Goal: Task Accomplishment & Management: Manage account settings

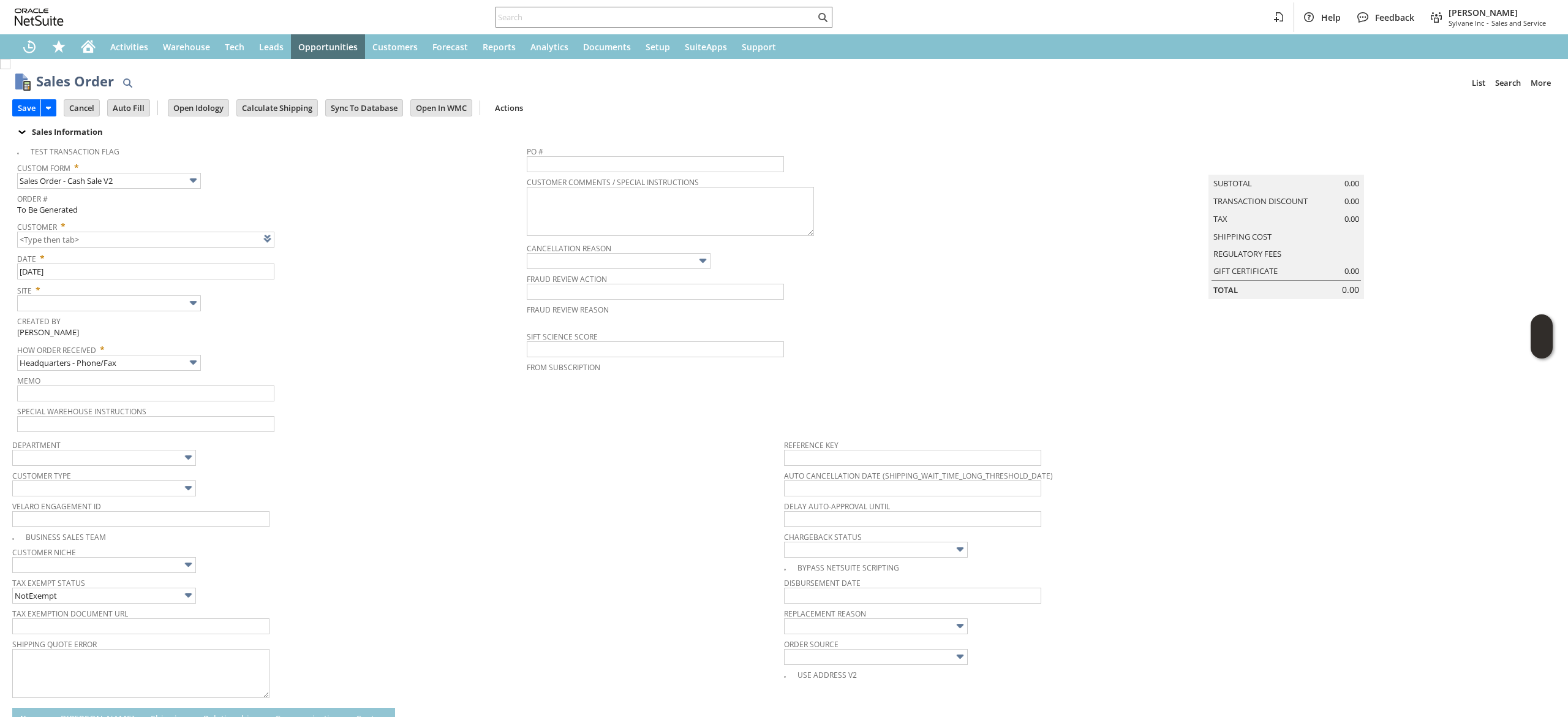
drag, startPoint x: 1314, startPoint y: 243, endPoint x: 1307, endPoint y: 206, distance: 37.7
click at [1316, 242] on div "Shipping Cost" at bounding box center [1286, 236] width 146 height 11
type input "CU1234050 Connie Cooper"
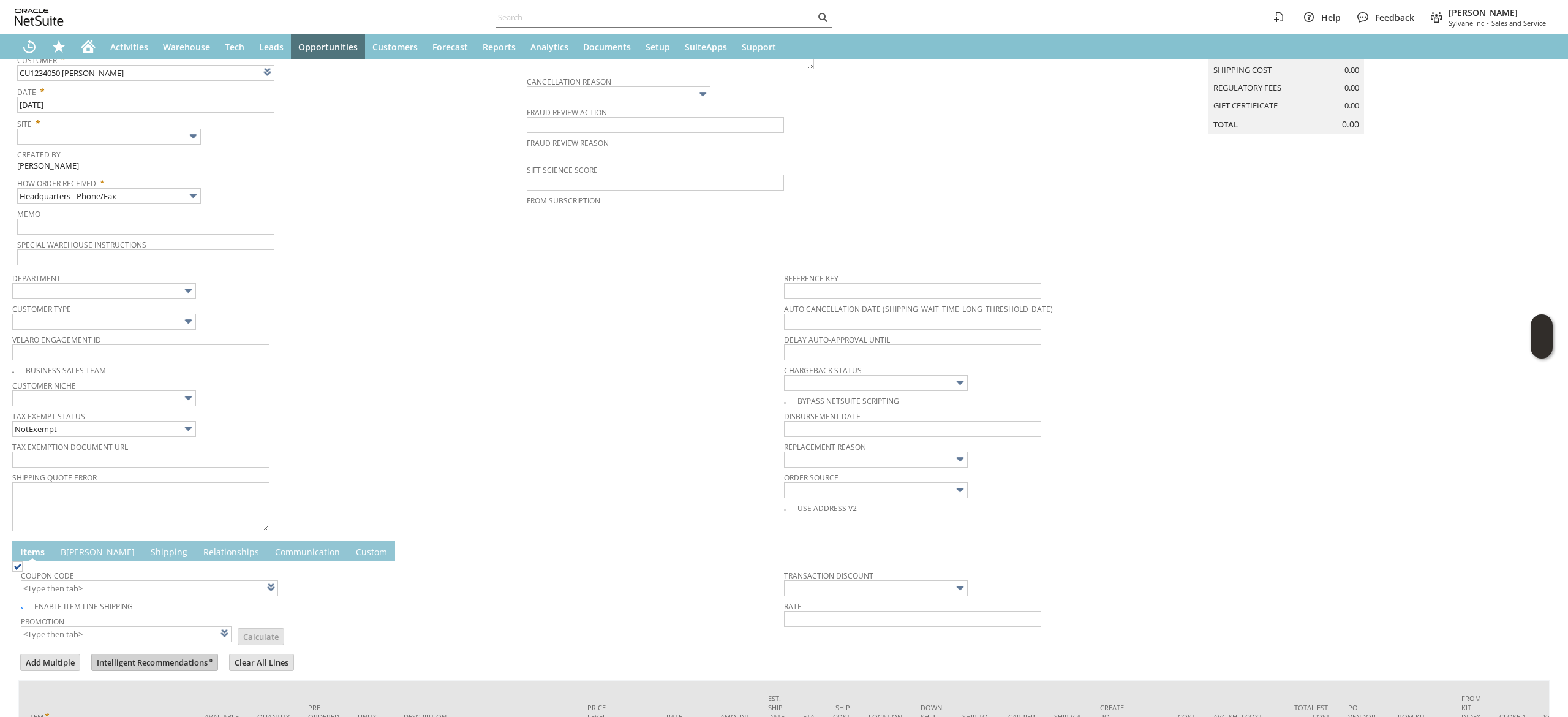
scroll to position [287, 0]
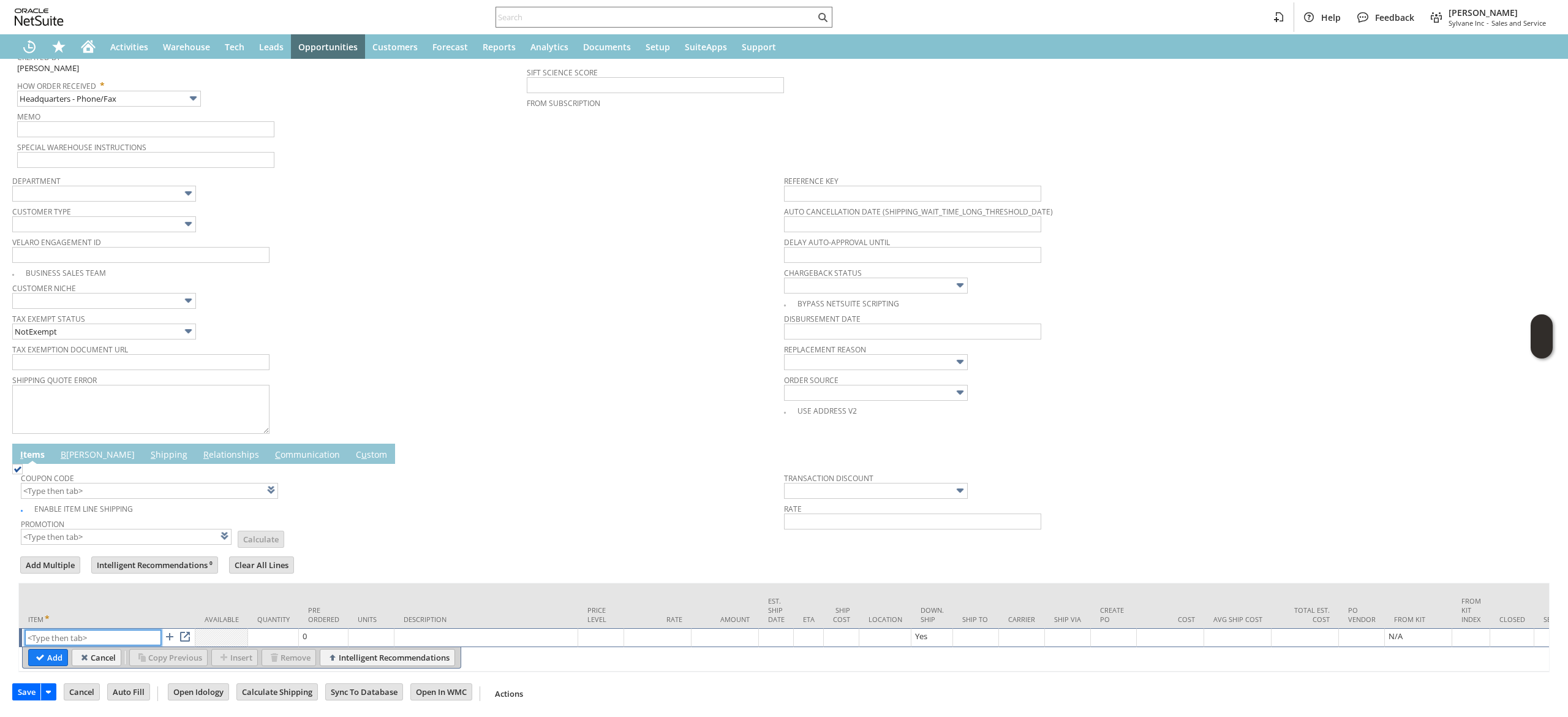
click at [120, 630] on input "text" at bounding box center [93, 637] width 136 height 15
paste input "sa7442-2"
click at [93, 630] on input "sa7442-2" at bounding box center [93, 637] width 136 height 15
type input "sa7442-2"
click at [66, 650] on table "Add Cancel Copy Previous Insert Remove Intelligent Recommendations" at bounding box center [241, 658] width 439 height 21
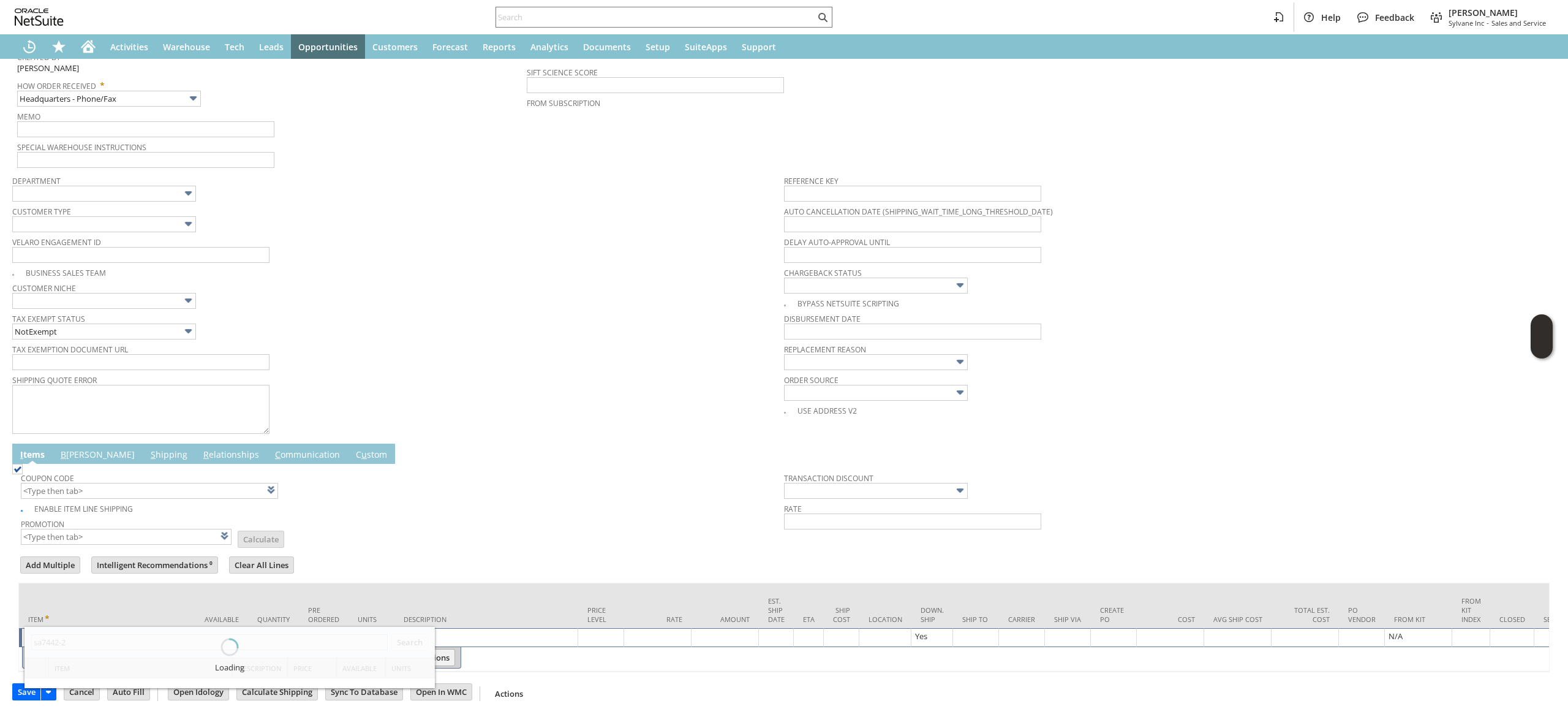
click at [50, 642] on div "Loading" at bounding box center [229, 657] width 411 height 61
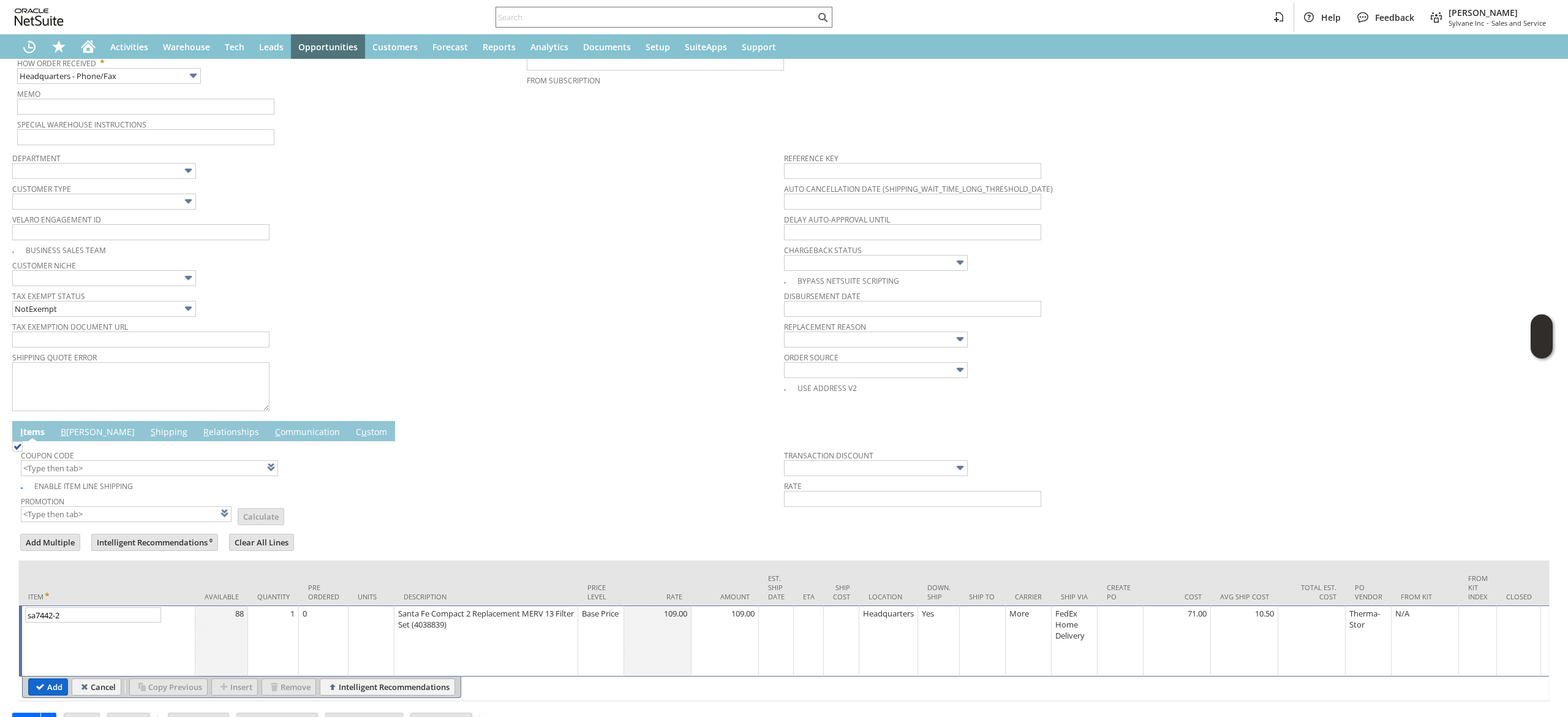
click at [45, 686] on input "Add" at bounding box center [48, 687] width 39 height 16
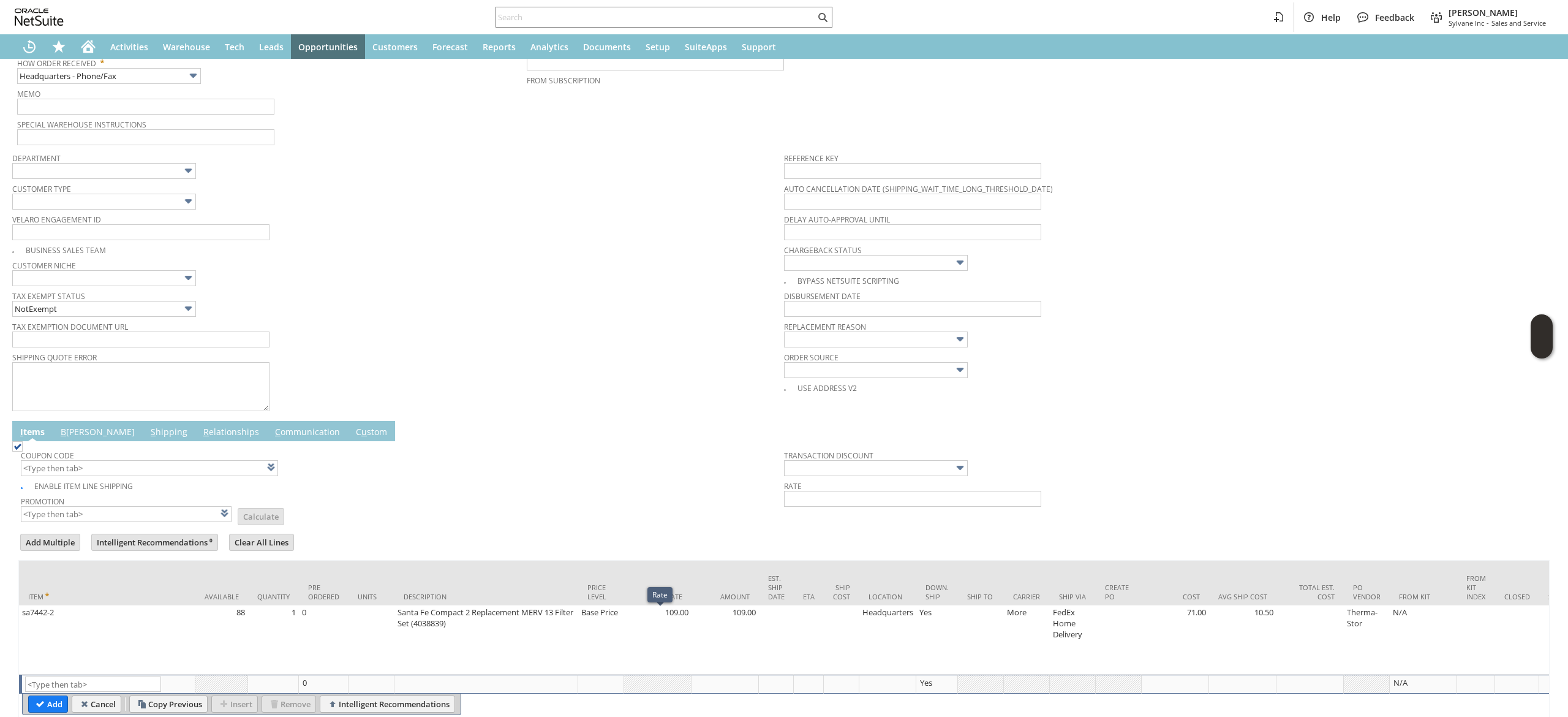
type input "Intelligent Recommendations¹⁰"
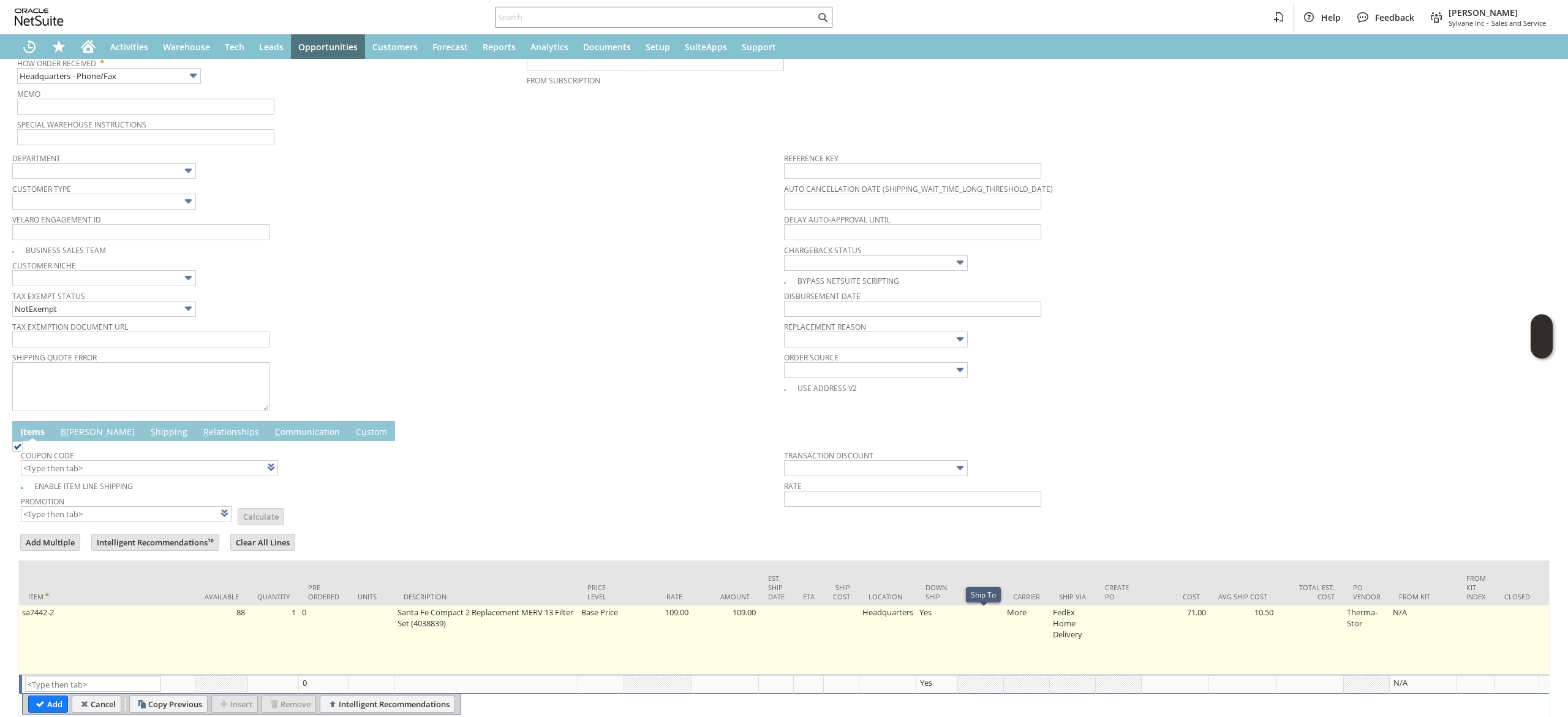
click at [968, 641] on td at bounding box center [981, 640] width 46 height 69
type input "OK"
type input "Make Copy"
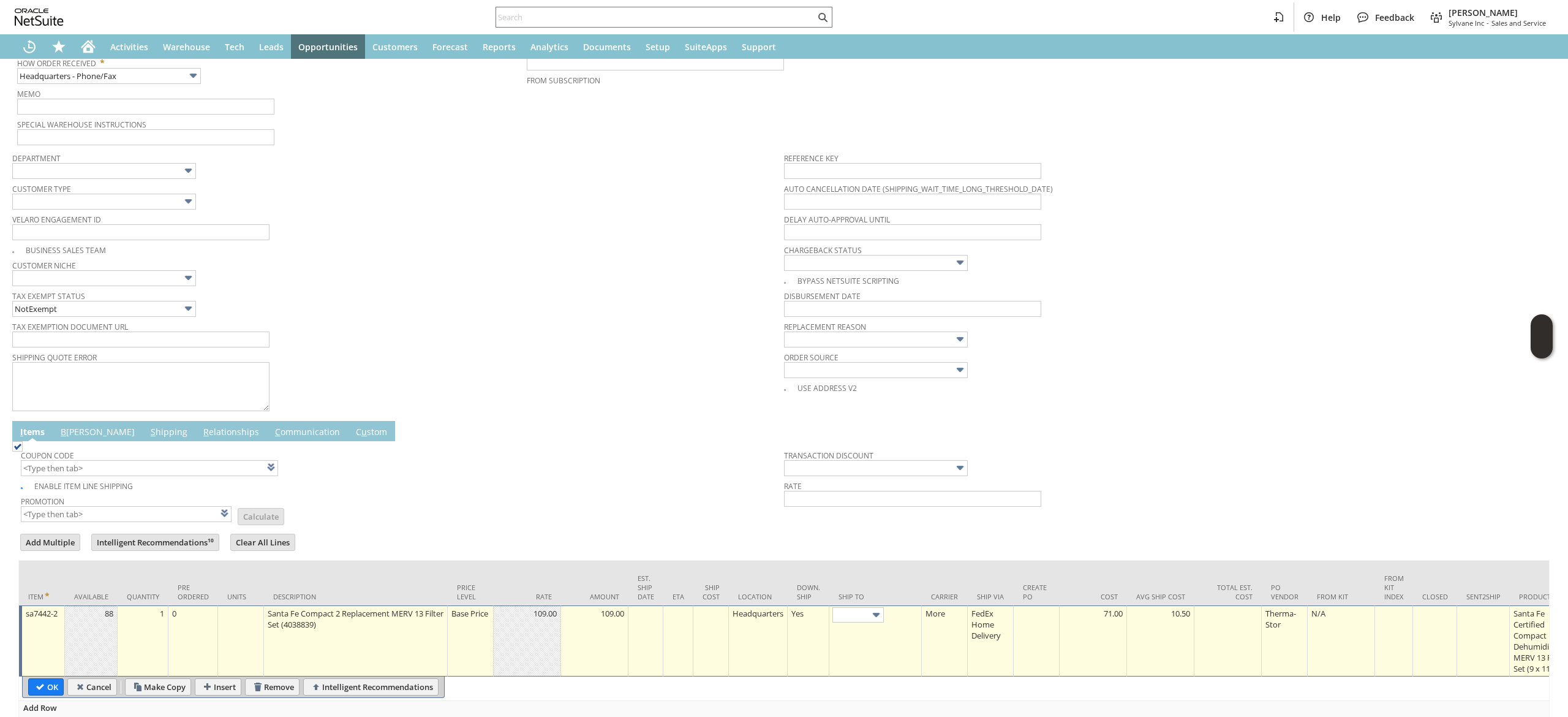
click at [895, 605] on td "Ship To" at bounding box center [876, 583] width 93 height 45
click at [901, 617] on link at bounding box center [894, 613] width 13 height 13
drag, startPoint x: 1395, startPoint y: 337, endPoint x: 1268, endPoint y: 344, distance: 127.2
click at [1393, 338] on div "Replacement reason" at bounding box center [1167, 332] width 766 height 29
click at [71, 431] on link "B [PERSON_NAME]" at bounding box center [98, 432] width 80 height 13
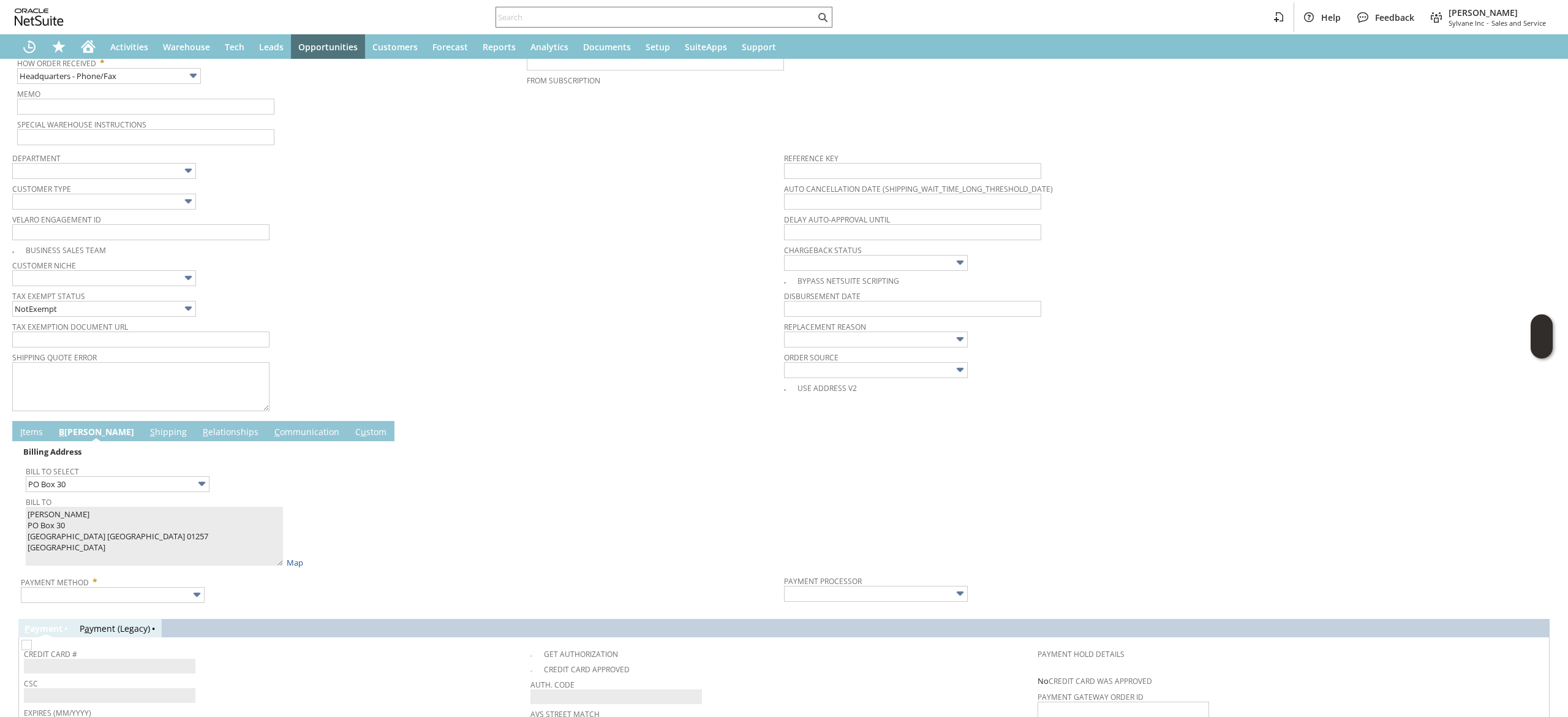
click at [1242, 347] on div "Replacement reason" at bounding box center [1167, 332] width 766 height 29
click at [40, 437] on link "I tems" at bounding box center [31, 432] width 29 height 13
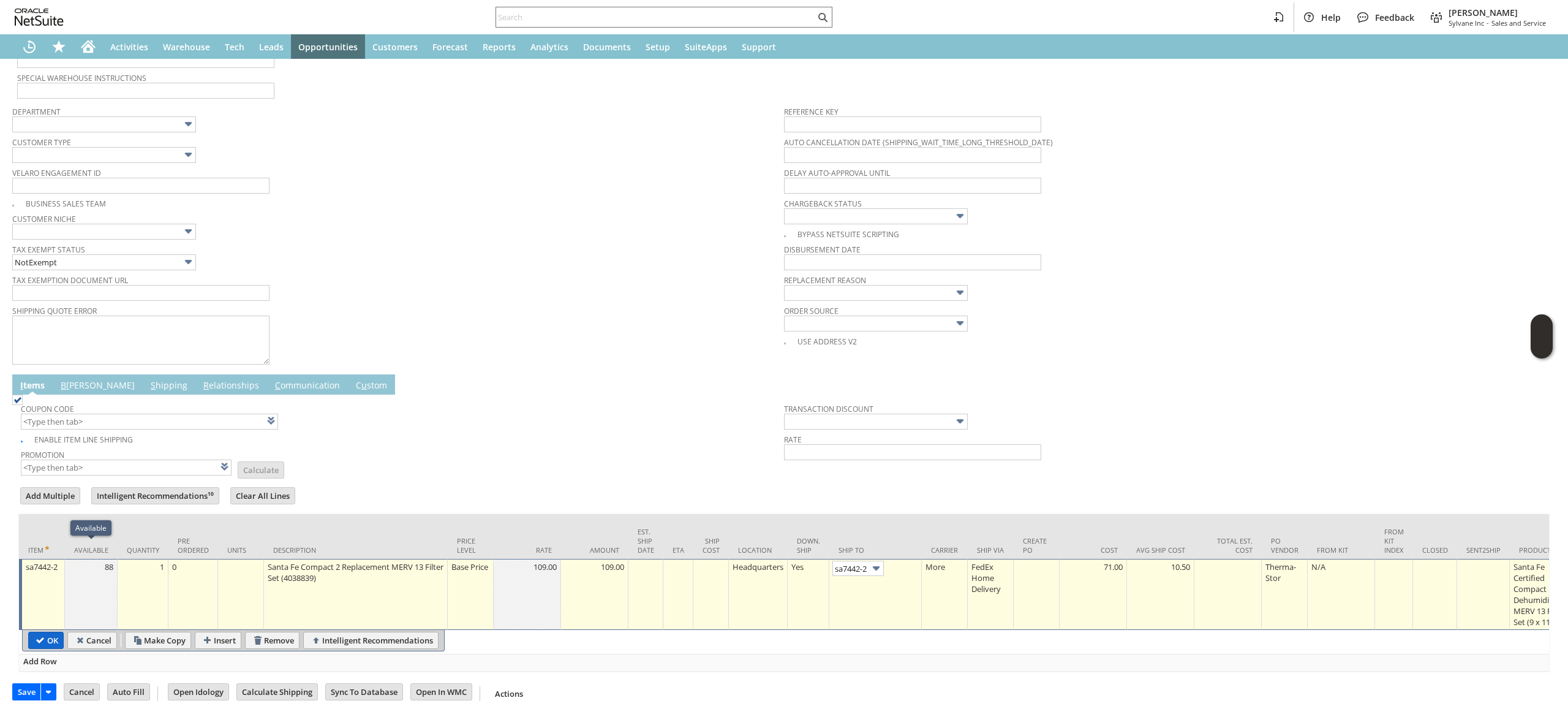
click at [51, 632] on input "OK" at bounding box center [46, 640] width 34 height 16
type input "Add"
type input "Copy Previous"
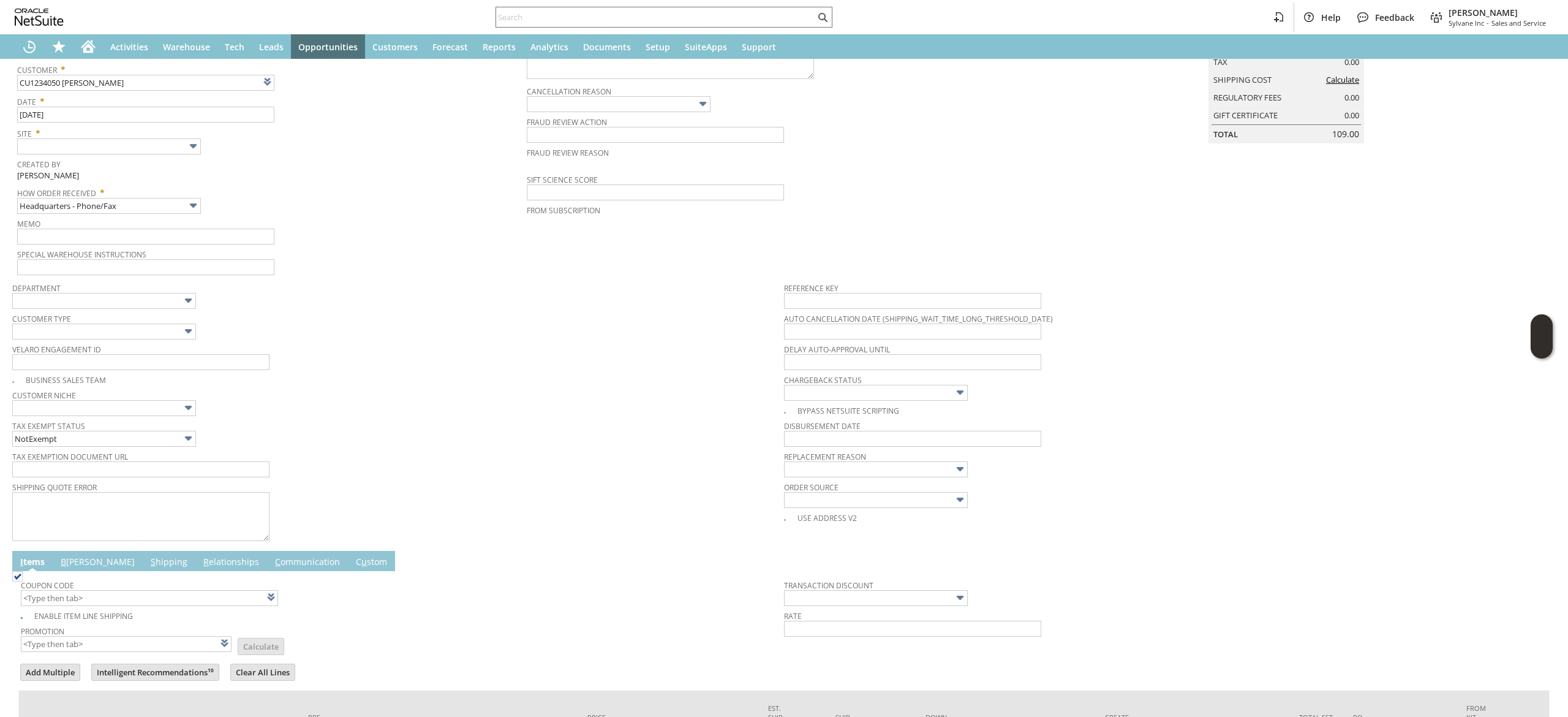
scroll to position [0, 0]
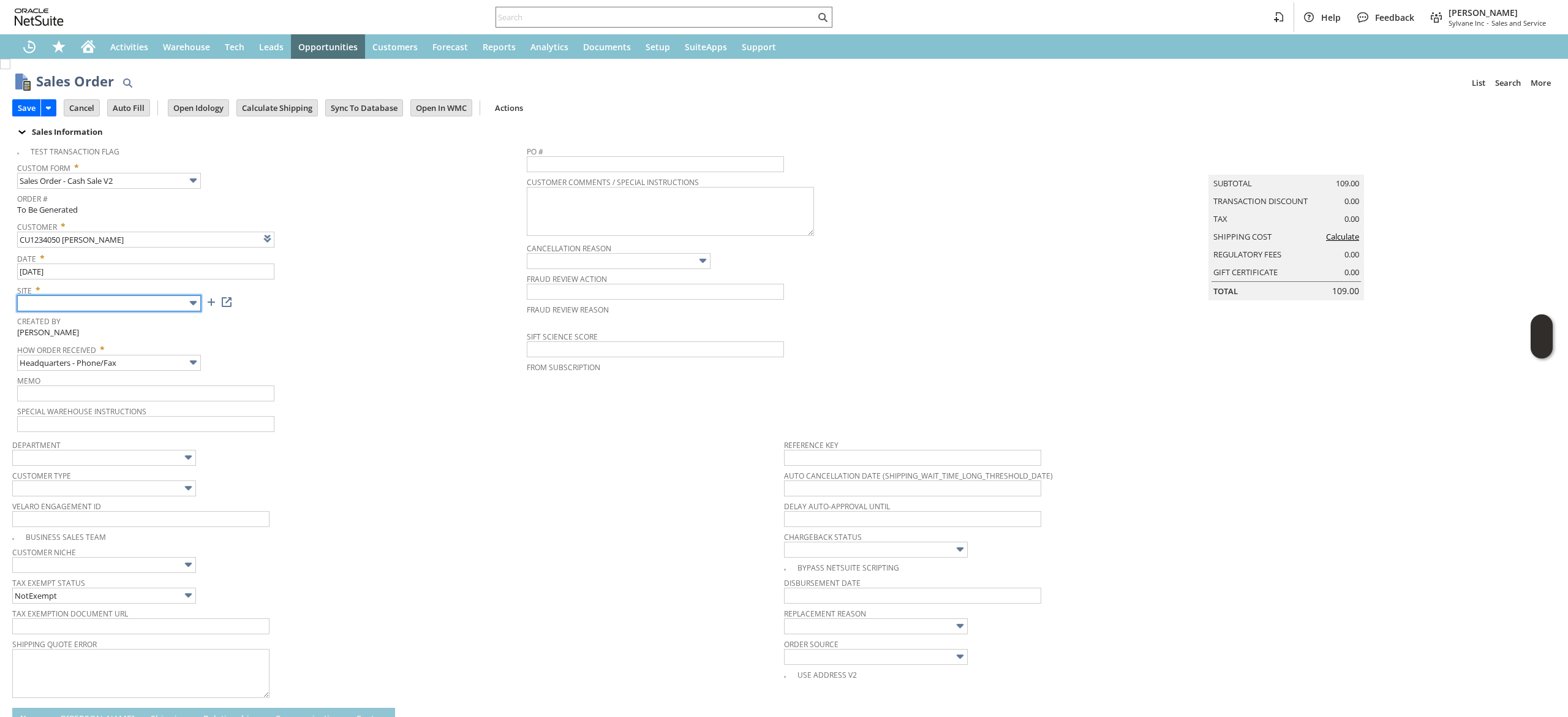
click at [143, 299] on input "text" at bounding box center [108, 303] width 184 height 16
type input "Sylvane - [DOMAIN_NAME]"
click at [312, 100] on input "Calculate Shipping" at bounding box center [277, 107] width 80 height 16
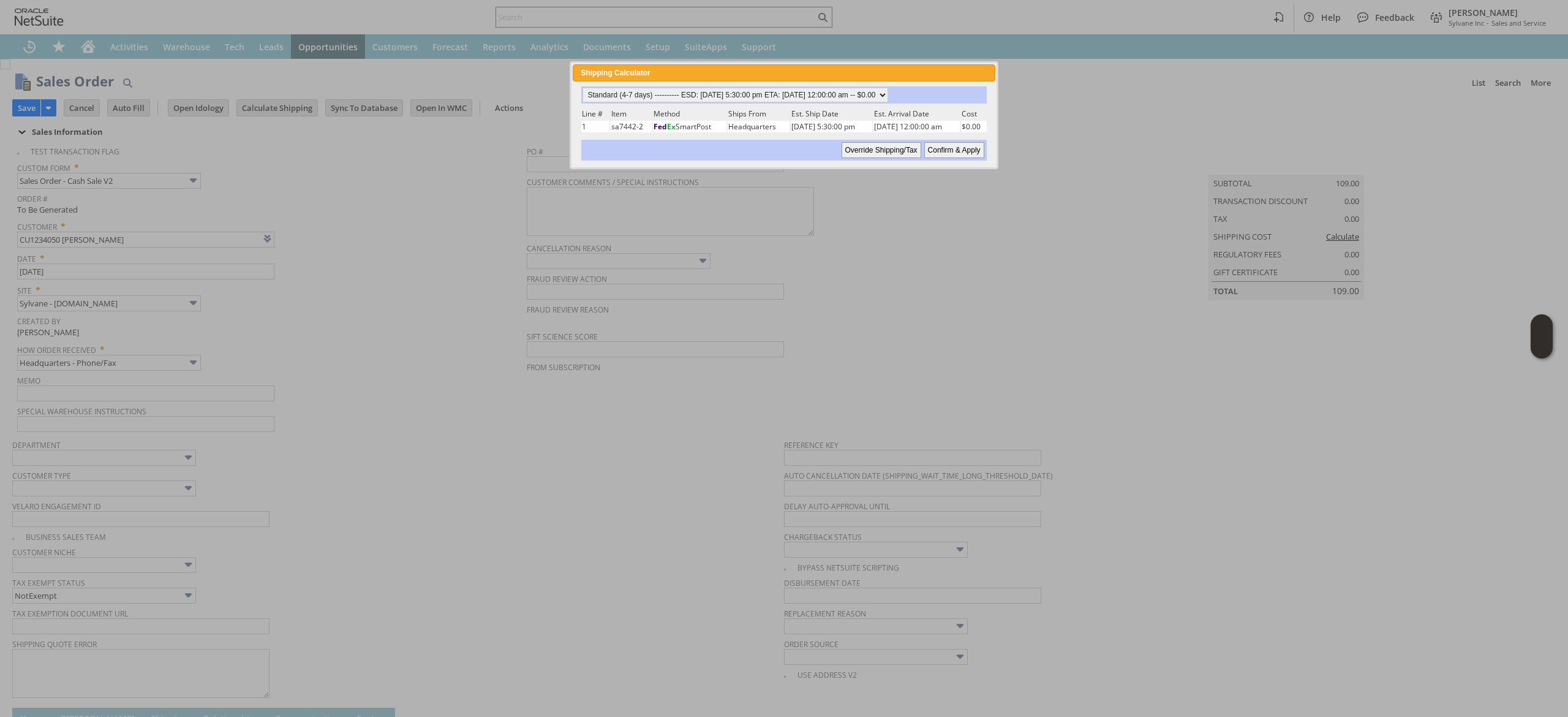
click at [826, 93] on select "Standard (4-7 days) ---------- ESD: 08/12/2025 5:30:00 pm ETA: 08/19/2025 12:00…" at bounding box center [735, 95] width 306 height 14
select select "3 Day ------------------------ ESD: 08/12/2025 5:30:00 pm ETA: 08/15/2025 12:00…"
click at [582, 88] on select "Standard (4-7 days) ---------- ESD: 08/12/2025 5:30:00 pm ETA: 08/19/2025 12:00…" at bounding box center [735, 95] width 306 height 14
click at [957, 144] on input "Confirm & Apply" at bounding box center [954, 150] width 60 height 16
type input "Add"
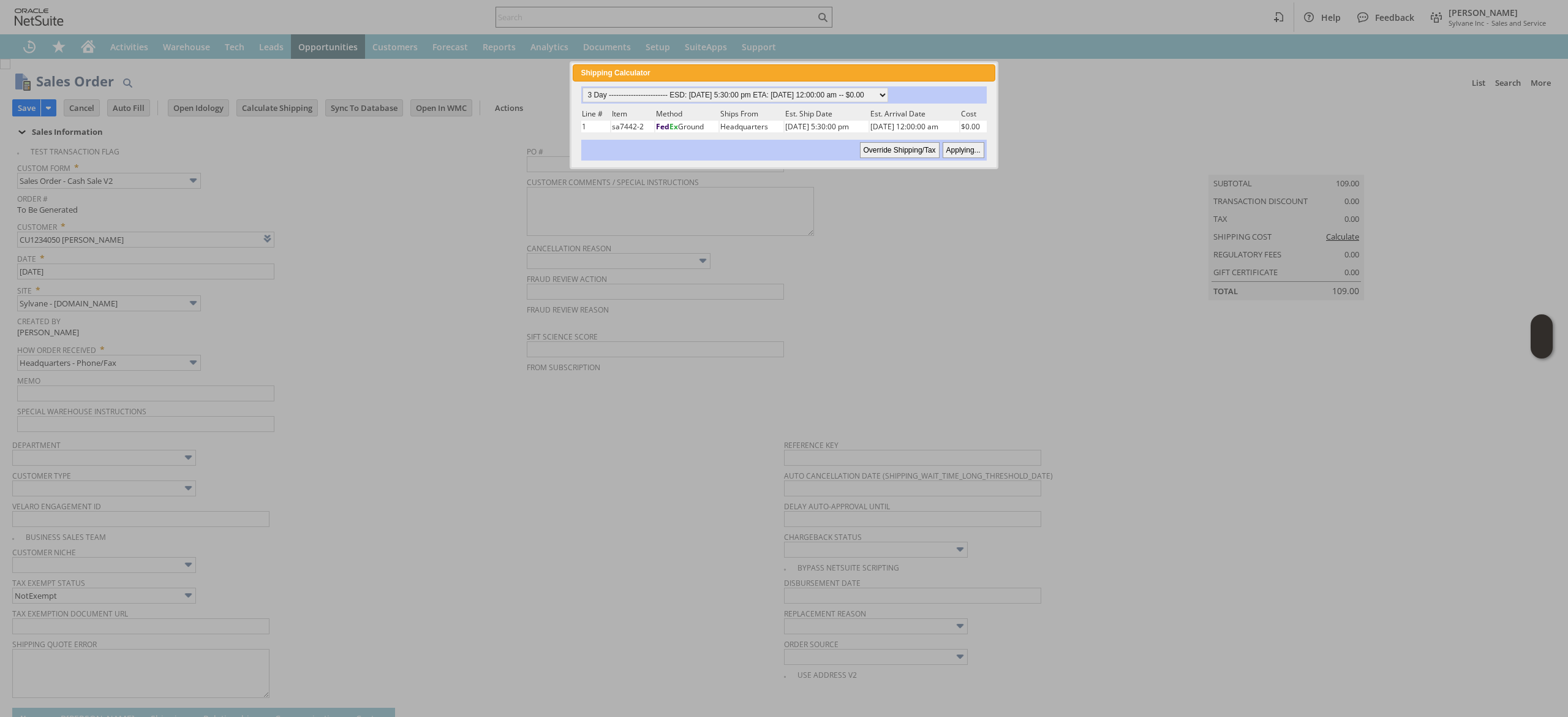
type input "Copy Previous"
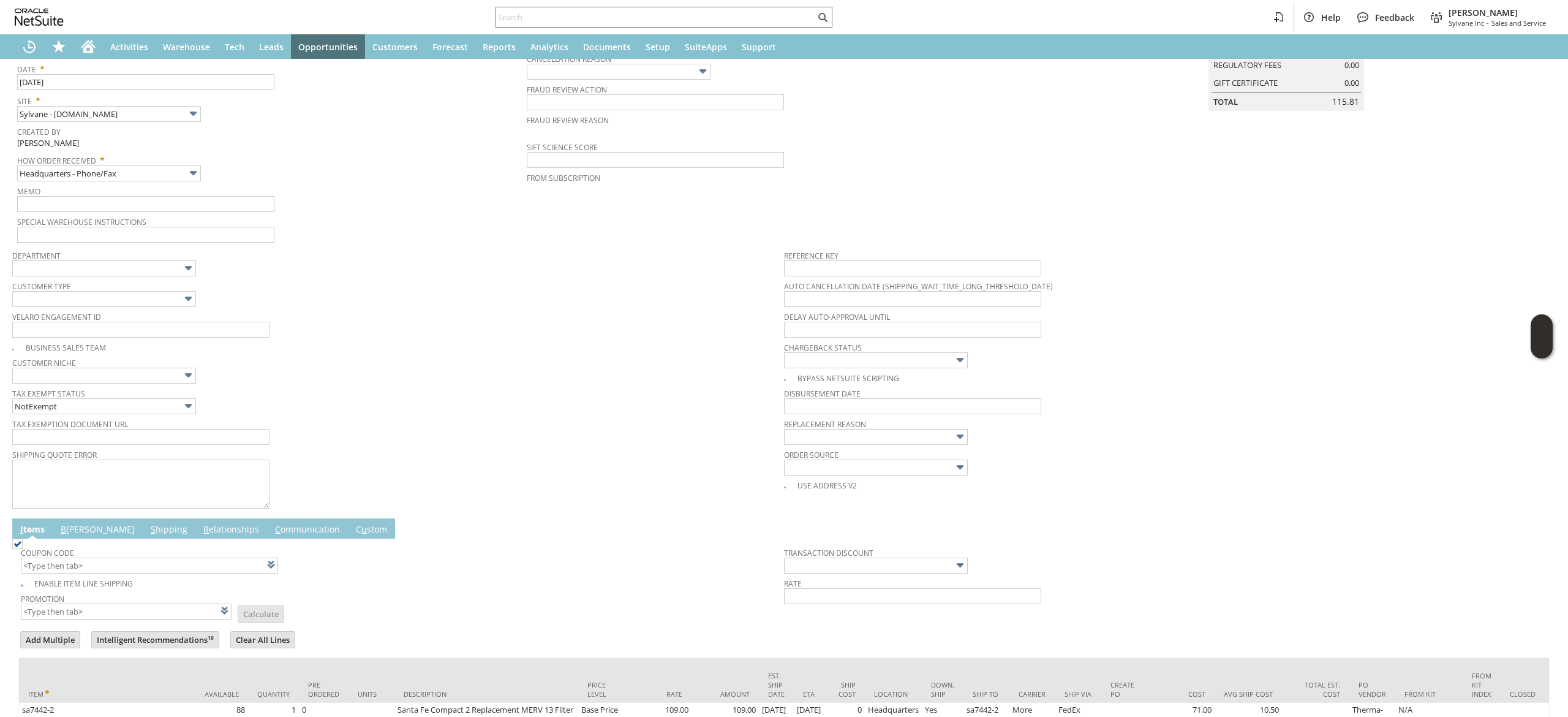
scroll to position [354, 0]
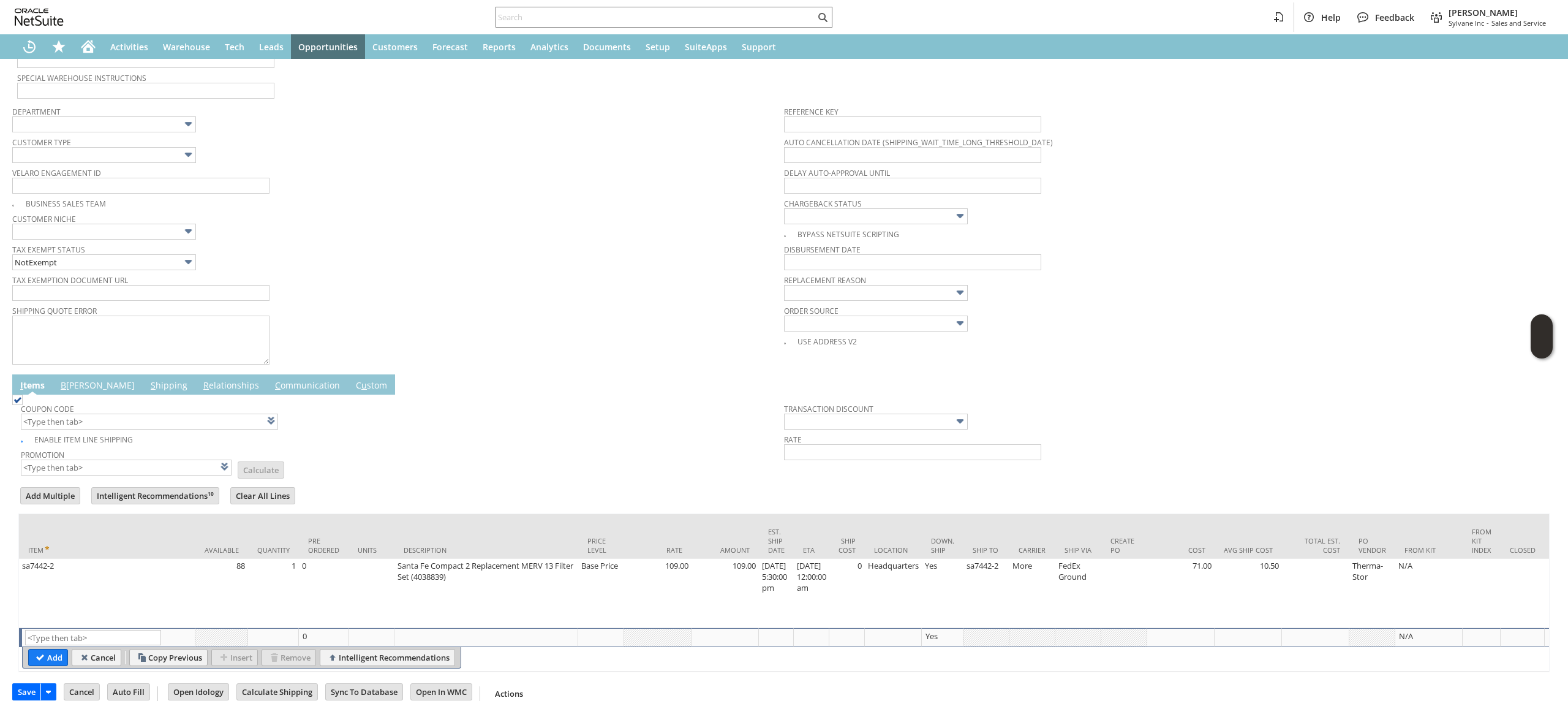
click at [65, 380] on span "B" at bounding box center [63, 385] width 6 height 12
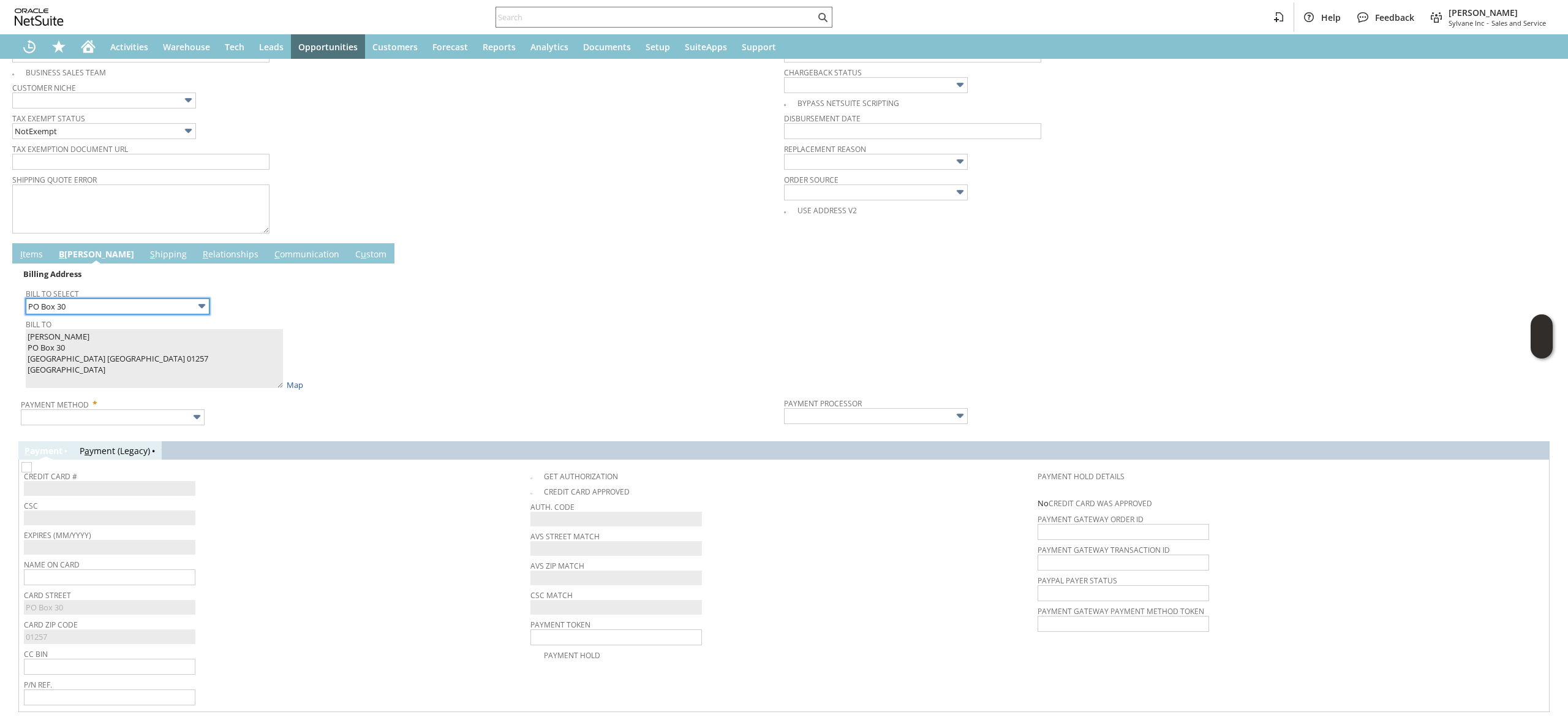
scroll to position [515, 0]
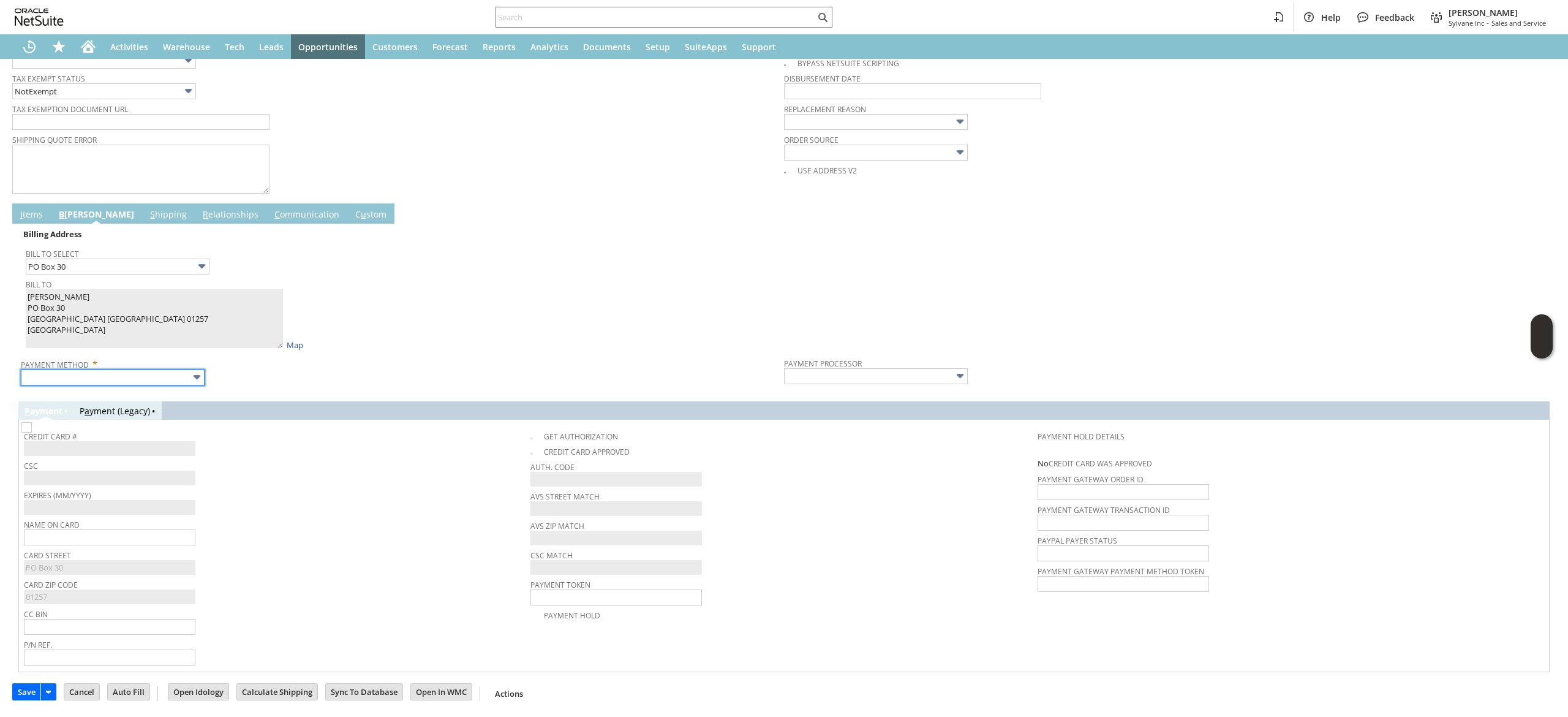
click at [144, 373] on input "text" at bounding box center [112, 377] width 184 height 16
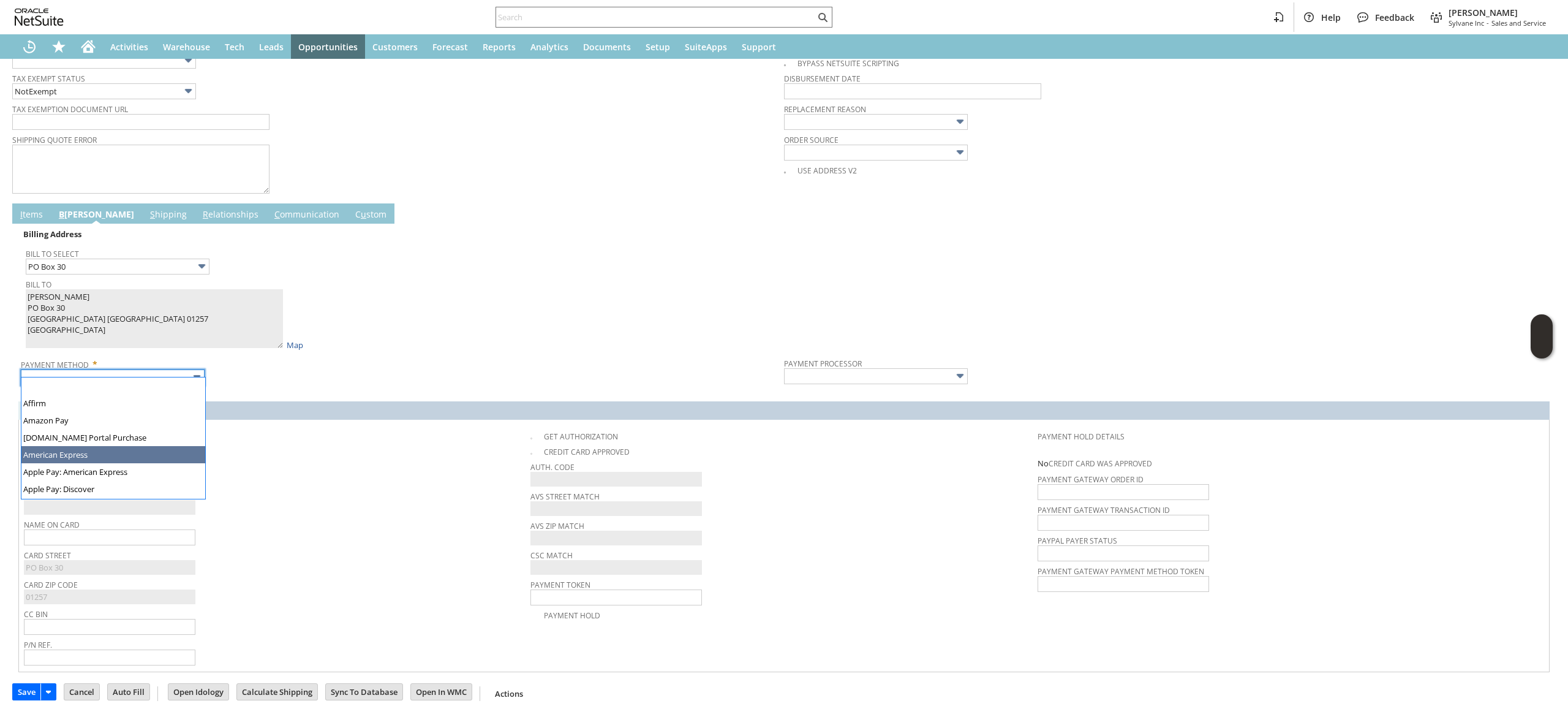
scroll to position [331, 0]
type input "Visa / Mastercard"
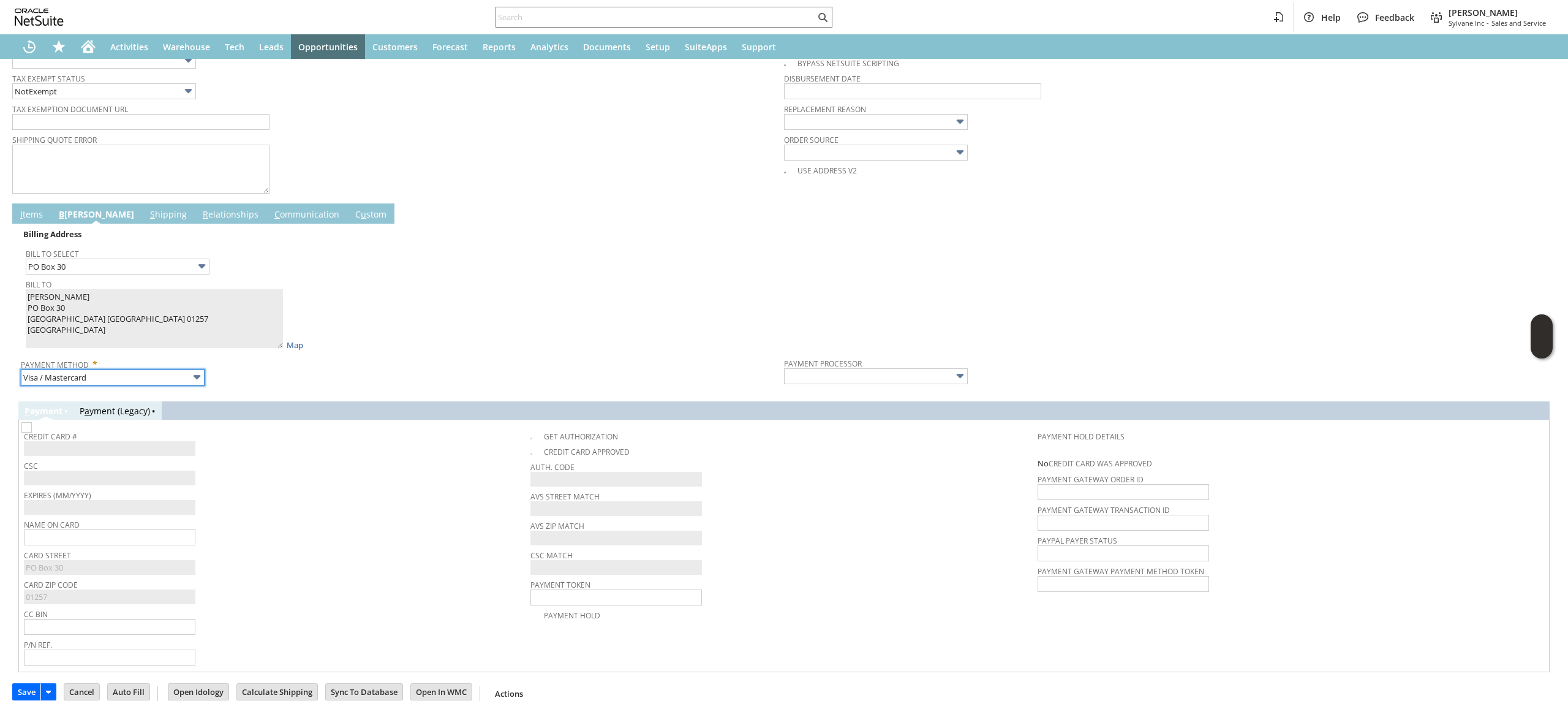
type input "Braintree"
checkbox input "true"
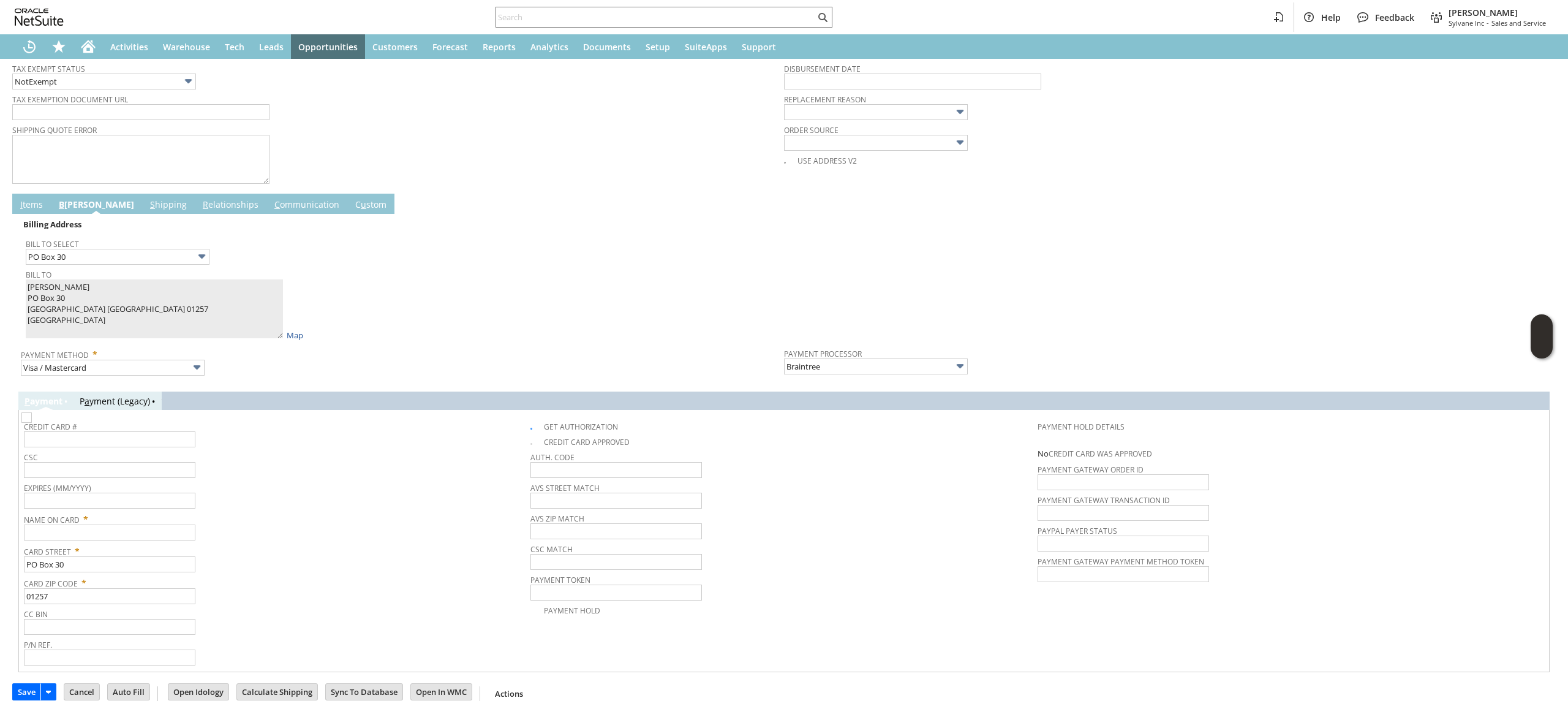
click at [148, 524] on span "Name On Card *" at bounding box center [274, 517] width 500 height 14
click at [145, 534] on input "text" at bounding box center [110, 532] width 172 height 16
paste input "Constance B. Cooper"
type input "Constance B. Cooper"
click at [331, 504] on div "Expires (MM/YYYY)" at bounding box center [274, 494] width 500 height 29
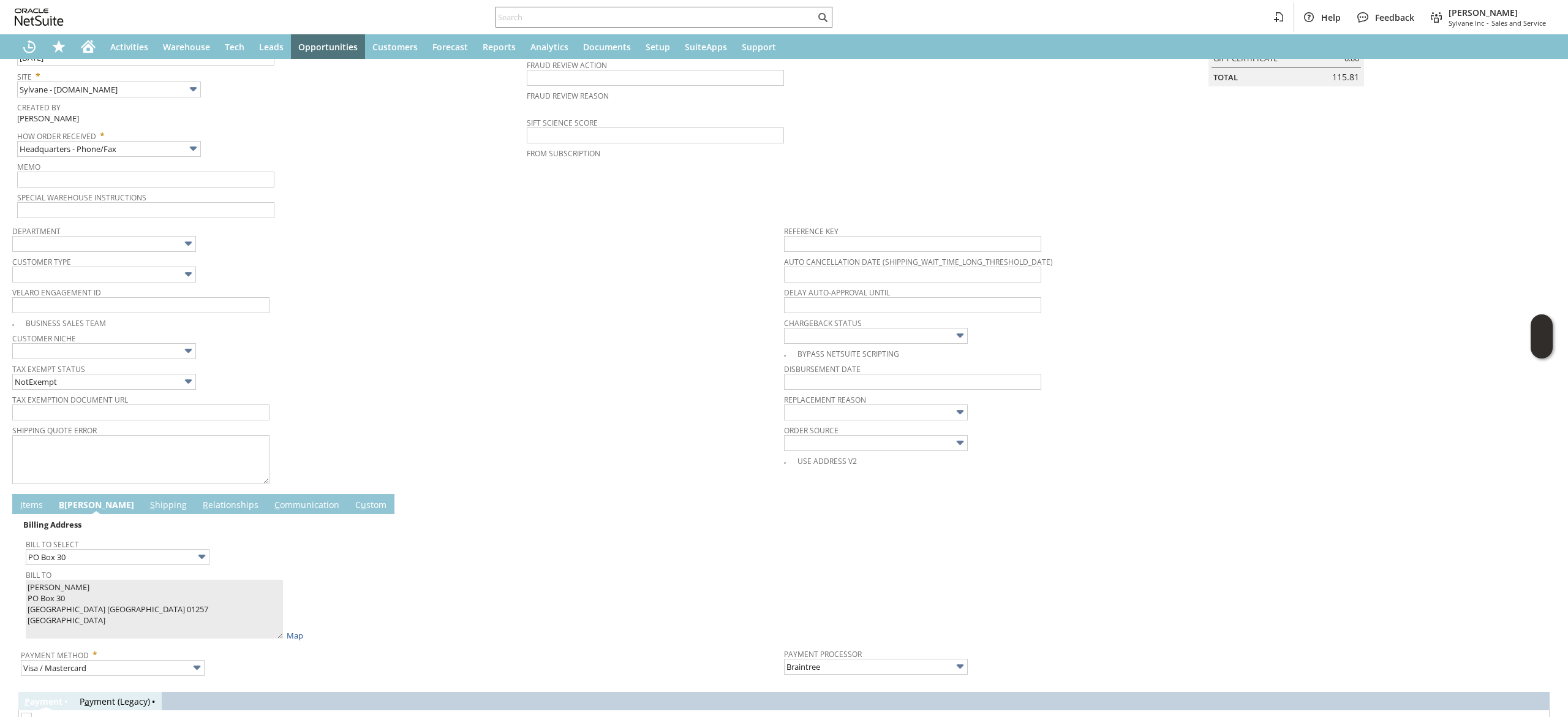
scroll to position [147, 0]
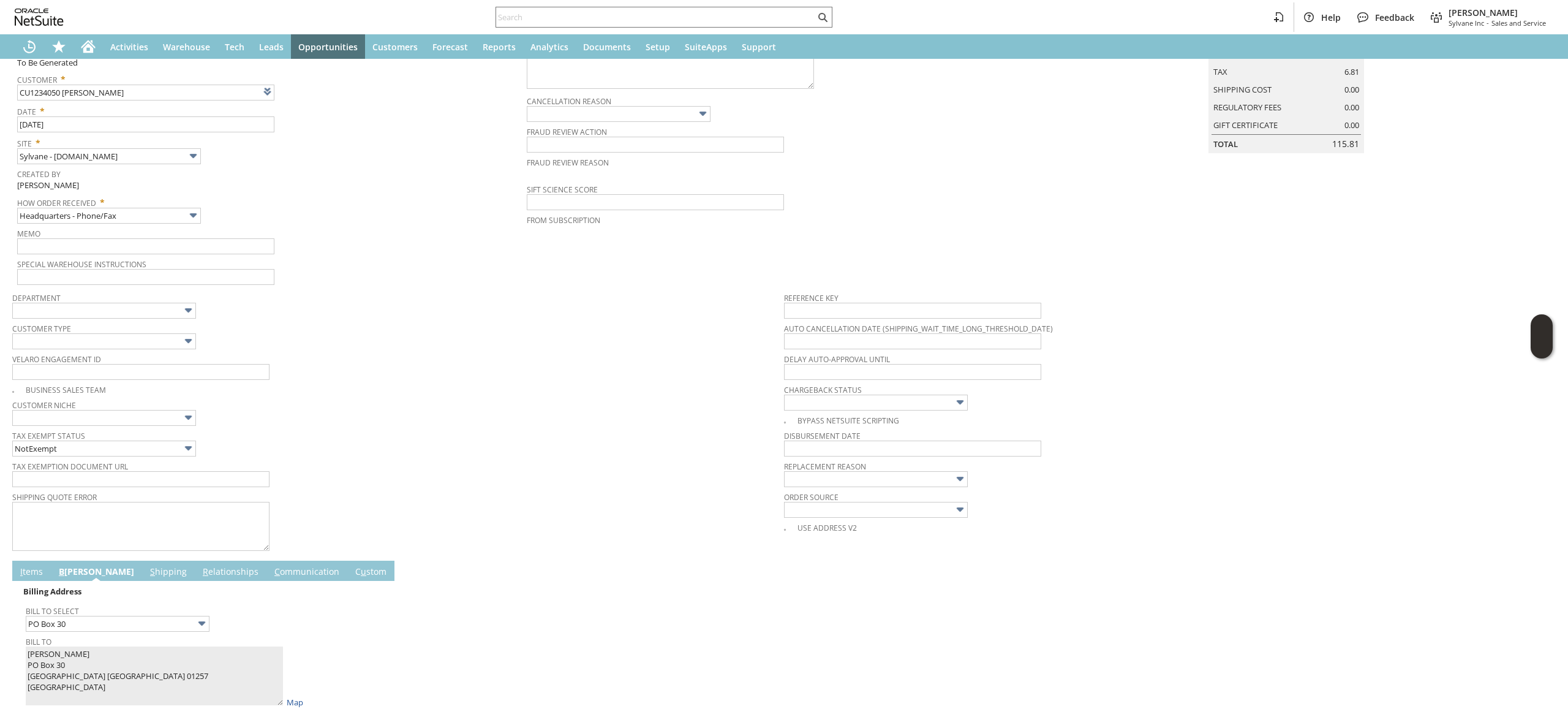
click at [142, 566] on td "S hipping" at bounding box center [169, 571] width 53 height 20
click at [147, 569] on link "S hipping" at bounding box center [168, 572] width 43 height 13
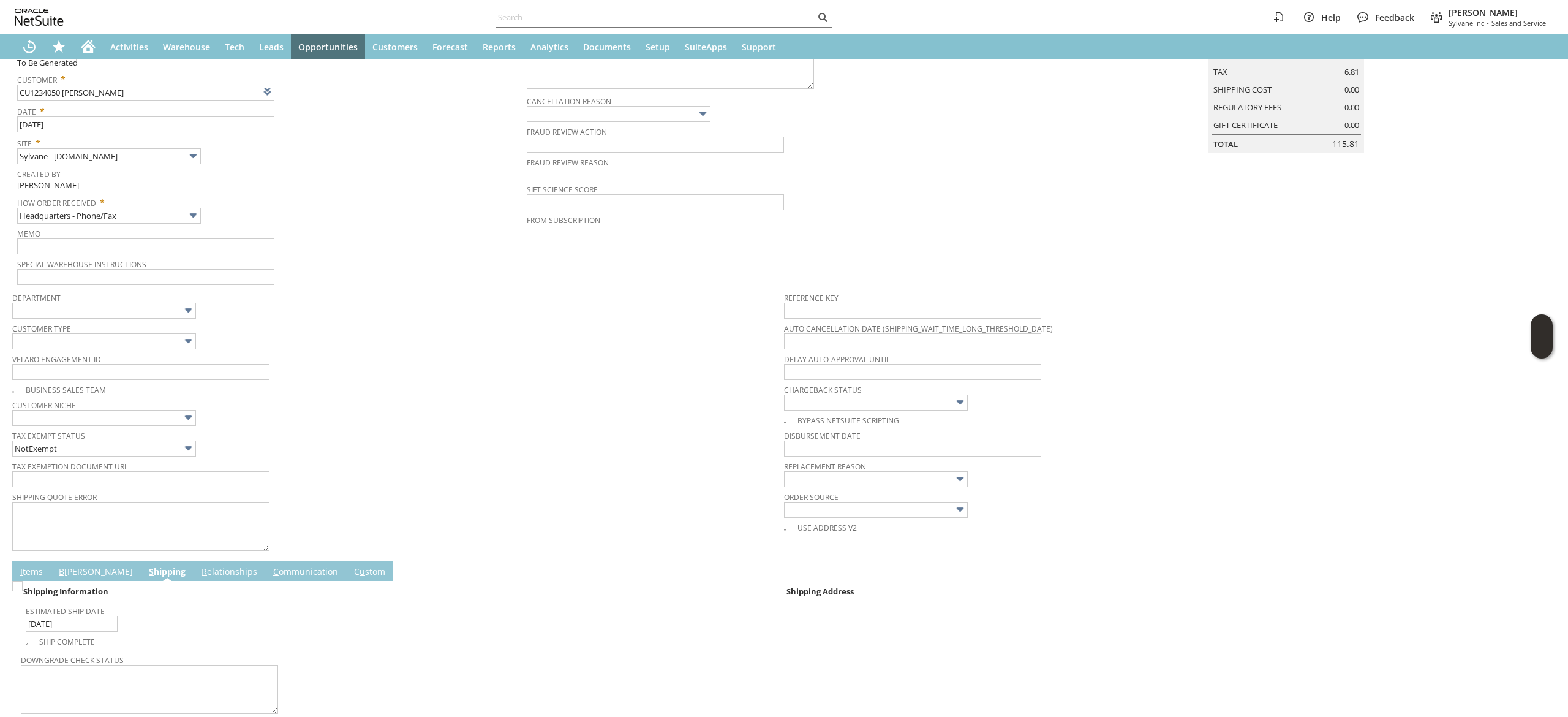
click at [270, 571] on link "C ommunication" at bounding box center [305, 572] width 71 height 13
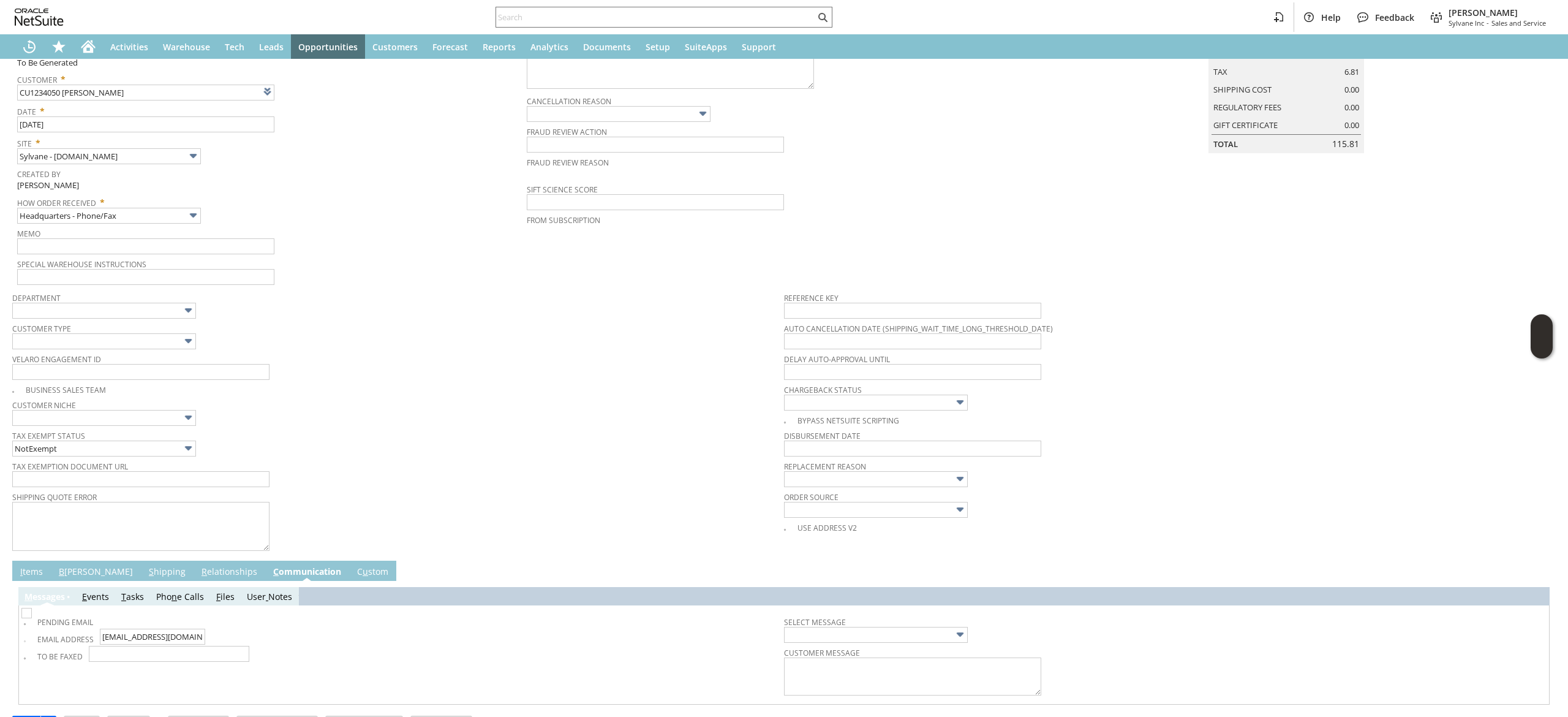
click at [23, 625] on td "Pending Email Email Address ccooper315@yahoo.com To Be Faxed Select Message Cus…" at bounding box center [784, 654] width 1525 height 93
click at [39, 622] on link "Pending Email" at bounding box center [65, 622] width 56 height 11
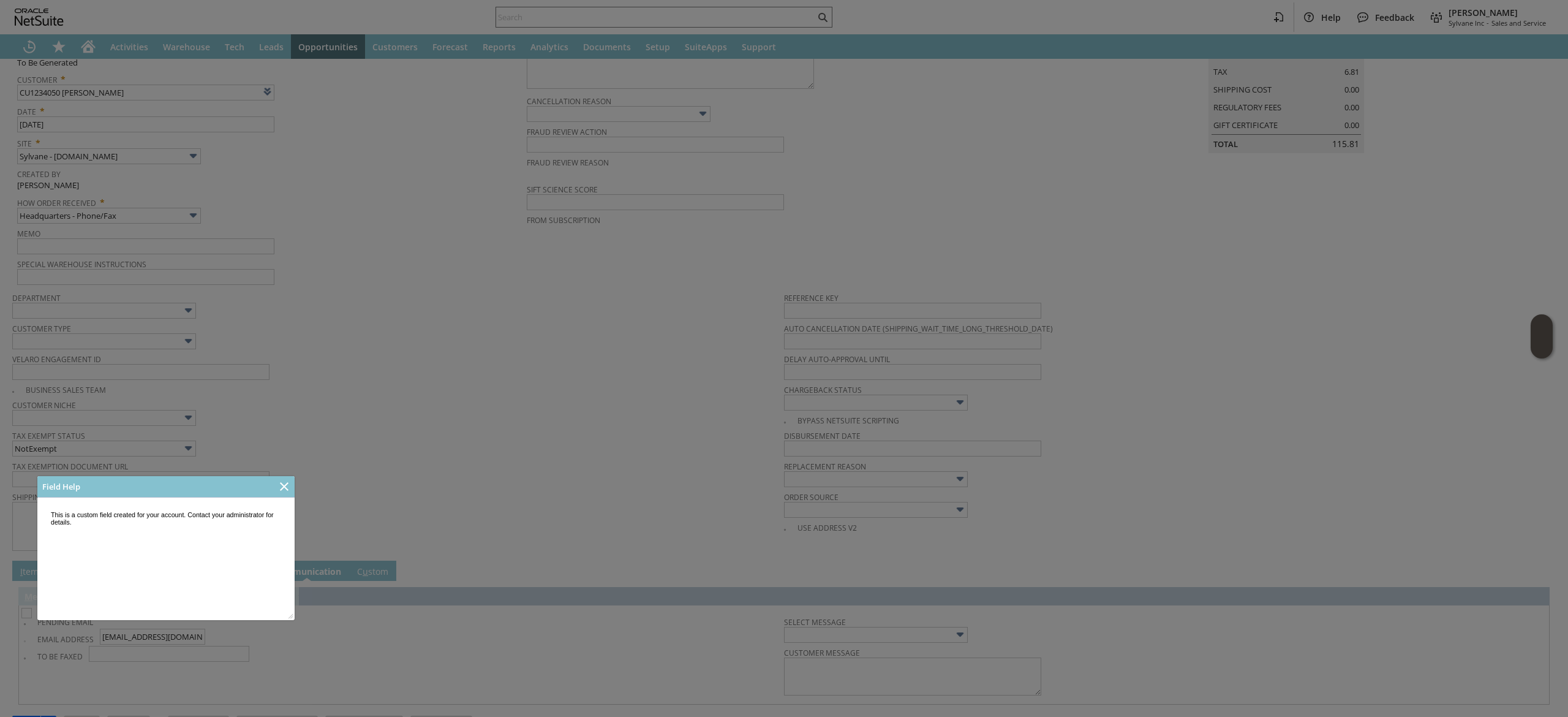
scroll to position [0, 0]
drag, startPoint x: 280, startPoint y: 490, endPoint x: 253, endPoint y: 506, distance: 31.4
click at [280, 490] on icon "Close" at bounding box center [284, 486] width 14 height 14
click at [290, 486] on div "Close" at bounding box center [284, 486] width 17 height 17
click at [283, 484] on icon "Close" at bounding box center [284, 486] width 14 height 14
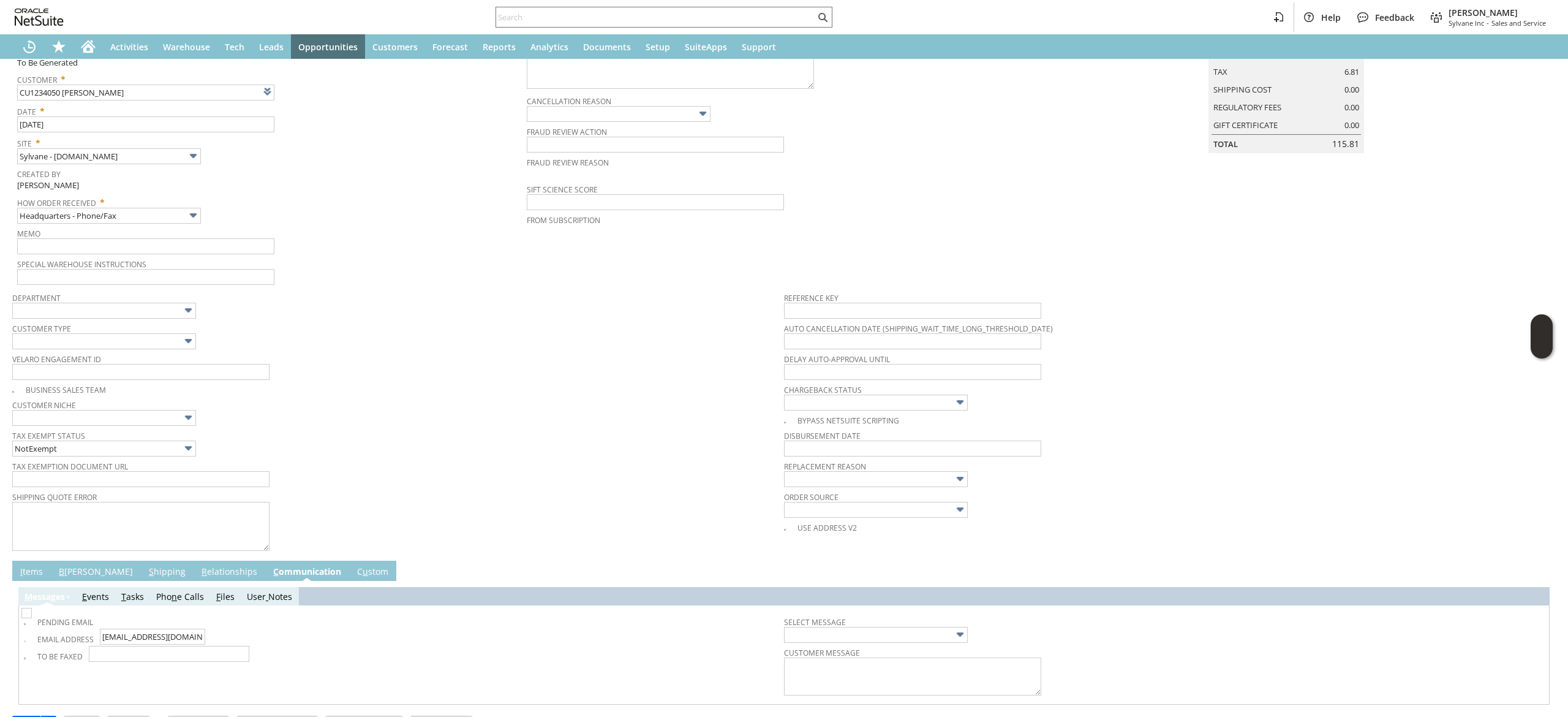
click at [26, 619] on img at bounding box center [26, 613] width 11 height 11
checkbox input "true"
click at [78, 568] on link "B illing" at bounding box center [96, 572] width 80 height 13
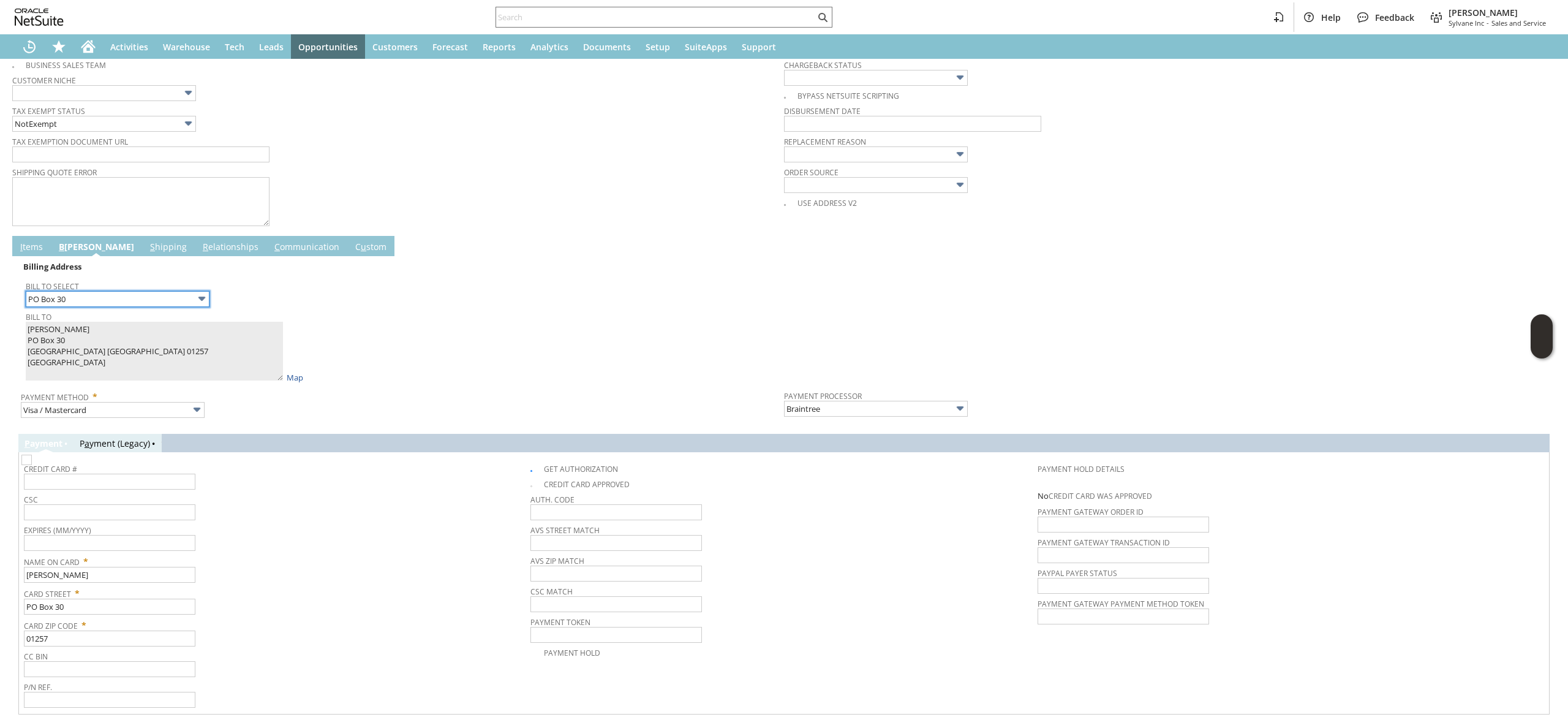
scroll to position [515, 0]
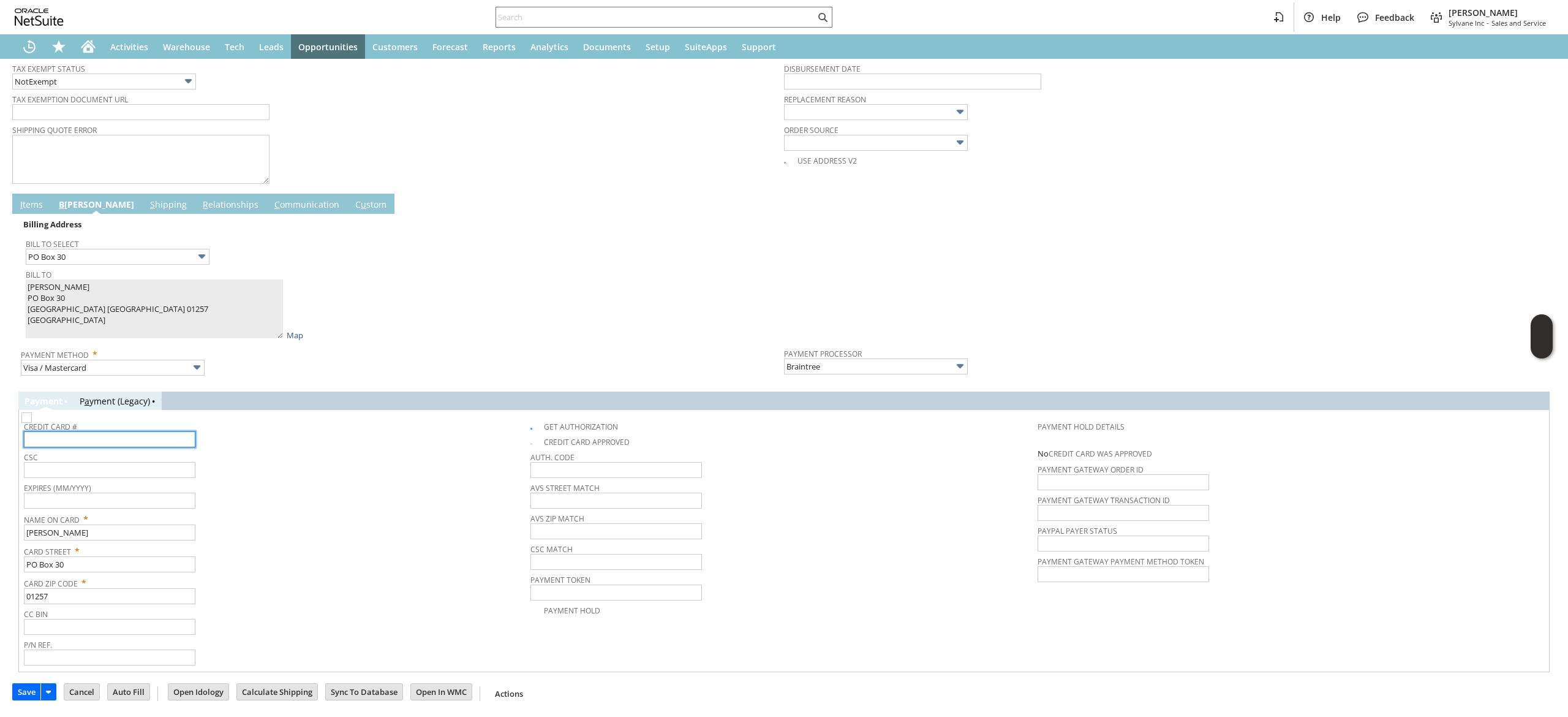
click at [147, 443] on input "text" at bounding box center [110, 439] width 172 height 16
type input "5494600193407185"
click at [179, 502] on input "text" at bounding box center [110, 501] width 172 height 16
type input "2"
type input "10/2027"
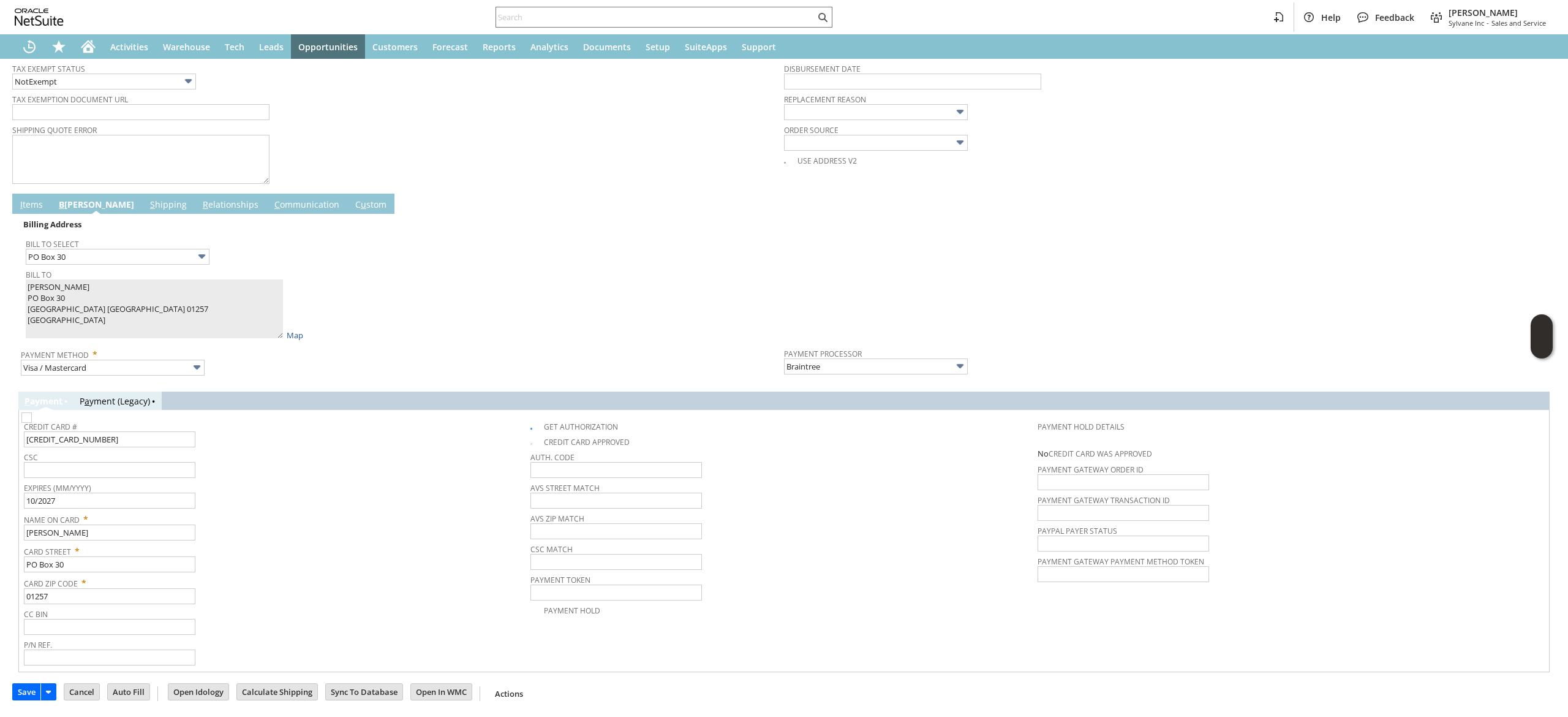
click at [172, 458] on span "CSC" at bounding box center [274, 455] width 500 height 13
click at [171, 465] on input "text" at bounding box center [110, 470] width 172 height 16
type input "912"
click at [309, 517] on span "Name On Card *" at bounding box center [274, 517] width 500 height 14
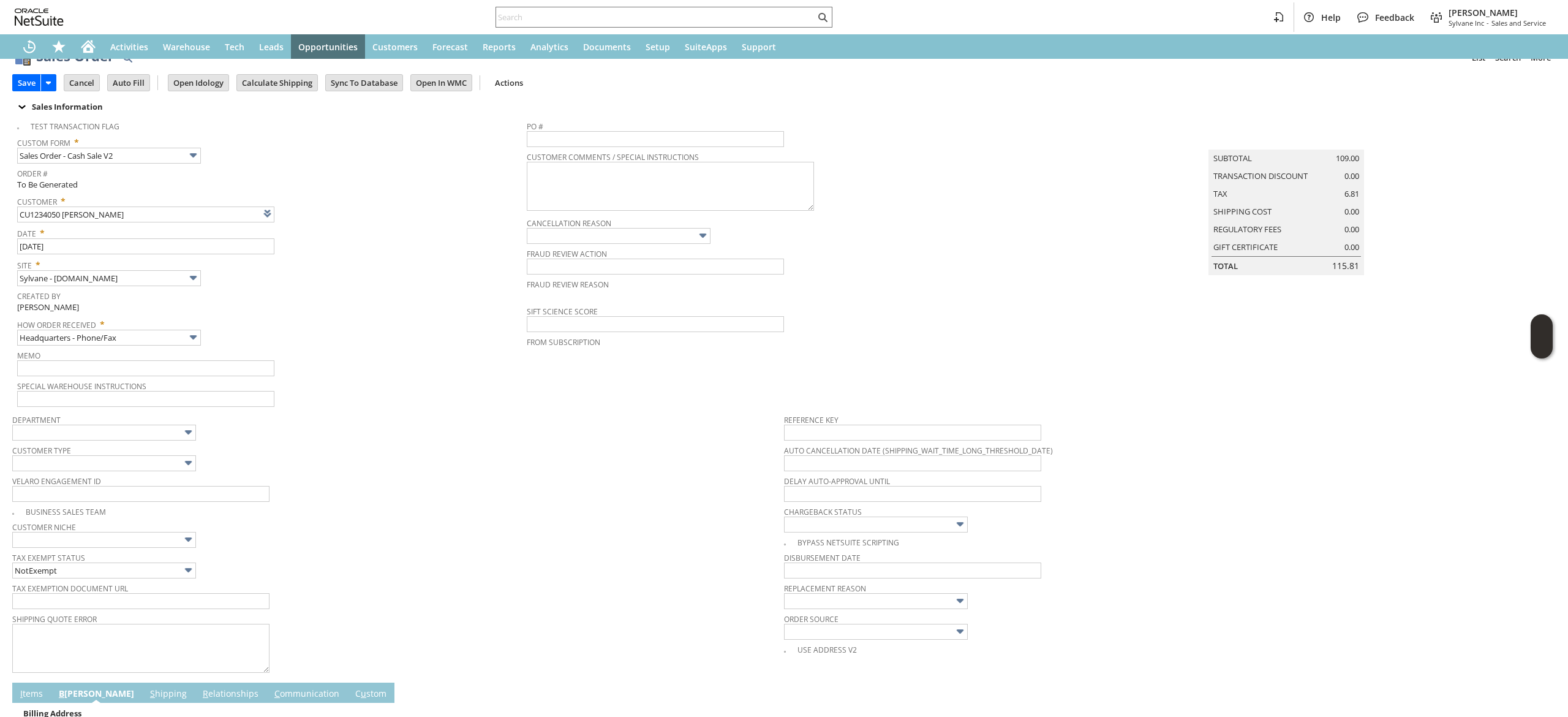
scroll to position [24, 0]
click at [21, 88] on input "Save" at bounding box center [27, 83] width 28 height 16
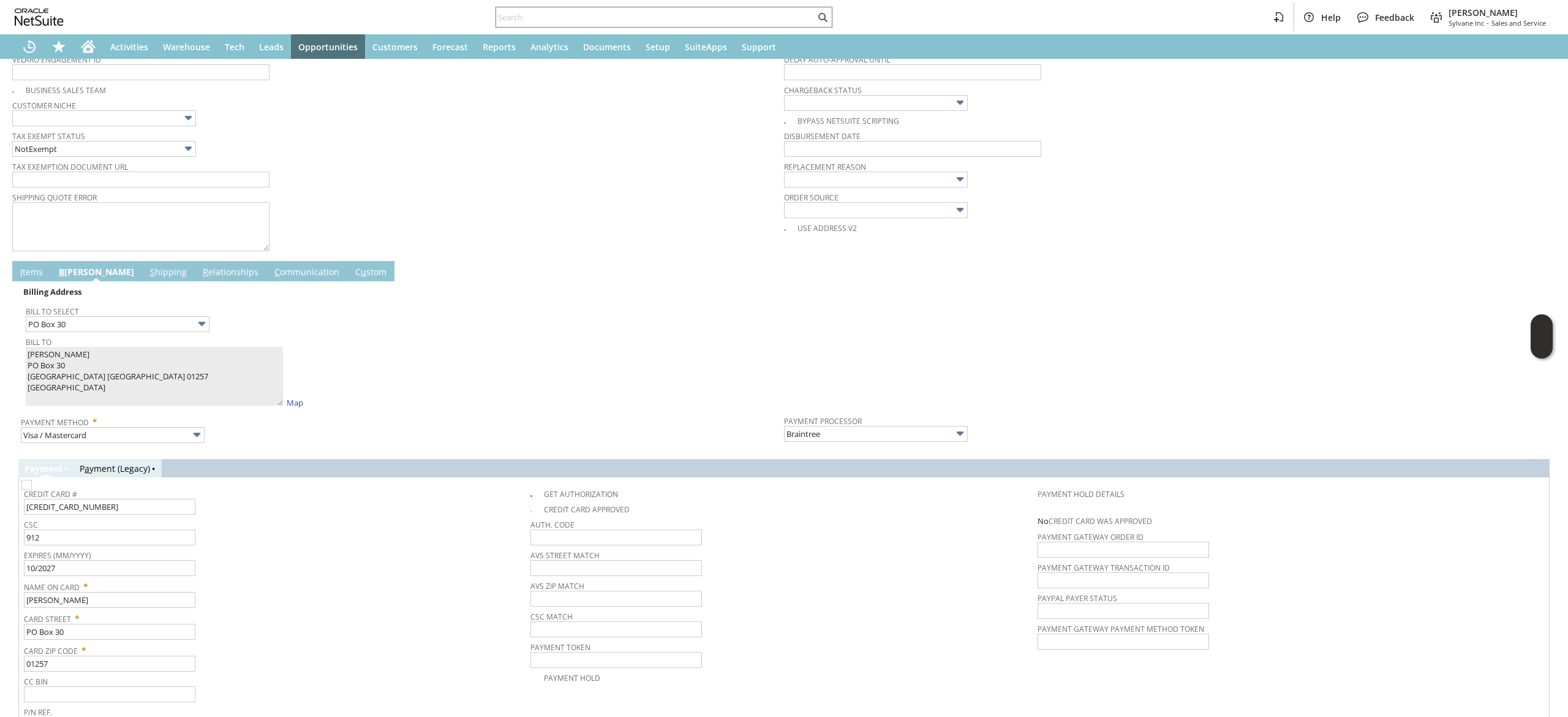
scroll to position [515, 0]
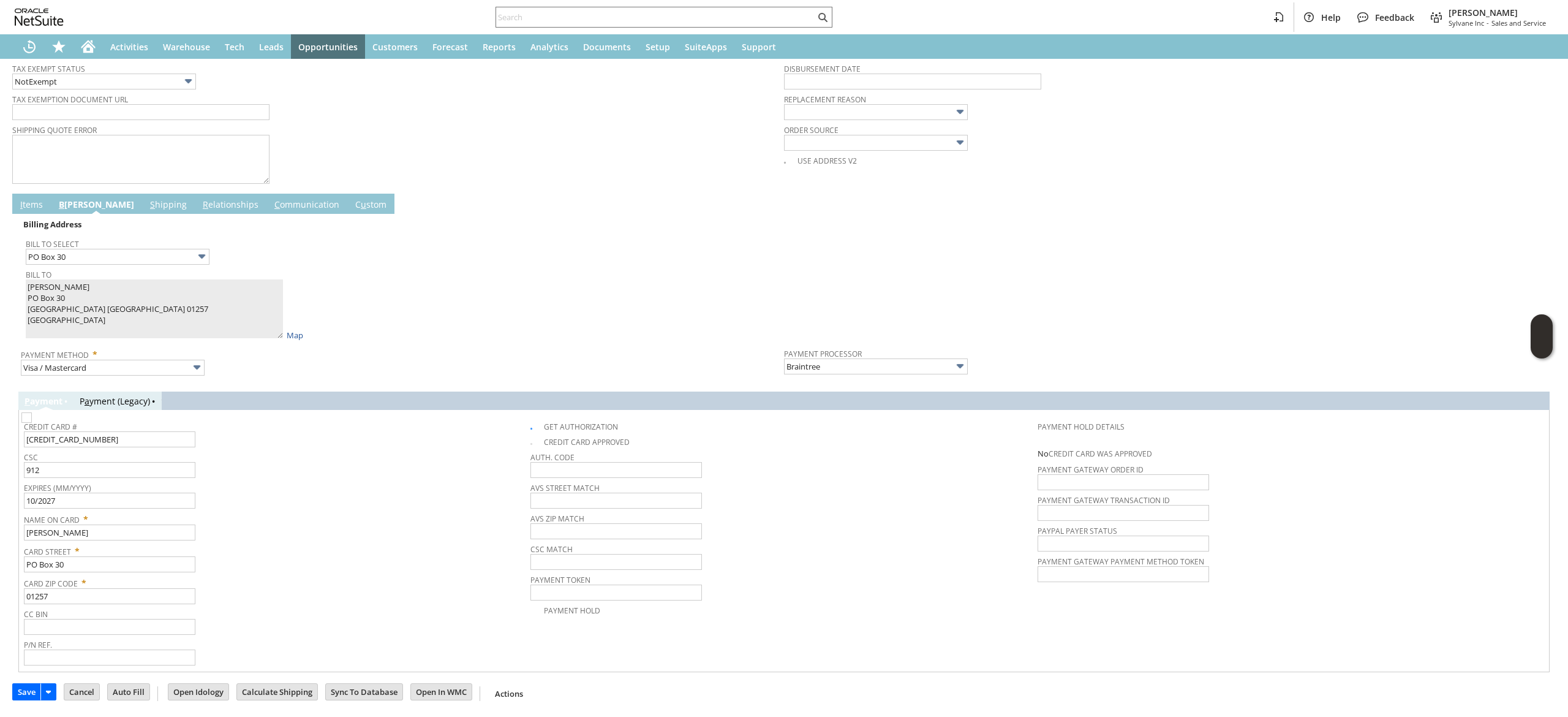
click at [271, 202] on link "C ommunication" at bounding box center [307, 205] width 71 height 13
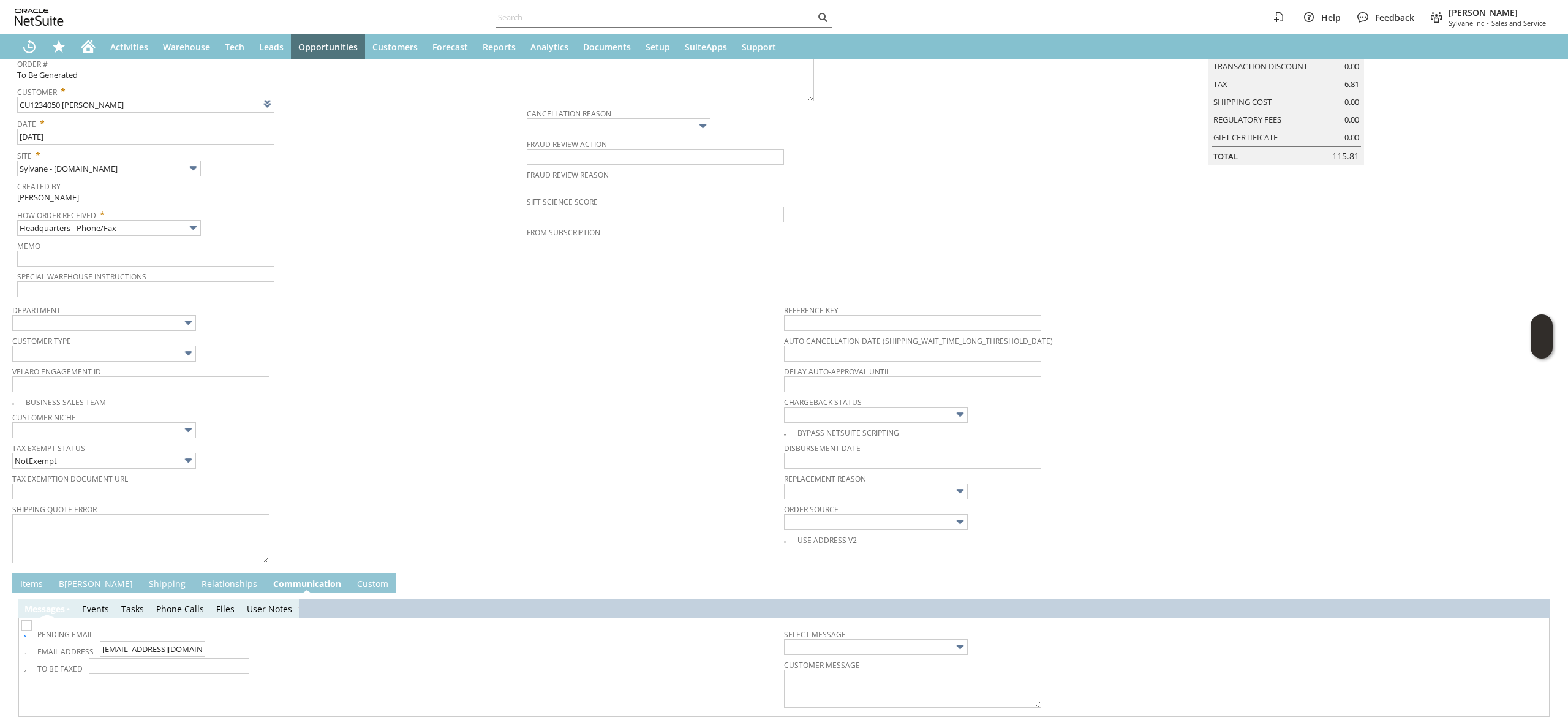
scroll to position [61, 0]
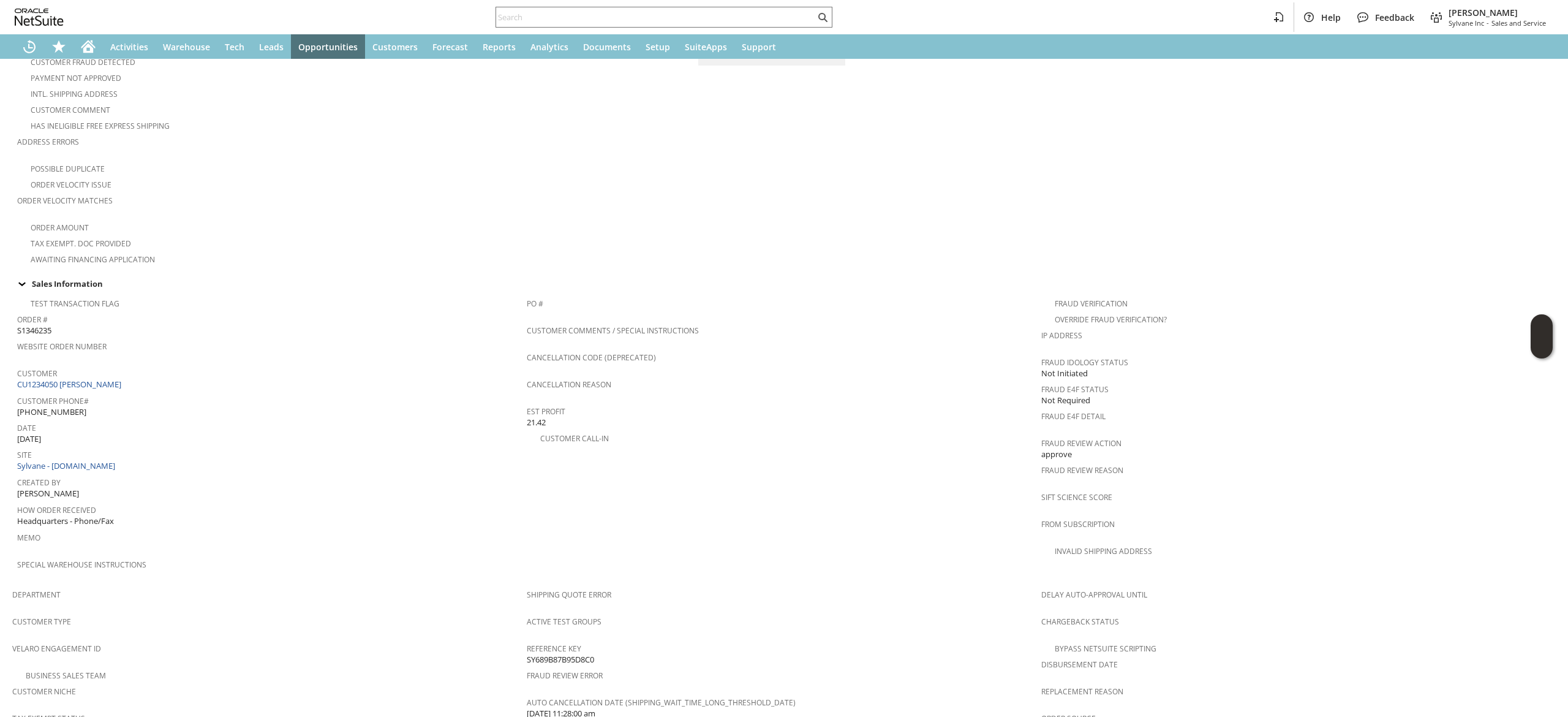
scroll to position [250, 0]
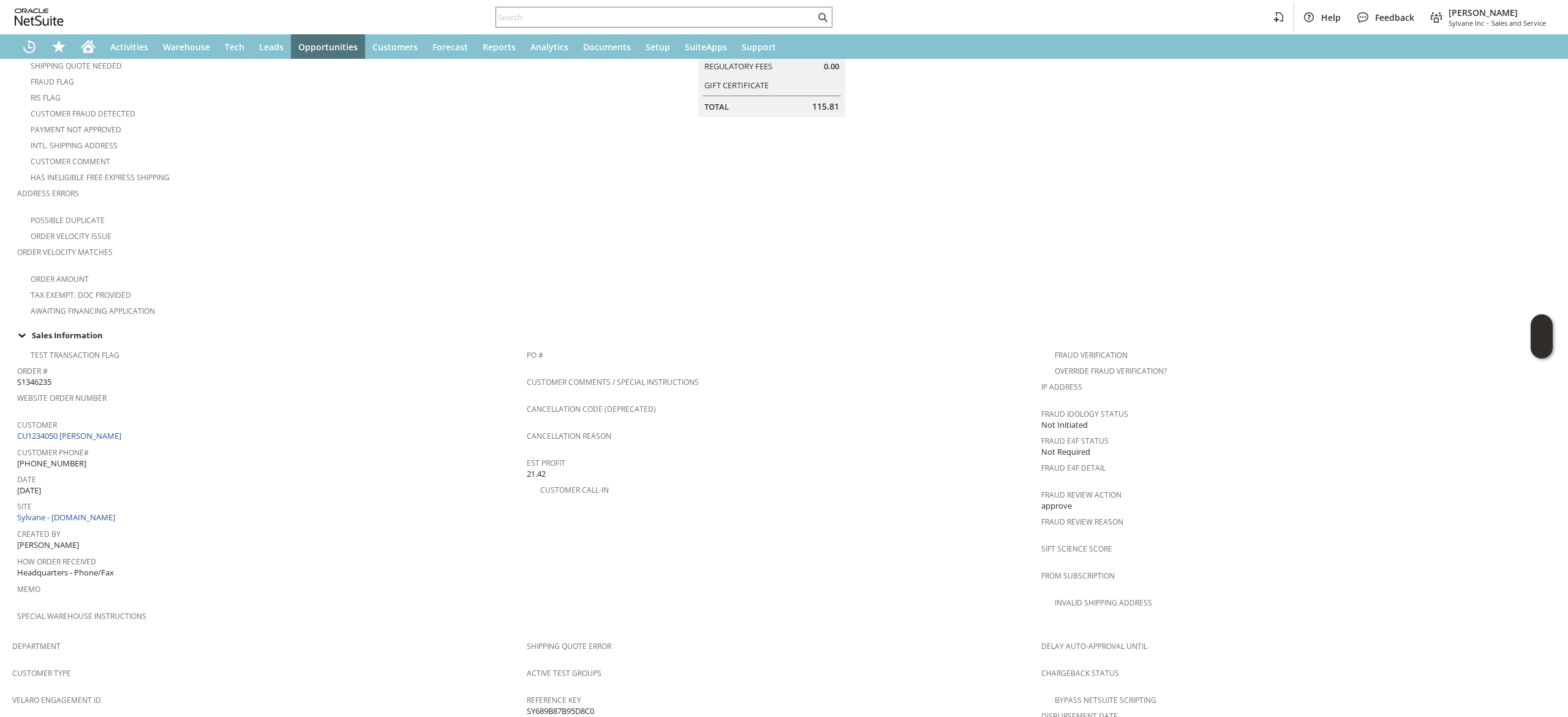
click at [978, 240] on td "Summary Subtotal 109.00 Transaction Discount Tax 6.81 Shipping Cost 0.00 Regula…" at bounding box center [784, 132] width 515 height 373
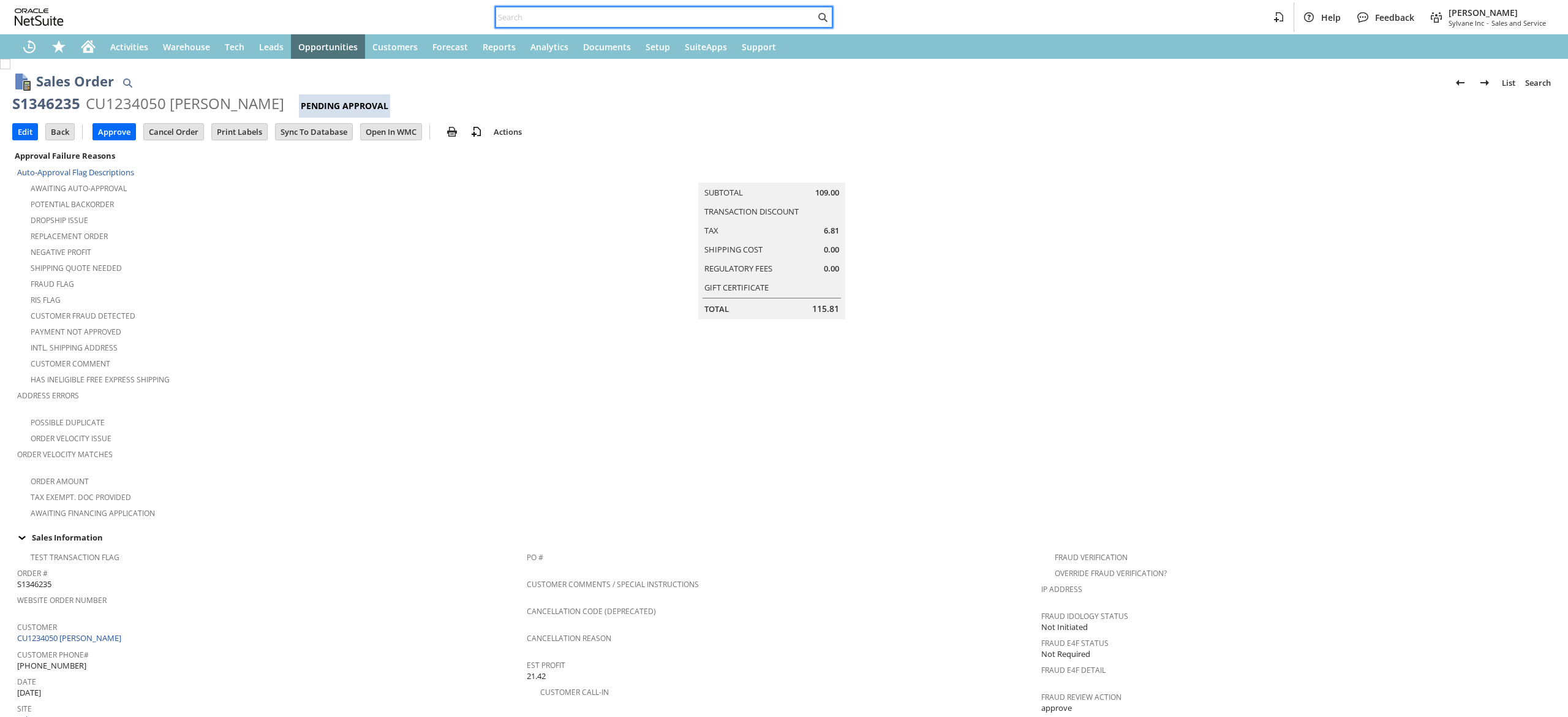
click at [641, 10] on input "text" at bounding box center [655, 17] width 319 height 14
paste input "4027427478"
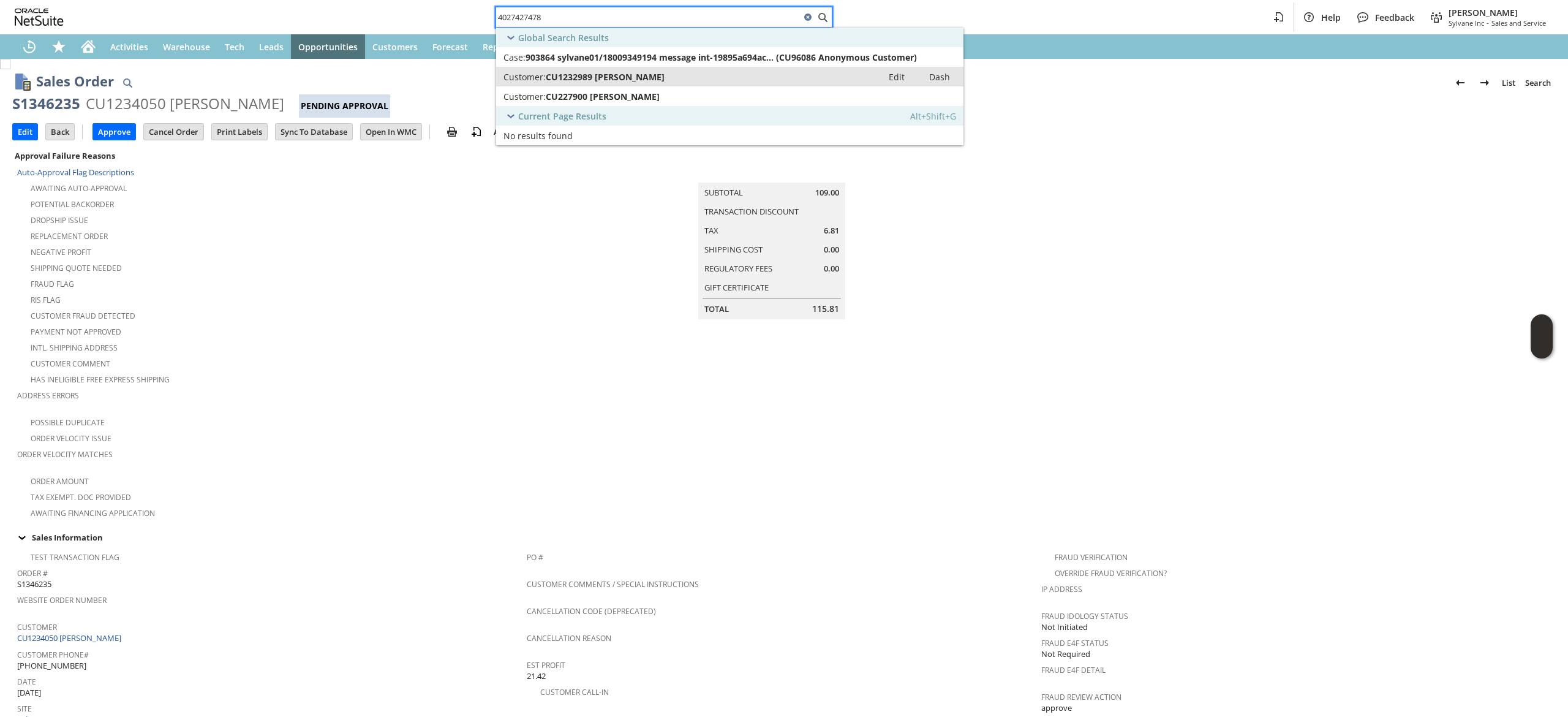
type input "4027427478"
click at [667, 70] on link "Customer: CU1232989 KEVIN MACKEY Edit Dash" at bounding box center [729, 76] width 467 height 19
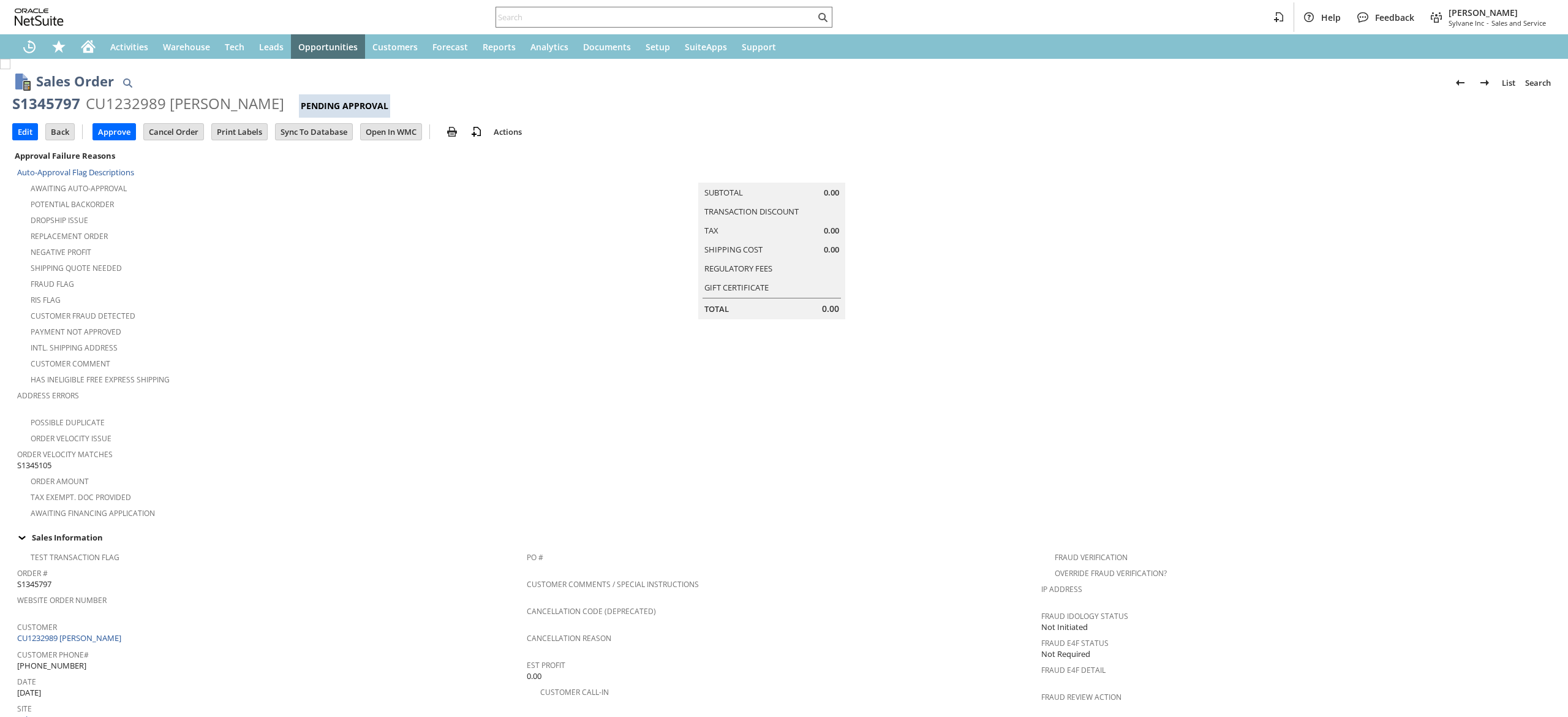
scroll to position [506, 0]
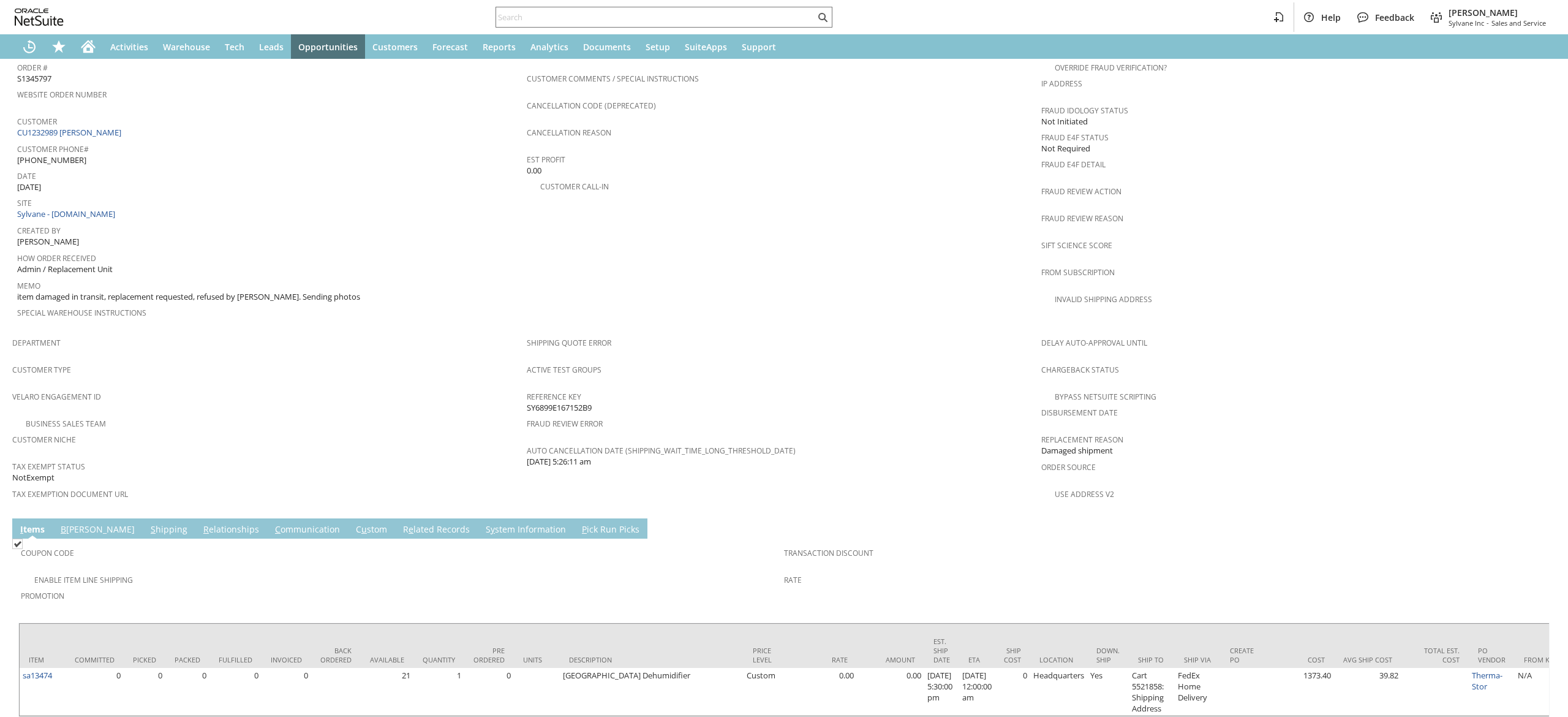
click at [147, 523] on link "S hipping" at bounding box center [169, 529] width 43 height 13
click at [143, 519] on td "S hipping" at bounding box center [169, 529] width 53 height 20
click at [138, 541] on td "Coupon Code" at bounding box center [402, 556] width 763 height 30
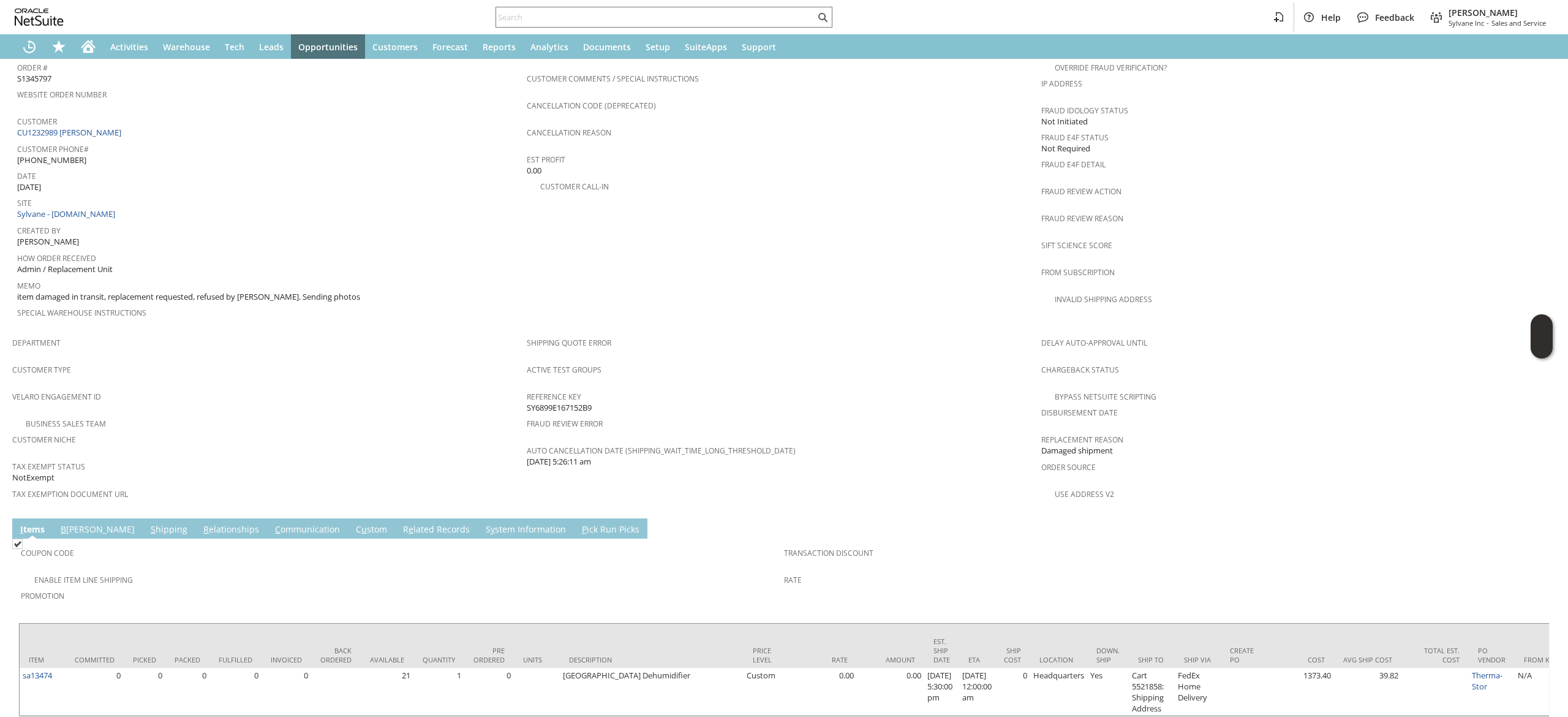
click at [134, 539] on td "Coupon Code Enable Item Line Shipping Promotion Transaction Discount Rate" at bounding box center [784, 578] width 1532 height 78
click at [147, 523] on link "S hipping" at bounding box center [169, 529] width 43 height 13
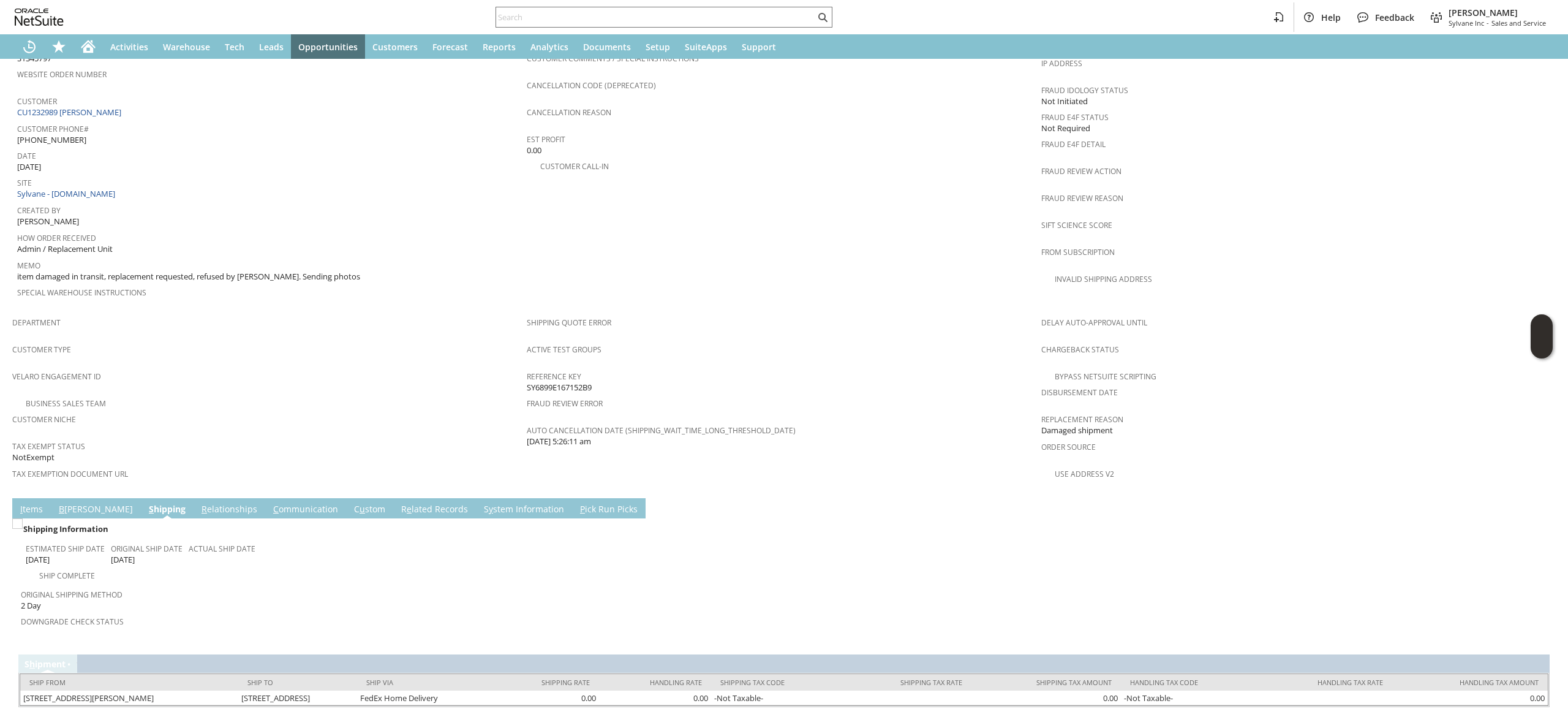
scroll to position [531, 0]
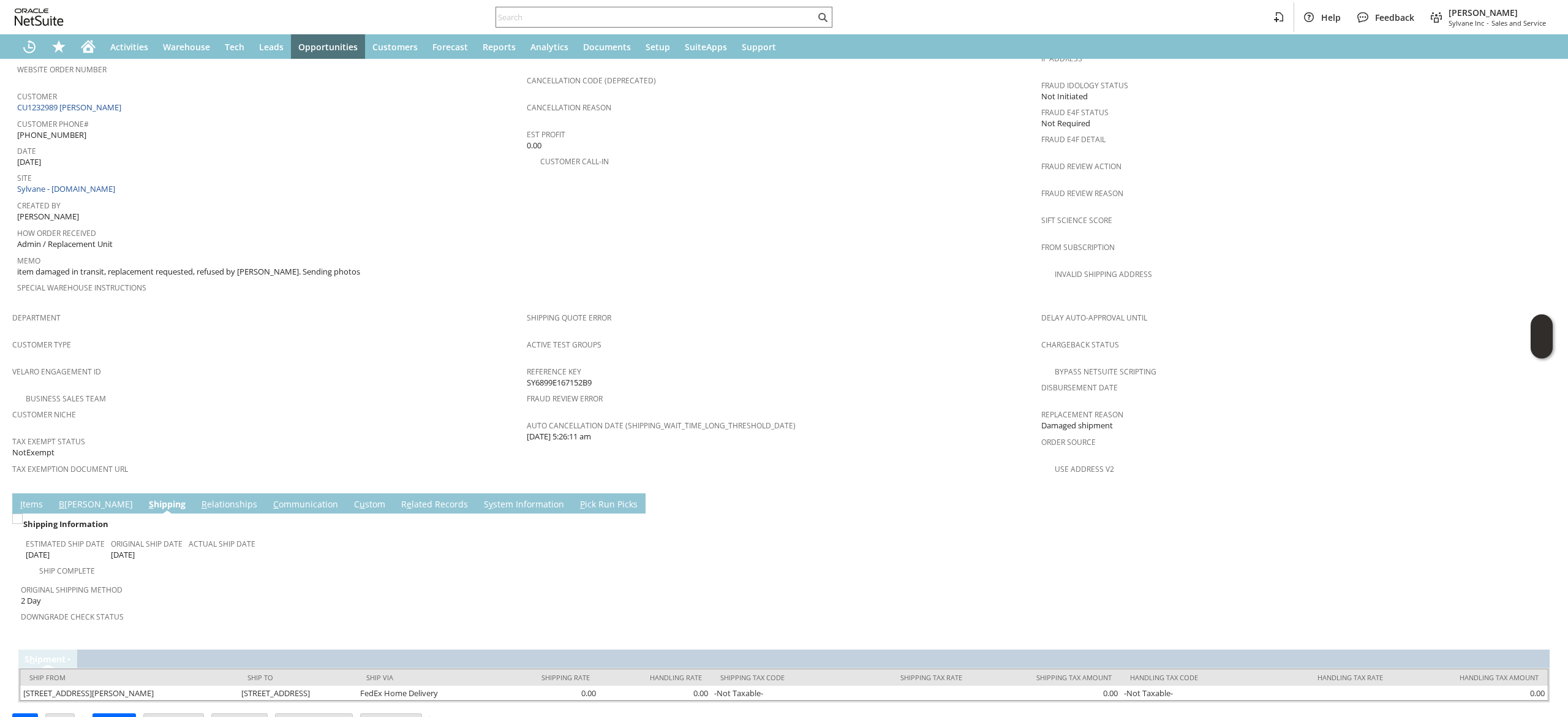
click at [276, 498] on link "C ommunication" at bounding box center [305, 504] width 71 height 13
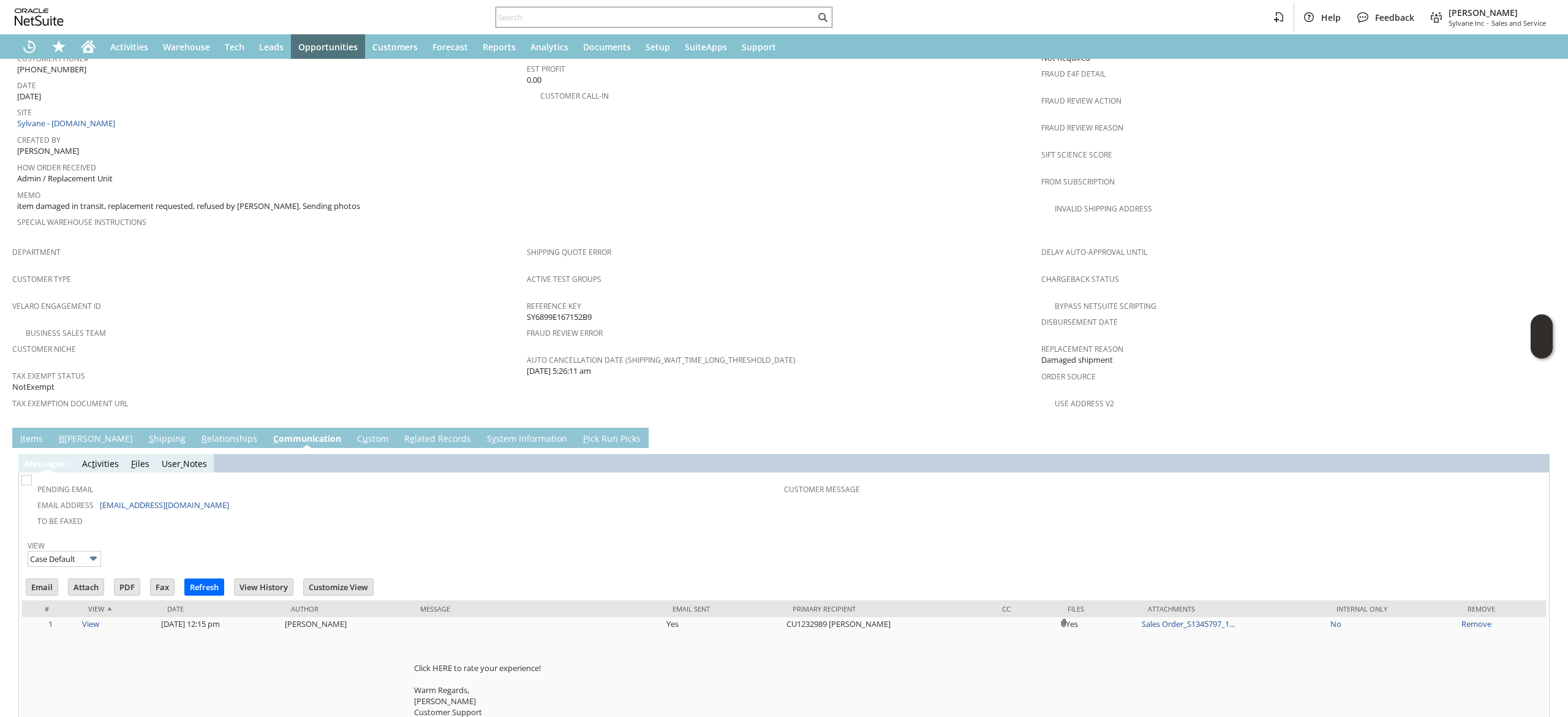
scroll to position [627, 0]
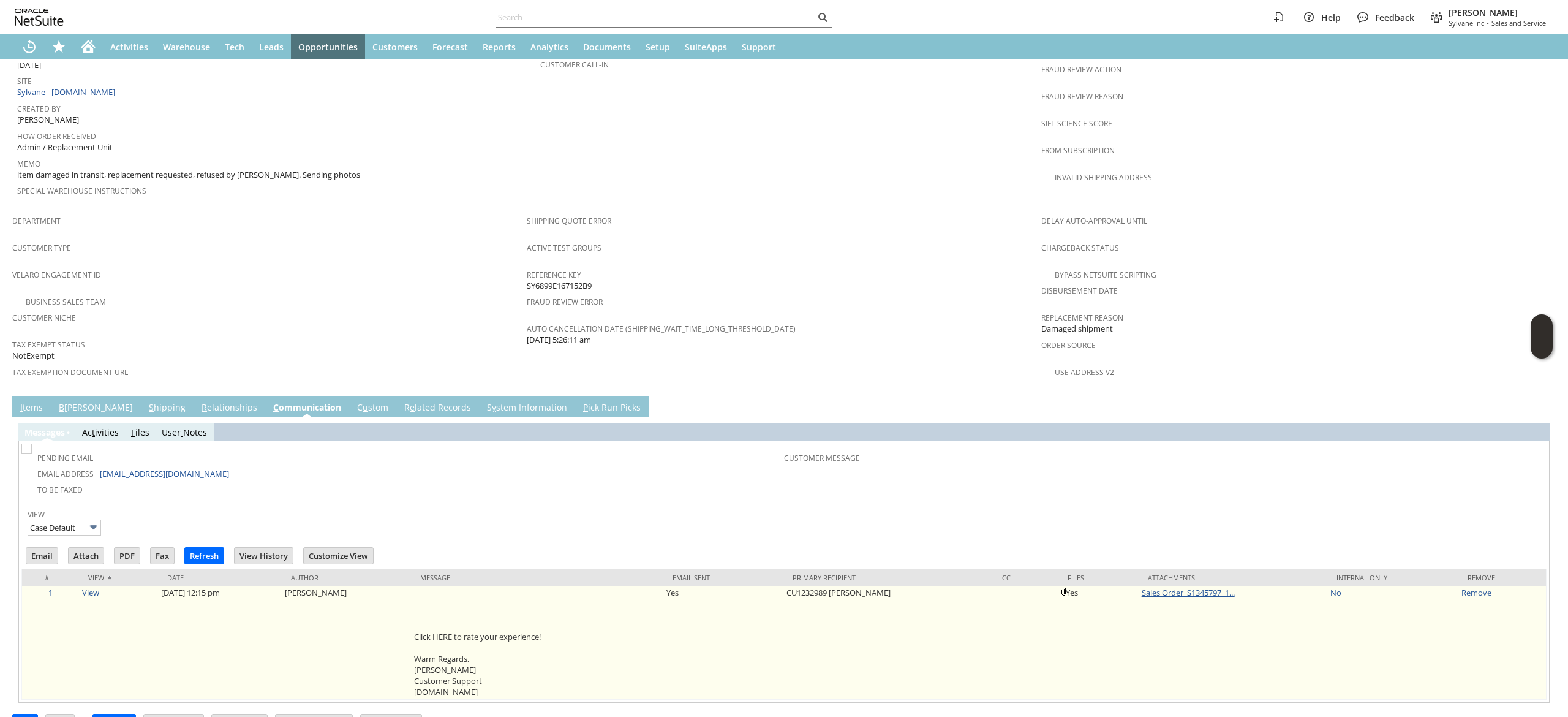
click at [1174, 587] on link "Sales Order_S1345797_1..." at bounding box center [1188, 593] width 93 height 11
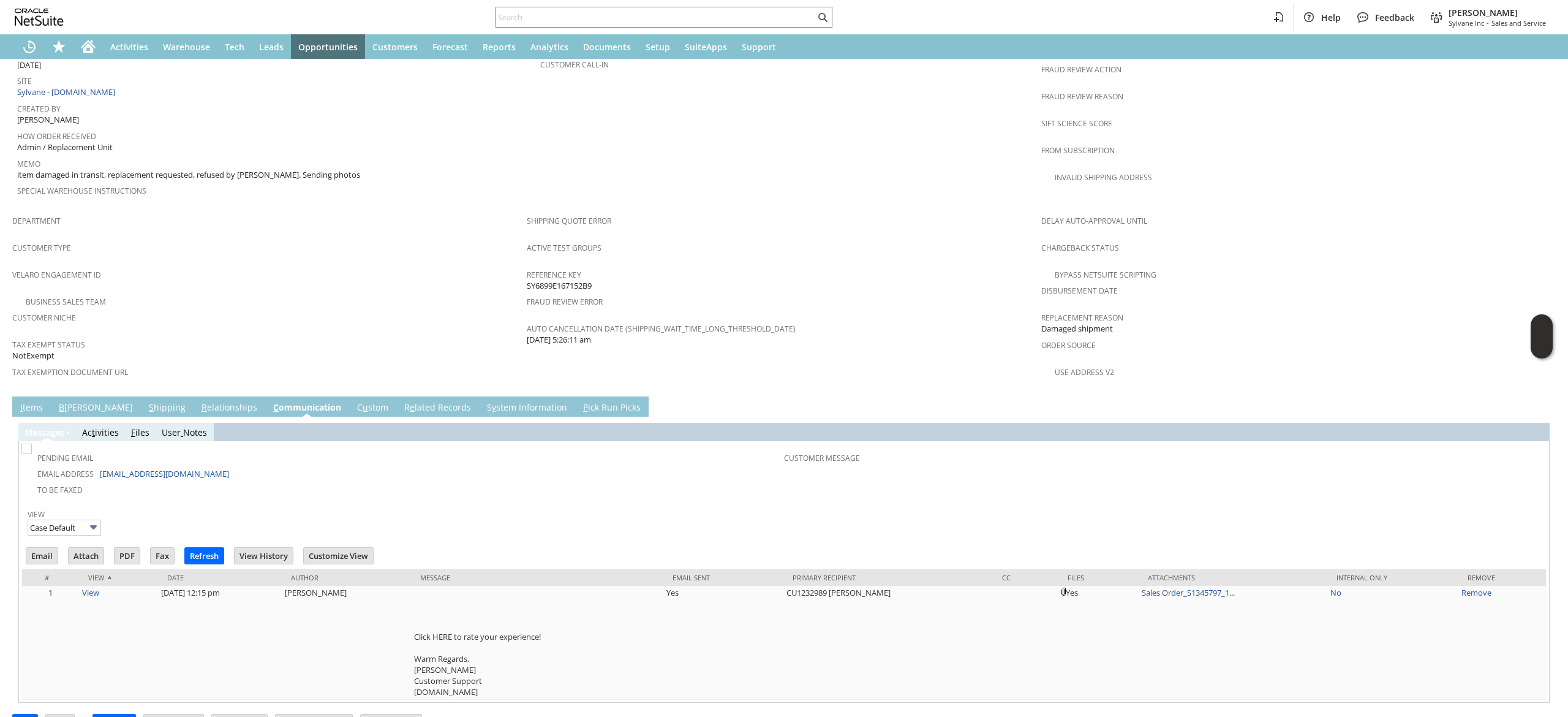
click at [62, 401] on span "B" at bounding box center [61, 407] width 6 height 12
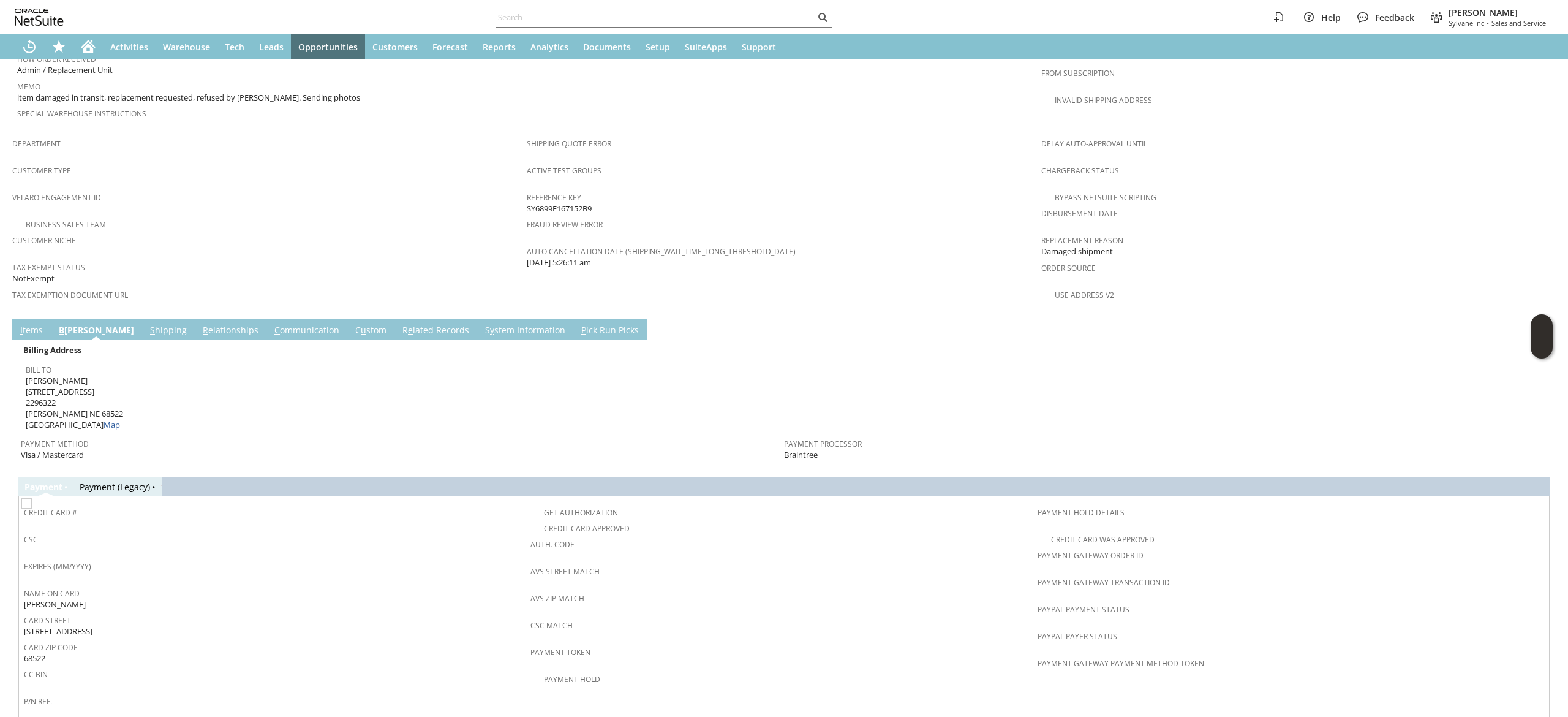
scroll to position [771, 0]
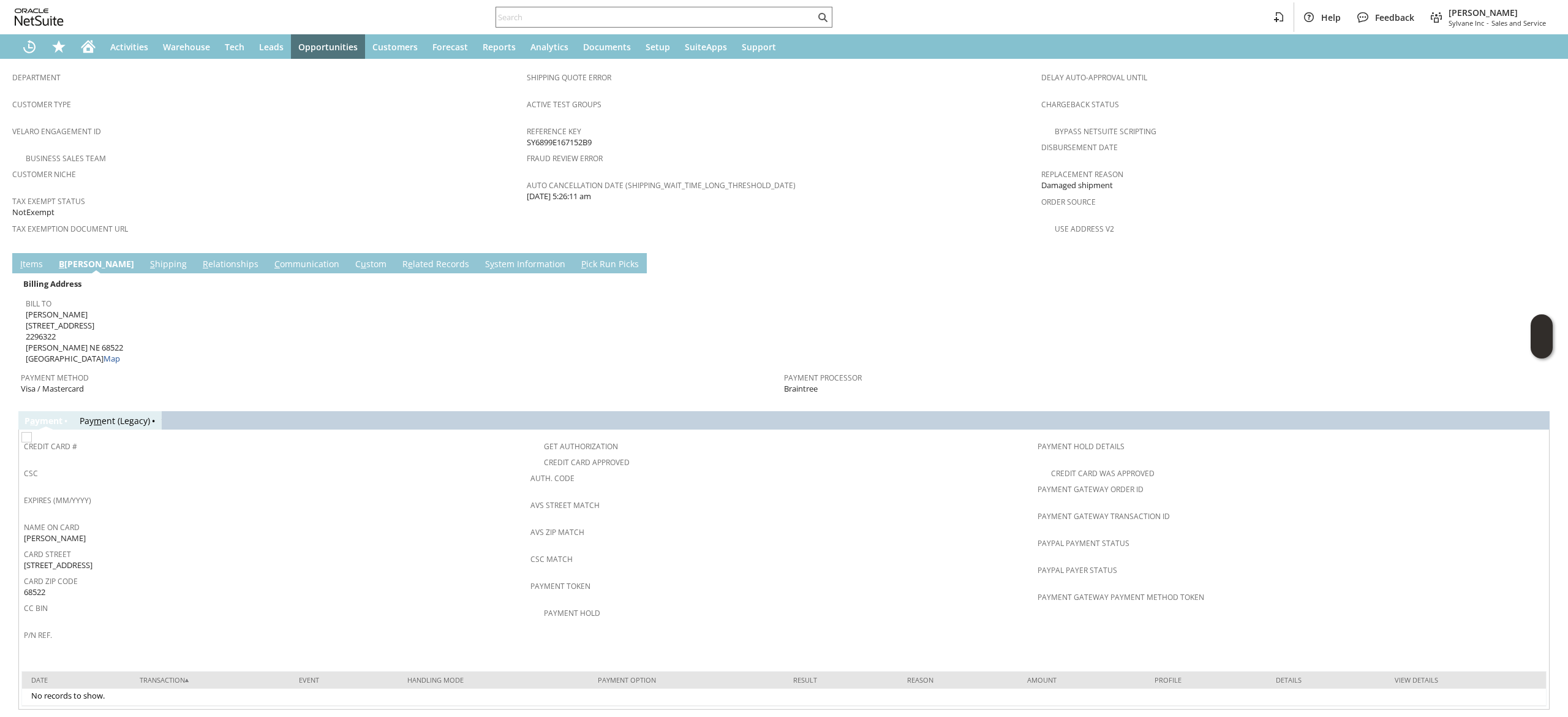
click at [378, 465] on div "CSC" at bounding box center [274, 477] width 500 height 26
click at [34, 258] on link "I tems" at bounding box center [31, 264] width 29 height 13
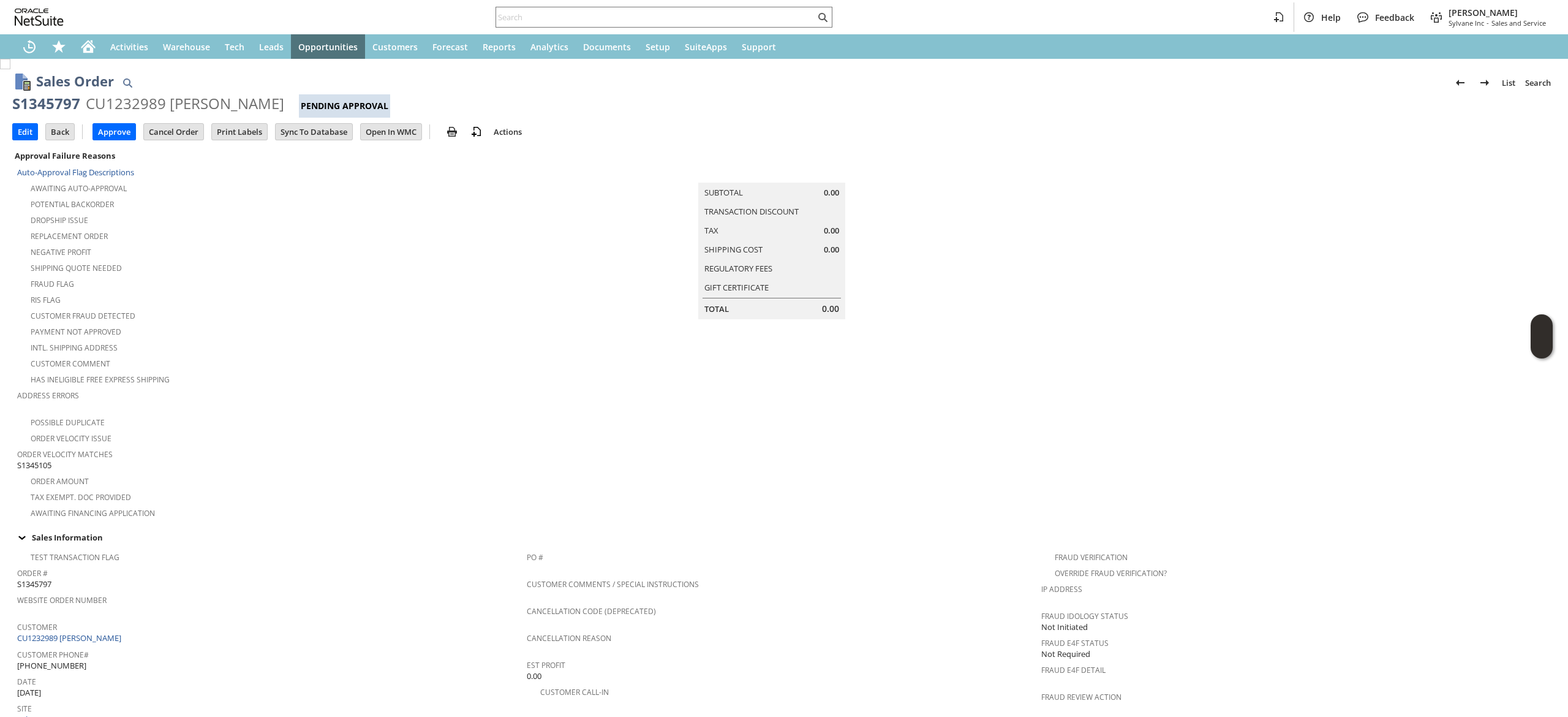
scroll to position [491, 0]
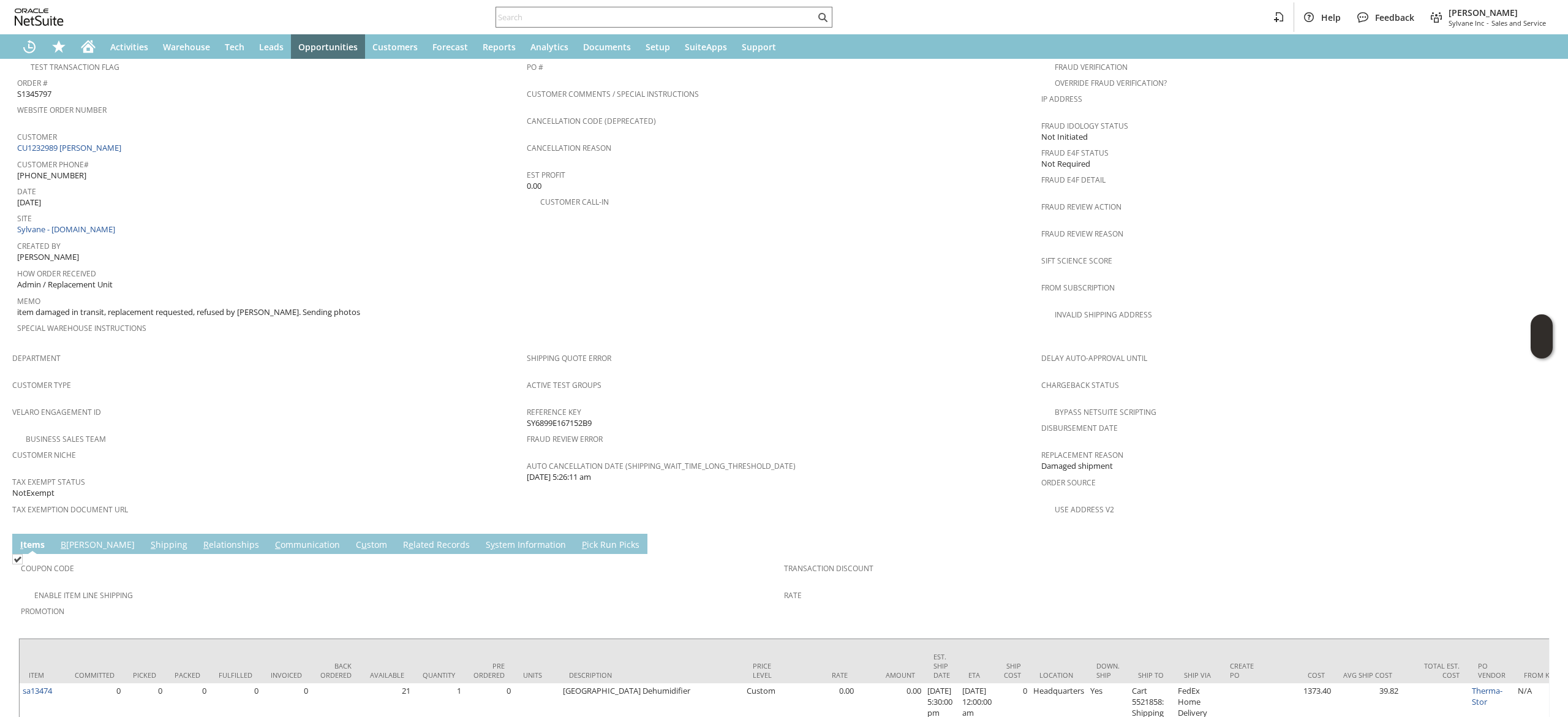
click at [483, 539] on link "S y stem Information" at bounding box center [526, 545] width 87 height 13
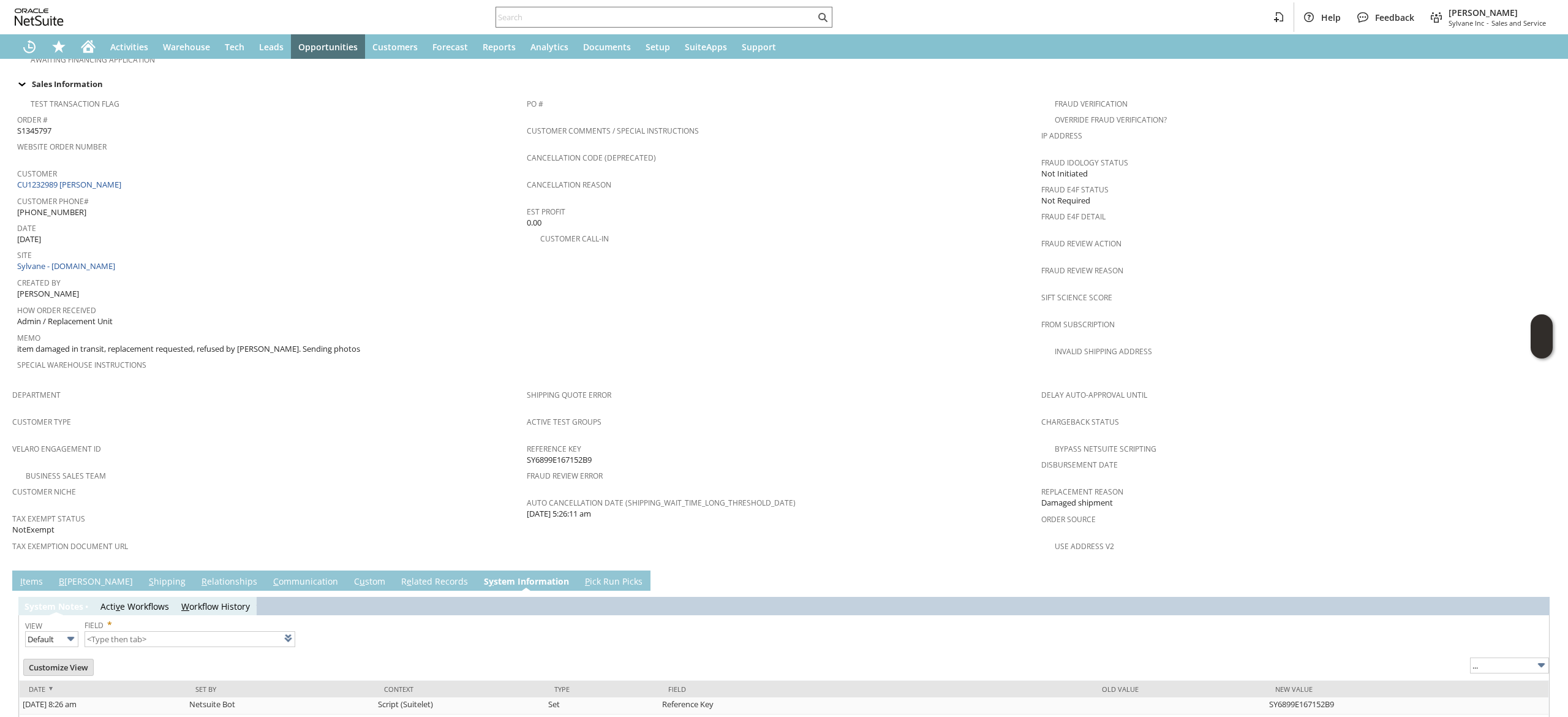
type input "1 to 25 of 83"
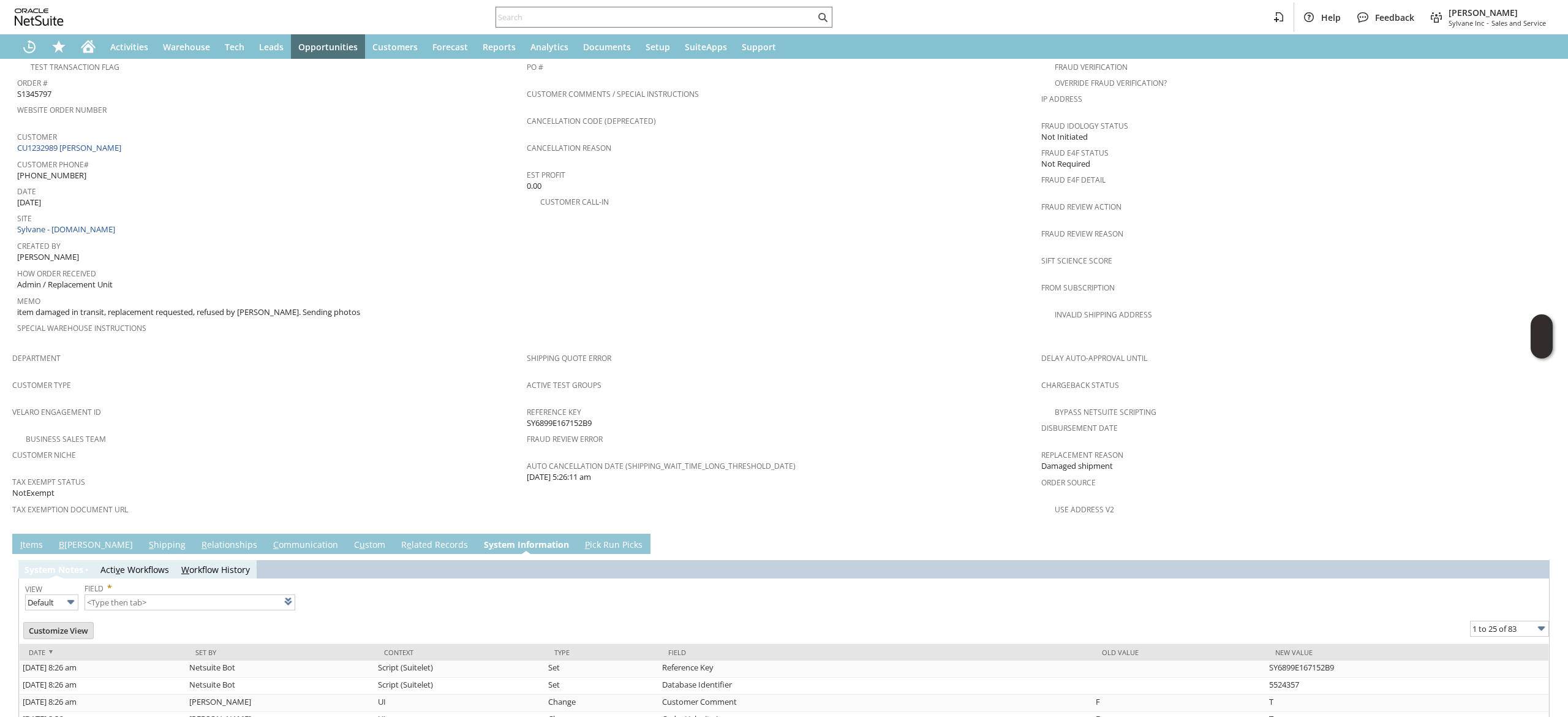
click at [270, 539] on link "C ommunication" at bounding box center [305, 545] width 71 height 13
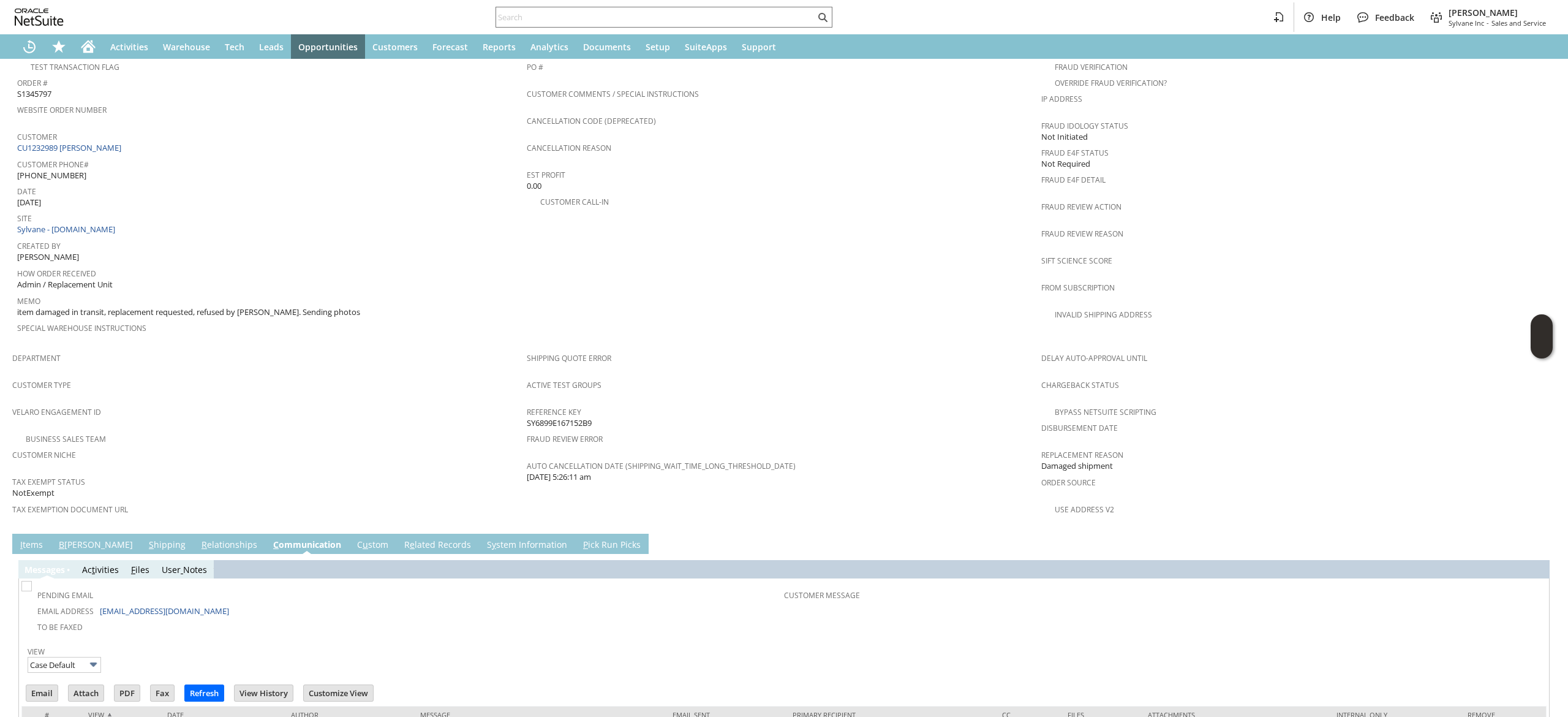
scroll to position [627, 0]
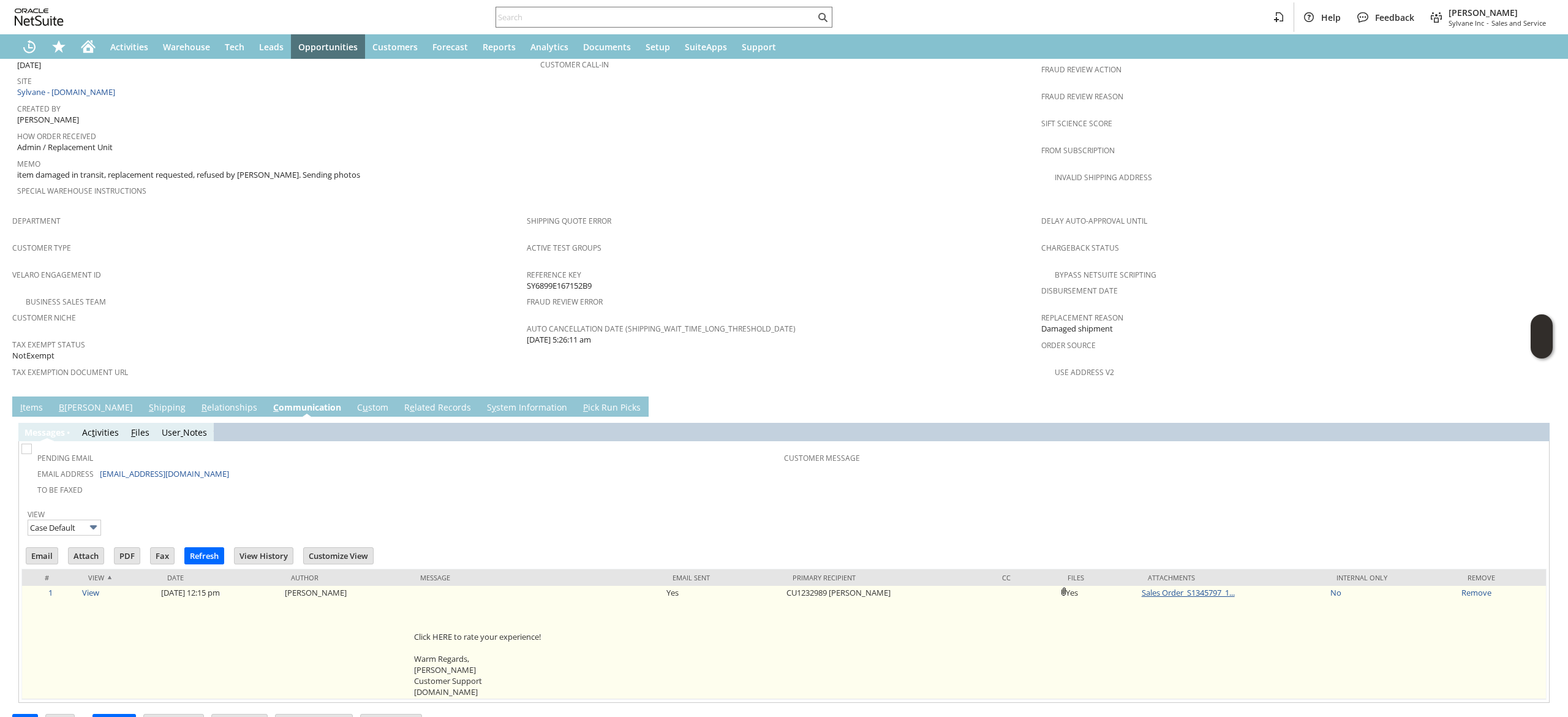
click at [1166, 587] on link "Sales Order_S1345797_1..." at bounding box center [1188, 593] width 93 height 11
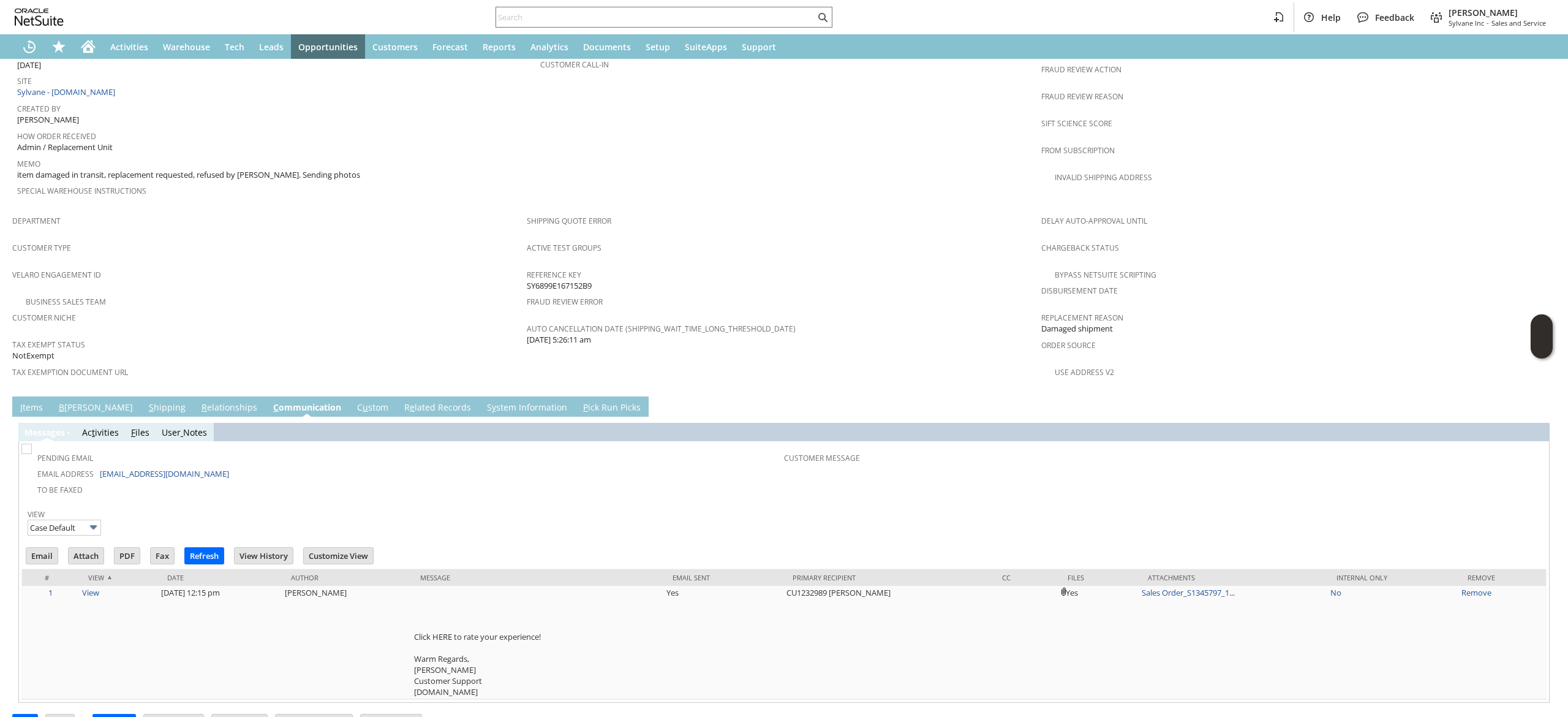
click at [37, 396] on td "I tems" at bounding box center [32, 406] width 39 height 20
click at [44, 401] on link "I tems" at bounding box center [31, 408] width 29 height 13
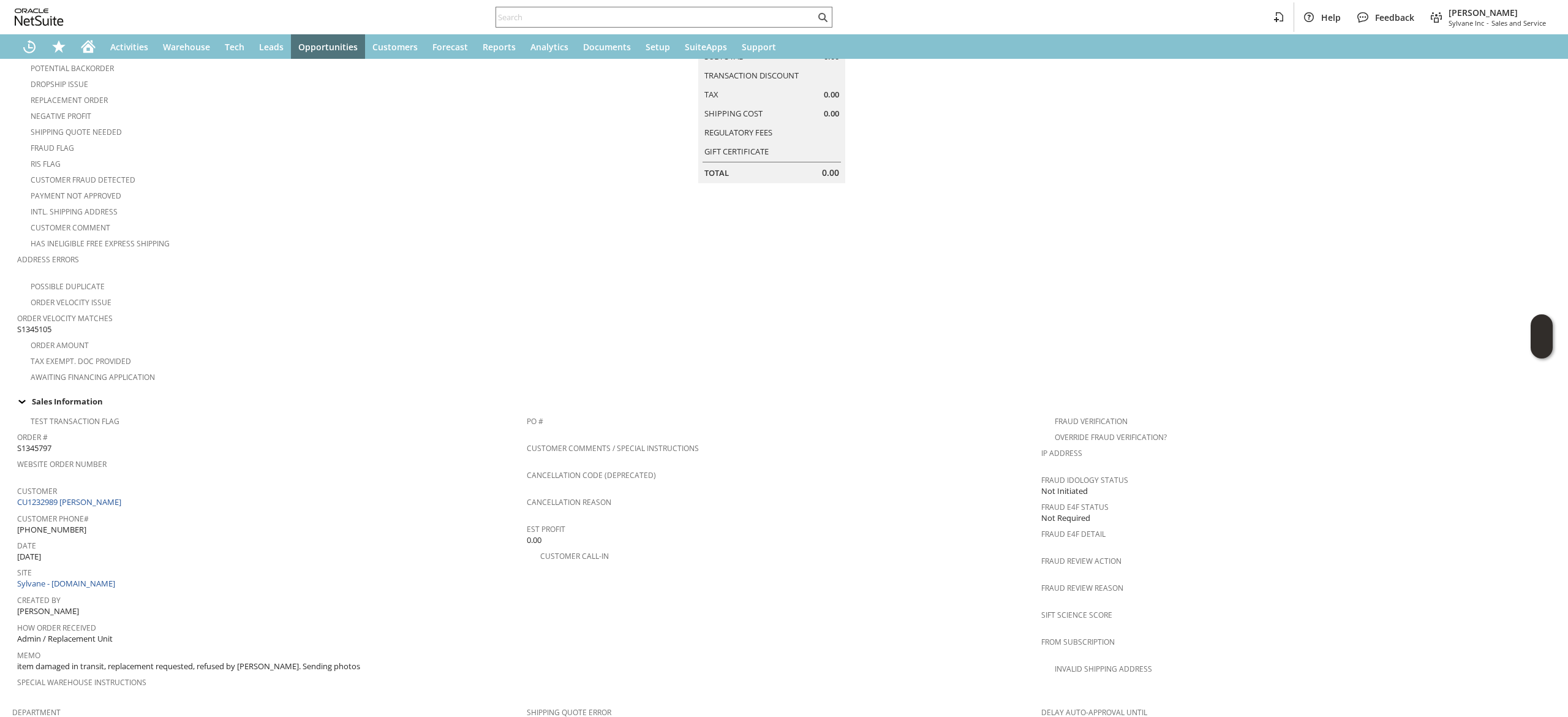
scroll to position [293, 0]
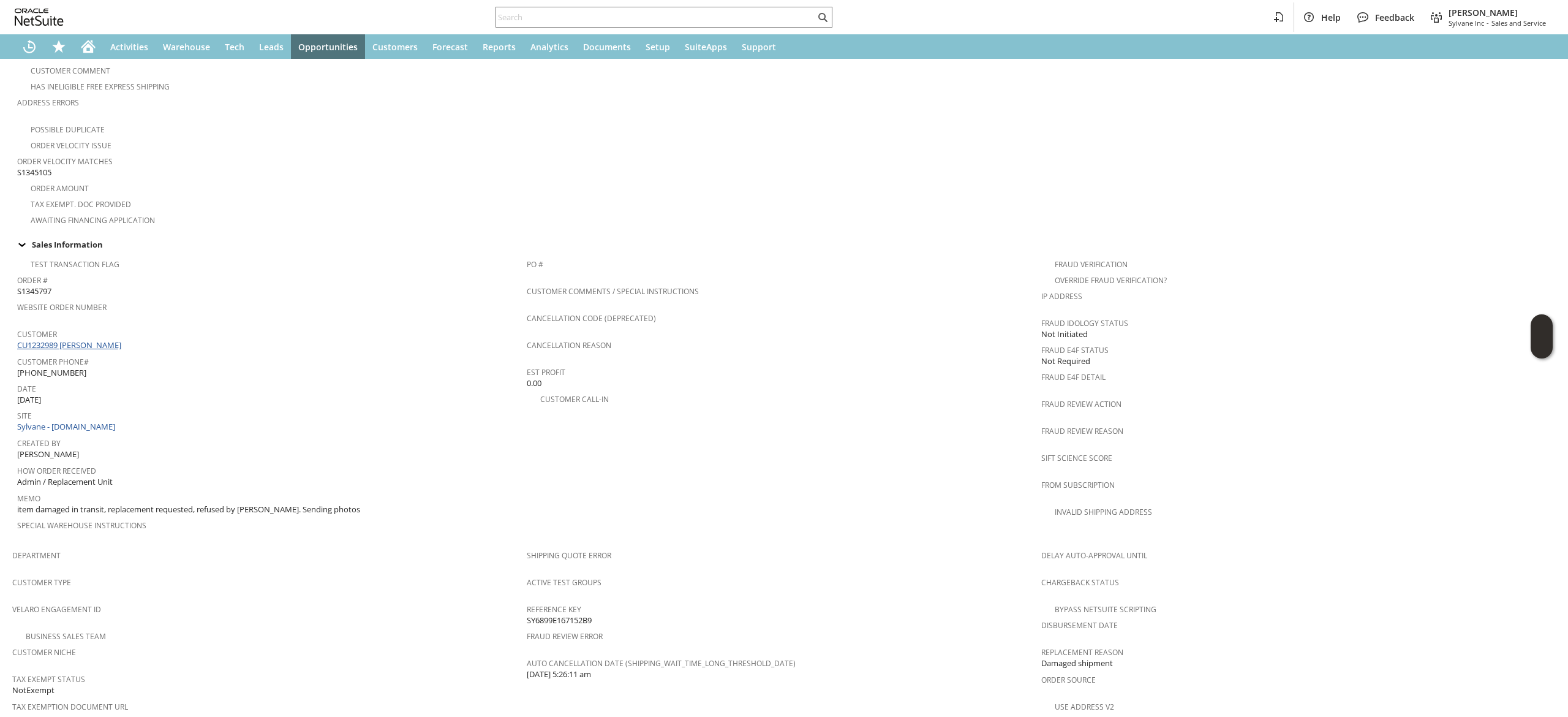
click at [98, 339] on link "CU1232989 KEVIN MACKEY" at bounding box center [70, 345] width 107 height 11
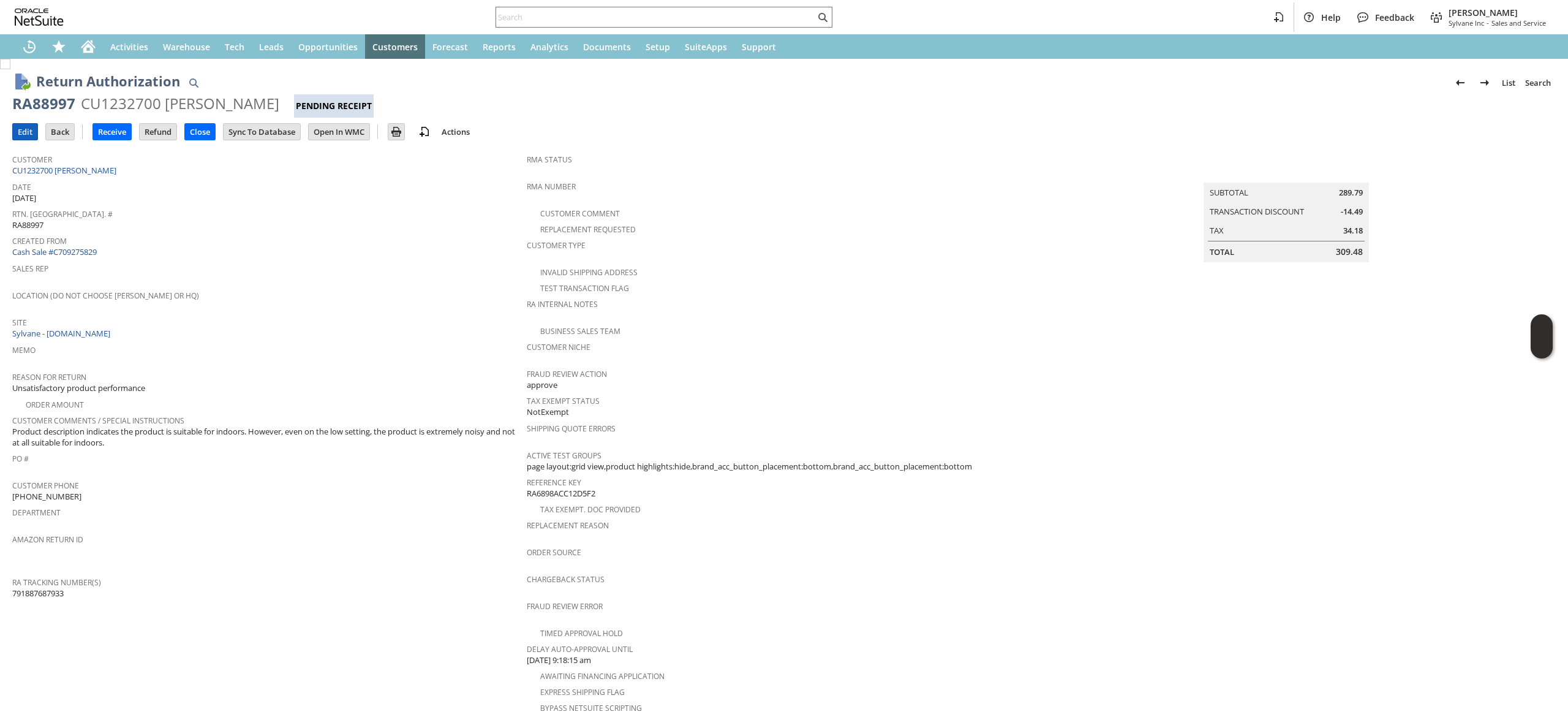
click at [35, 124] on input "Edit" at bounding box center [25, 131] width 24 height 16
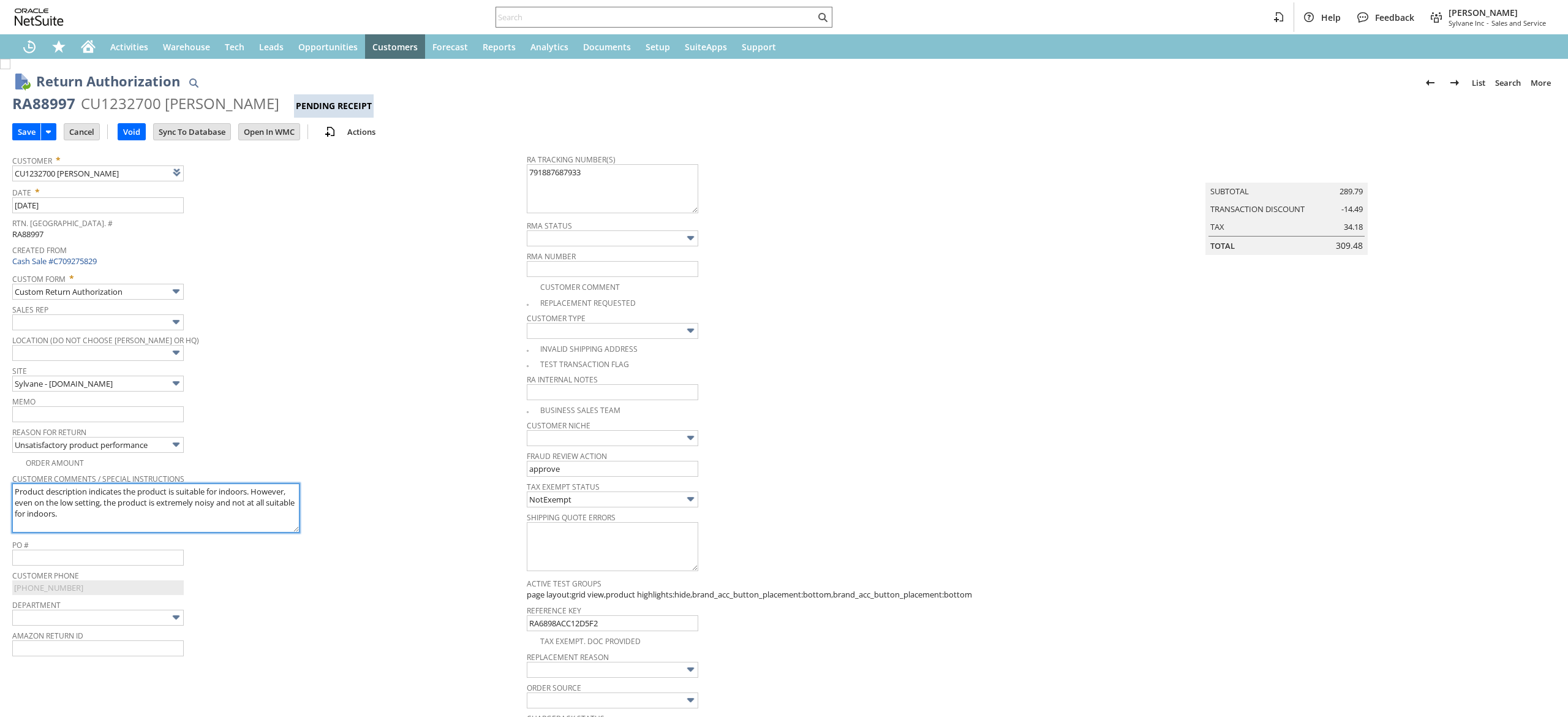
type input "Add"
type input "Copy Previous"
click at [219, 513] on textarea "Product description indicates the product is suitable for indoors. However, eve…" at bounding box center [156, 508] width 287 height 49
click at [216, 514] on textarea "Product description indicates the product is suitable for indoors. However, eve…" at bounding box center [156, 508] width 287 height 49
type textarea "Product description indicates the product is suitable for indoors. However, eve…"
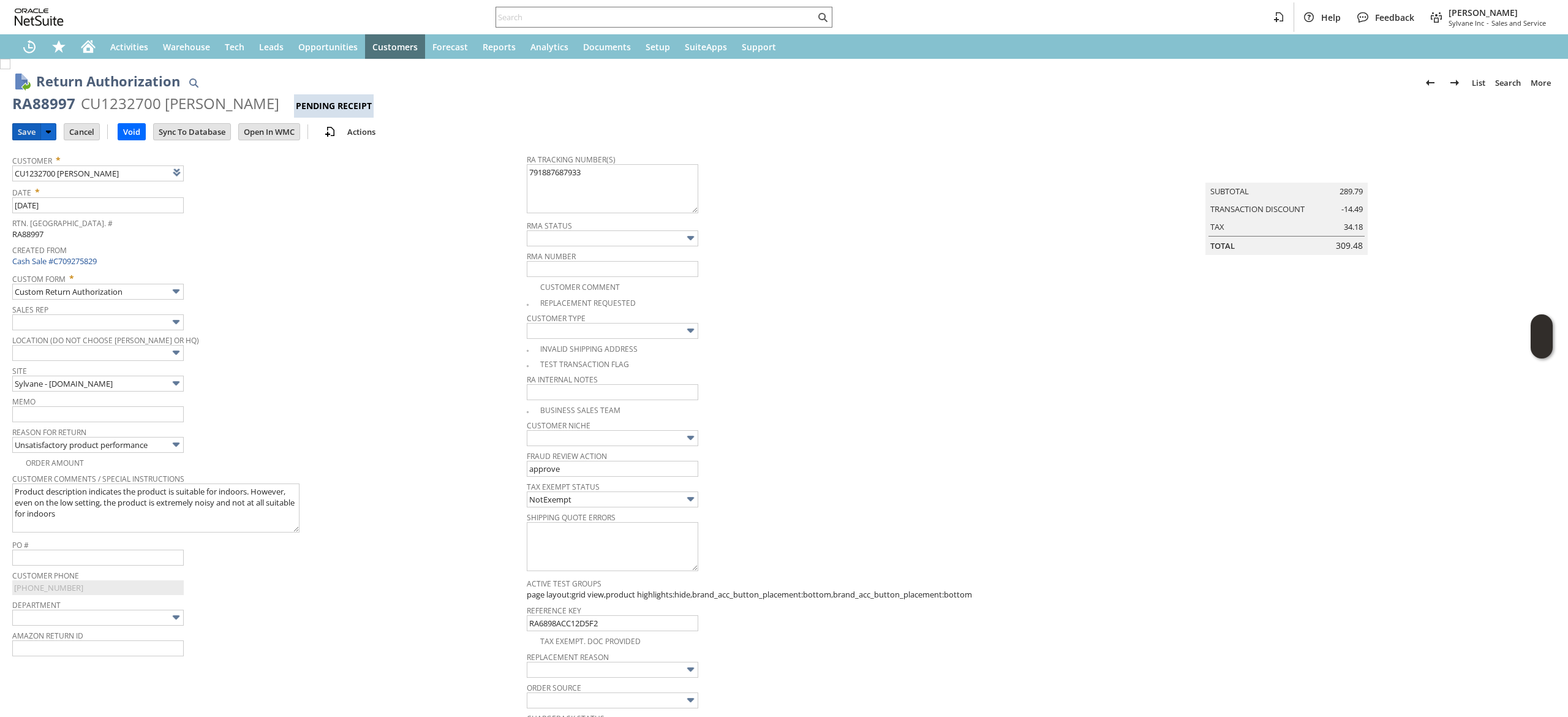
click at [25, 129] on input "Save" at bounding box center [27, 131] width 28 height 16
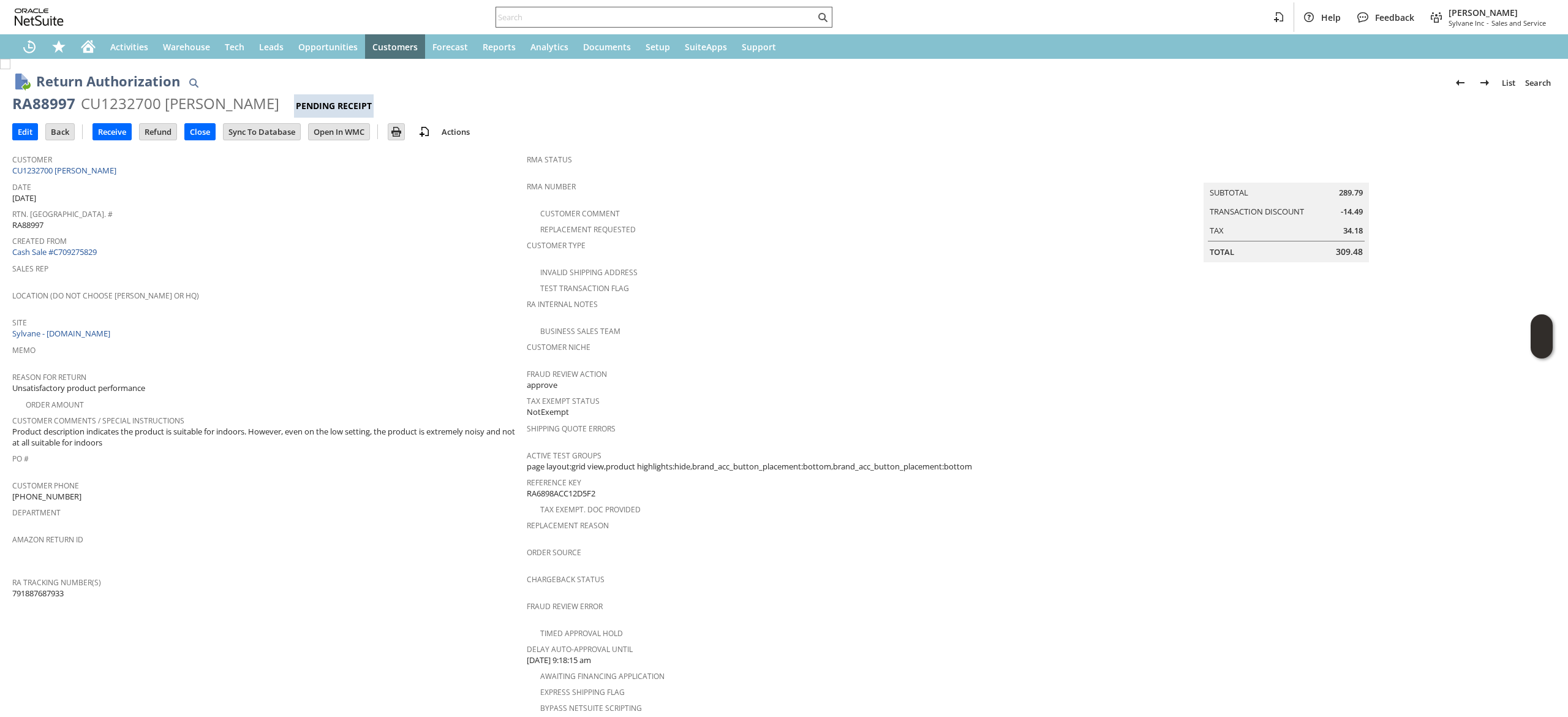
click at [525, 21] on input "text" at bounding box center [655, 17] width 319 height 14
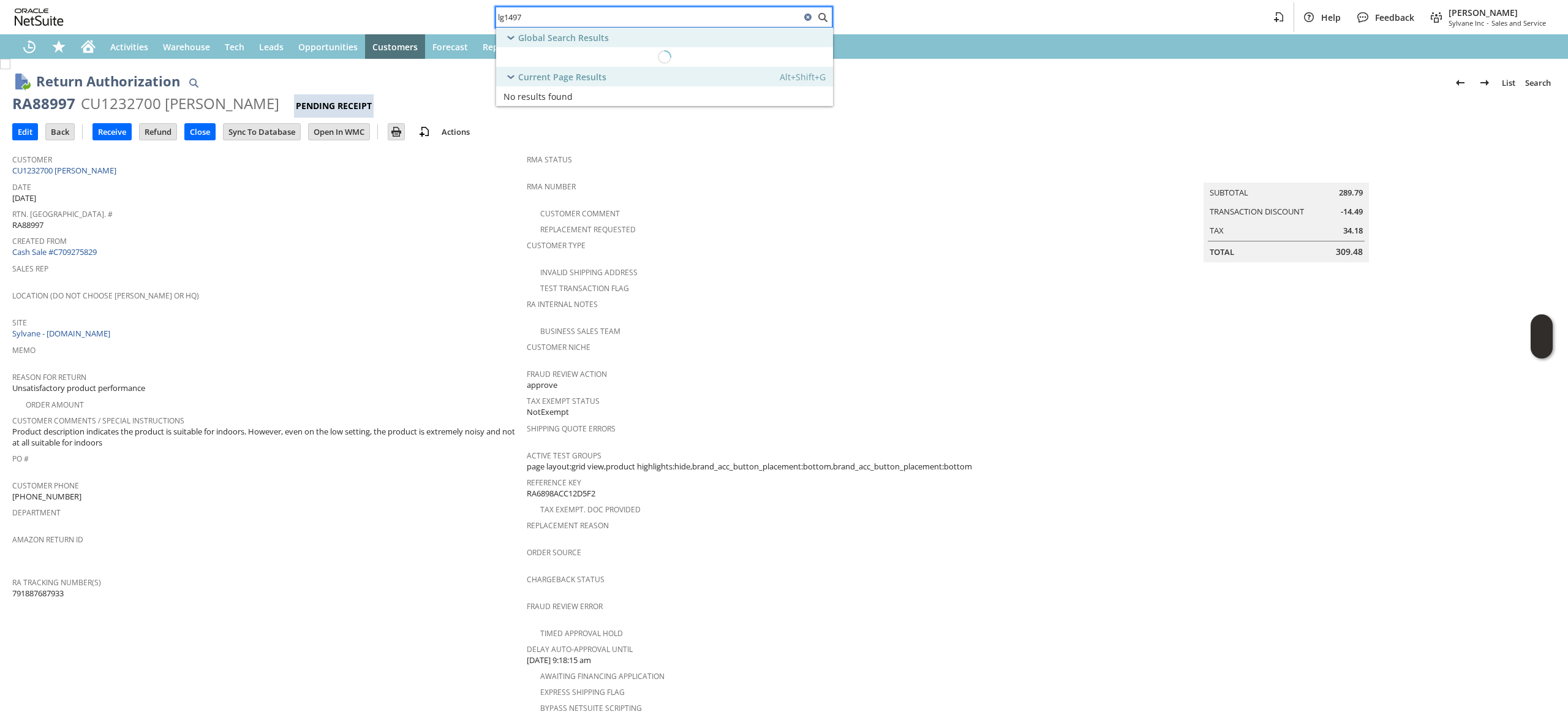
type input "lg14970"
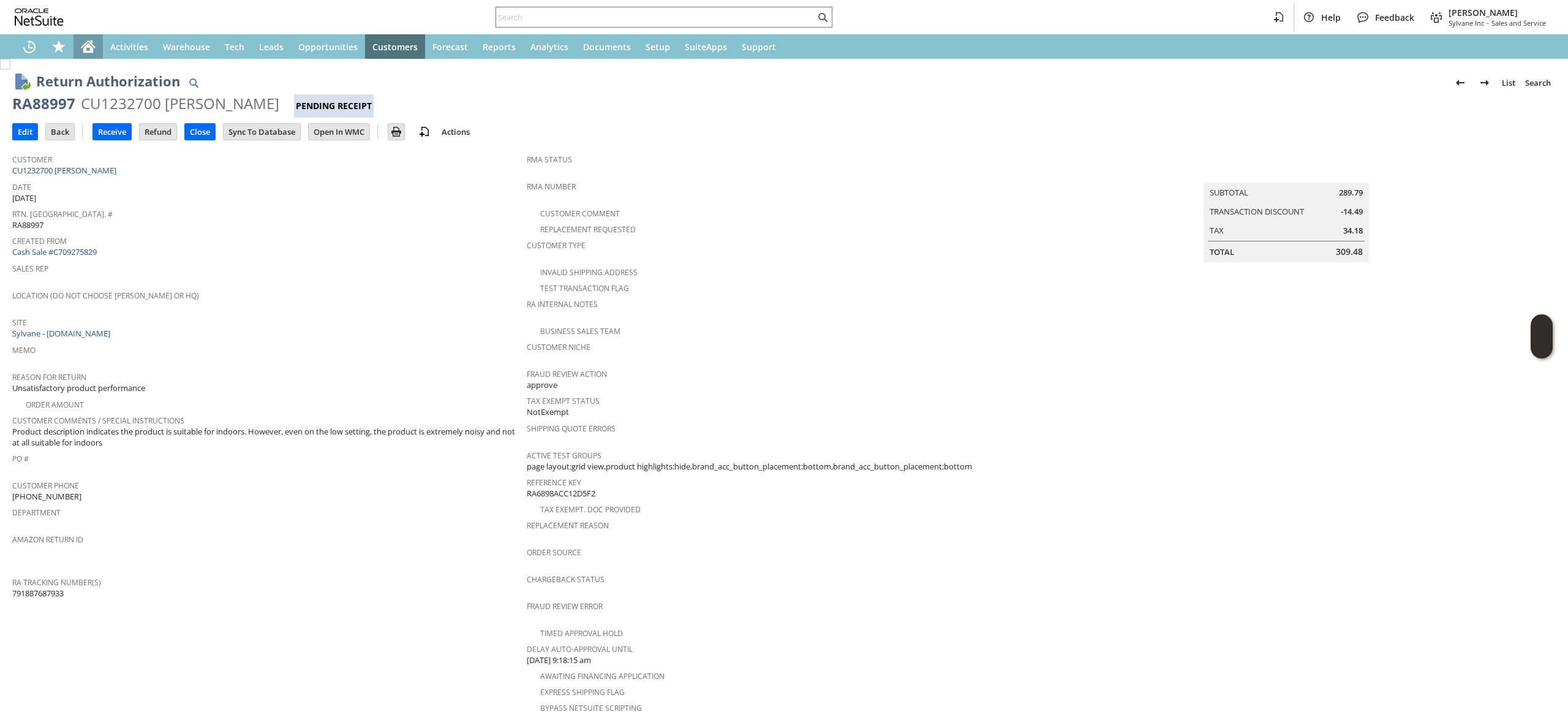
click at [83, 45] on icon "Home" at bounding box center [88, 44] width 14 height 8
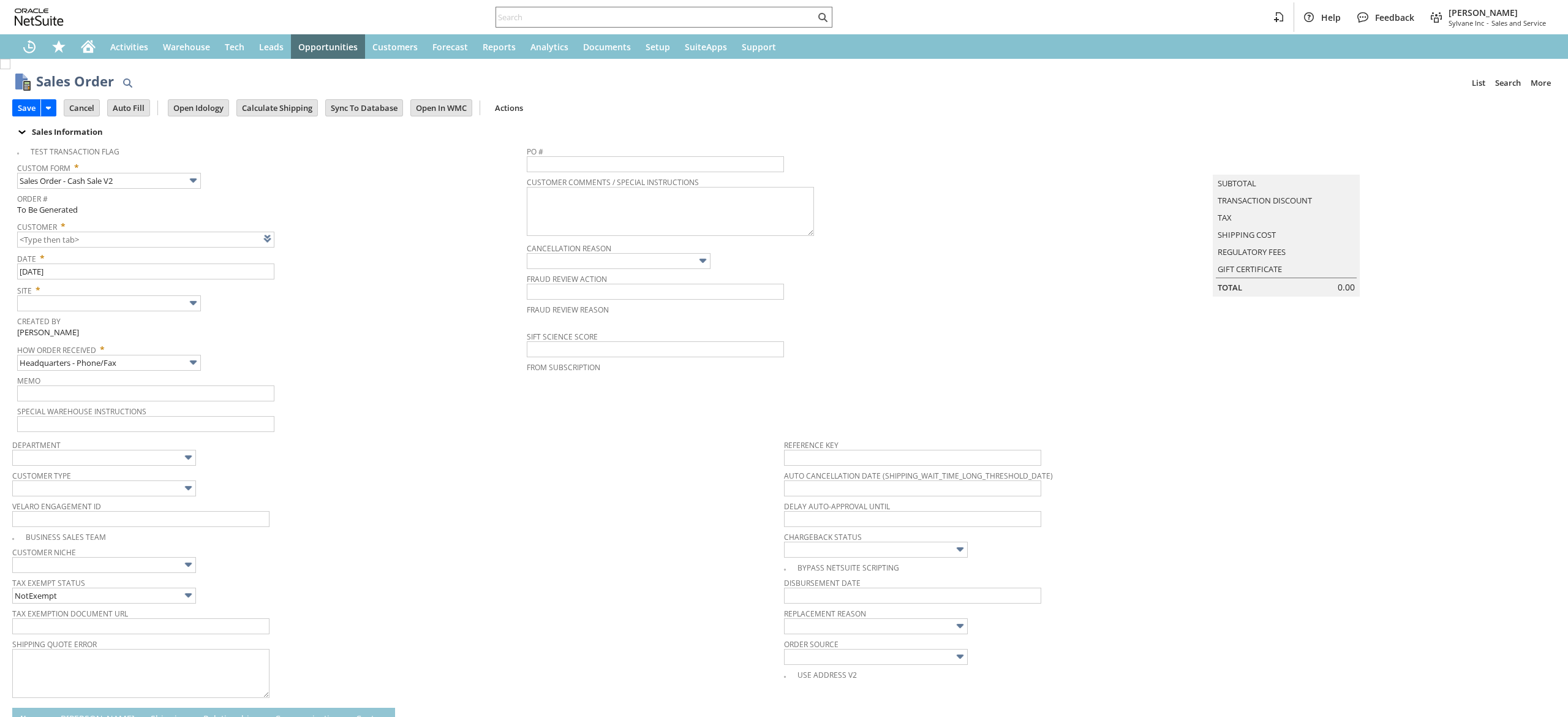
click at [0, 0] on link "New" at bounding box center [0, 0] width 0 height 0
type input "Intelligent Recommendations ⁰"
type input "Add"
type input "Copy Previous"
drag, startPoint x: 1442, startPoint y: 306, endPoint x: 1346, endPoint y: 207, distance: 137.9
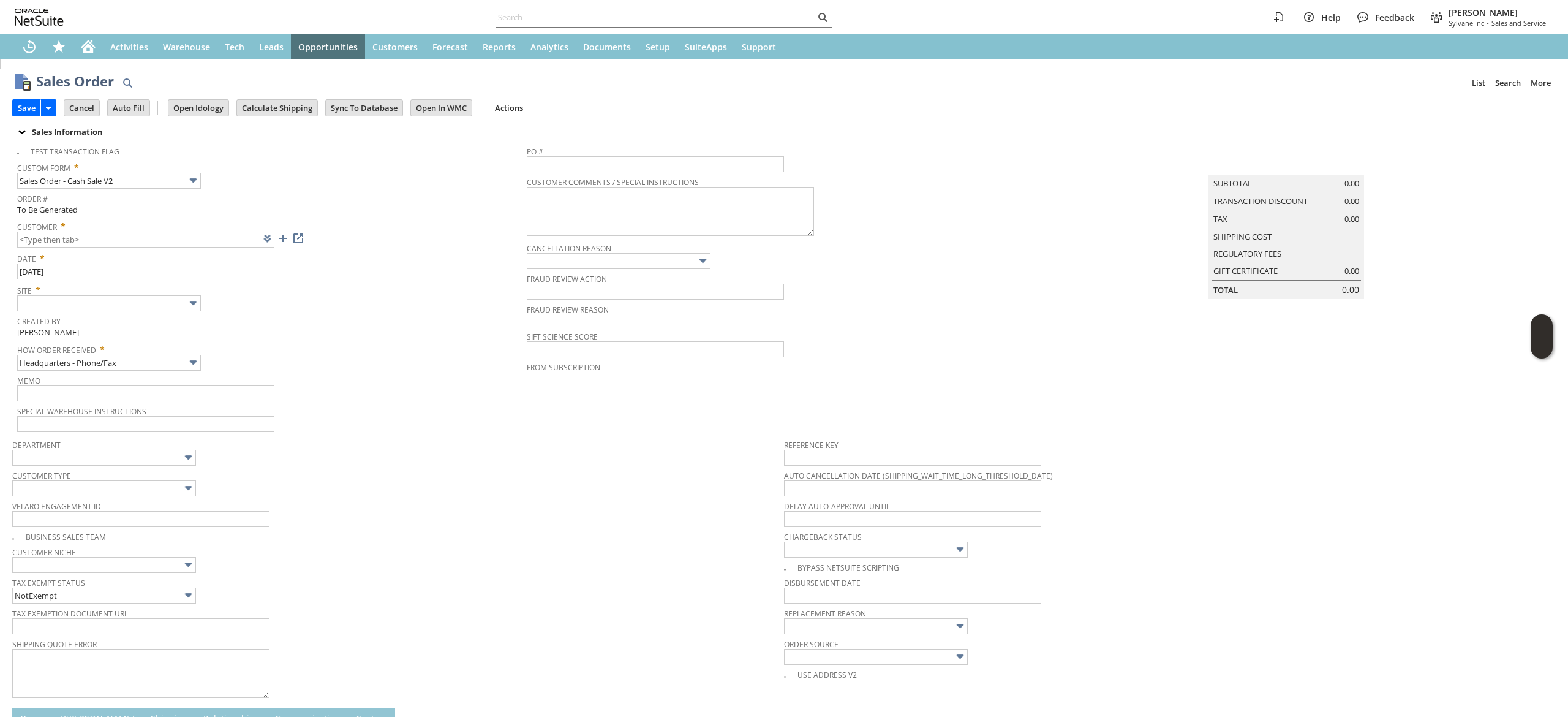
click at [1439, 298] on td "Summary Subtotal 0.00 Transaction Discount 0.00 Tax 0.00 Shipping Cost Regulato…" at bounding box center [1298, 220] width 515 height 159
click at [157, 299] on input "text" at bounding box center [108, 303] width 184 height 16
type input "CU1234070 [PERSON_NAME]"
click at [167, 298] on input "text" at bounding box center [108, 303] width 184 height 16
type input "Sylvane - [DOMAIN_NAME]"
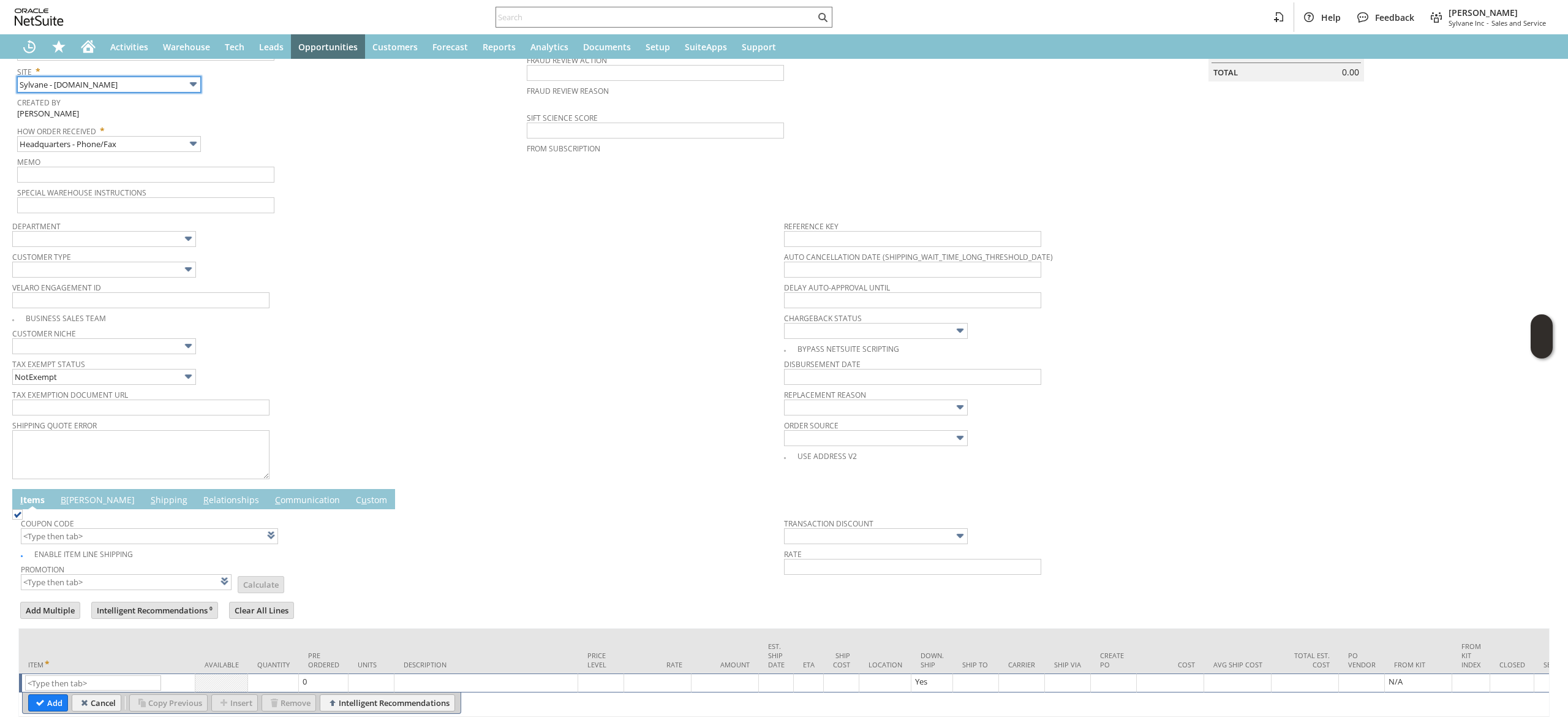
scroll to position [287, 0]
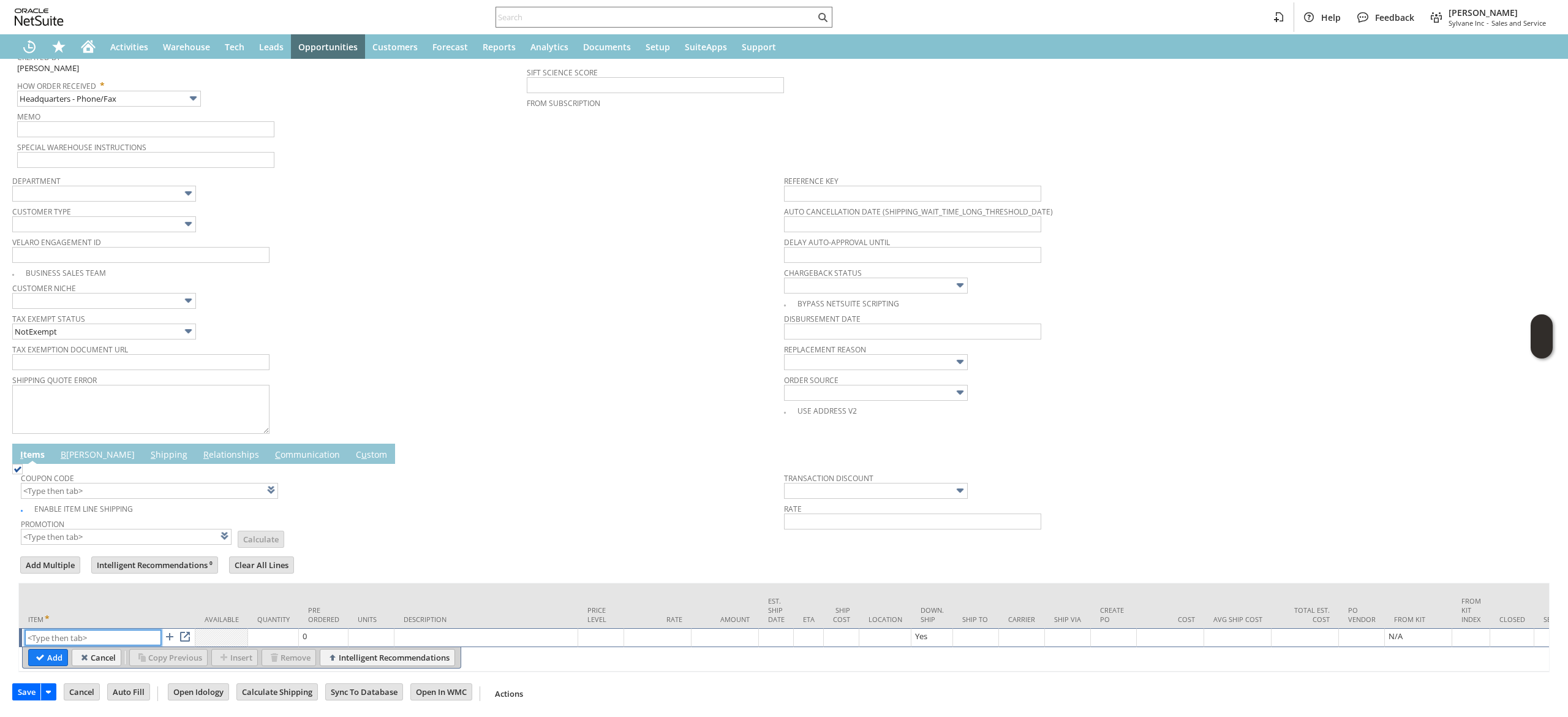
click at [90, 630] on input "text" at bounding box center [93, 637] width 136 height 15
paste input "lg14970"
type input "lg14970"
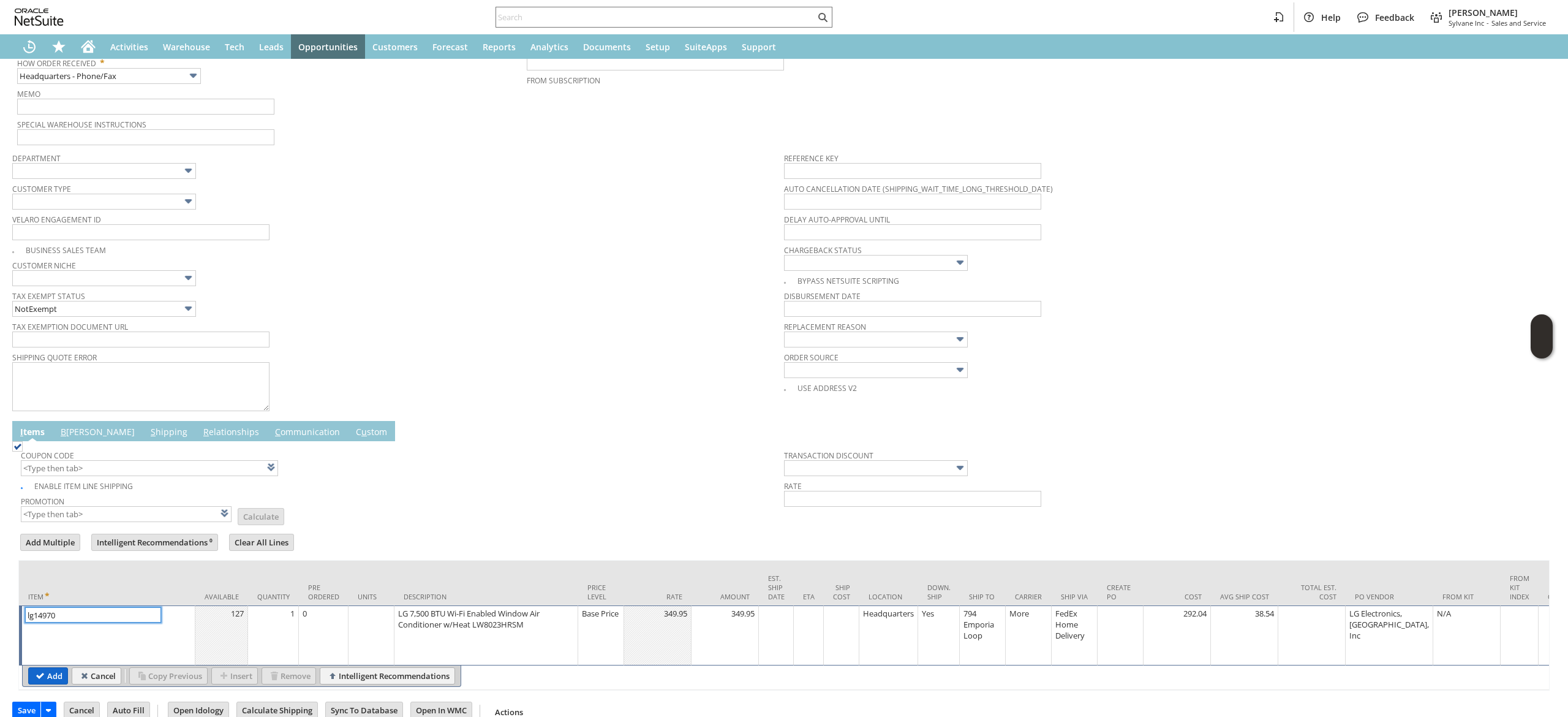
type input "1"
type input "lg14970"
click at [57, 673] on input "Add" at bounding box center [48, 676] width 39 height 16
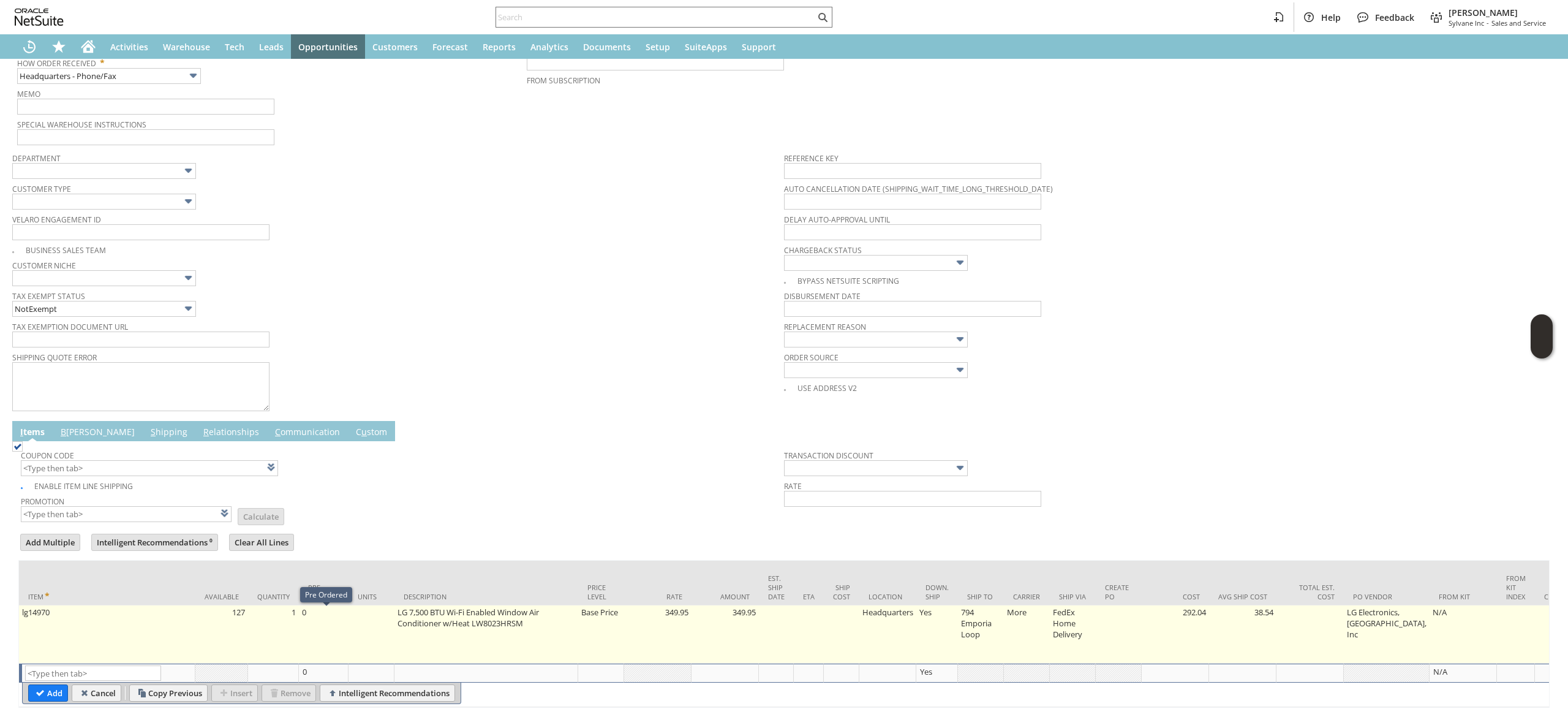
click at [290, 618] on td "1" at bounding box center [273, 634] width 51 height 58
type input "1"
type input "lg14970"
type input "OK"
type input "Make Copy"
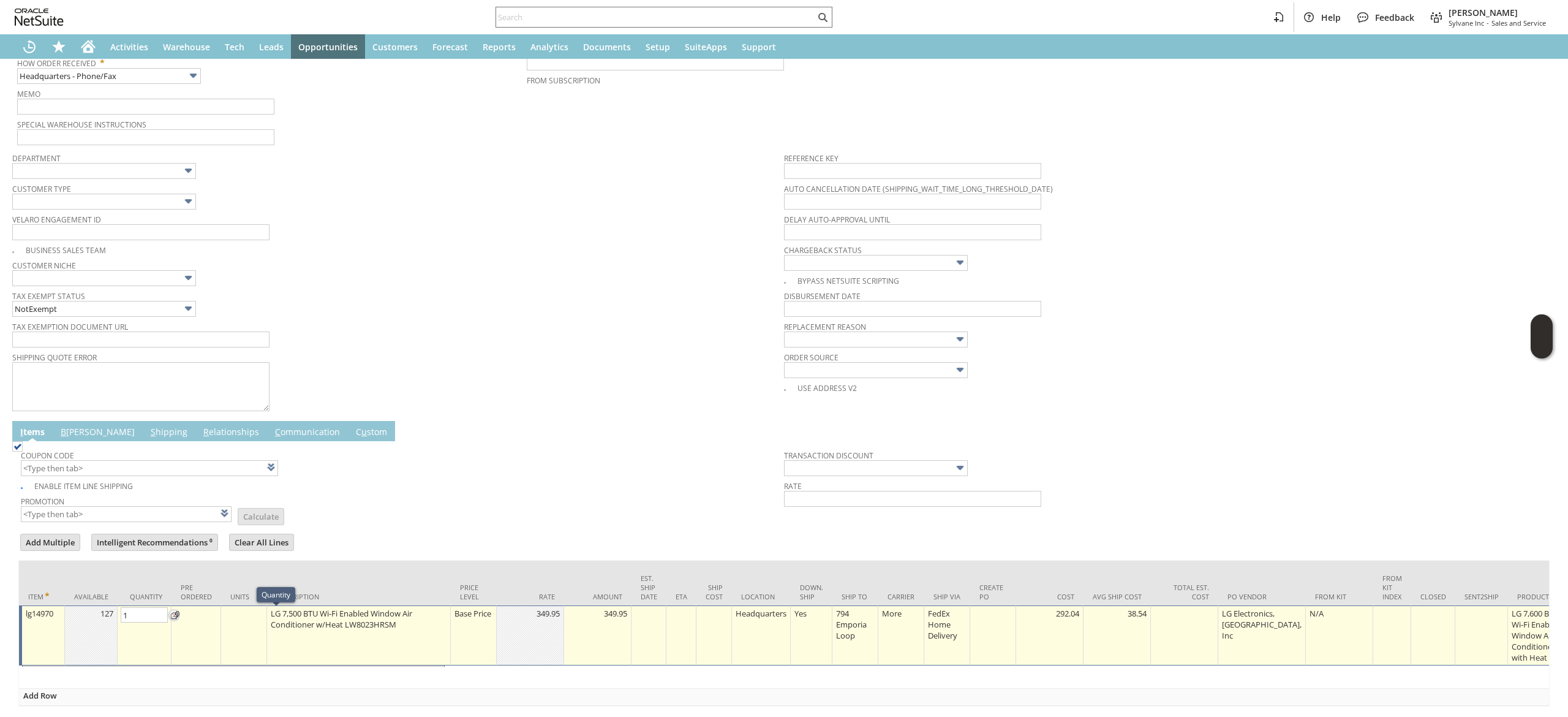
type input "3"
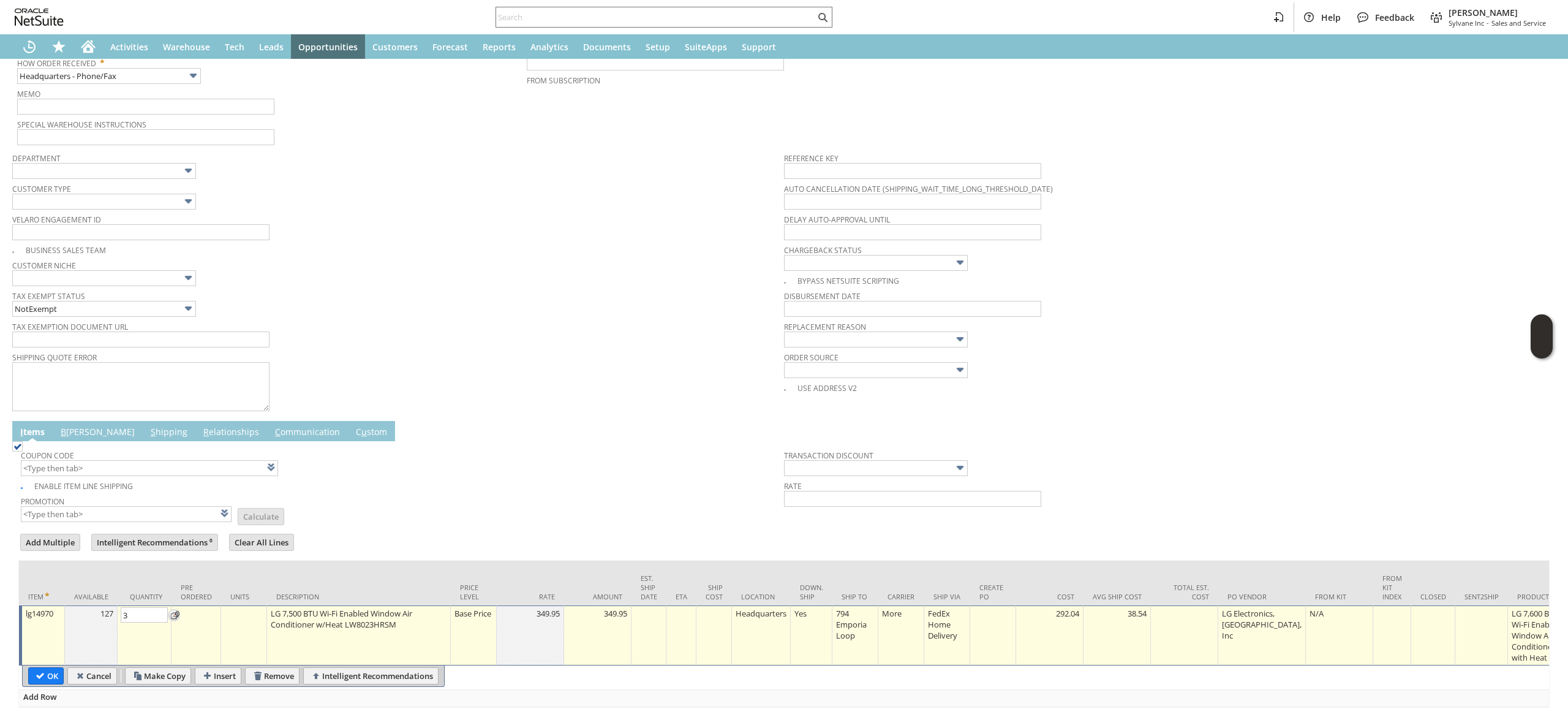
click at [27, 682] on td "OK" at bounding box center [44, 676] width 39 height 17
click at [33, 678] on input "OK" at bounding box center [46, 676] width 34 height 16
type input "Add"
type input "Copy Previous"
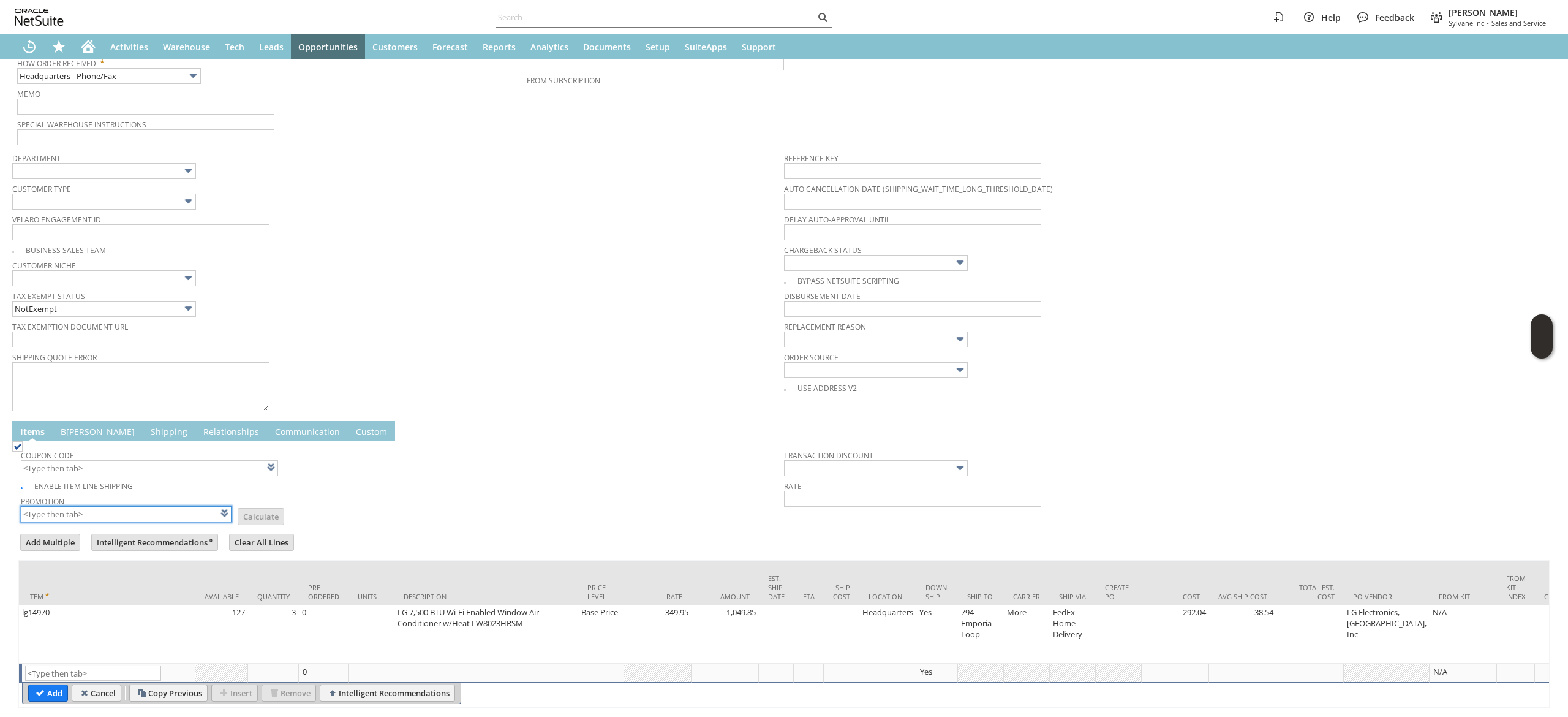
click at [128, 519] on input "text" at bounding box center [126, 514] width 211 height 16
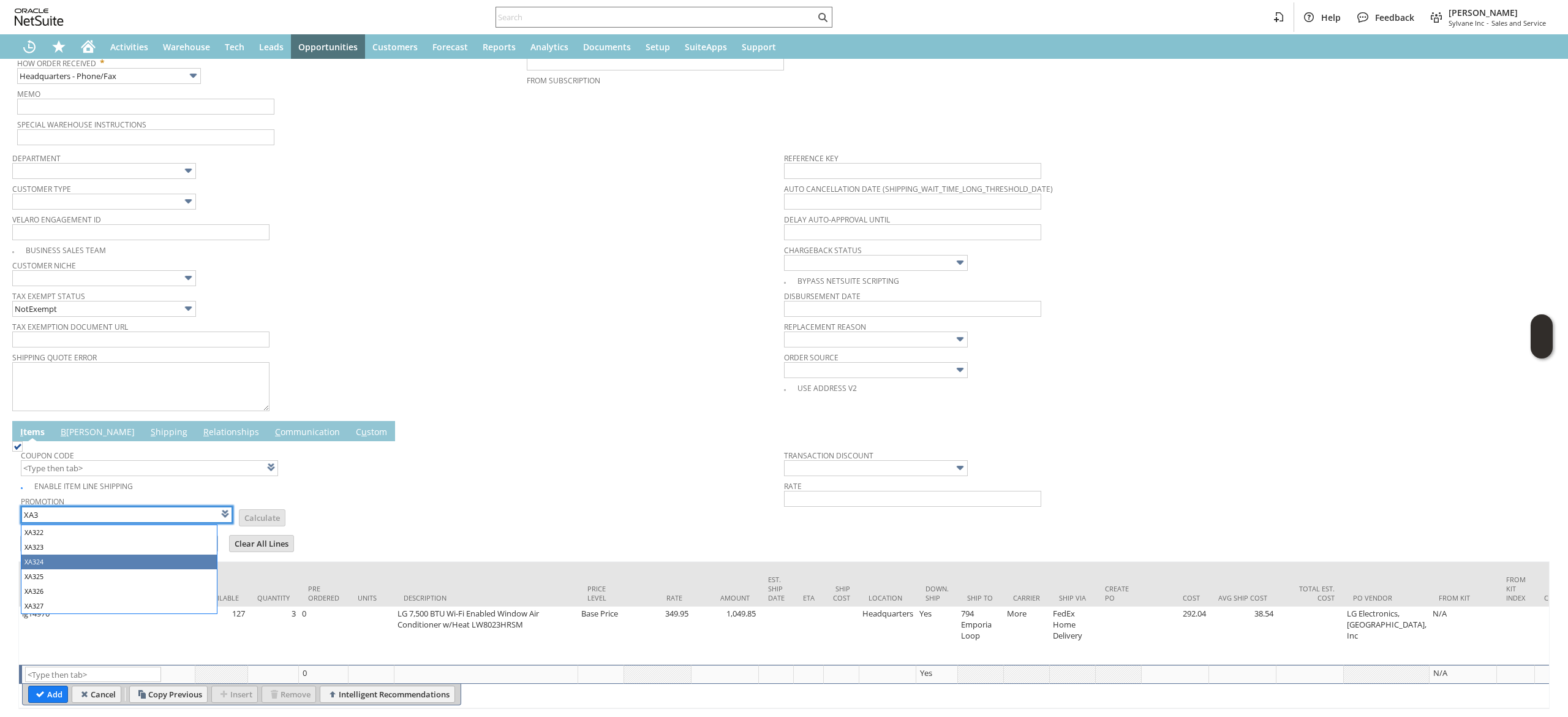
type input "XA324"
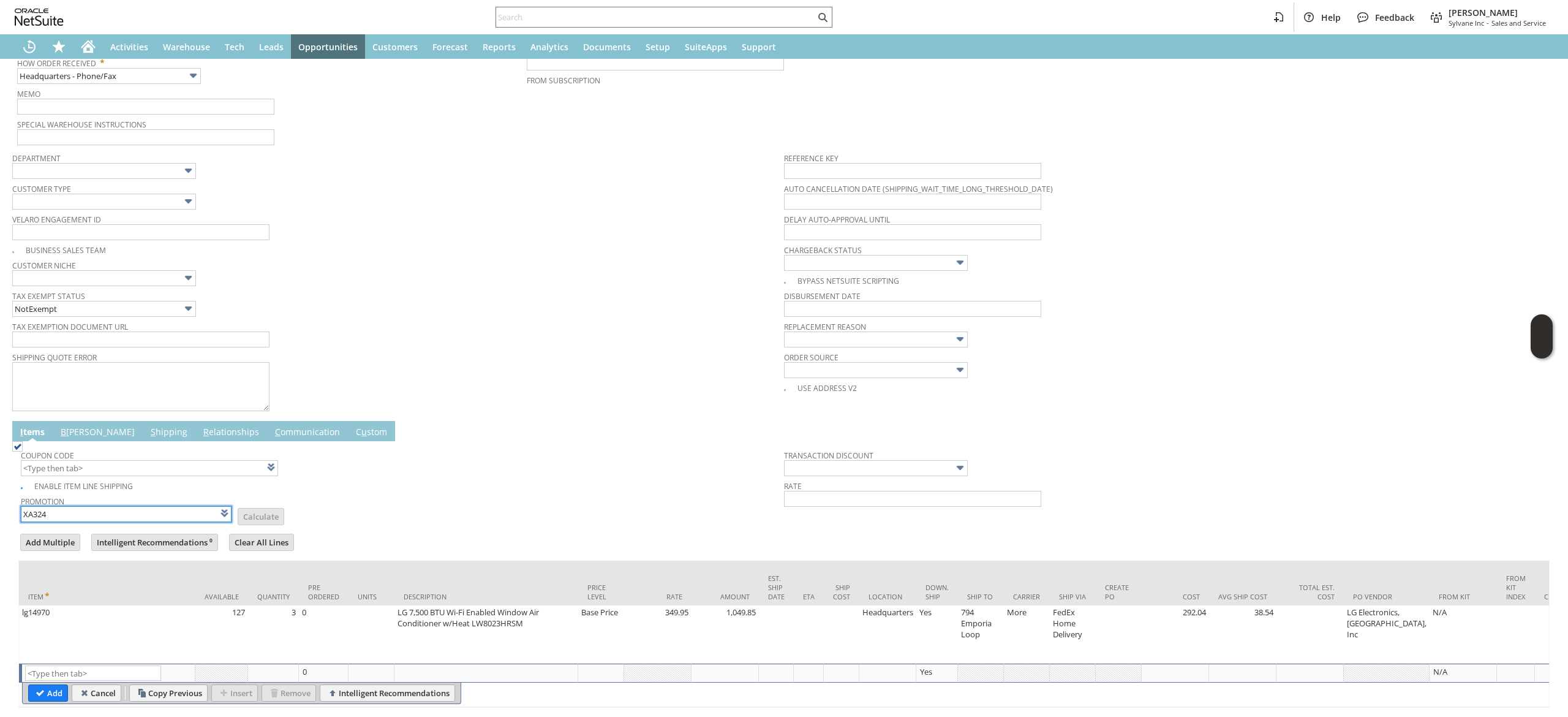
click at [123, 521] on input "XA324" at bounding box center [126, 514] width 211 height 16
type input "XA324"
type input "Promo Code"
type input "-10.0%"
click at [123, 519] on input "XA324" at bounding box center [126, 514] width 211 height 16
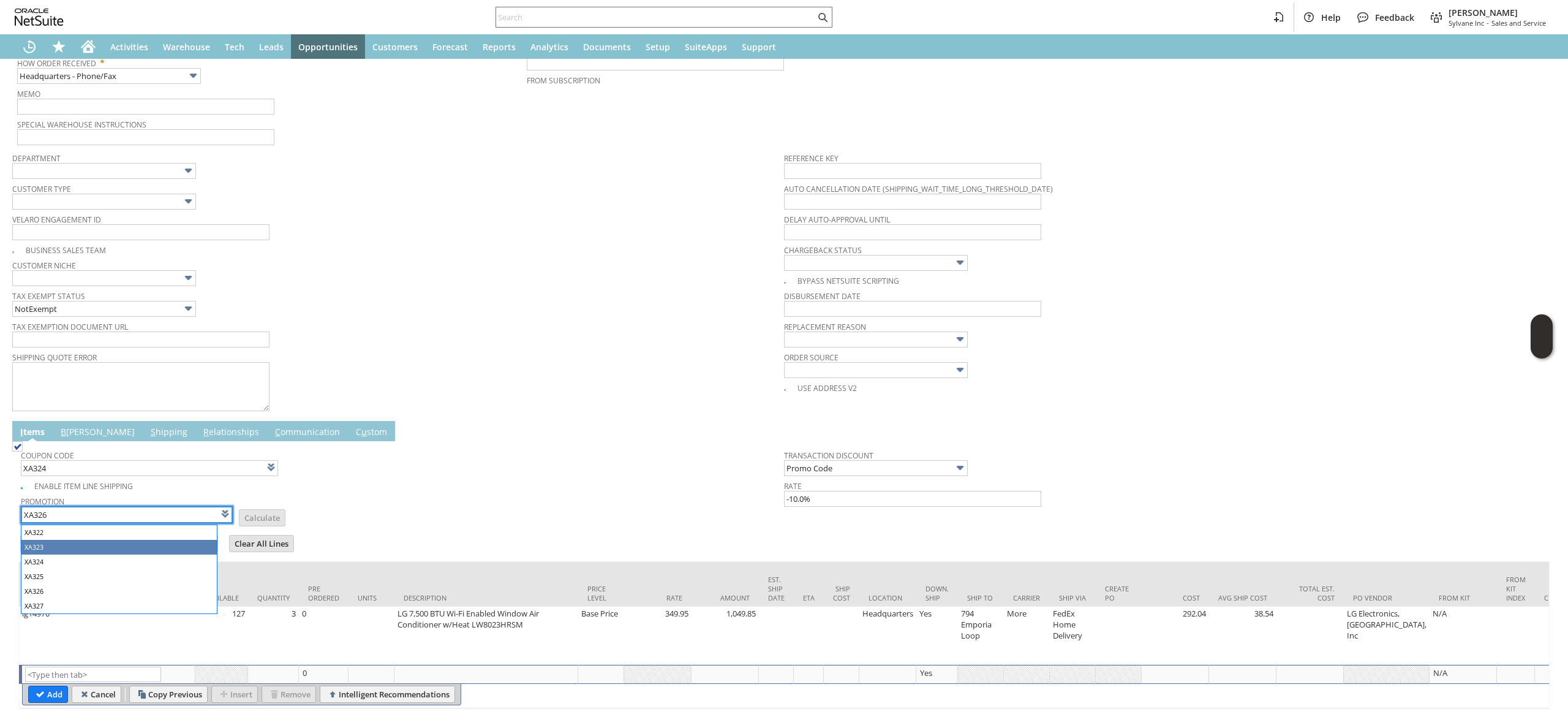
type input "XA326"
drag, startPoint x: 476, startPoint y: 509, endPoint x: 480, endPoint y: 500, distance: 9.8
click at [478, 507] on td "Promotion XA326 List Calculate" at bounding box center [402, 509] width 763 height 32
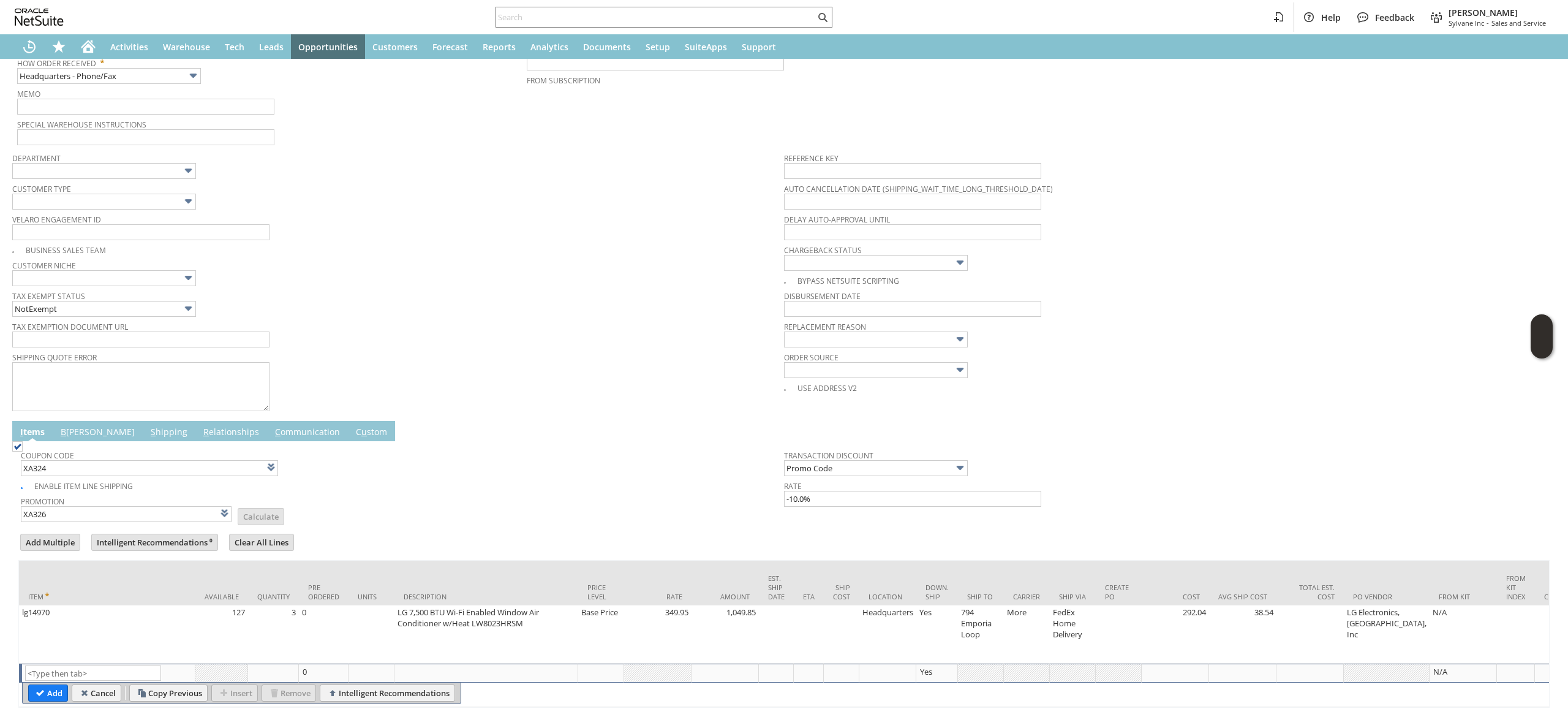
type input "XA326"
type input "Promo Code"
type input "-6.0%"
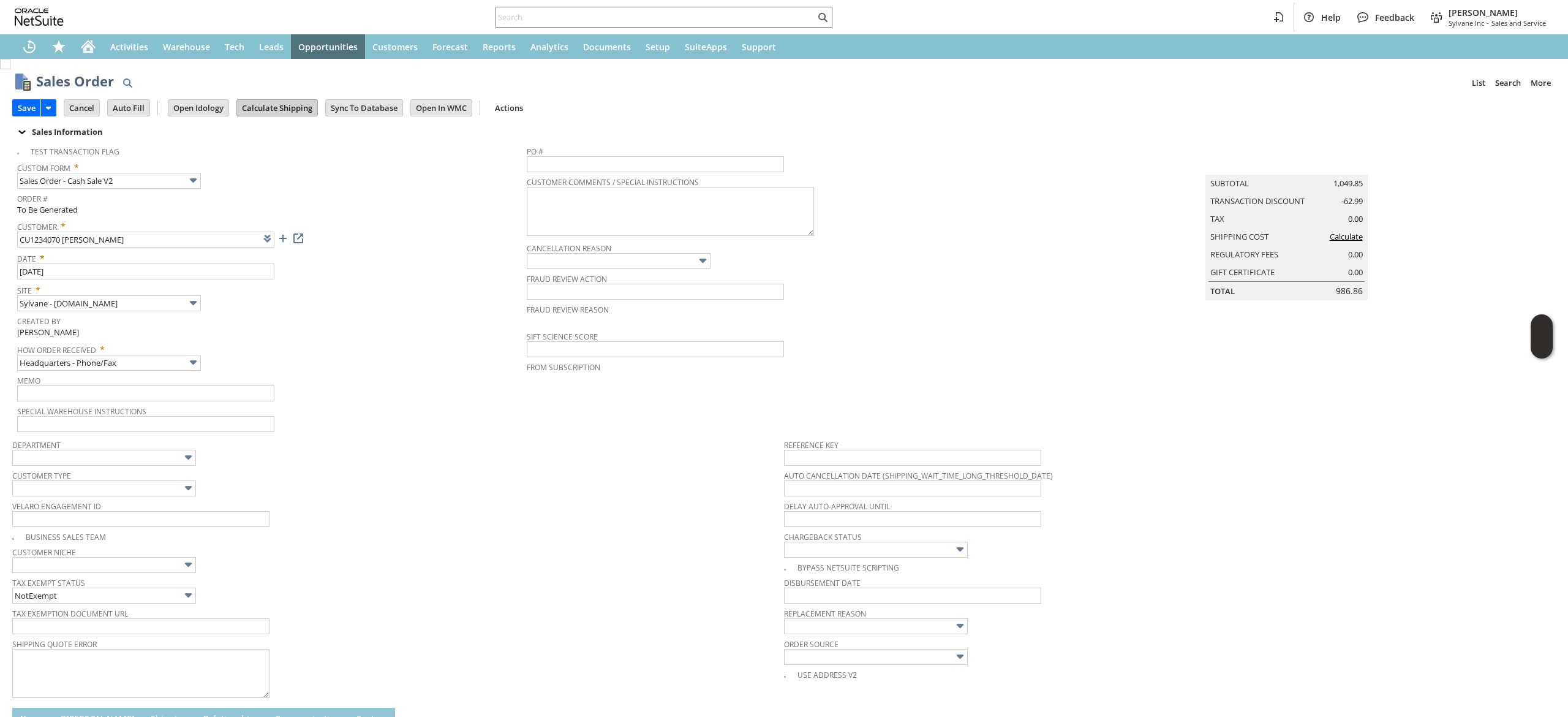
click at [287, 105] on input "Calculate Shipping" at bounding box center [277, 107] width 80 height 16
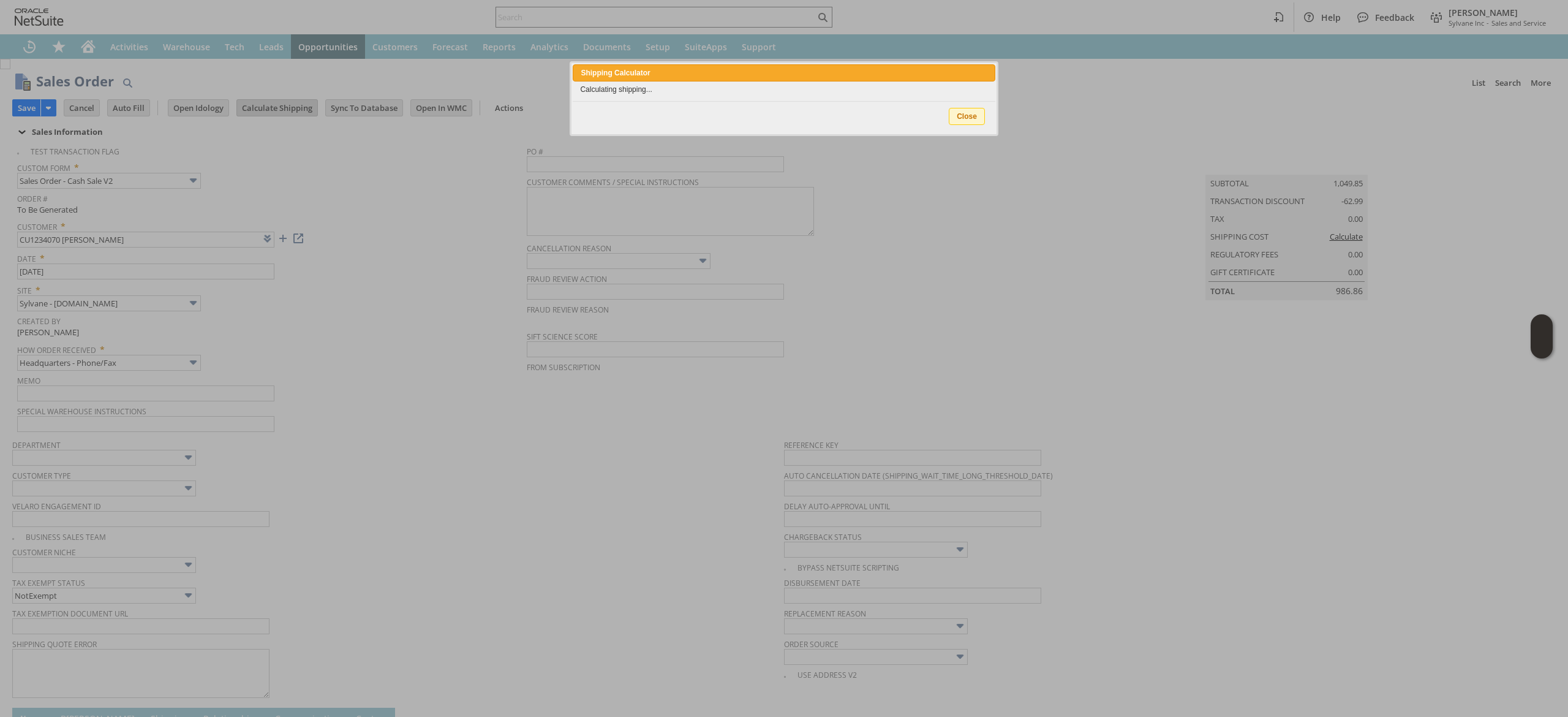
scroll to position [343, 0]
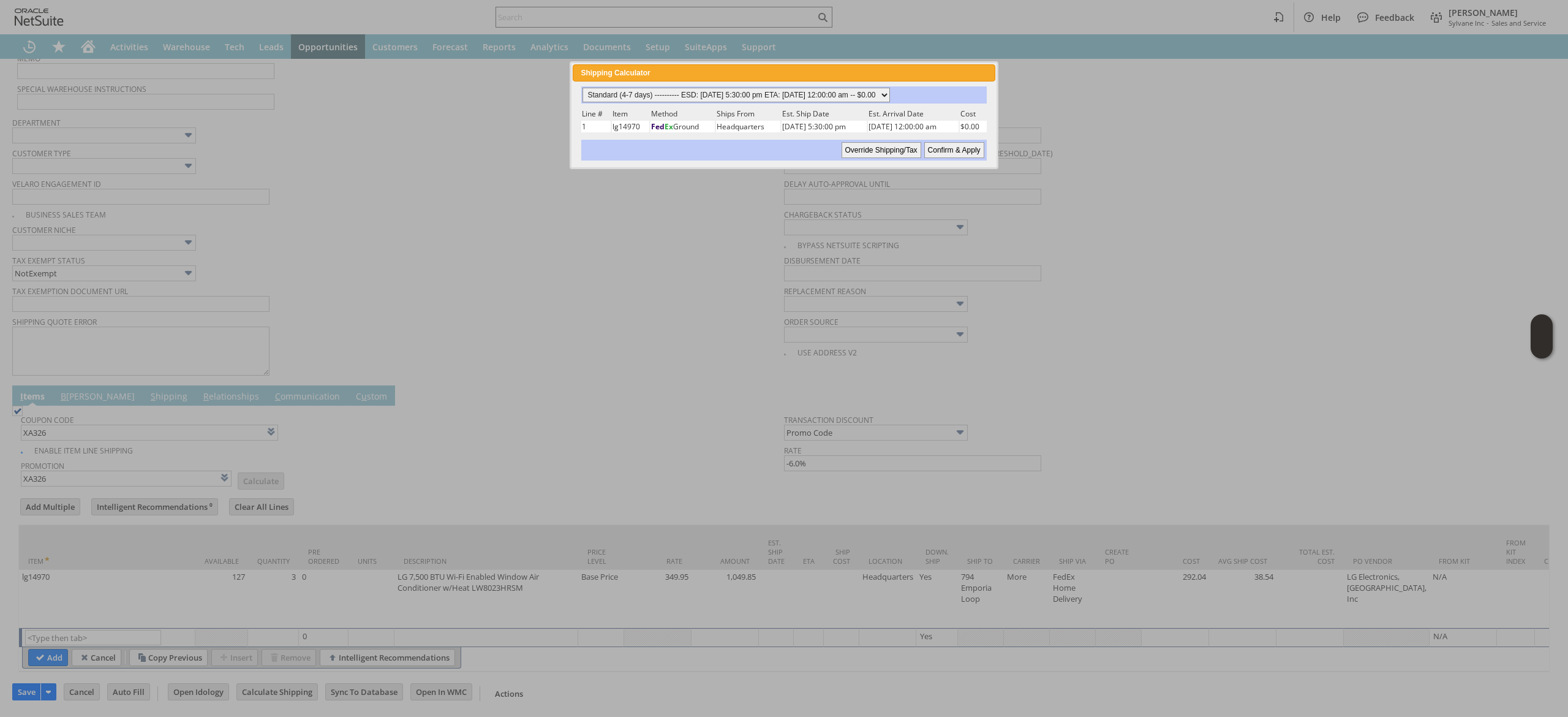
click at [818, 95] on select "Standard (4-7 days) ---------- ESD: 08/12/2025 5:30:00 pm ETA: 08/13/2025 12:00…" at bounding box center [736, 95] width 307 height 14
select select "Next Business Day ------------ ESD: 08/12/2025 5:30:00 pm ETA: 08/13/2025 12:00…"
click at [582, 88] on select "Standard (4-7 days) ---------- ESD: 08/12/2025 5:30:00 pm ETA: 08/13/2025 12:00…" at bounding box center [736, 95] width 307 height 14
drag, startPoint x: 953, startPoint y: 146, endPoint x: 821, endPoint y: 247, distance: 166.2
click at [952, 146] on input "Confirm & Apply" at bounding box center [954, 150] width 60 height 16
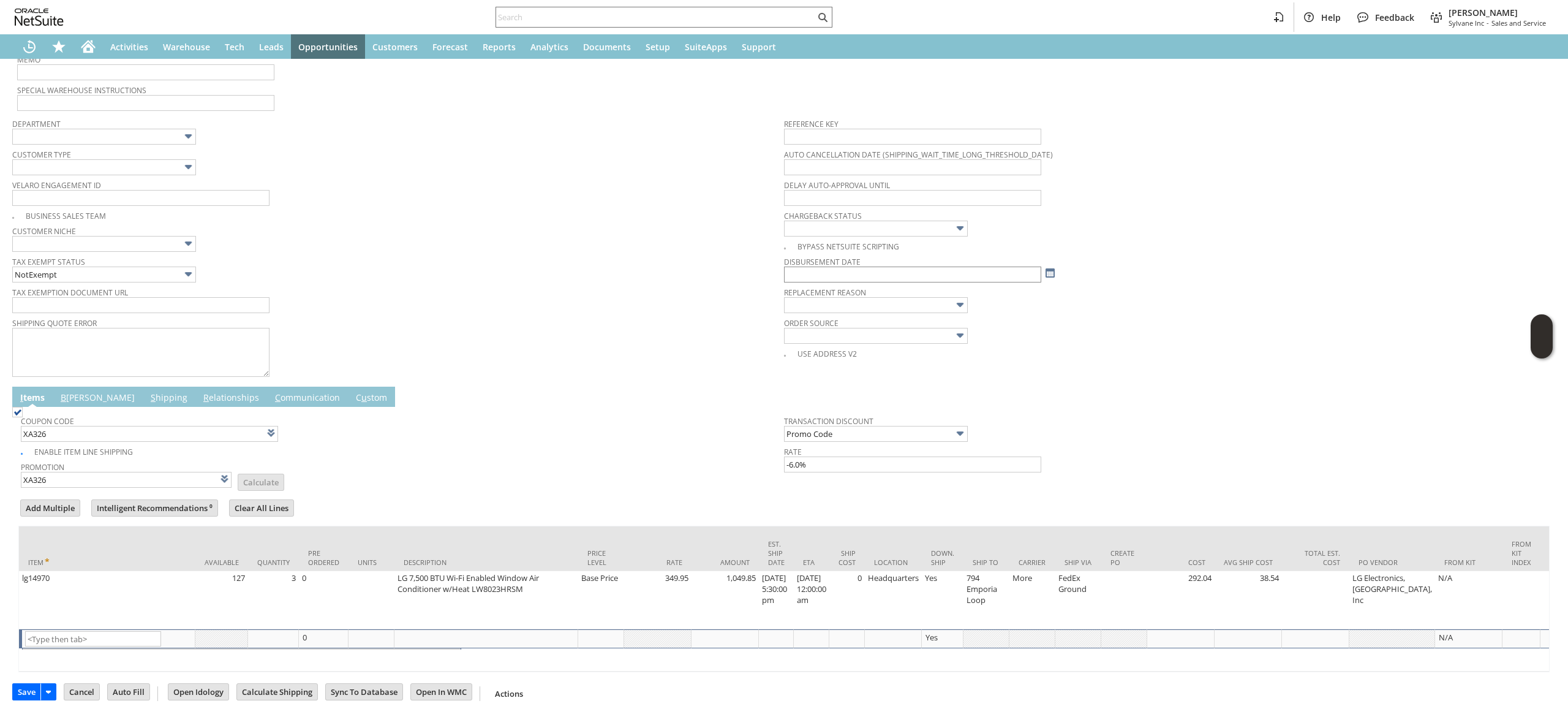
type input "Add"
type input "Copy Previous"
click at [74, 390] on link "B illing" at bounding box center [98, 396] width 80 height 13
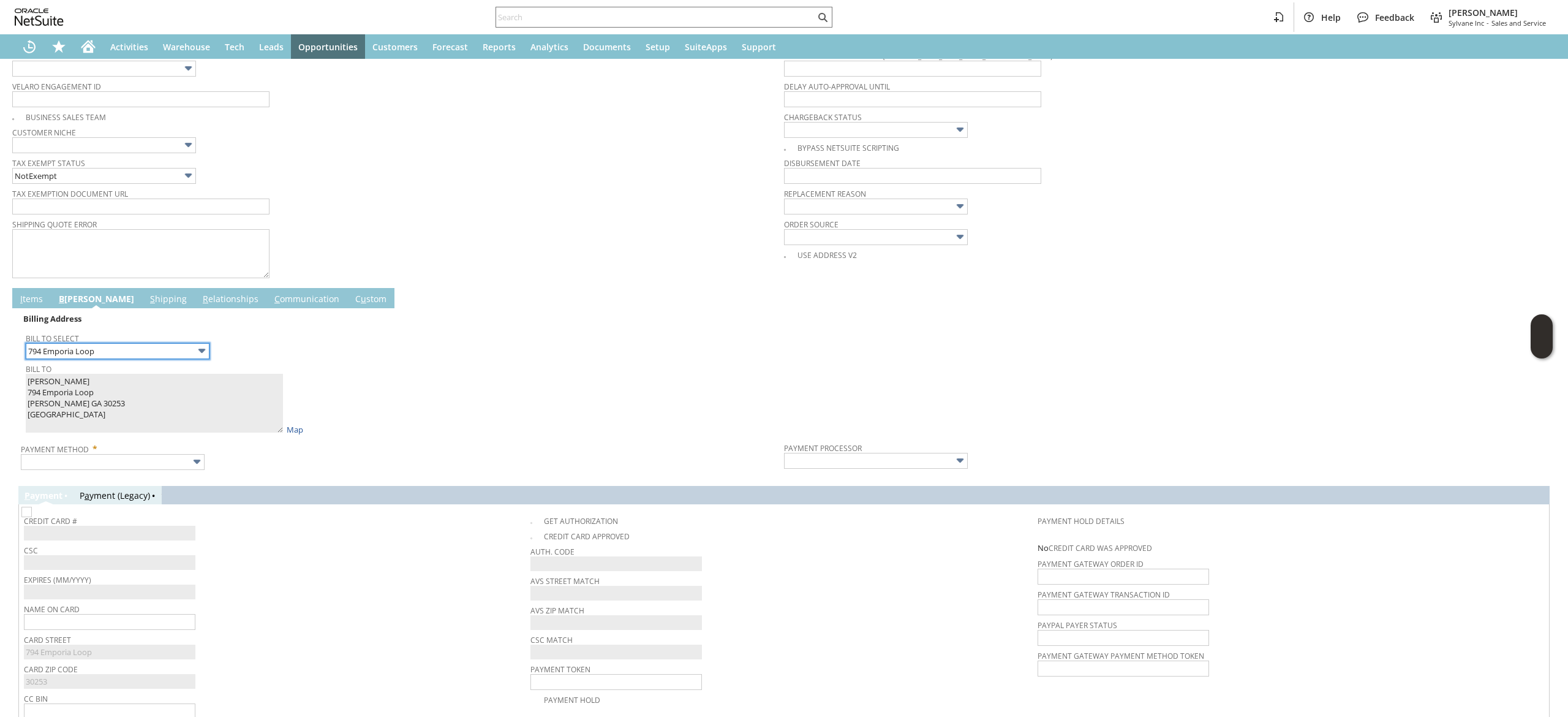
scroll to position [515, 0]
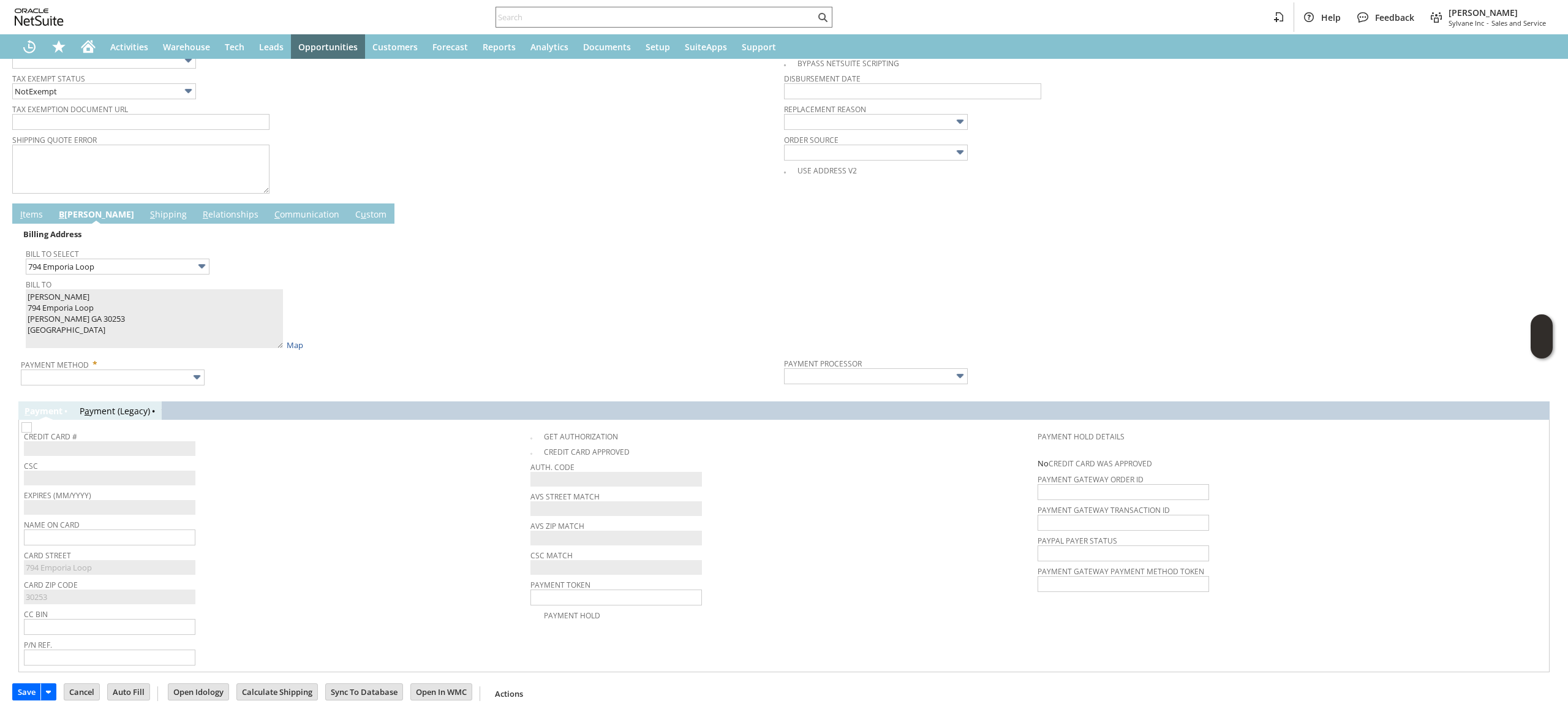
click at [138, 380] on td "Billing Address Bill To Select 794 Emporia Loop Bill To Jessica Perry 794 Empor…" at bounding box center [784, 307] width 1532 height 166
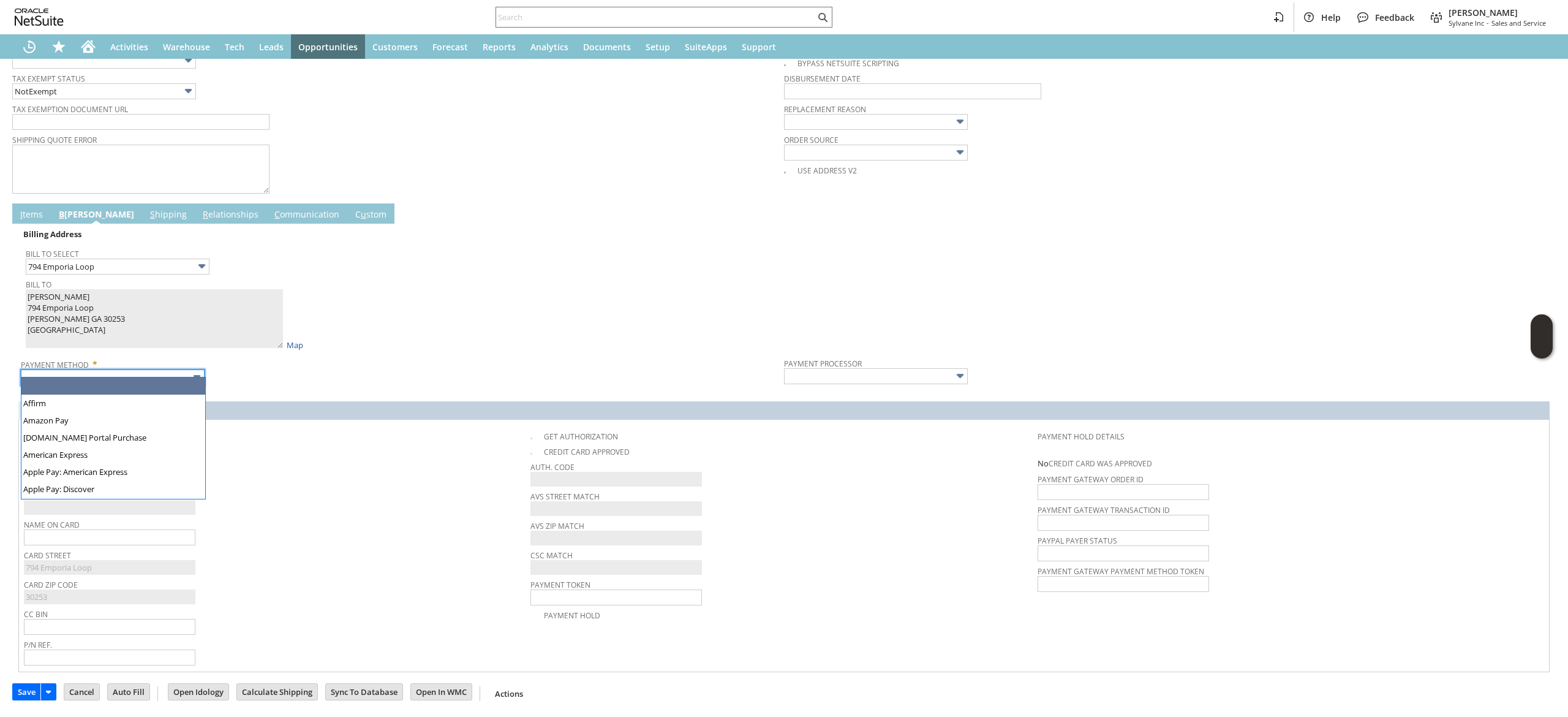
click at [141, 371] on input "text" at bounding box center [112, 377] width 184 height 16
drag, startPoint x: 146, startPoint y: 483, endPoint x: 152, endPoint y: 485, distance: 6.3
type input "Apple Pay: Visa"
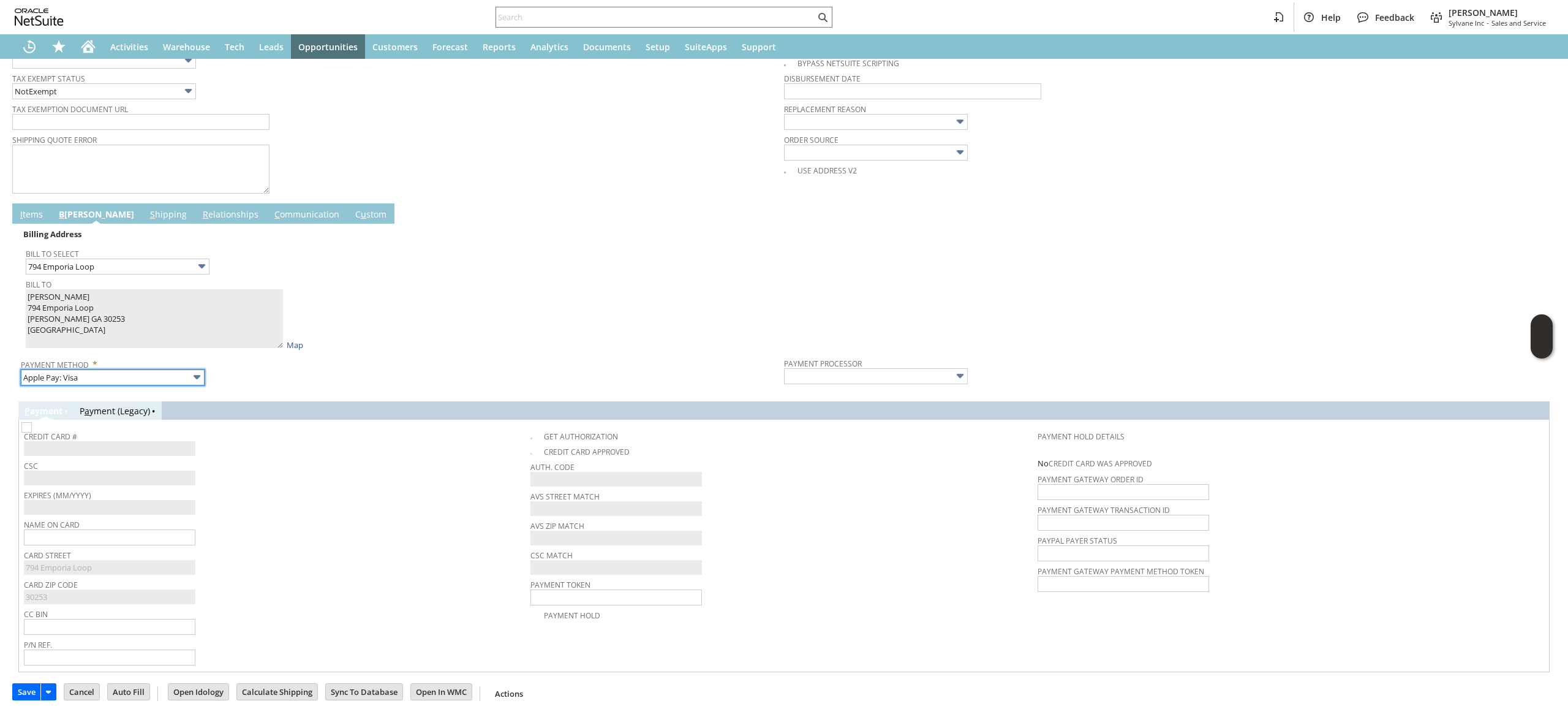
type input "Braintree"
checkbox input "true"
click at [167, 372] on input "Apple Pay: Visa" at bounding box center [112, 377] width 184 height 16
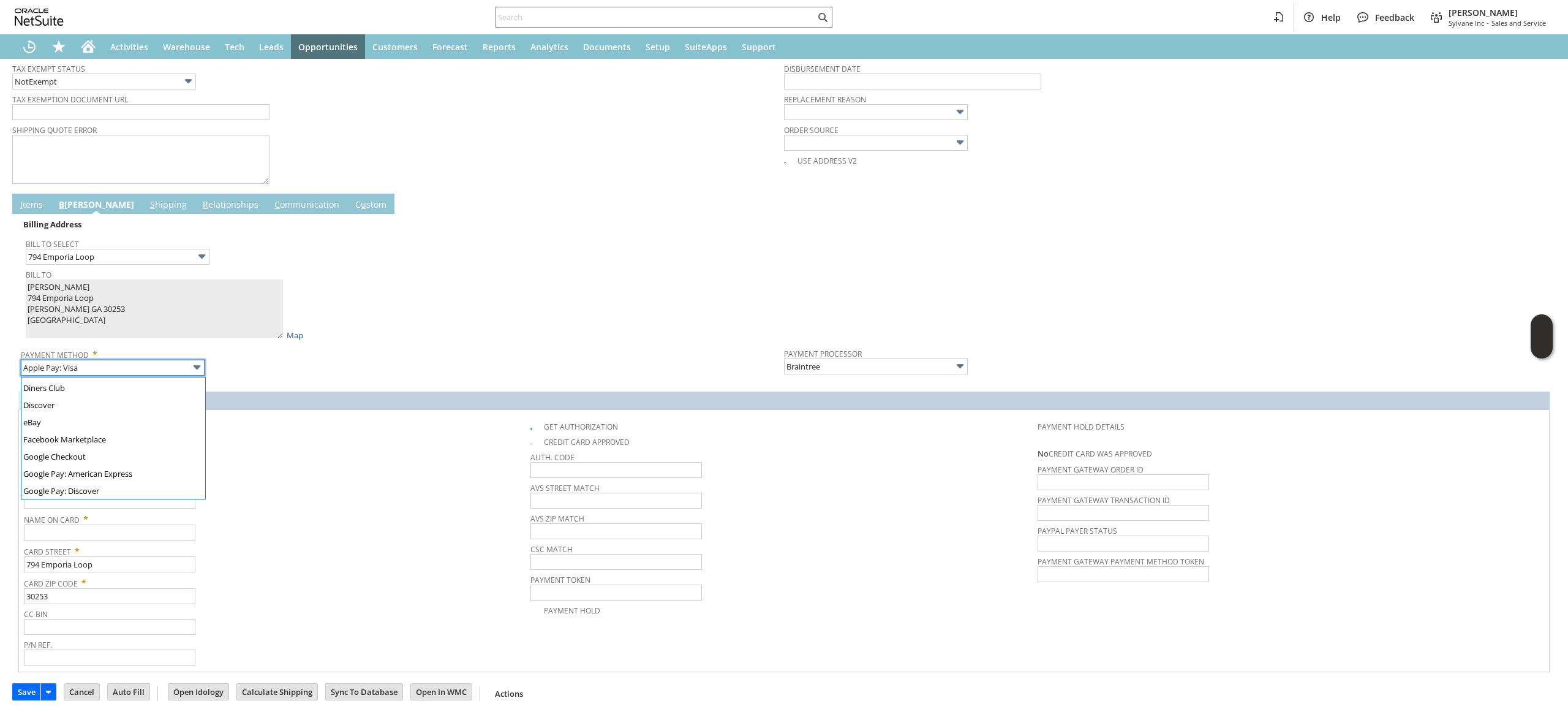
scroll to position [331, 0]
type input "Visa / Mastercard"
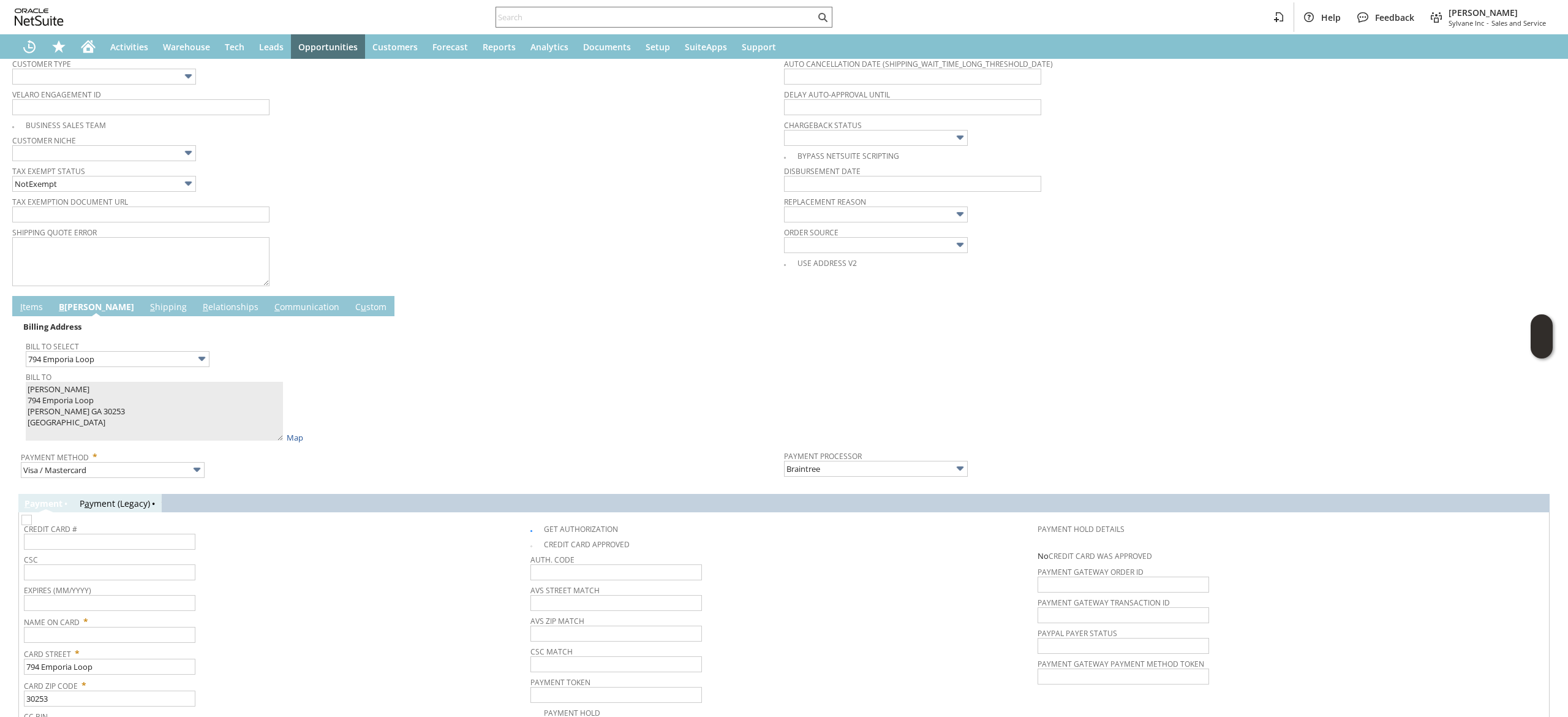
scroll to position [518, 0]
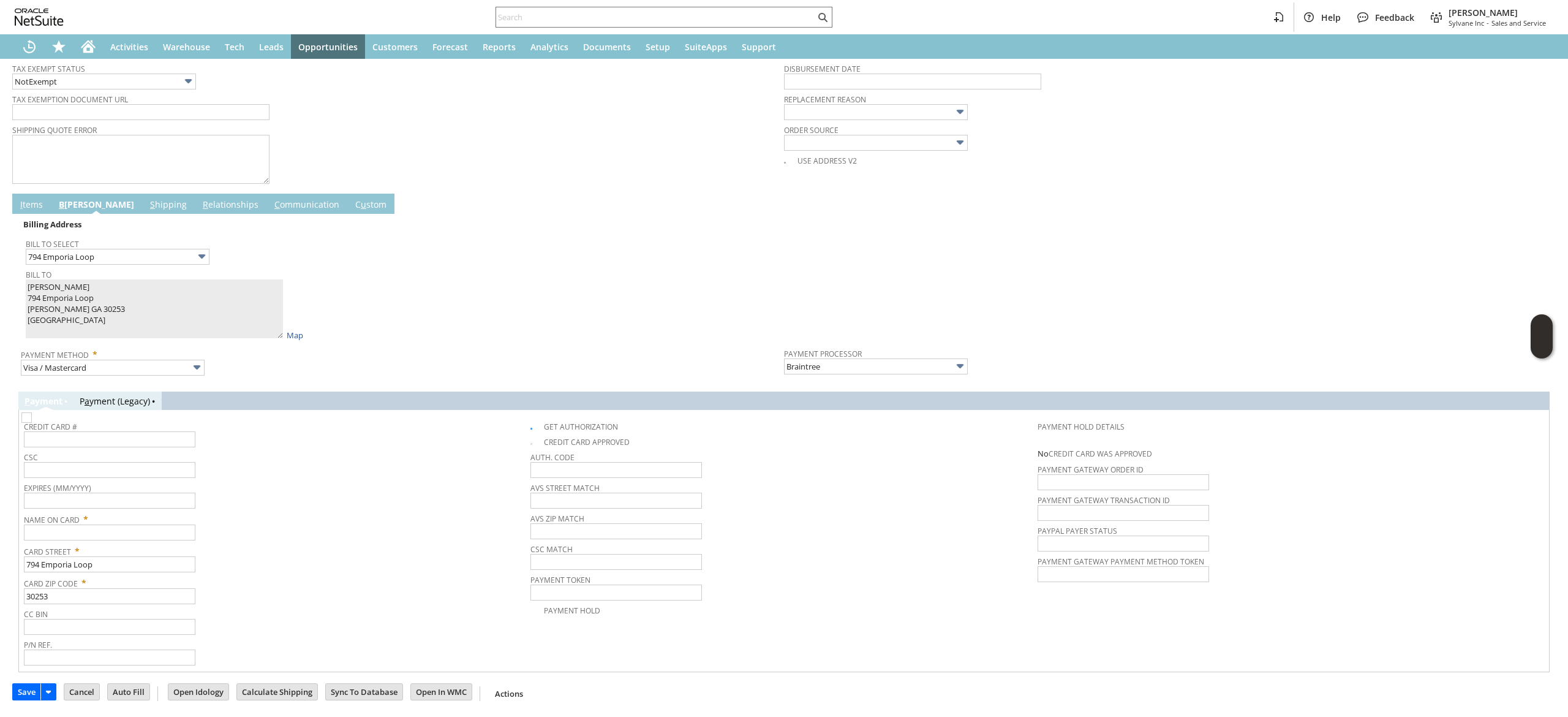
click at [143, 521] on span "Name On Card *" at bounding box center [274, 517] width 500 height 14
click at [146, 531] on input "text" at bounding box center [110, 532] width 172 height 16
paste input "[PERSON_NAME]"
type input "[PERSON_NAME]"
click at [238, 529] on div "Name On Card * Jessica Perry" at bounding box center [274, 525] width 500 height 31
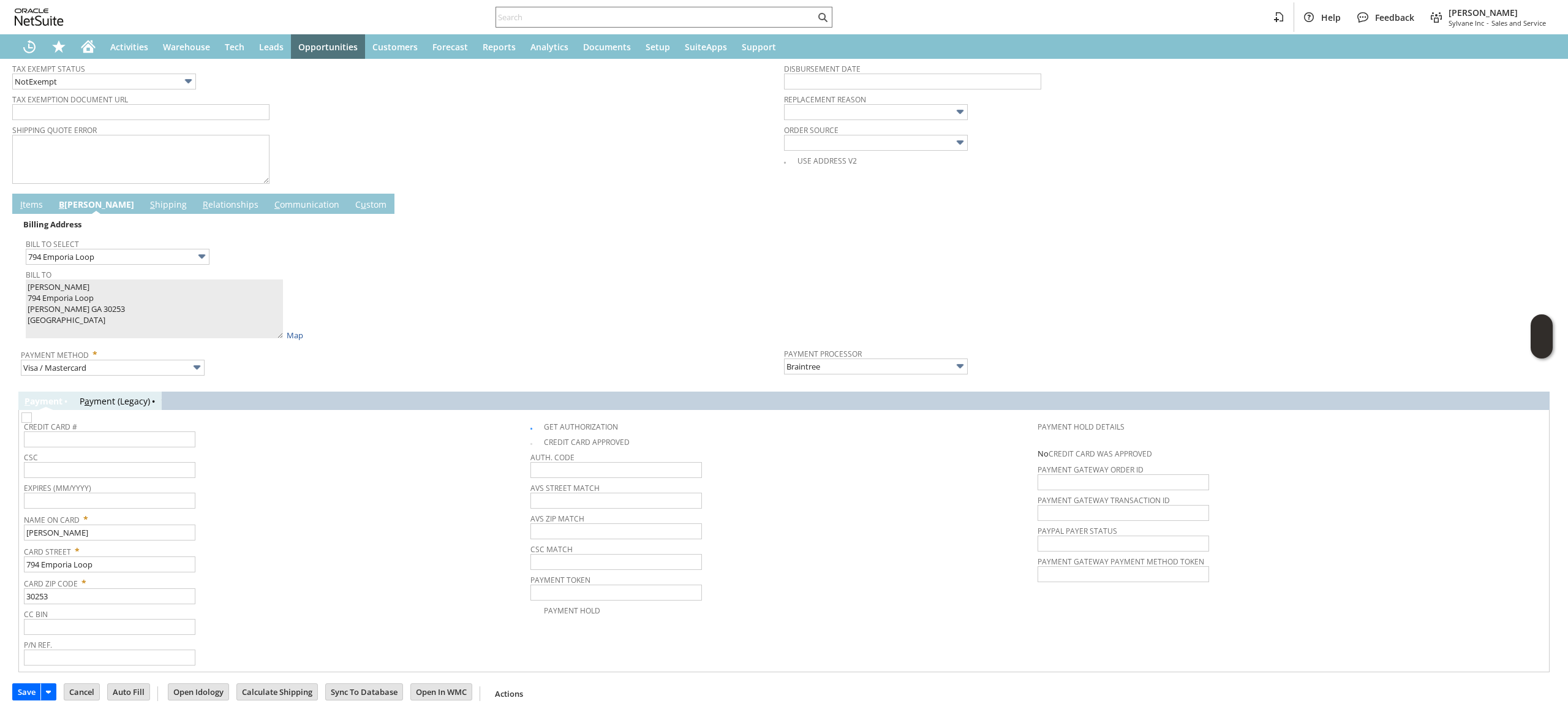
click at [129, 456] on span "CSC" at bounding box center [274, 455] width 500 height 13
click at [127, 449] on span "CSC" at bounding box center [274, 455] width 500 height 13
click at [131, 438] on input "text" at bounding box center [110, 439] width 172 height 16
type input "5"
click at [177, 257] on input "794 Emporia Loop" at bounding box center [117, 257] width 184 height 16
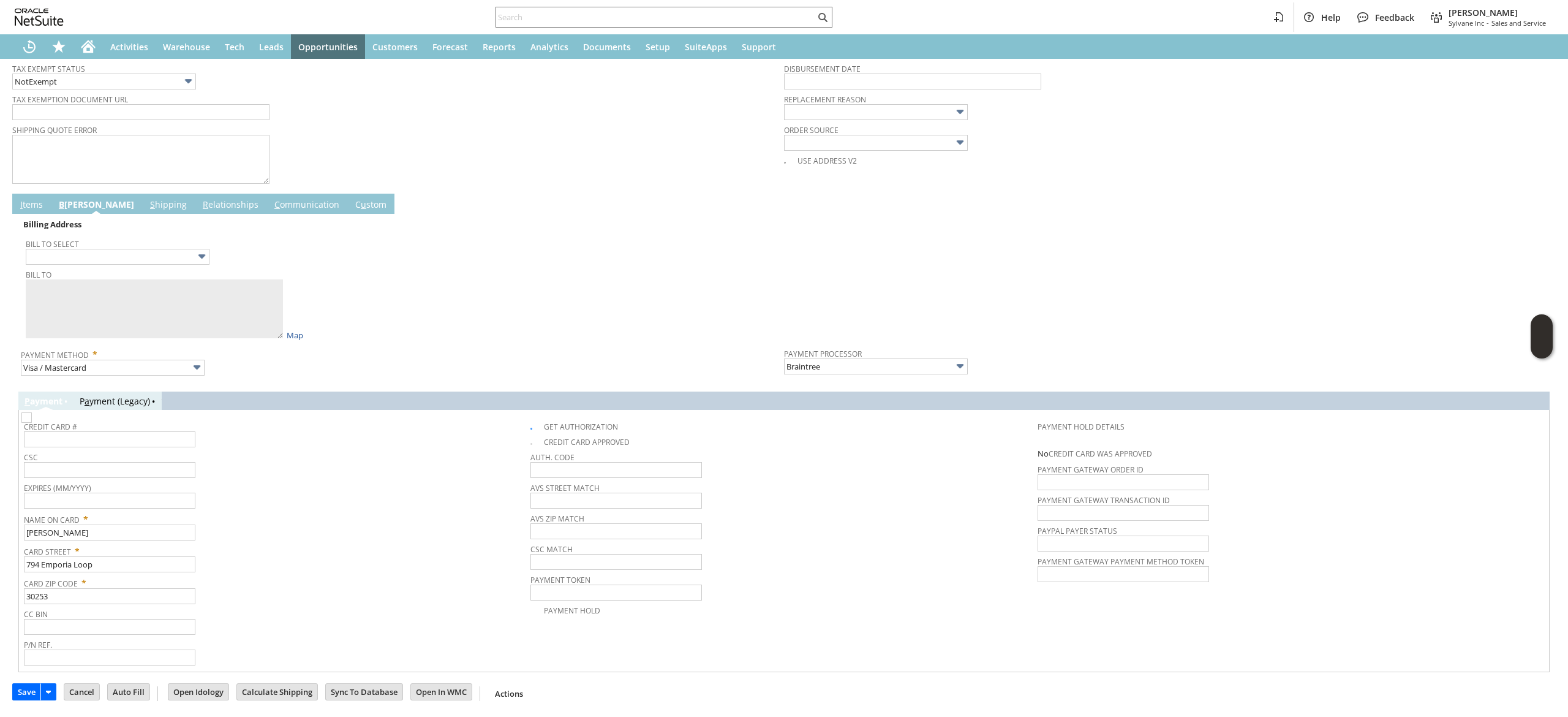
type input "5432 Tormeall Trace"
type textarea "[PERSON_NAME] [STREET_ADDRESS]"
click at [111, 563] on input "794 Emporia Loop" at bounding box center [110, 564] width 172 height 16
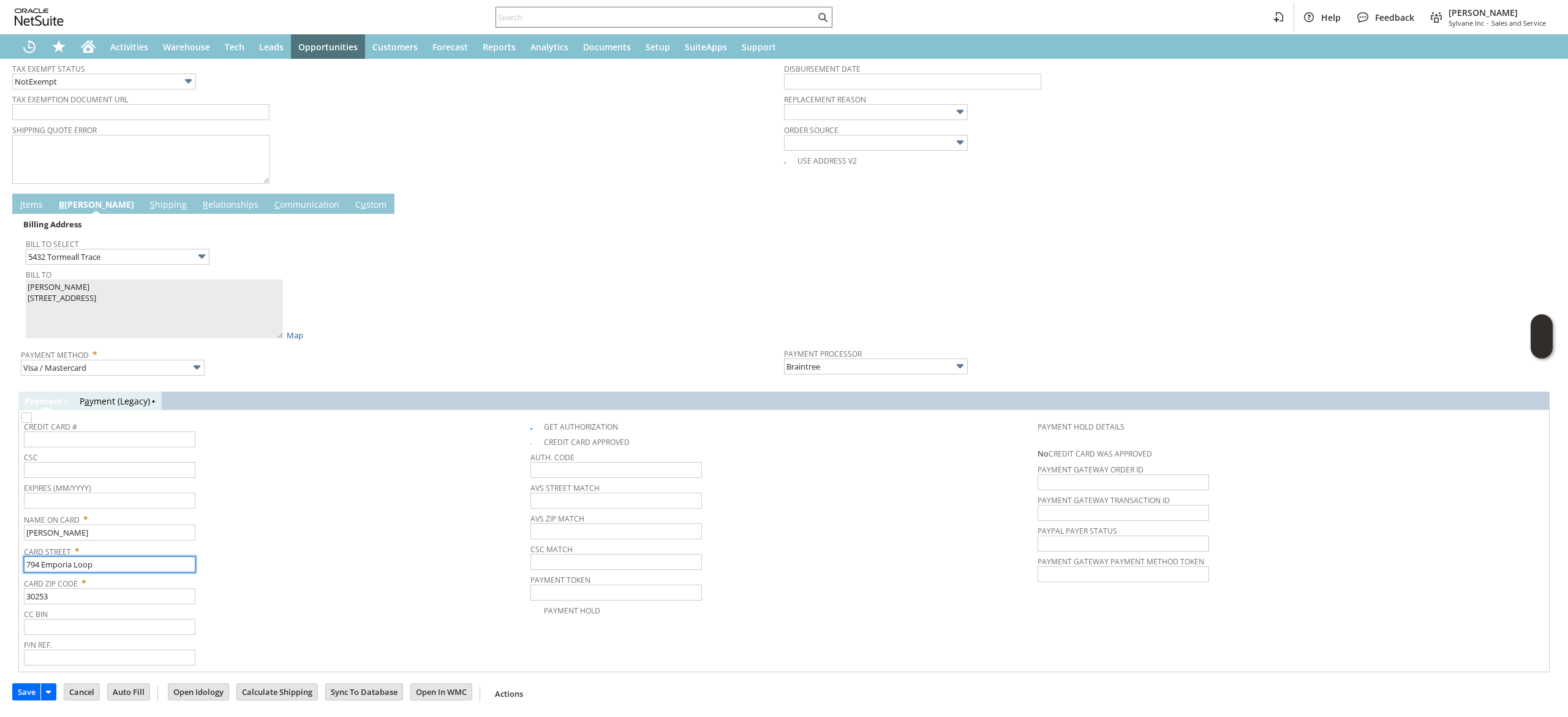
paste input "[PERSON_NAME]"
type input "[PERSON_NAME]"
click at [160, 593] on input "30253" at bounding box center [110, 596] width 172 height 16
paste input "30024"
click at [134, 598] on input "3025330024" at bounding box center [110, 596] width 172 height 16
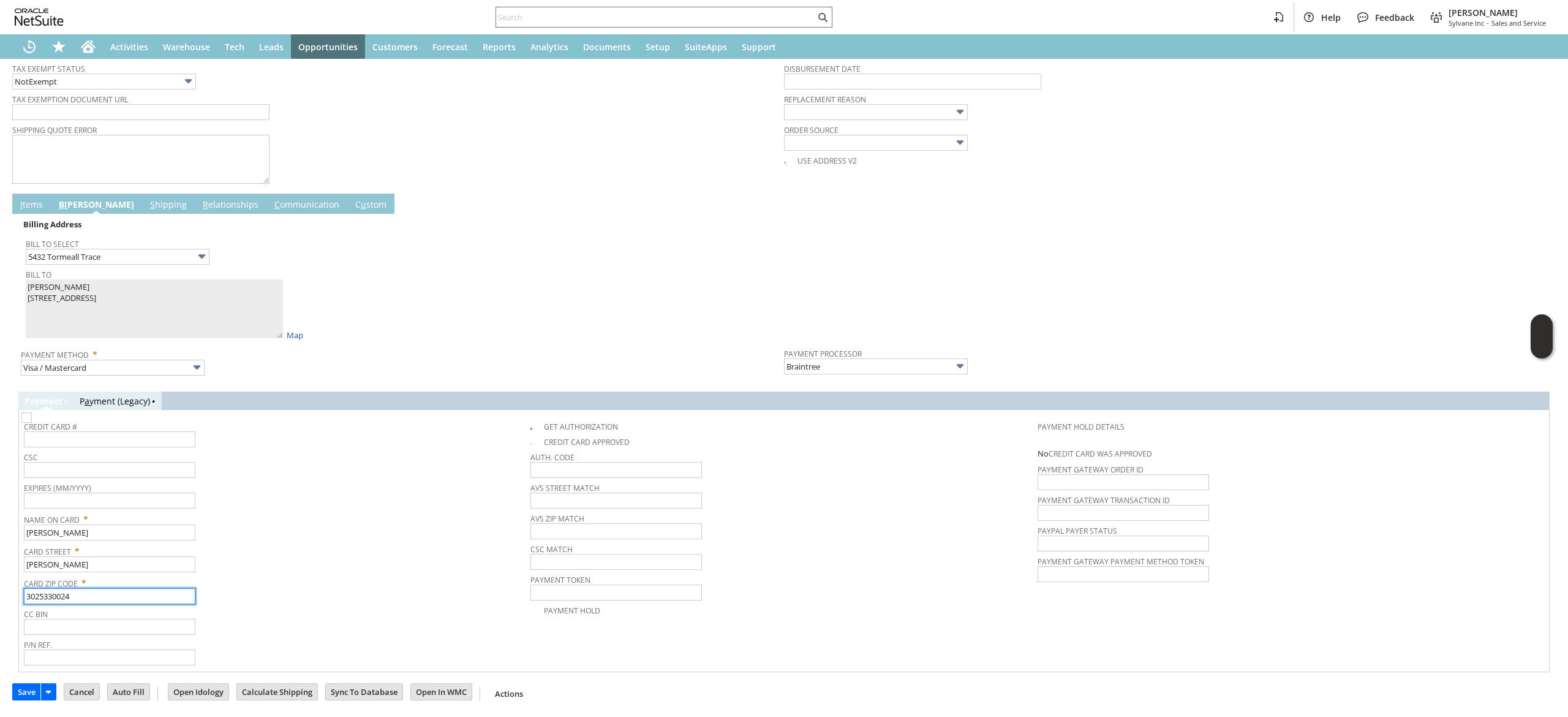
click at [132, 598] on input "3025330024" at bounding box center [110, 596] width 172 height 16
paste input "text"
type input "30024"
click at [337, 600] on div "Card Zip Code * 30024" at bounding box center [274, 588] width 500 height 31
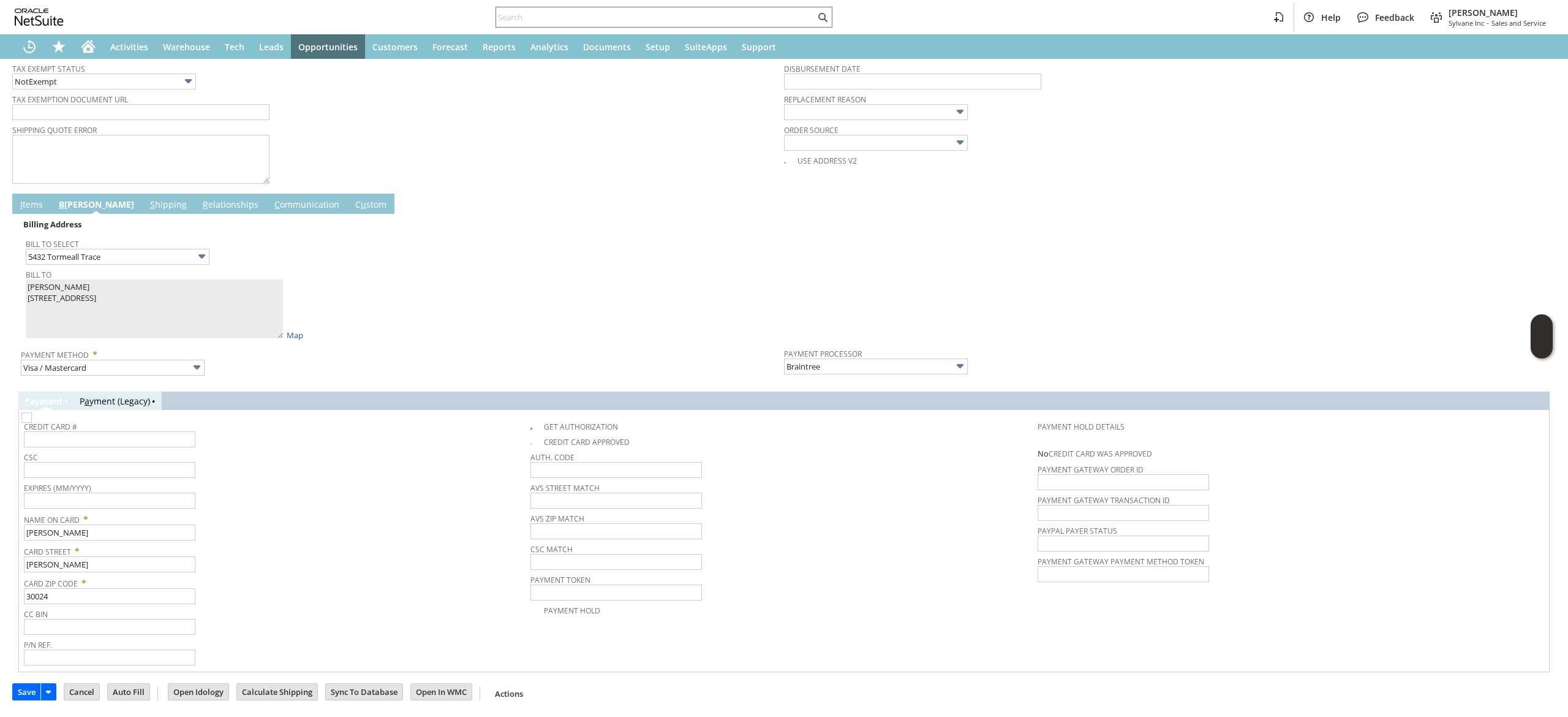
click at [121, 421] on span "Credit Card #" at bounding box center [274, 424] width 500 height 13
click at [141, 438] on input "text" at bounding box center [110, 439] width 172 height 16
type input "[CREDIT_CARD_NUMBER]"
click at [179, 499] on input "text" at bounding box center [110, 501] width 172 height 16
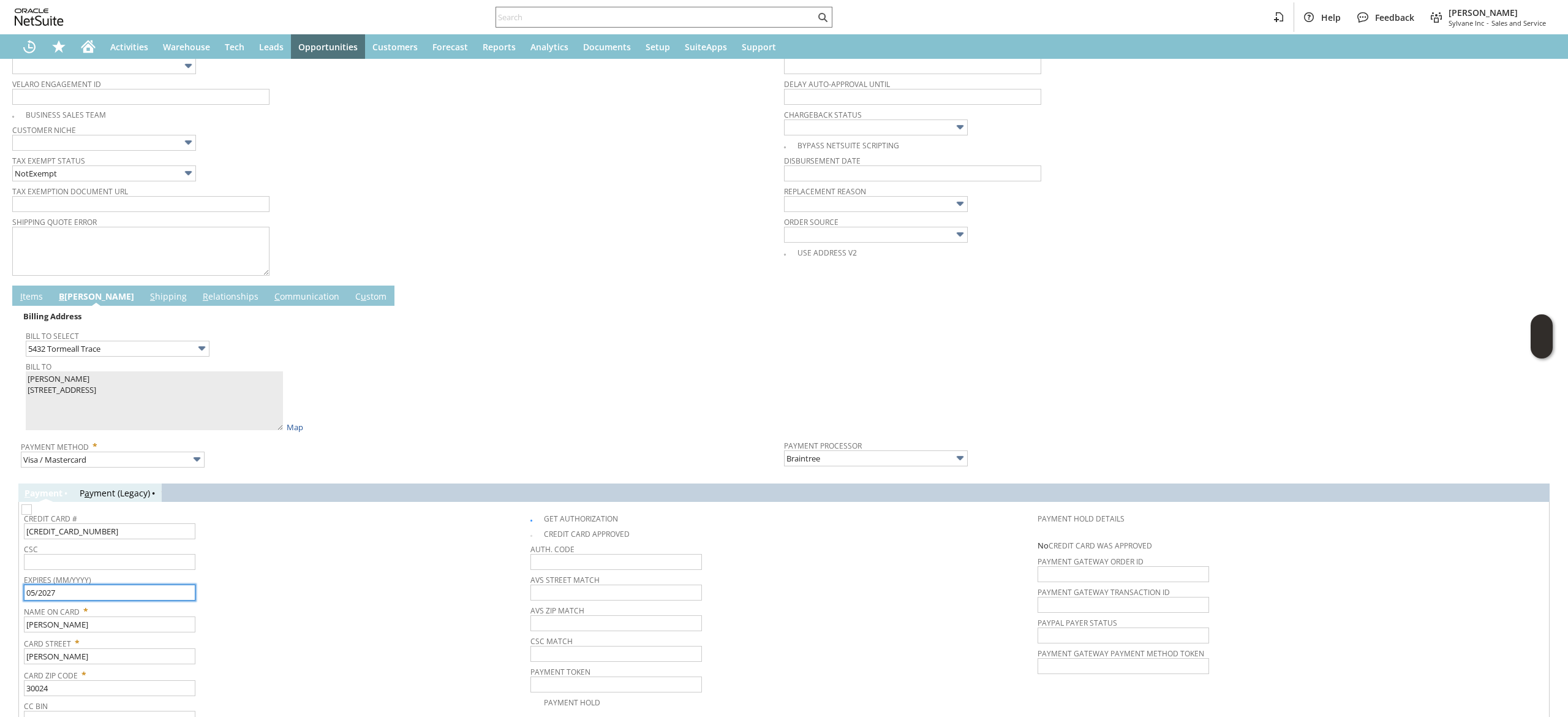
scroll to position [395, 0]
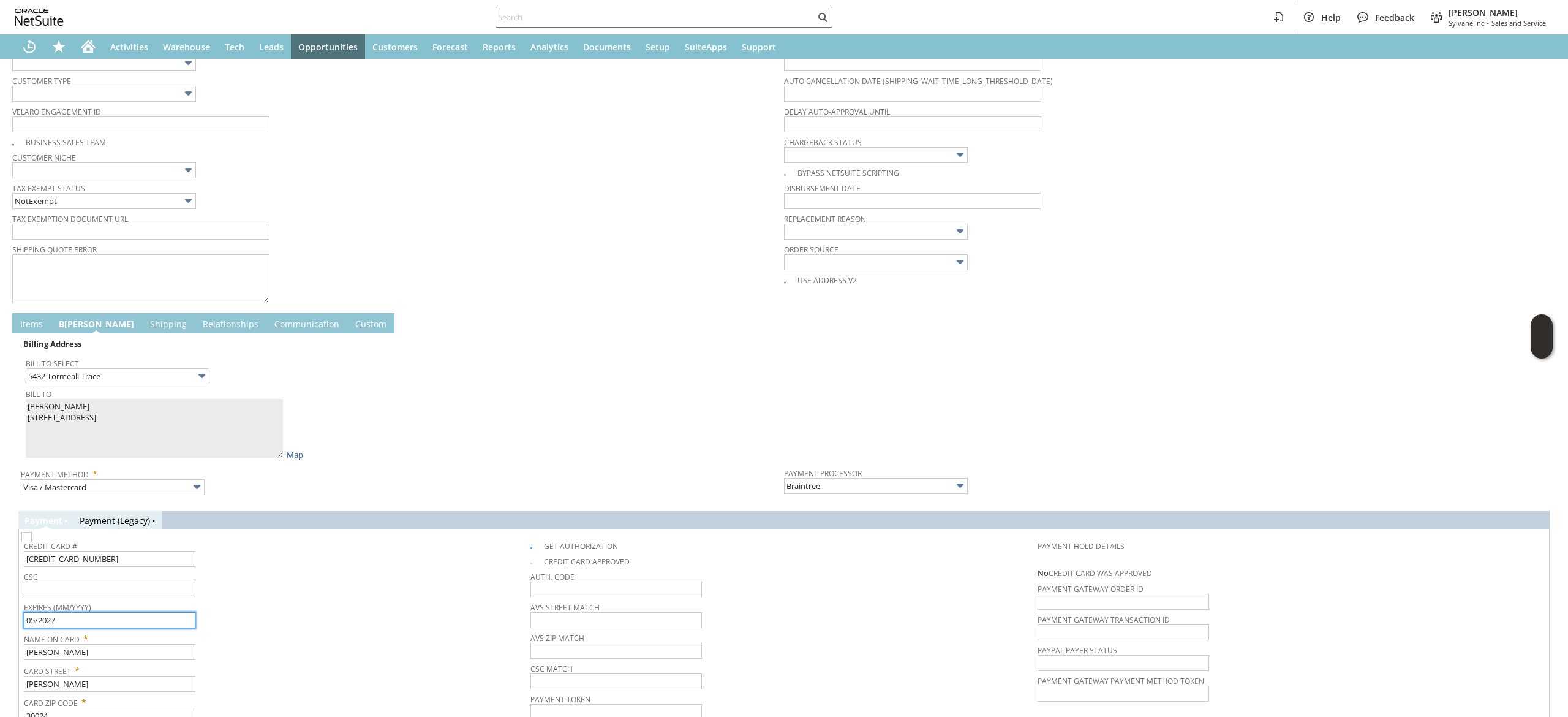
type input "05/2027"
click at [144, 593] on input "text" at bounding box center [110, 589] width 172 height 16
type input "142"
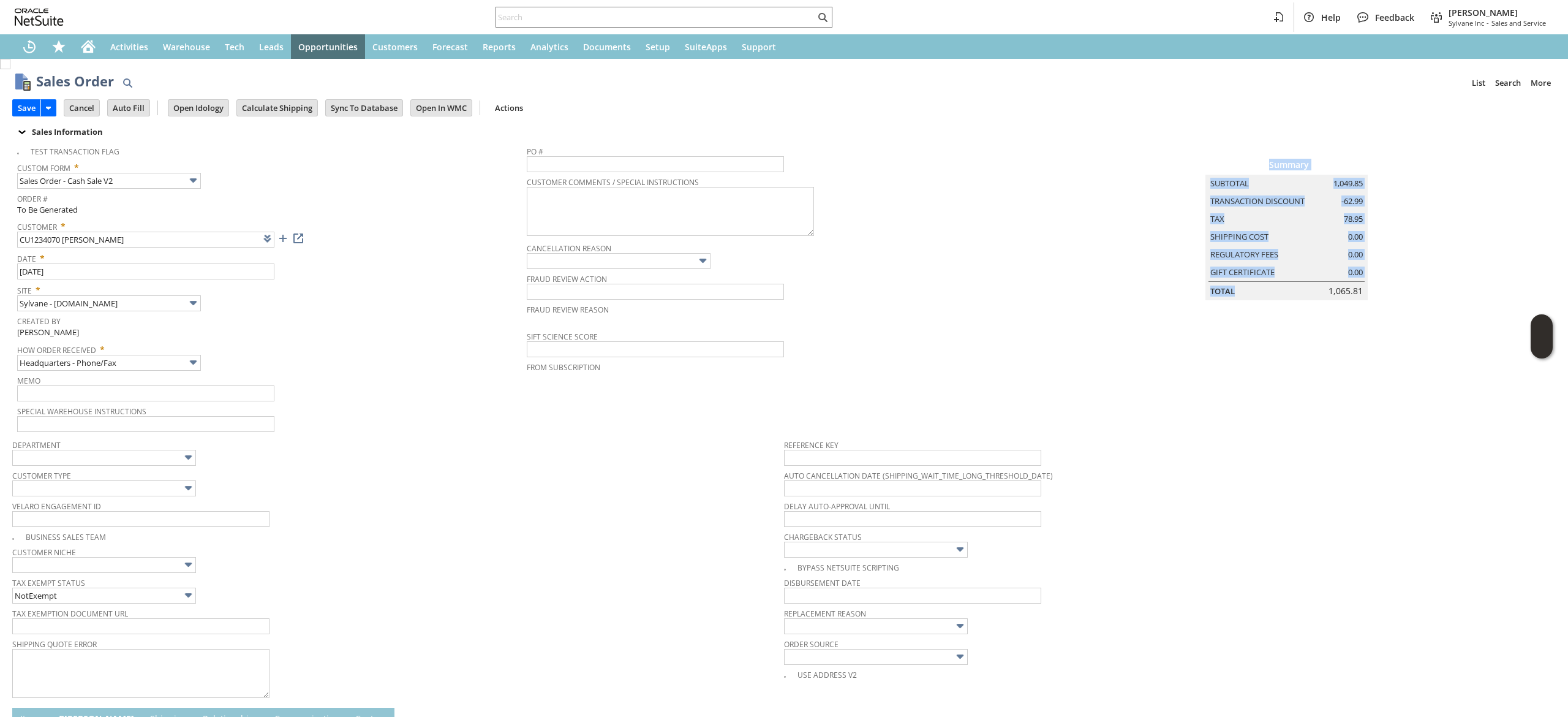
drag, startPoint x: 1302, startPoint y: 303, endPoint x: 1419, endPoint y: 304, distance: 117.0
click at [1420, 300] on td "Summary Subtotal 1,049.85 Transaction Discount -62.99 Tax 78.95 Shipping Cost 0…" at bounding box center [1298, 220] width 515 height 161
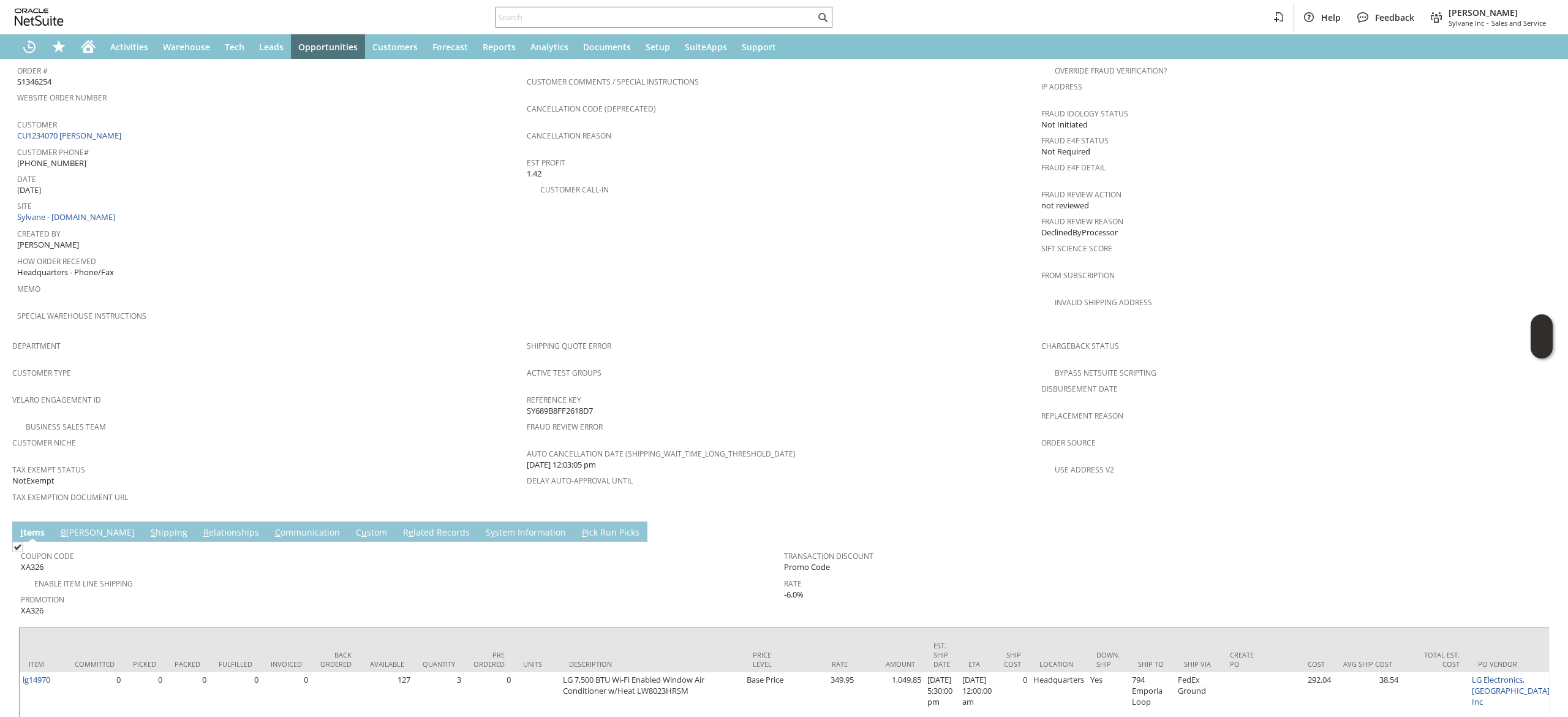
scroll to position [701, 0]
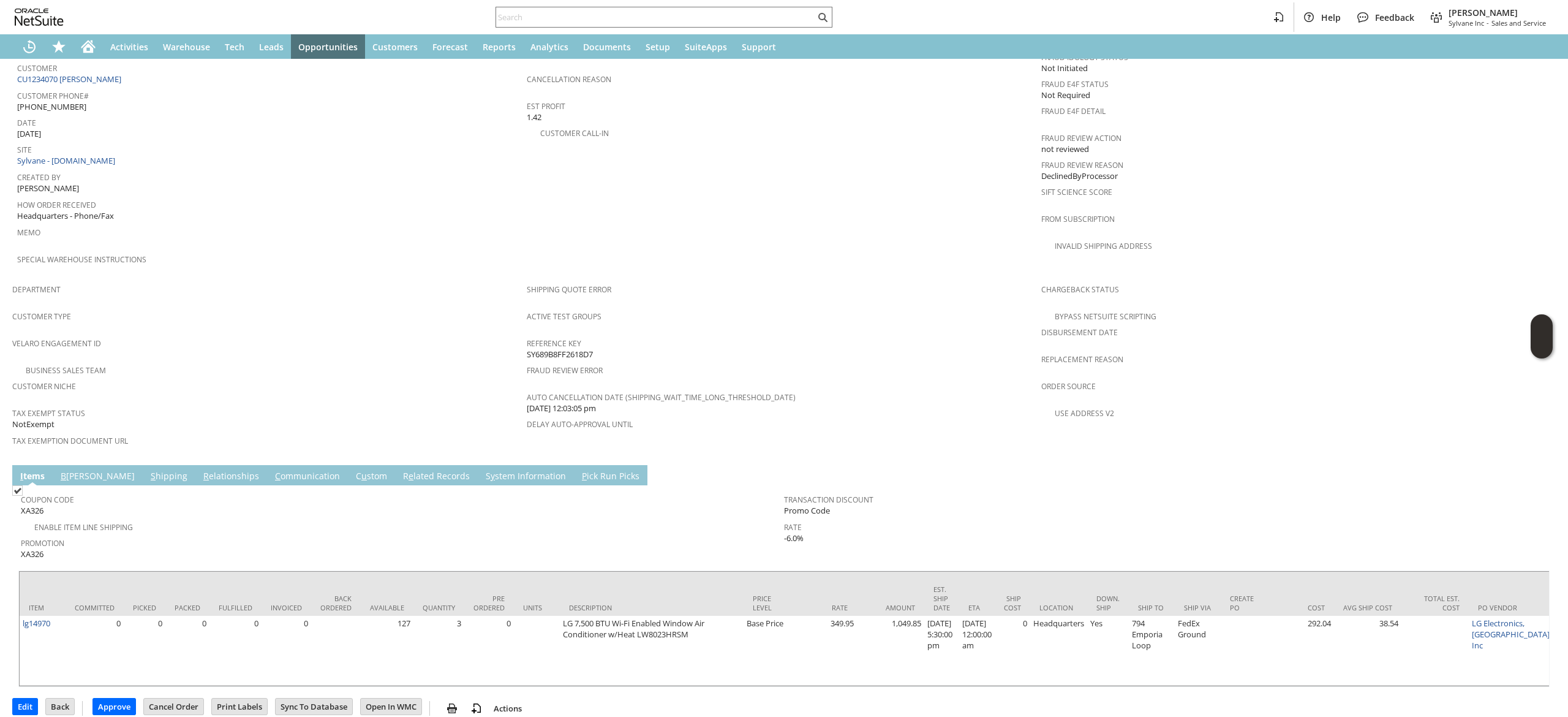
click at [78, 470] on link "B [PERSON_NAME]" at bounding box center [98, 476] width 80 height 13
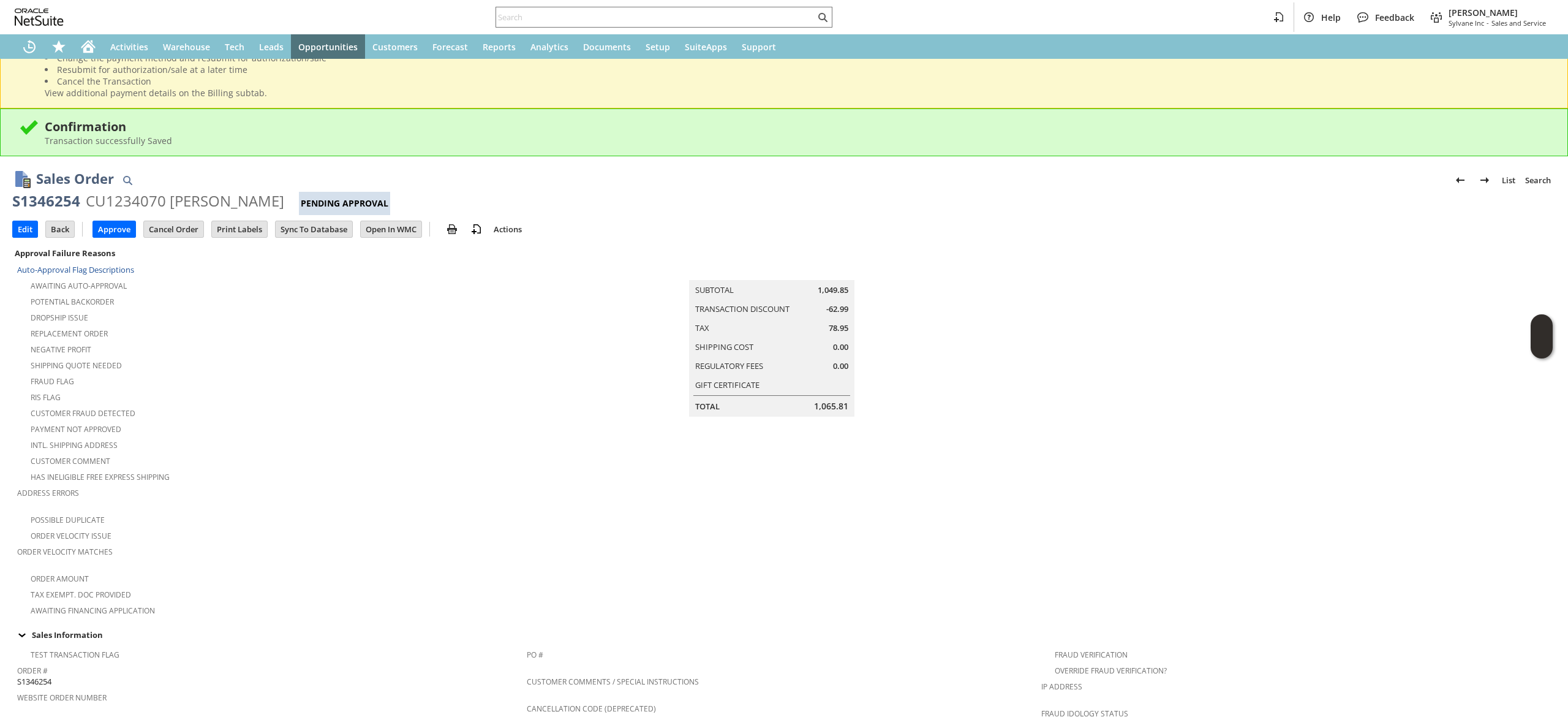
scroll to position [0, 0]
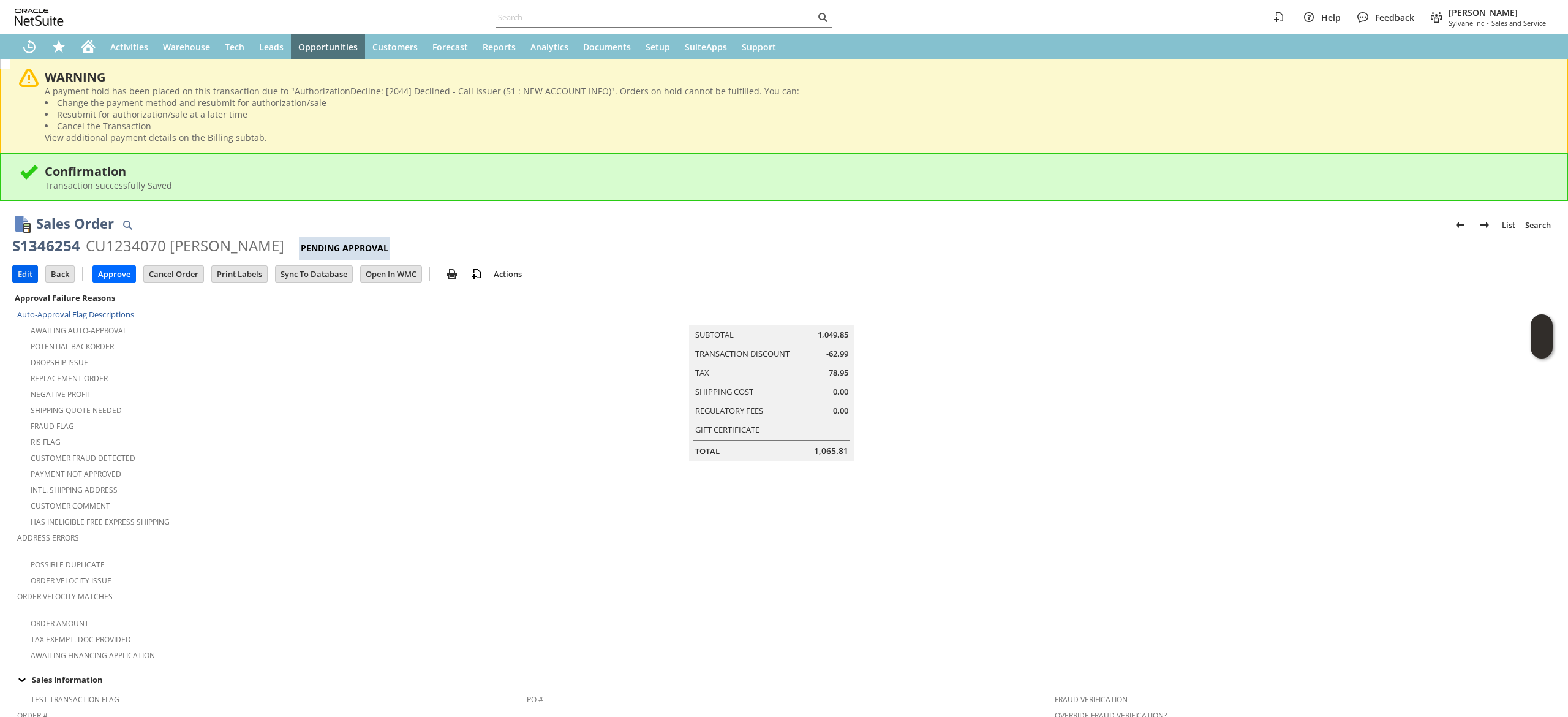
click at [28, 274] on input "Edit" at bounding box center [25, 274] width 24 height 16
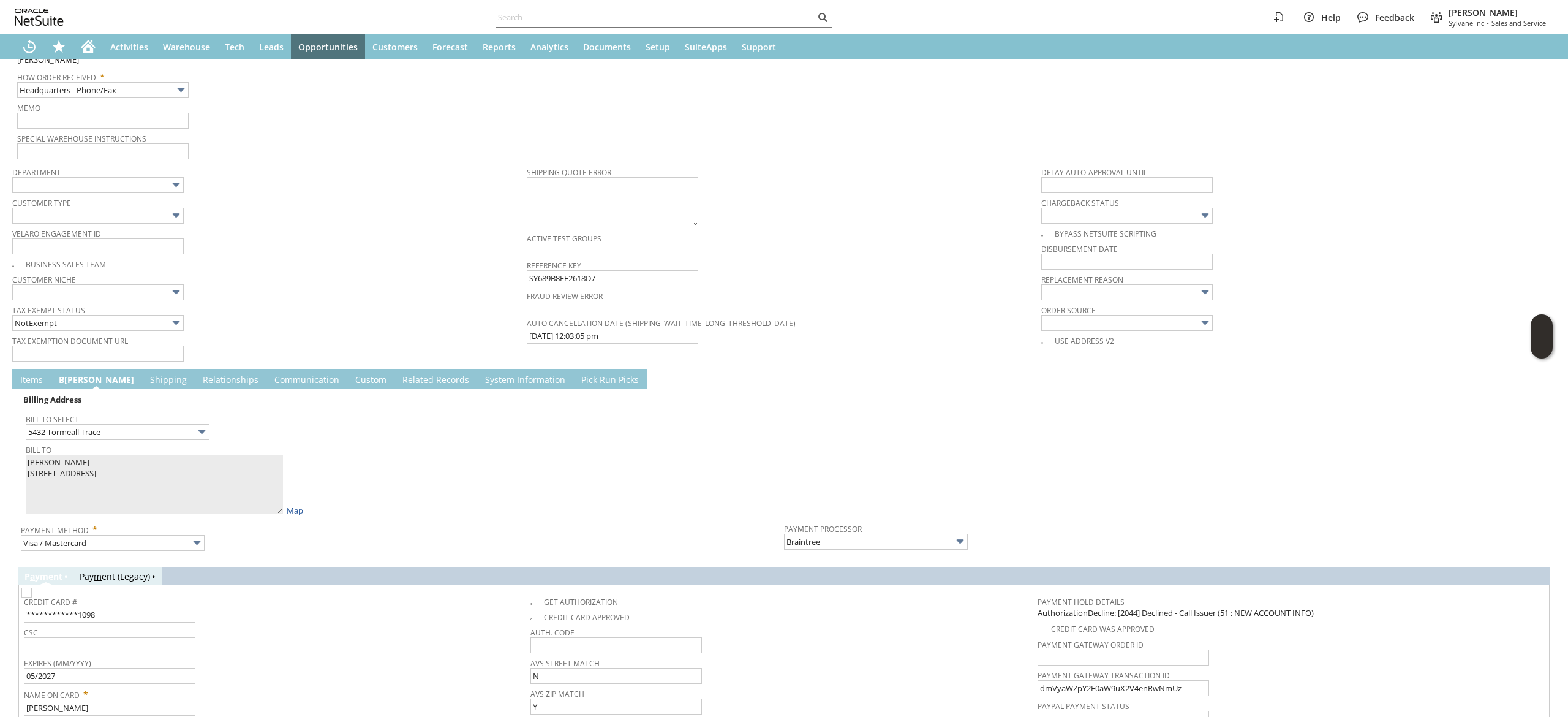
scroll to position [1124, 0]
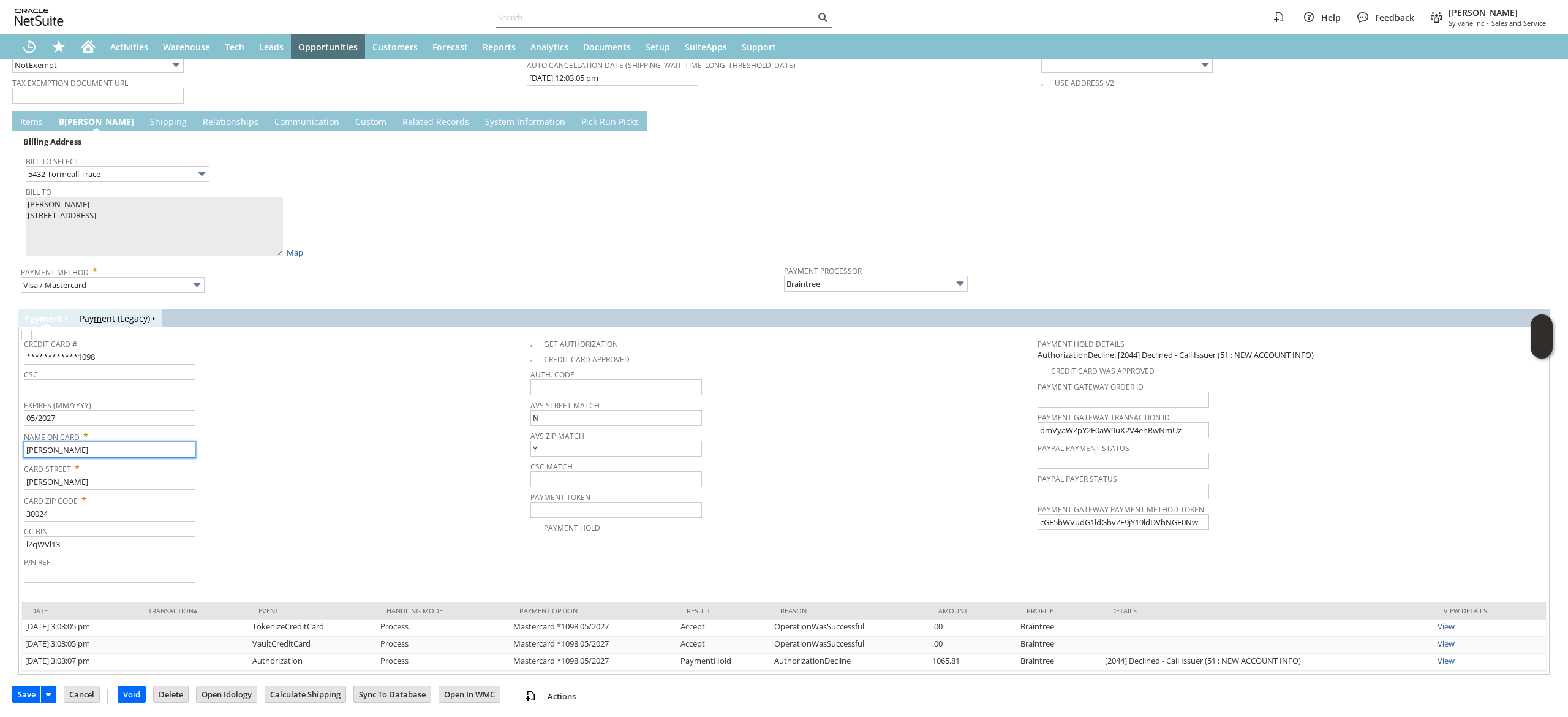
click at [130, 445] on input "[PERSON_NAME]" at bounding box center [110, 449] width 172 height 16
click at [100, 474] on input "[PERSON_NAME]" at bounding box center [110, 481] width 172 height 16
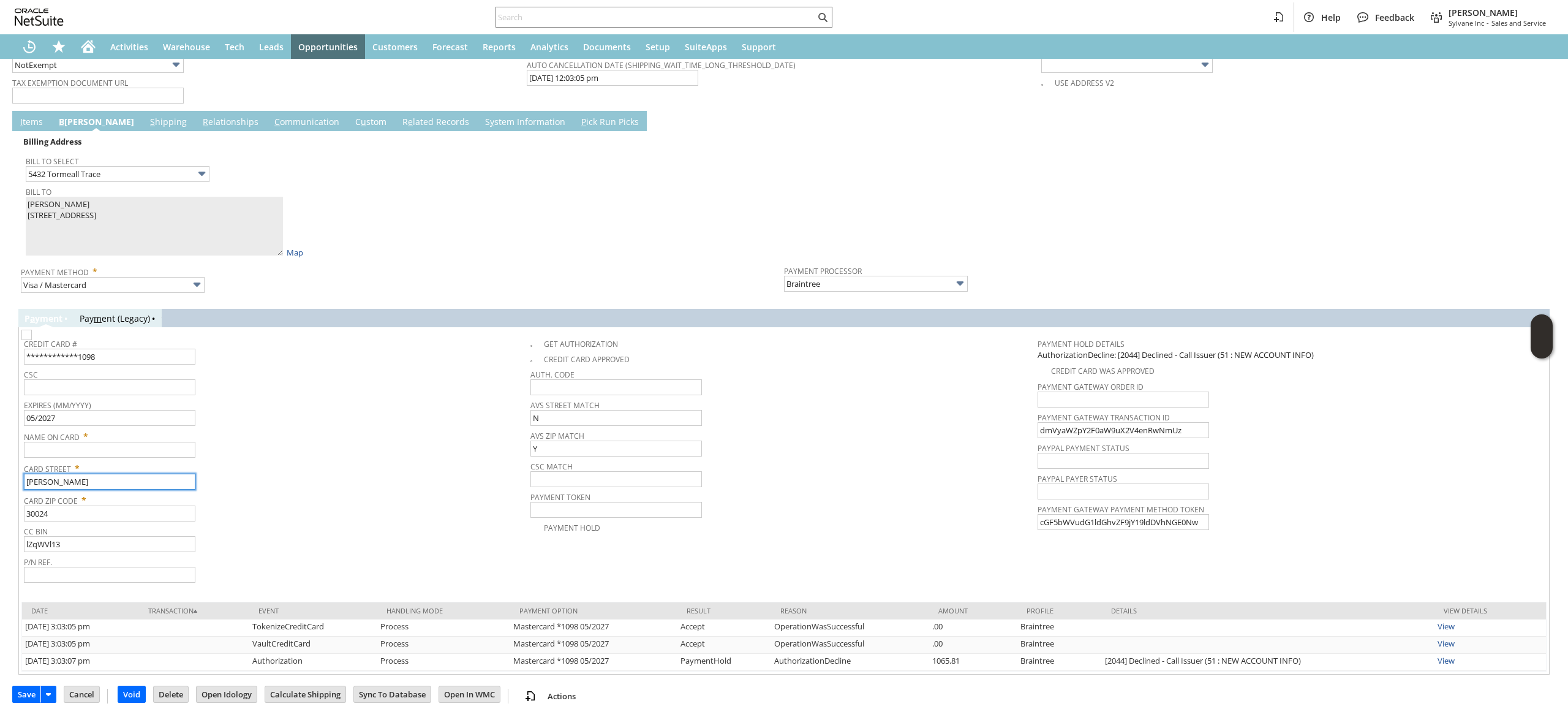
paste input "5432 Tormeall Trace"
click at [99, 474] on input "[PERSON_NAME]" at bounding box center [110, 481] width 172 height 16
type input "5432 Tormeall Trace"
click at [88, 360] on input "**********" at bounding box center [110, 356] width 172 height 16
click at [87, 360] on input "**********" at bounding box center [110, 356] width 172 height 16
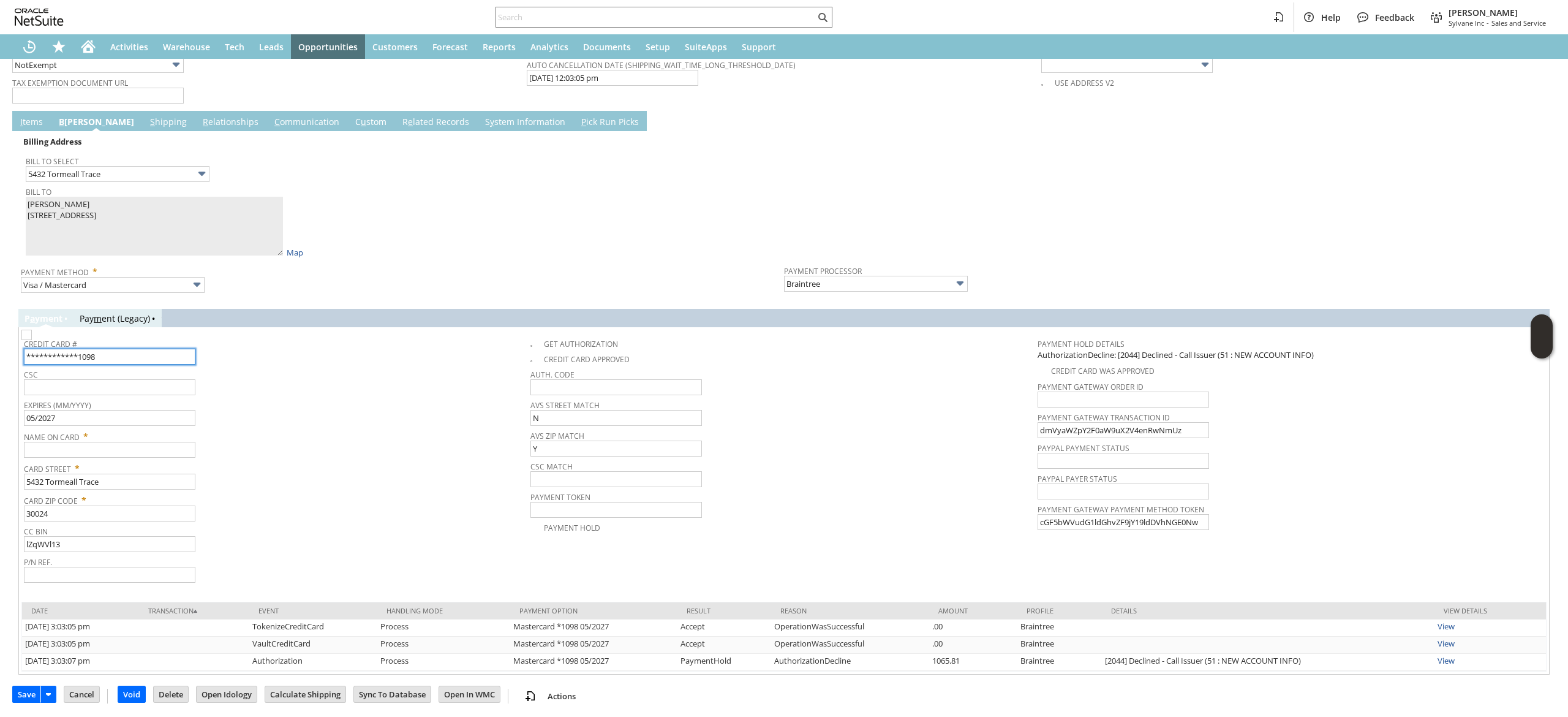
click at [84, 360] on input "**********" at bounding box center [110, 356] width 172 height 16
type input "[CREDIT_CARD_NUMBER]"
click at [221, 526] on span "CC Bin" at bounding box center [274, 529] width 500 height 13
click at [126, 455] on td "Name On Card *" at bounding box center [277, 443] width 507 height 32
click at [140, 443] on input "text" at bounding box center [110, 449] width 172 height 16
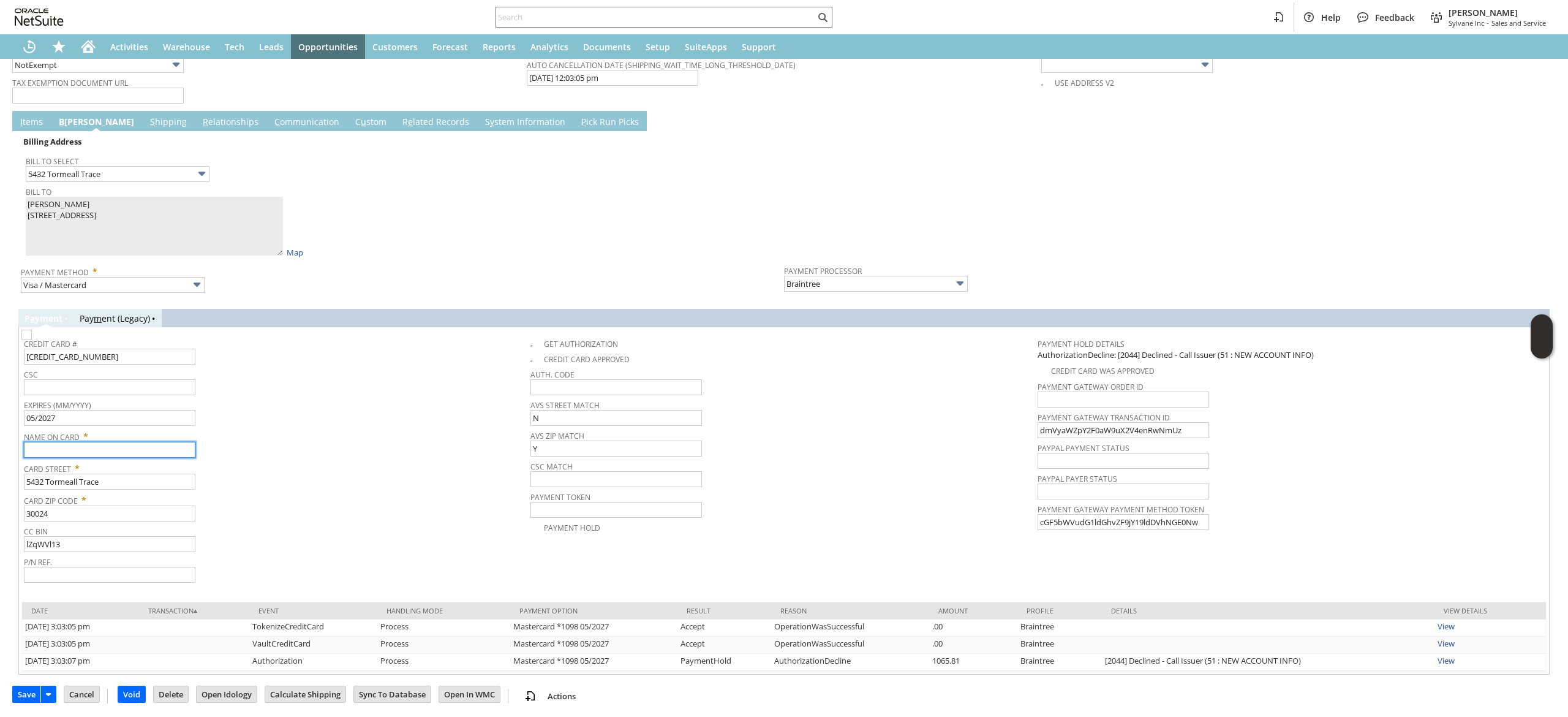
paste input "[PERSON_NAME]"
type input "[PERSON_NAME]"
click at [82, 380] on input "text" at bounding box center [110, 387] width 172 height 16
click at [32, 333] on img at bounding box center [26, 335] width 11 height 11
checkbox input "true"
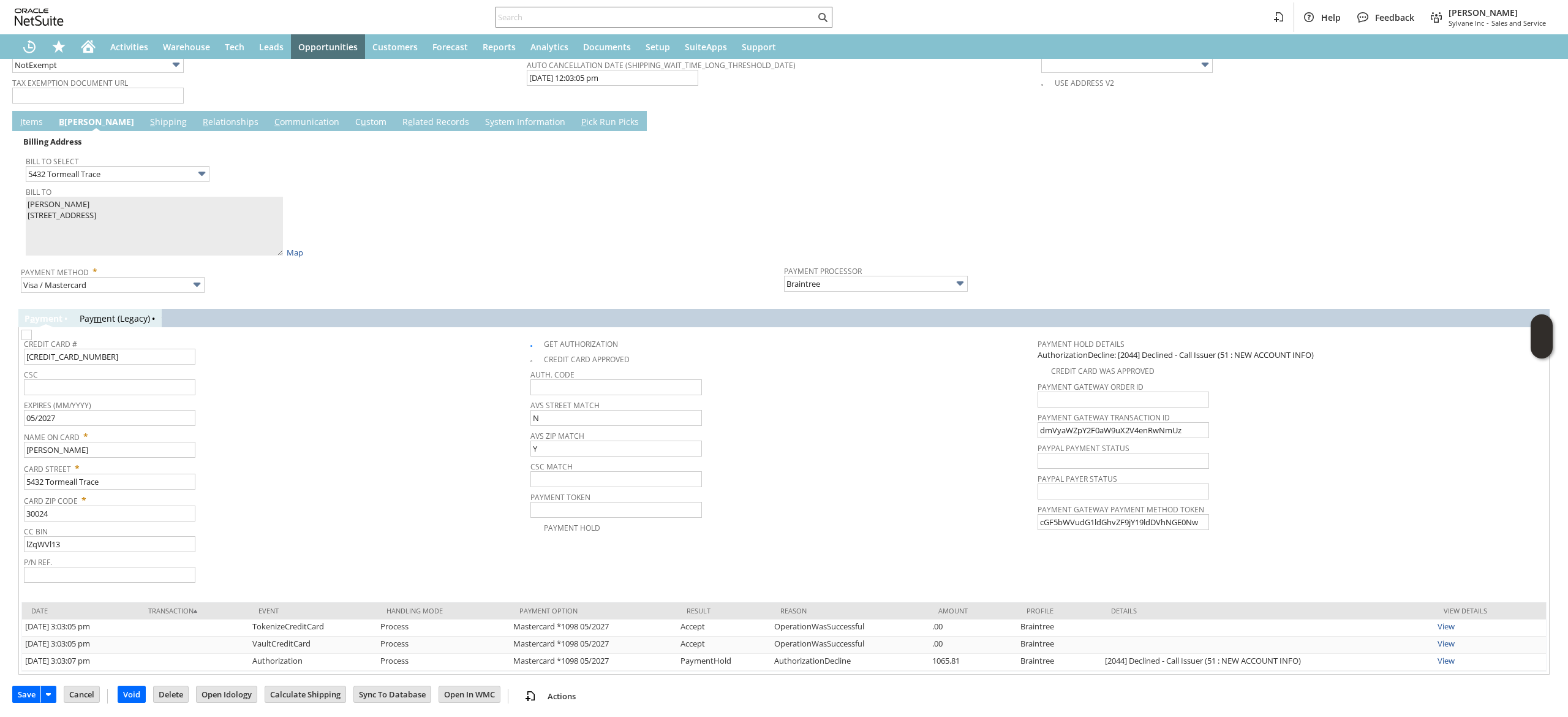
click at [124, 374] on span "CSC" at bounding box center [274, 372] width 500 height 13
click at [121, 384] on input "text" at bounding box center [110, 387] width 172 height 16
type input "142"
click at [137, 349] on input "[CREDIT_CARD_NUMBER]" at bounding box center [110, 356] width 172 height 16
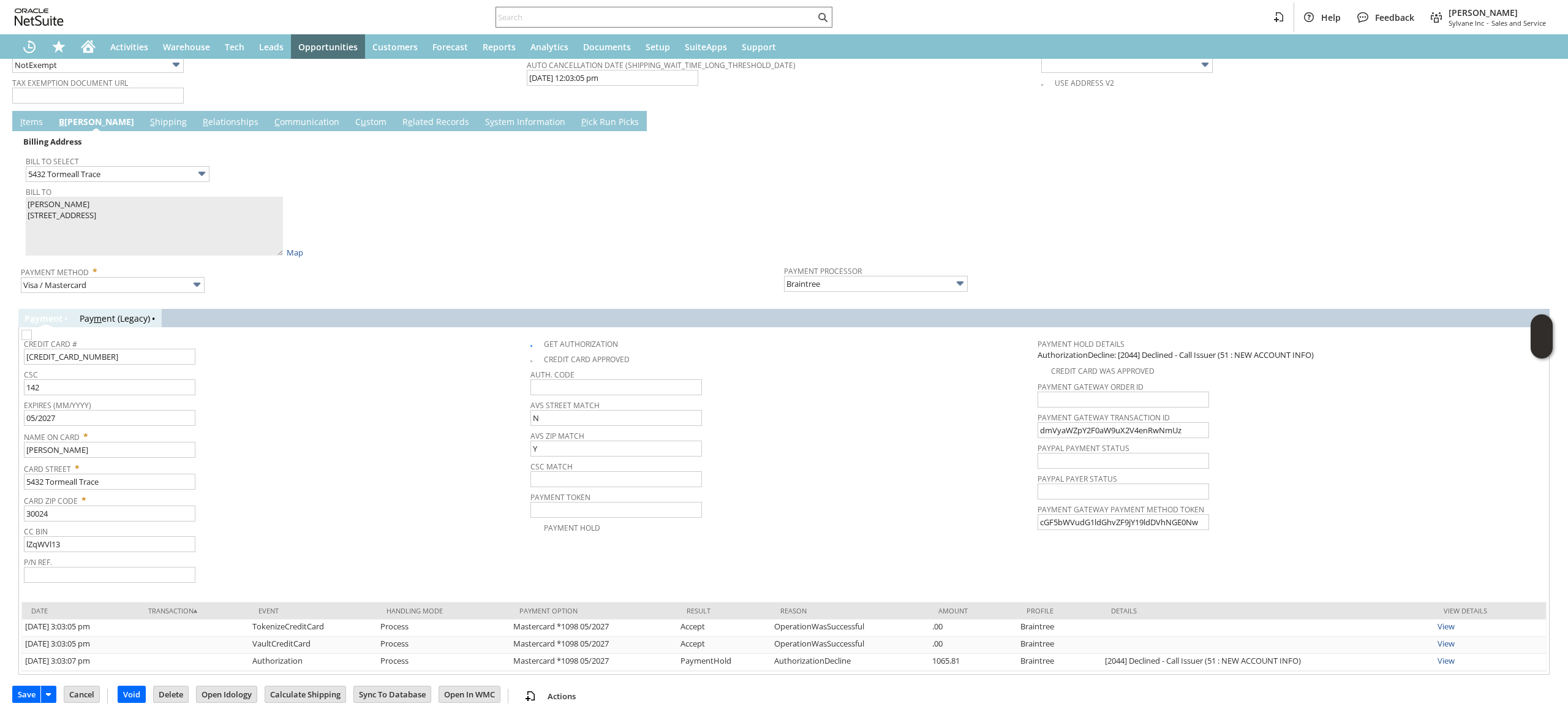
click at [425, 303] on div "Billing Address Bill To Select 5432 Tormeall Trace Bill To [PERSON_NAME] [STREE…" at bounding box center [784, 403] width 1532 height 544
click at [148, 384] on input "142" at bounding box center [110, 387] width 172 height 16
click at [346, 398] on span "Expires (MM/YYYY)" at bounding box center [274, 403] width 500 height 13
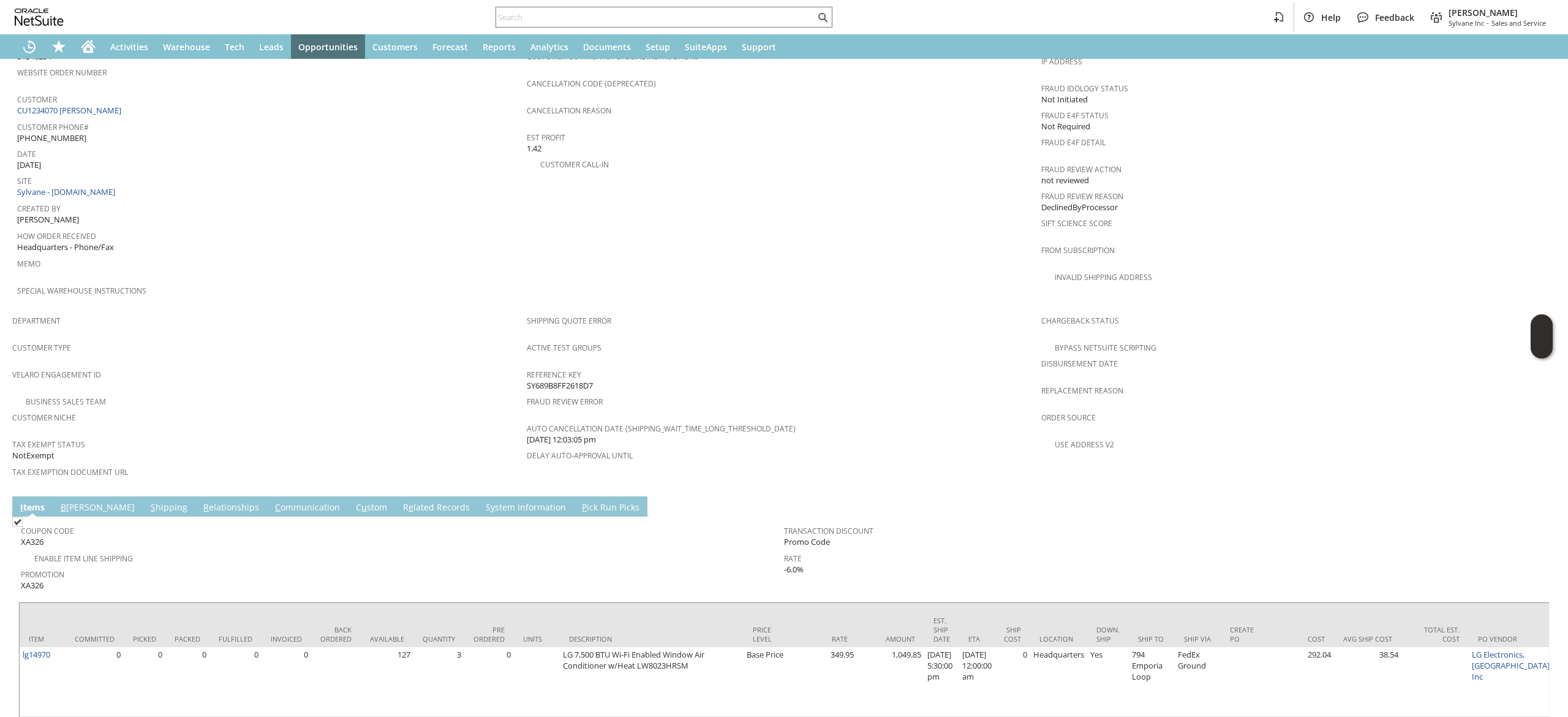
scroll to position [701, 0]
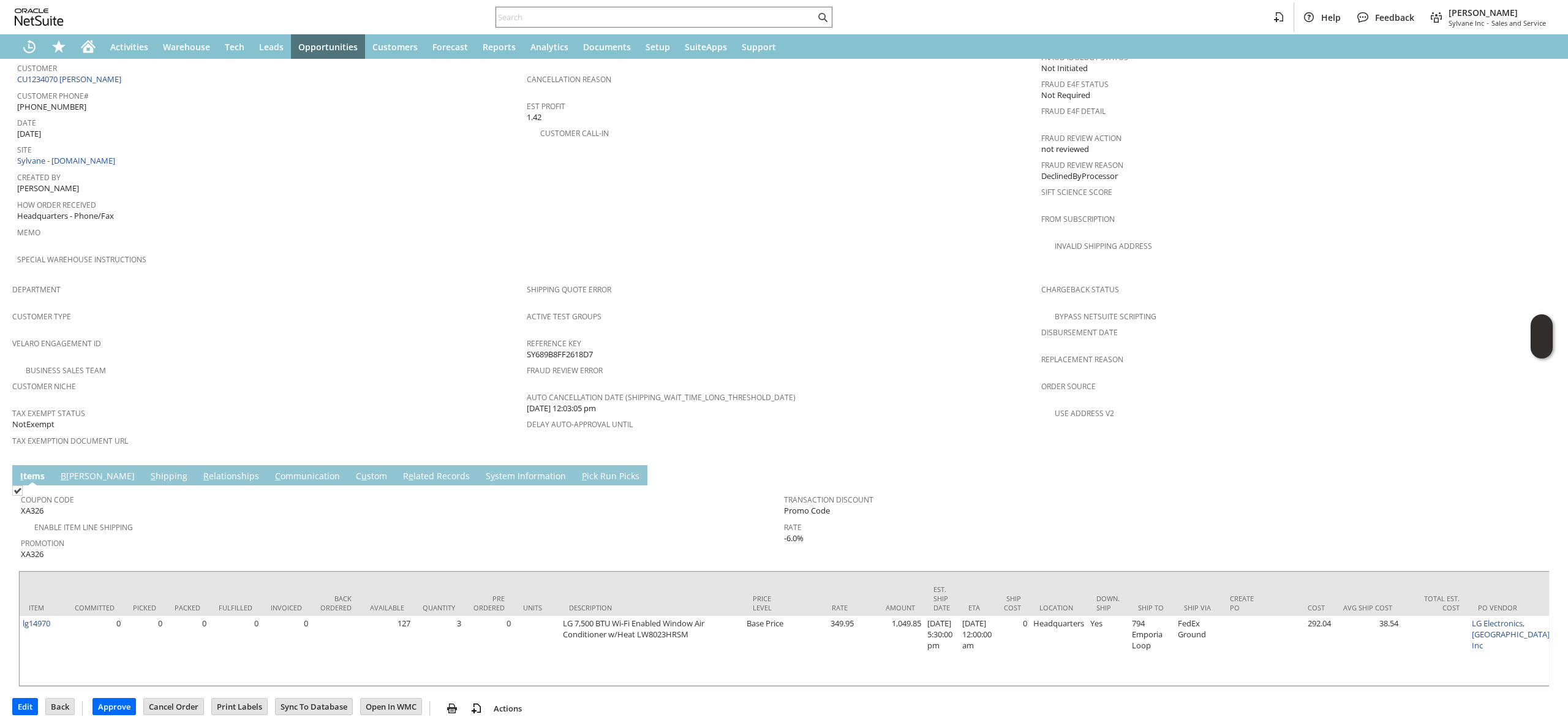
click at [89, 465] on td "B illing" at bounding box center [98, 475] width 90 height 20
click at [69, 470] on link "B illing" at bounding box center [98, 476] width 80 height 13
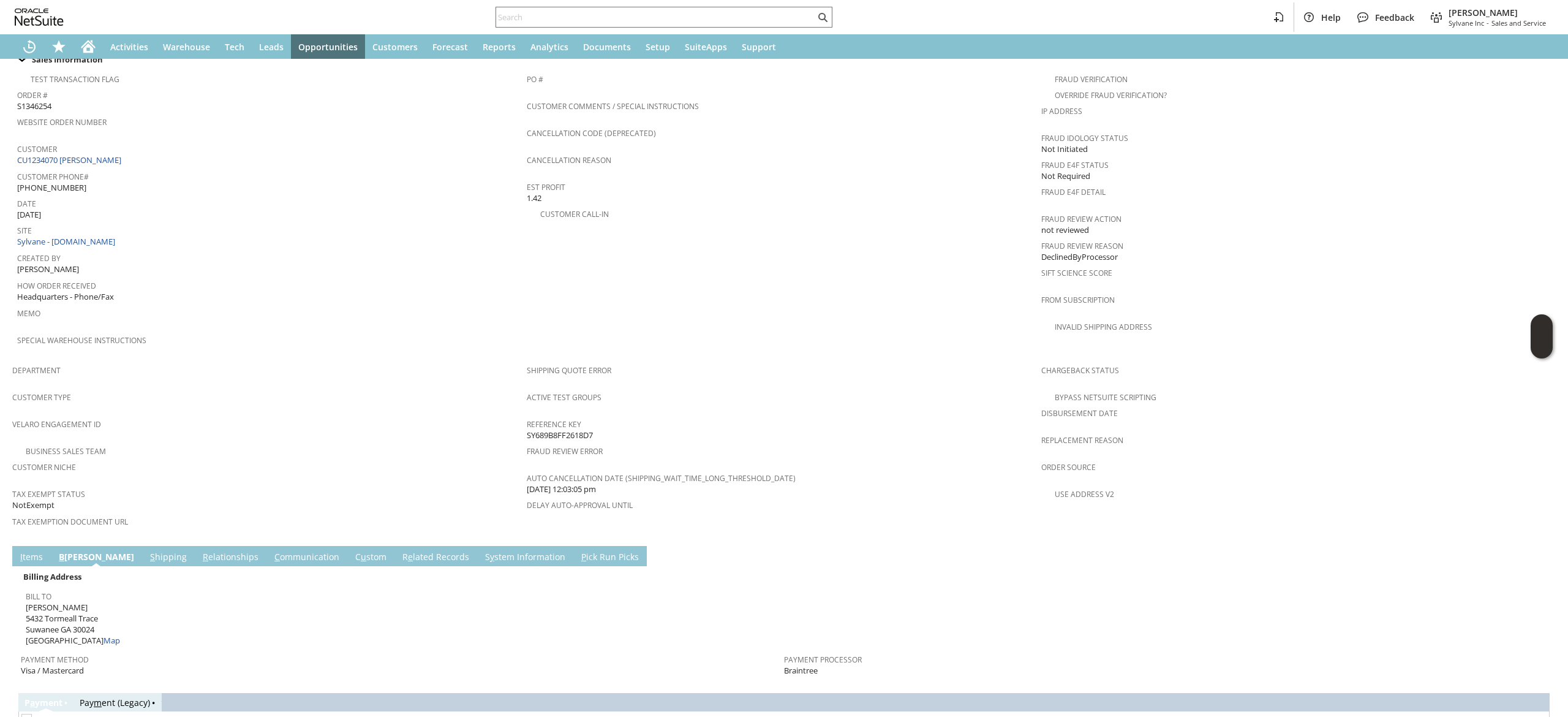
scroll to position [8, 0]
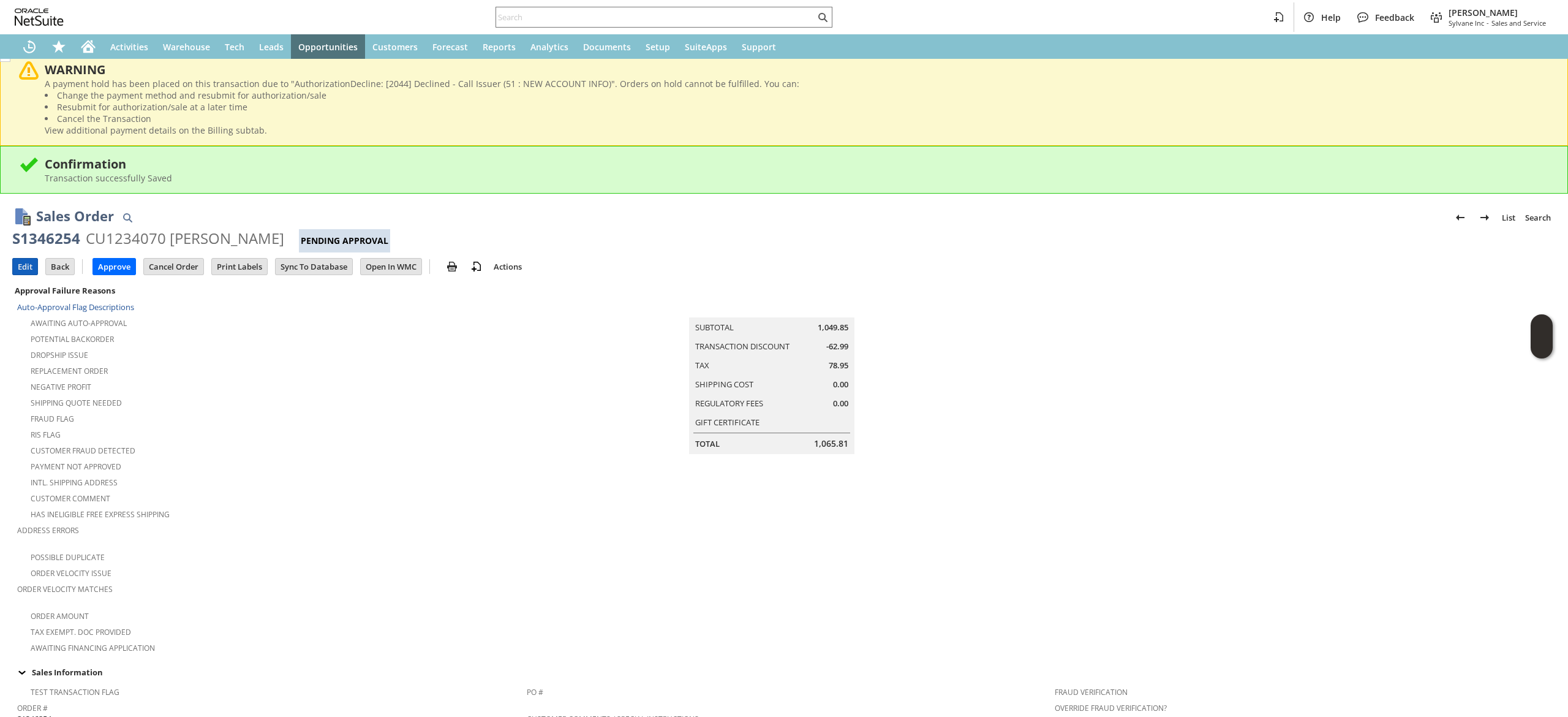
click at [30, 267] on input "Edit" at bounding box center [25, 266] width 24 height 16
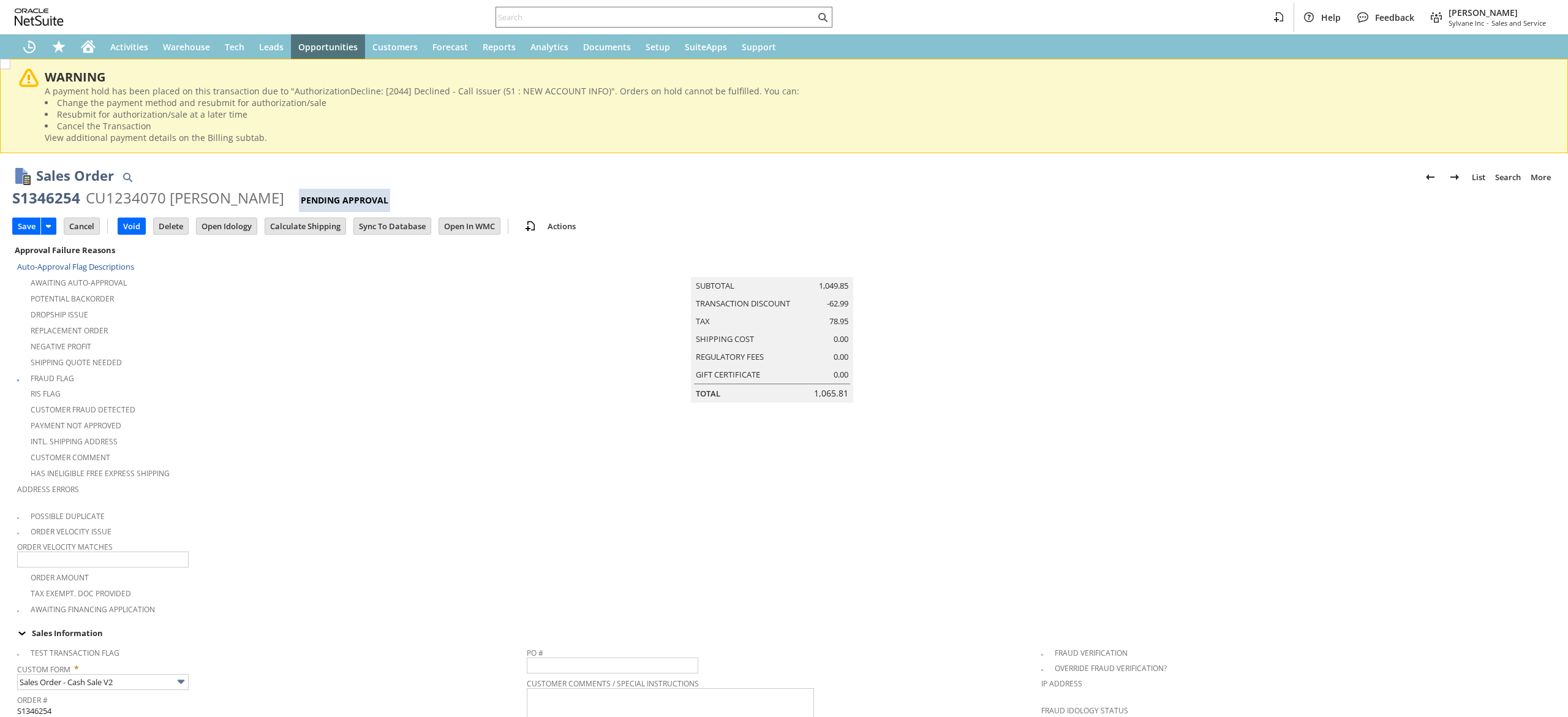
scroll to position [491, 0]
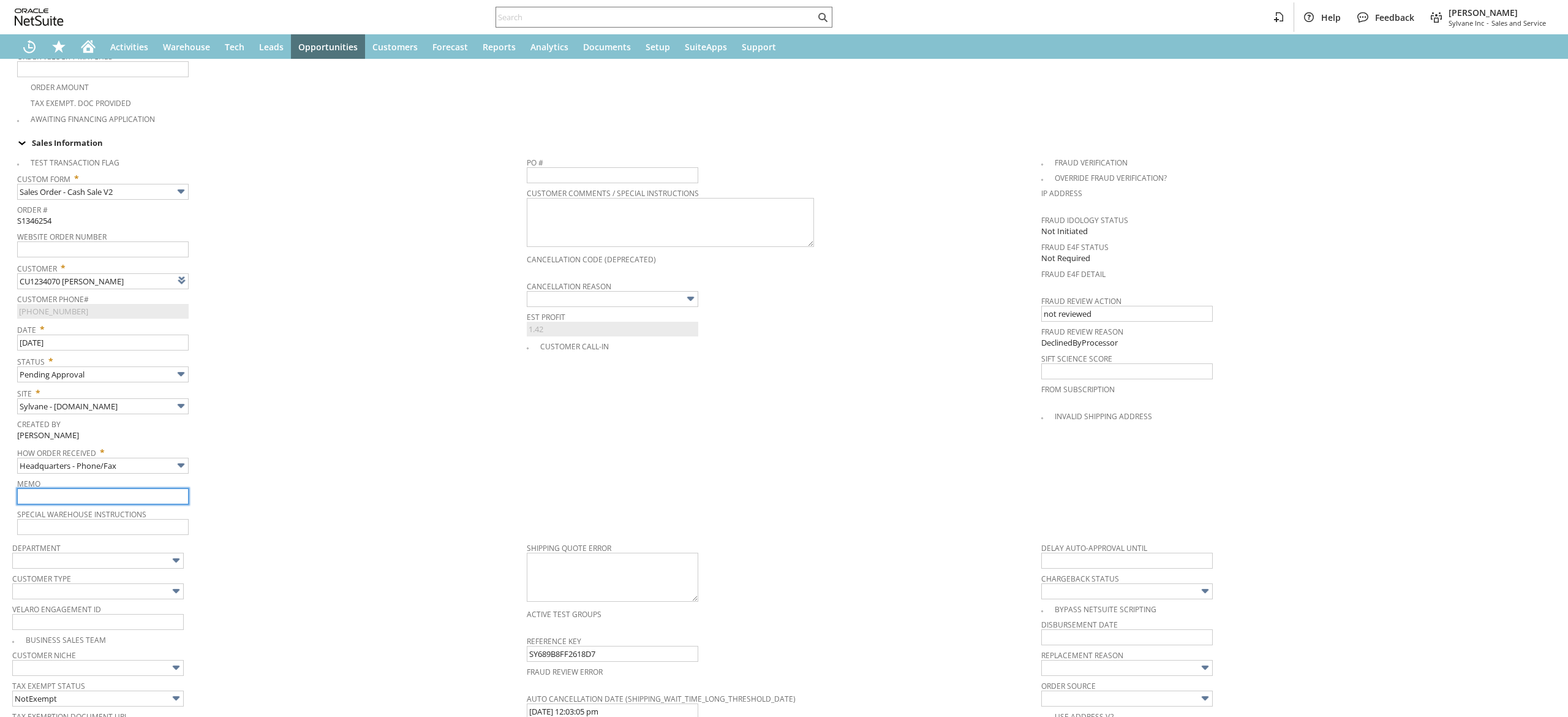
click at [125, 489] on input "text" at bounding box center [103, 496] width 172 height 16
type input "cc declined-calling back"
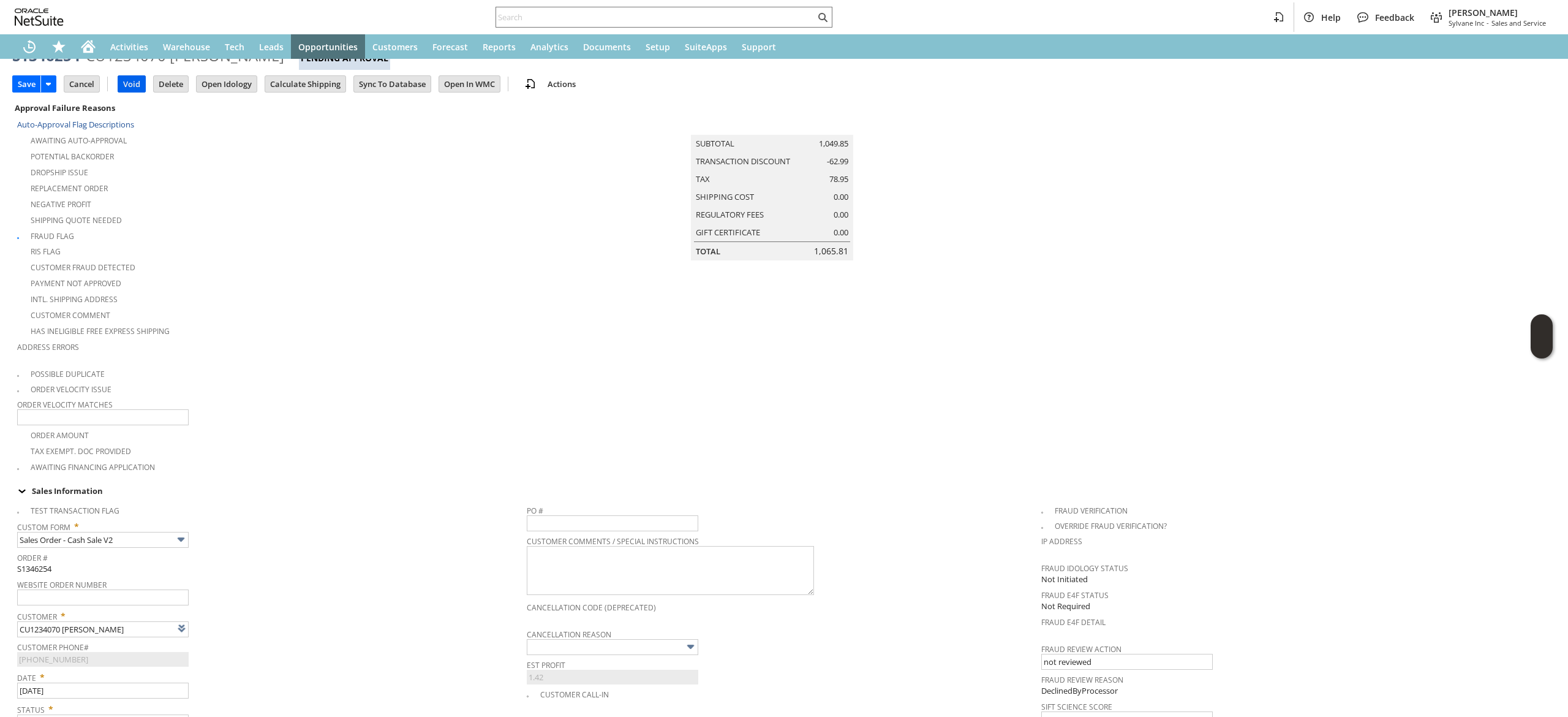
scroll to position [0, 0]
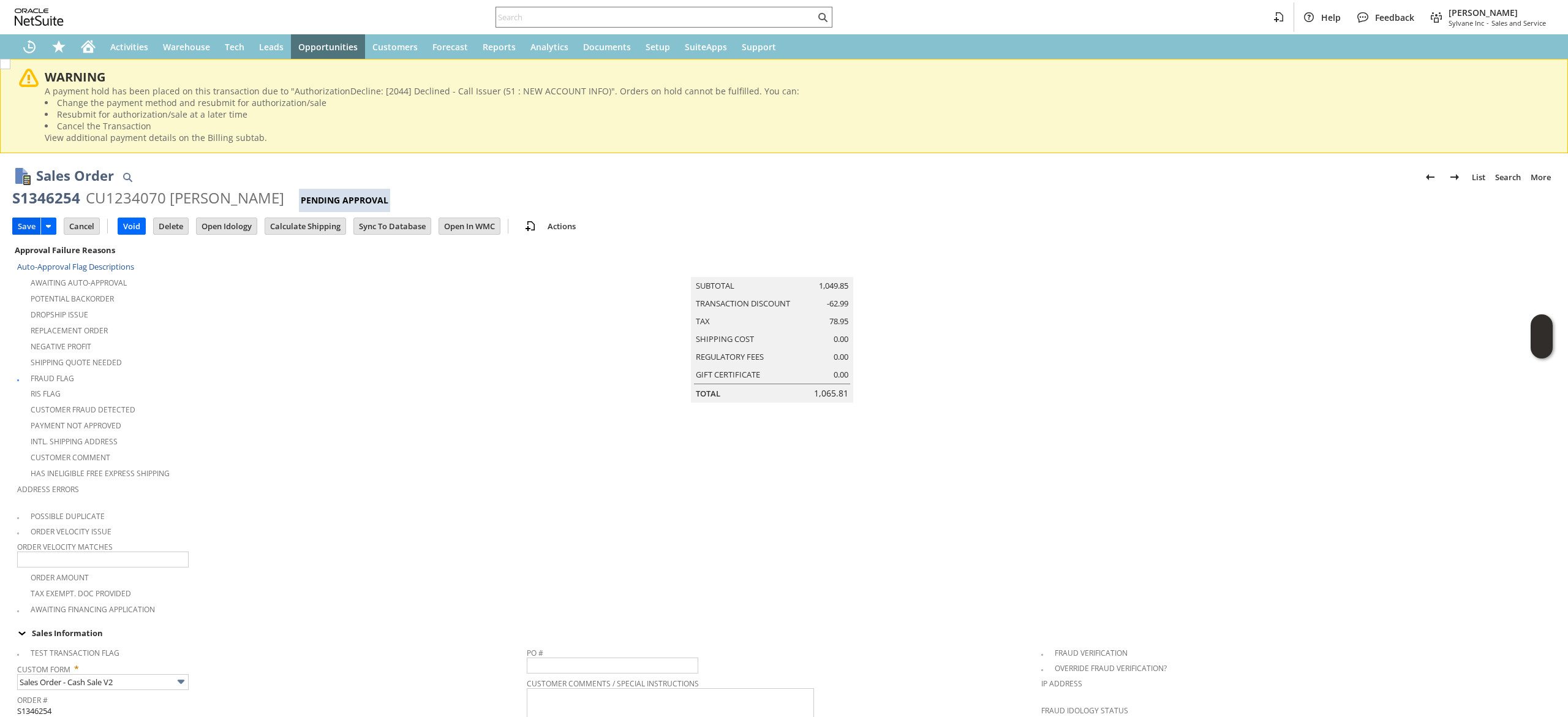
click at [27, 222] on input "Save" at bounding box center [27, 226] width 28 height 16
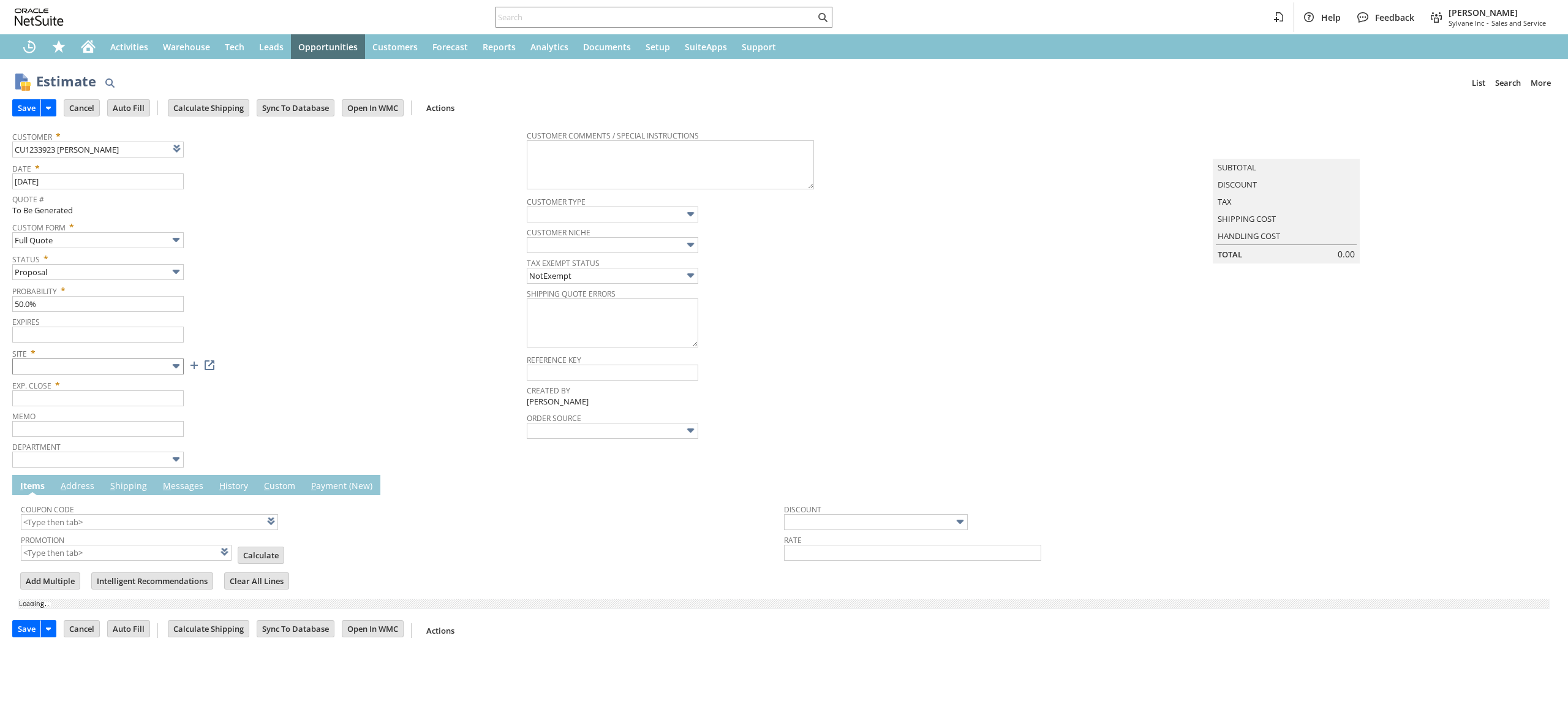
type input "[DATE]"
type input "Add"
type input "Copy Previous"
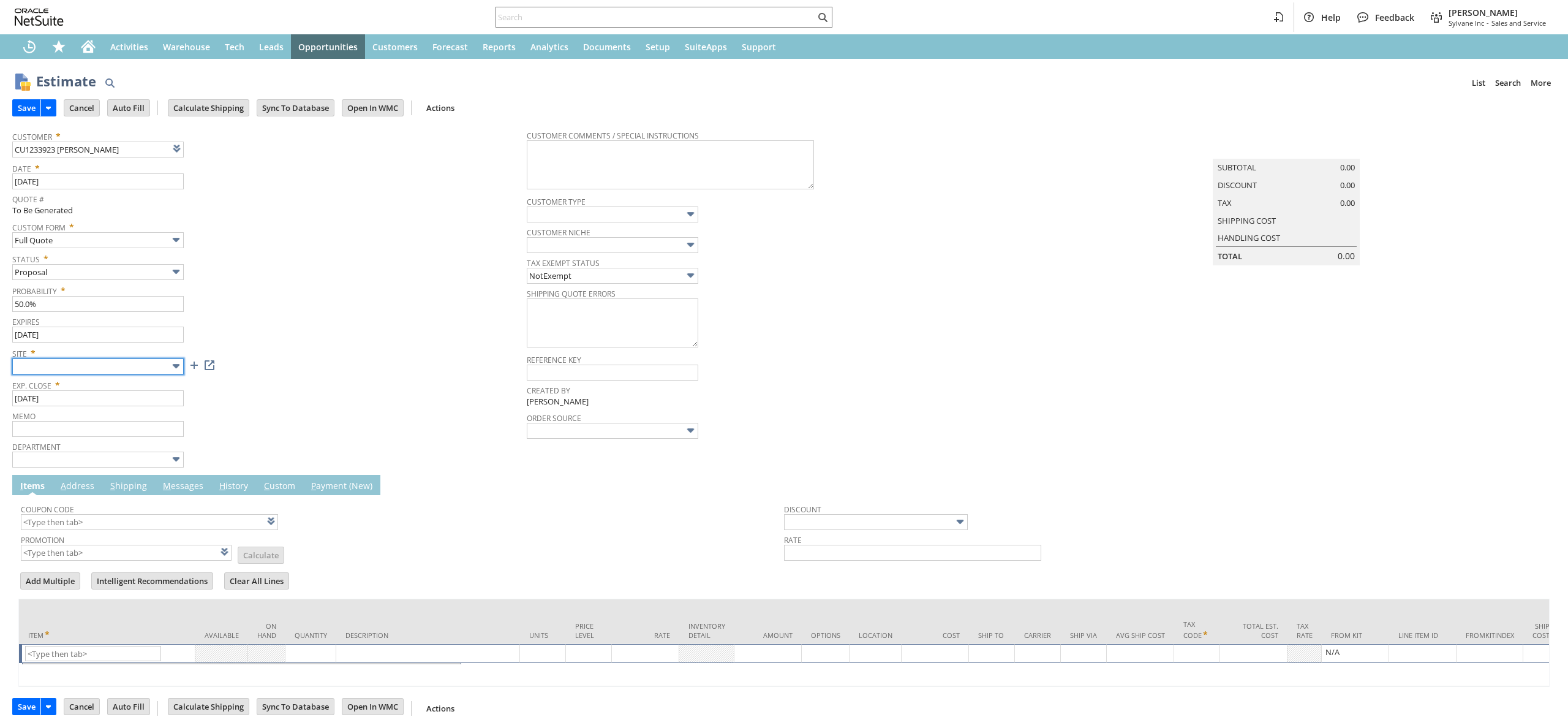
click at [158, 366] on input "text" at bounding box center [98, 366] width 172 height 16
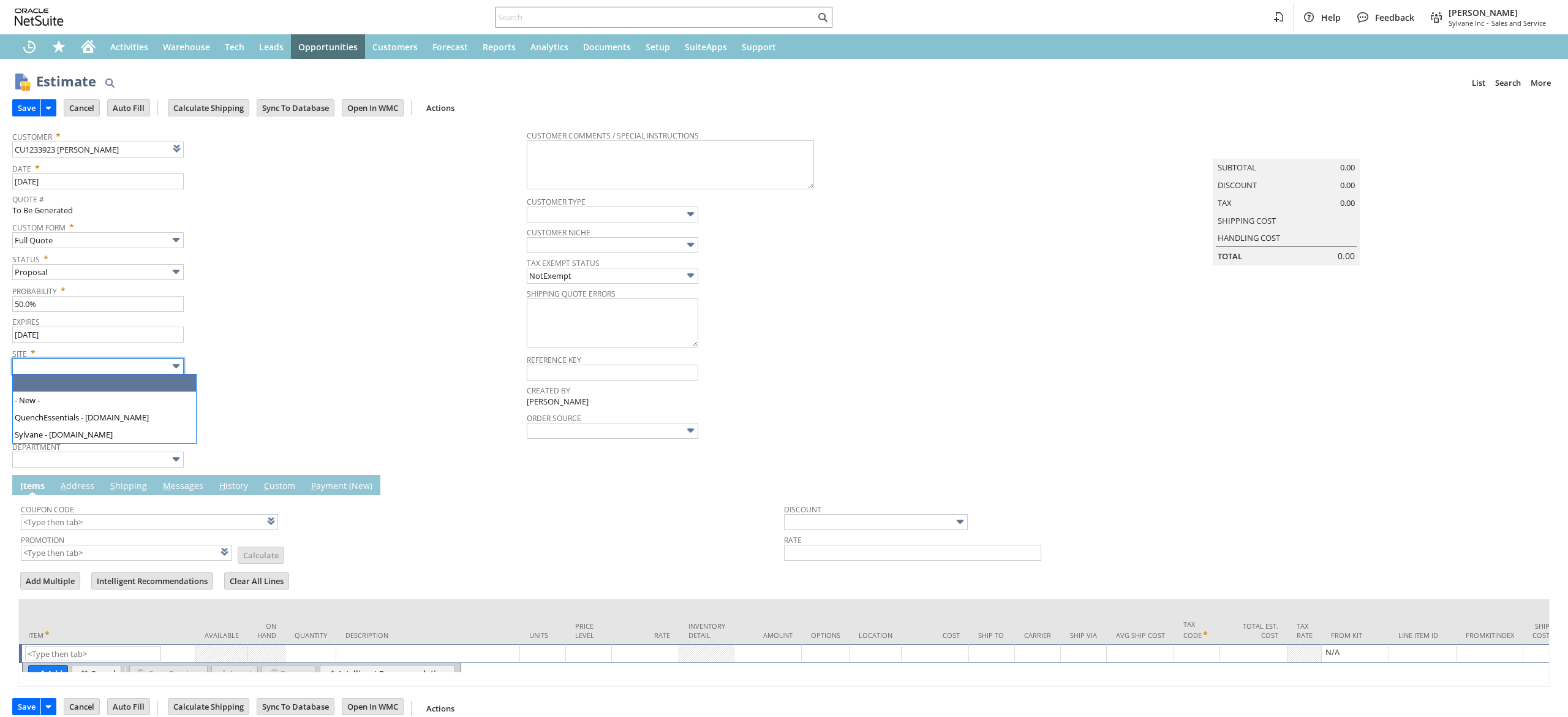
type input "Intelligent Recommendations ⁰"
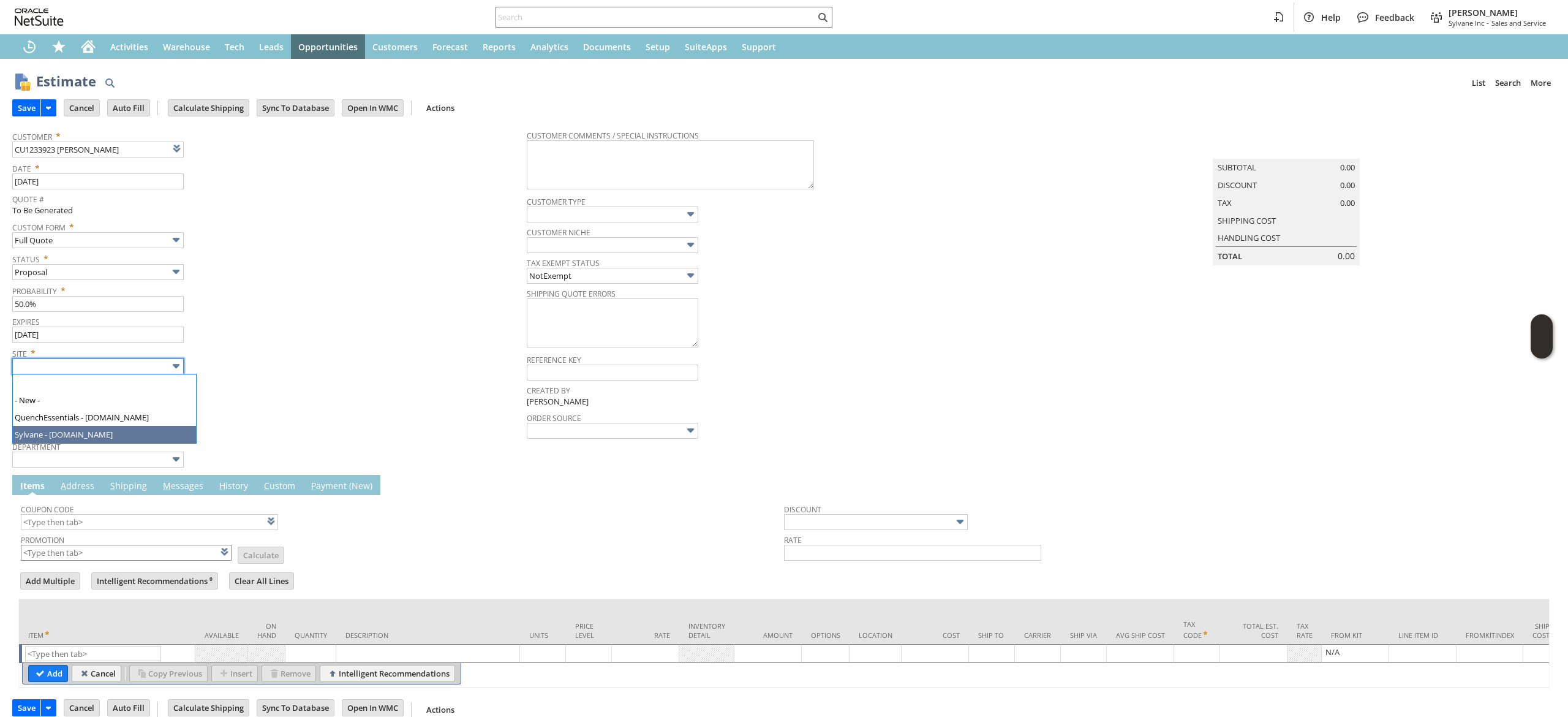
type input "Sylvane - [DOMAIN_NAME]"
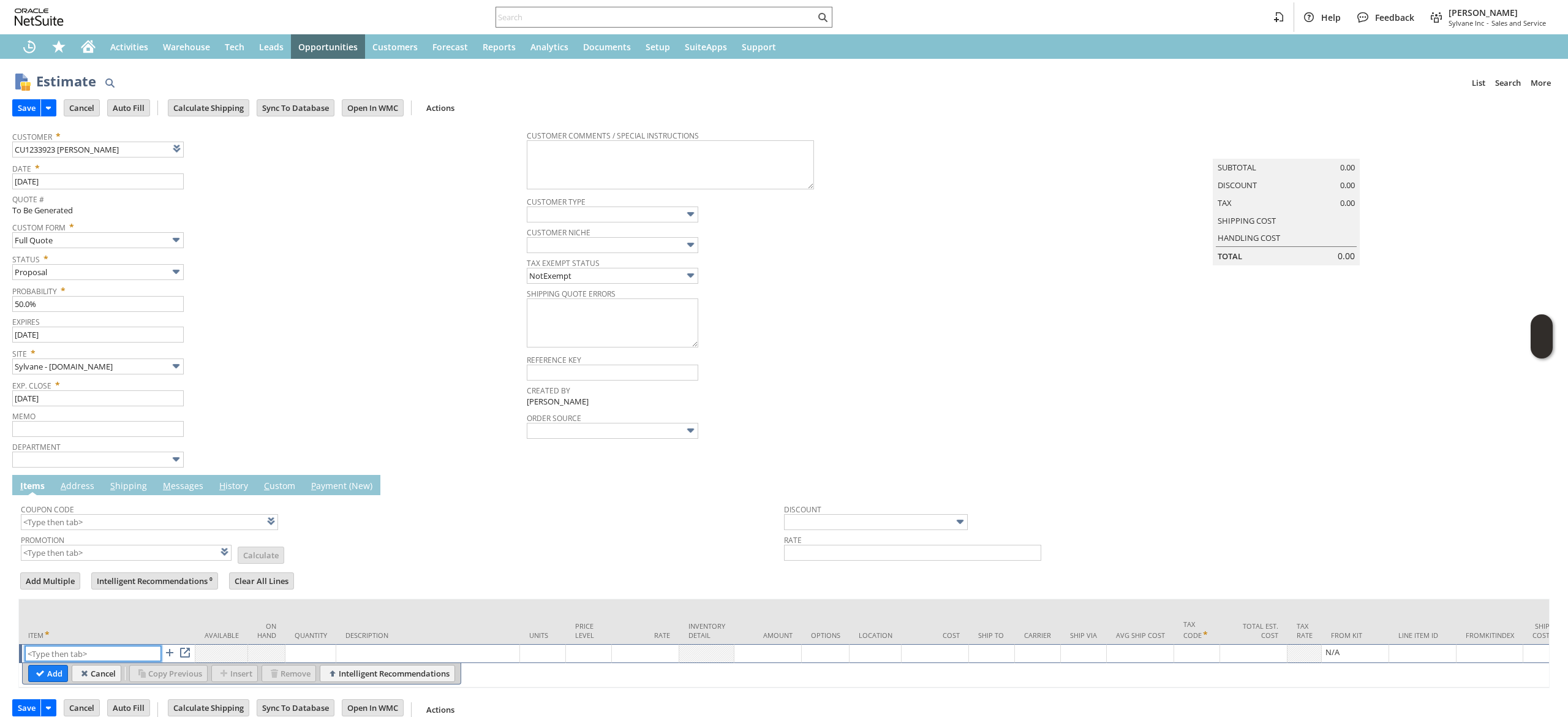
click at [84, 661] on input "text" at bounding box center [93, 654] width 136 height 15
paste input "vc12982"
type input "vc12982"
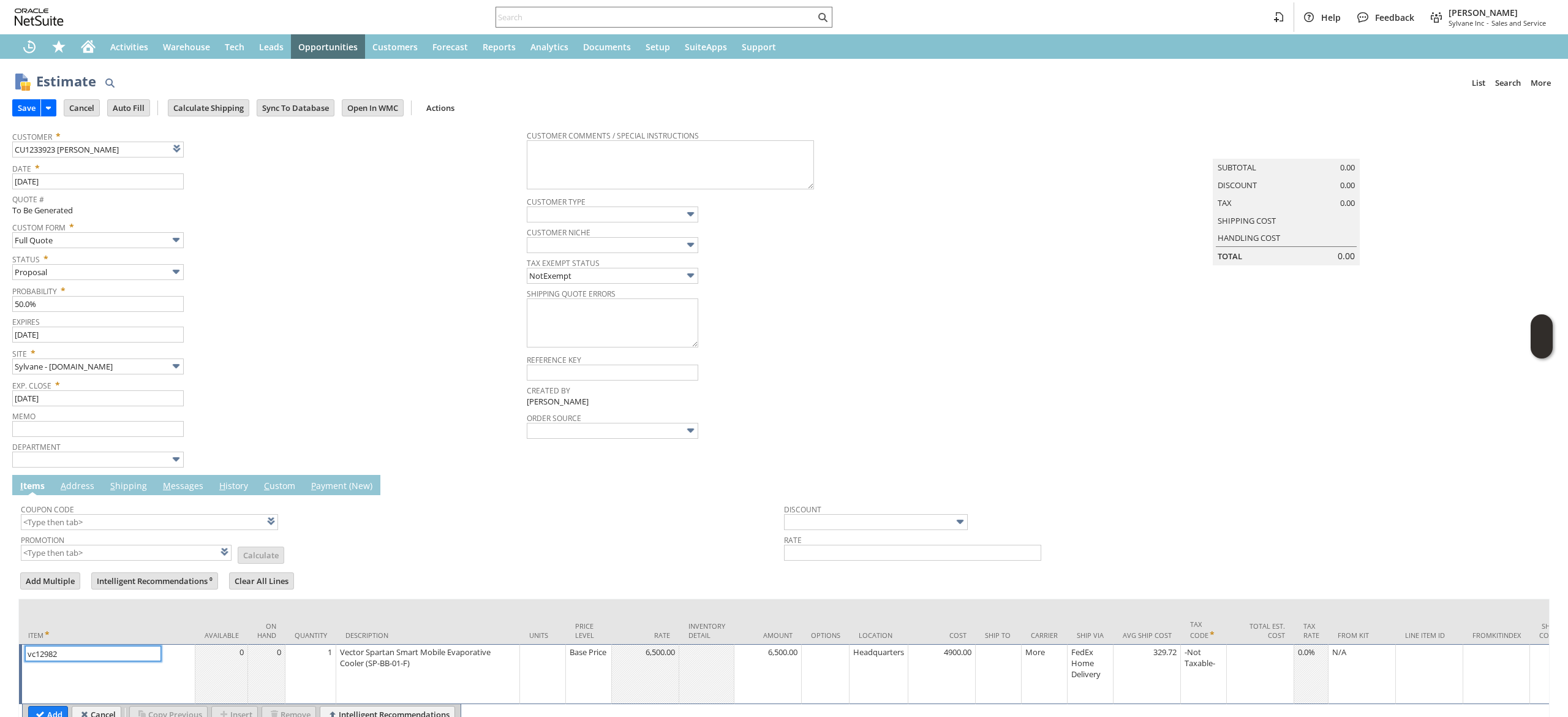
scroll to position [77, 0]
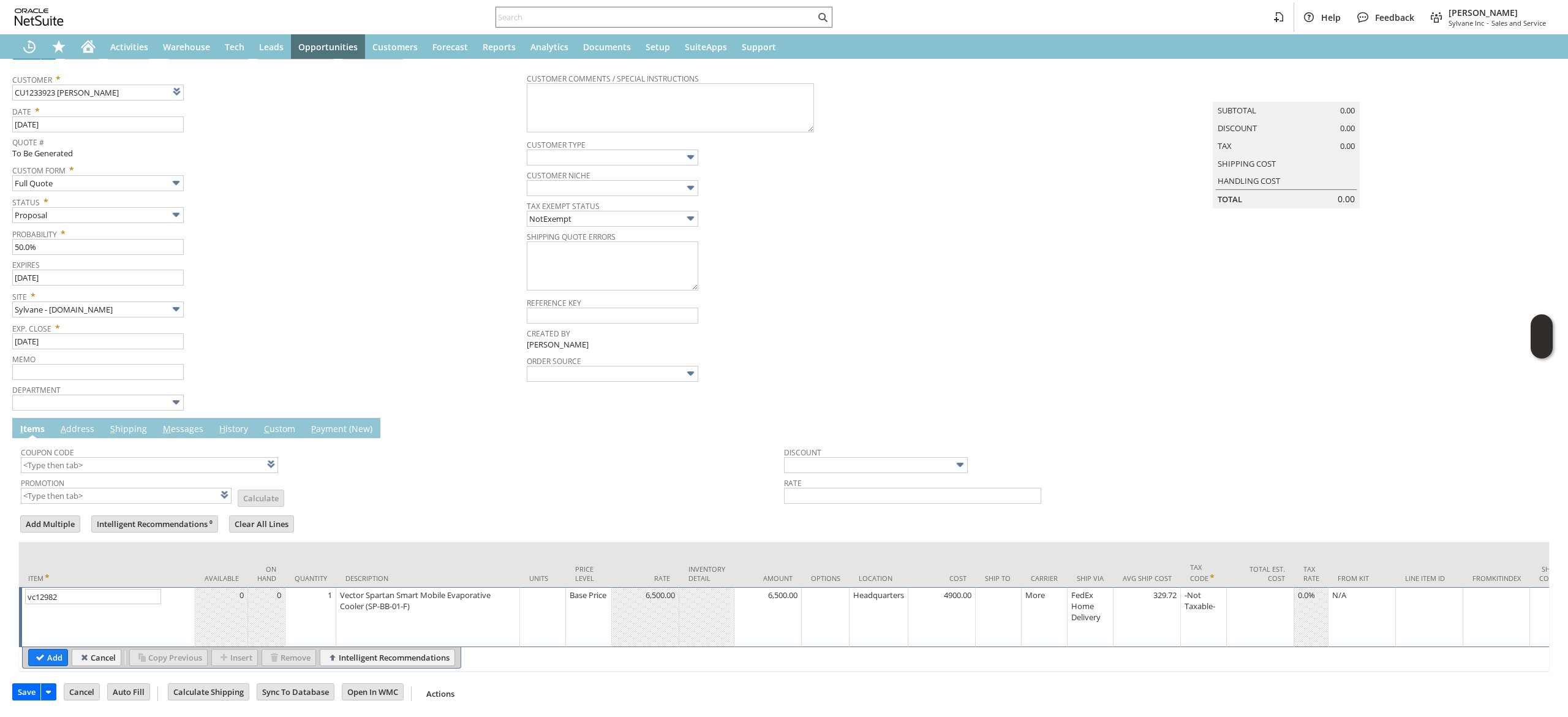
click at [305, 589] on div "1" at bounding box center [310, 595] width 44 height 13
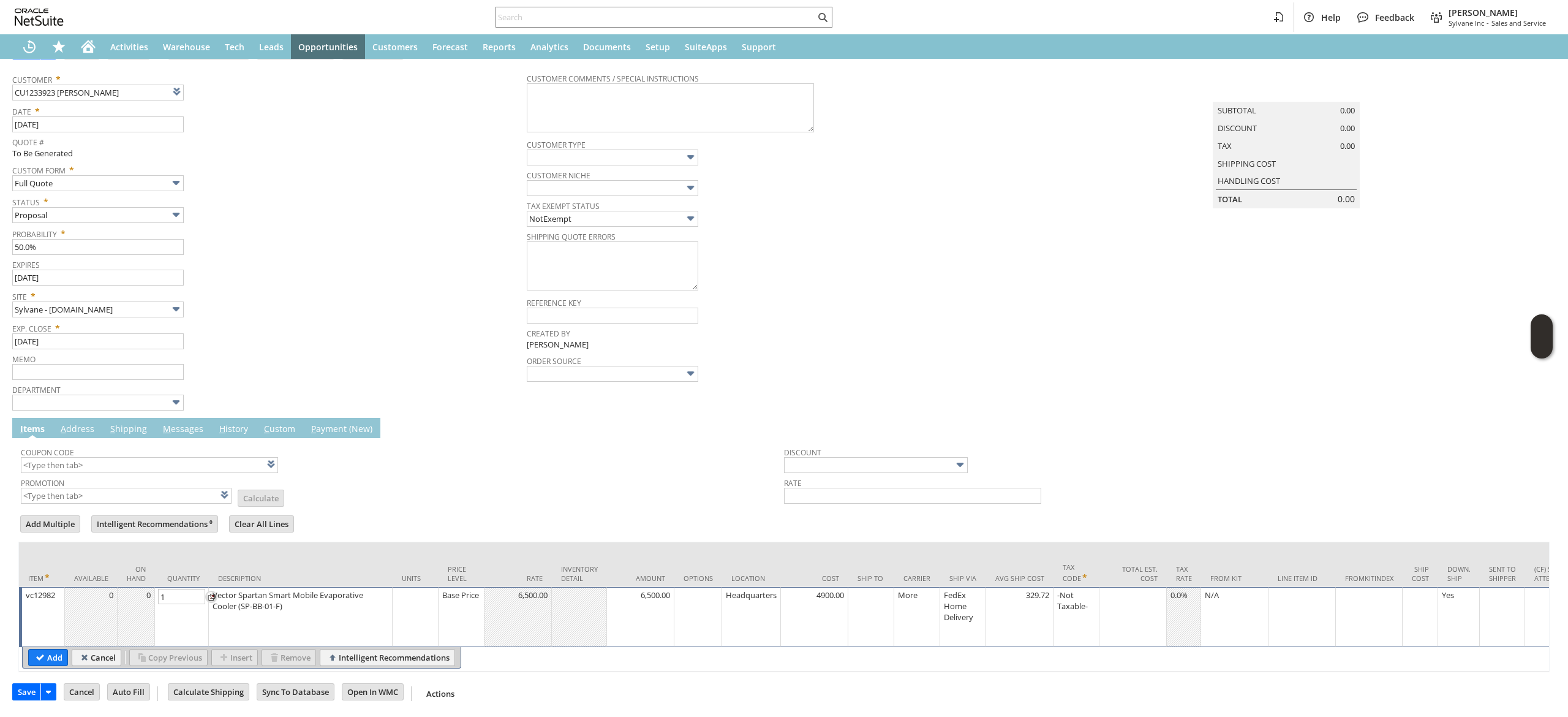
type input "4"
click at [43, 650] on input "Add" at bounding box center [48, 657] width 39 height 16
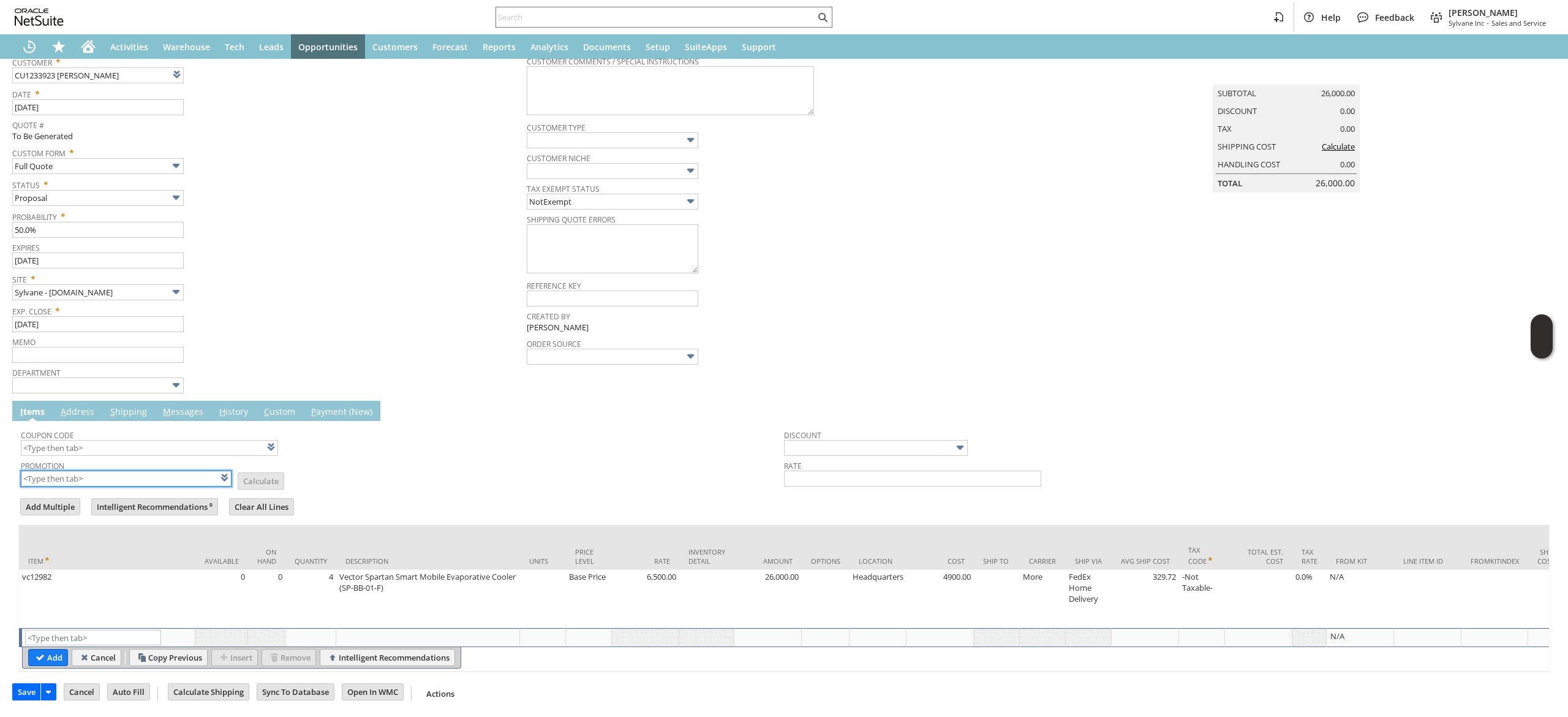
click at [108, 484] on input "text" at bounding box center [126, 478] width 211 height 16
type input "XA326"
click at [396, 474] on td "Promotion XA326 List Calculate" at bounding box center [402, 472] width 763 height 31
type input "XA326"
type input "Promo Code"
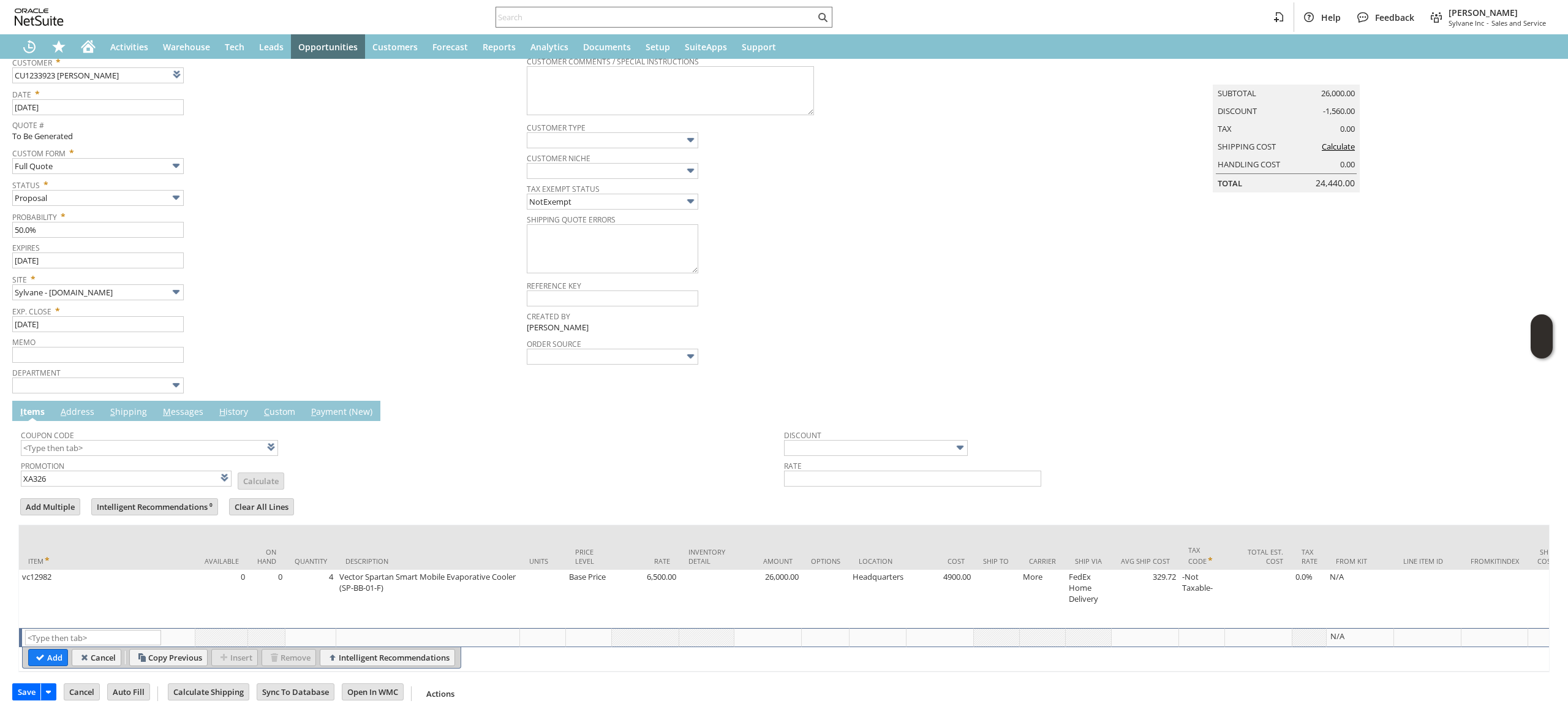
type input "-6.0%"
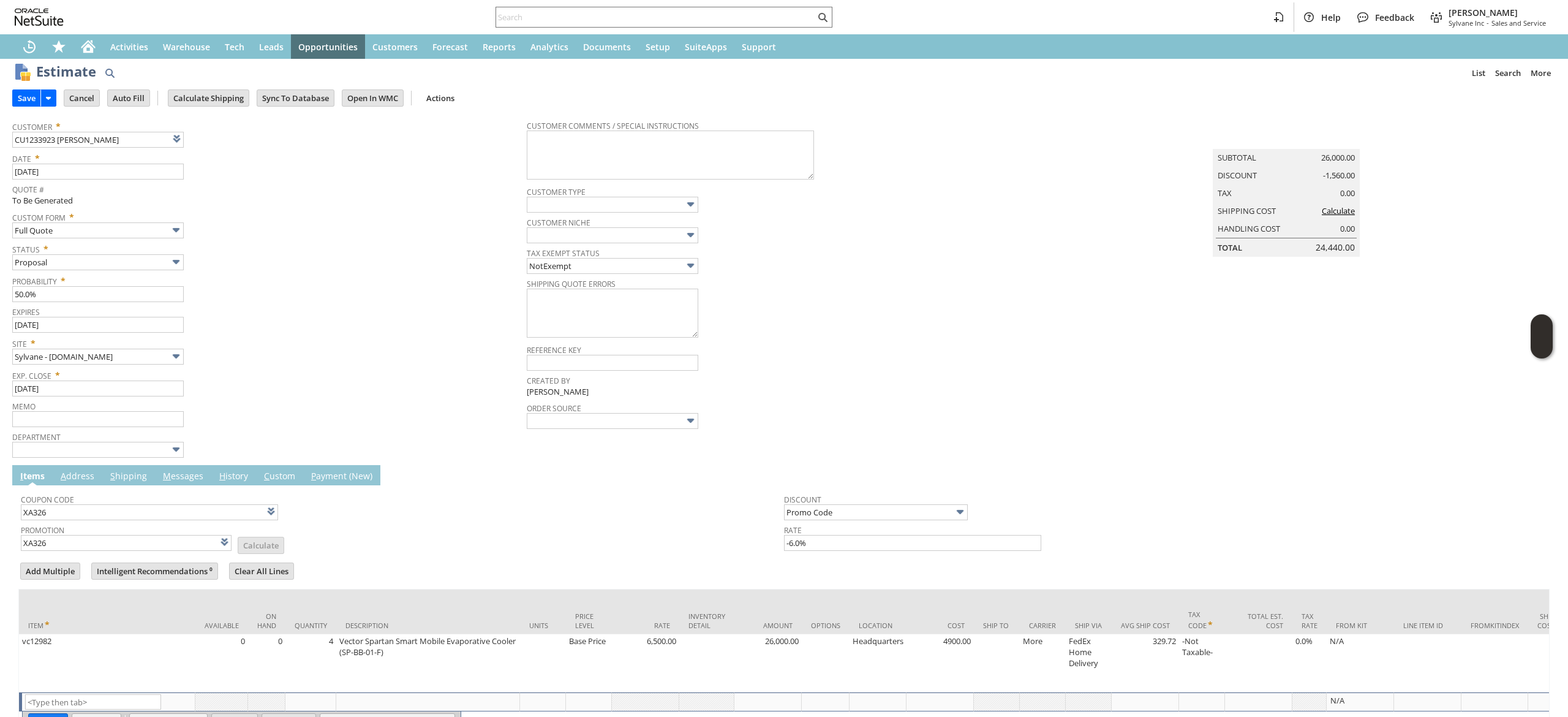
scroll to position [0, 0]
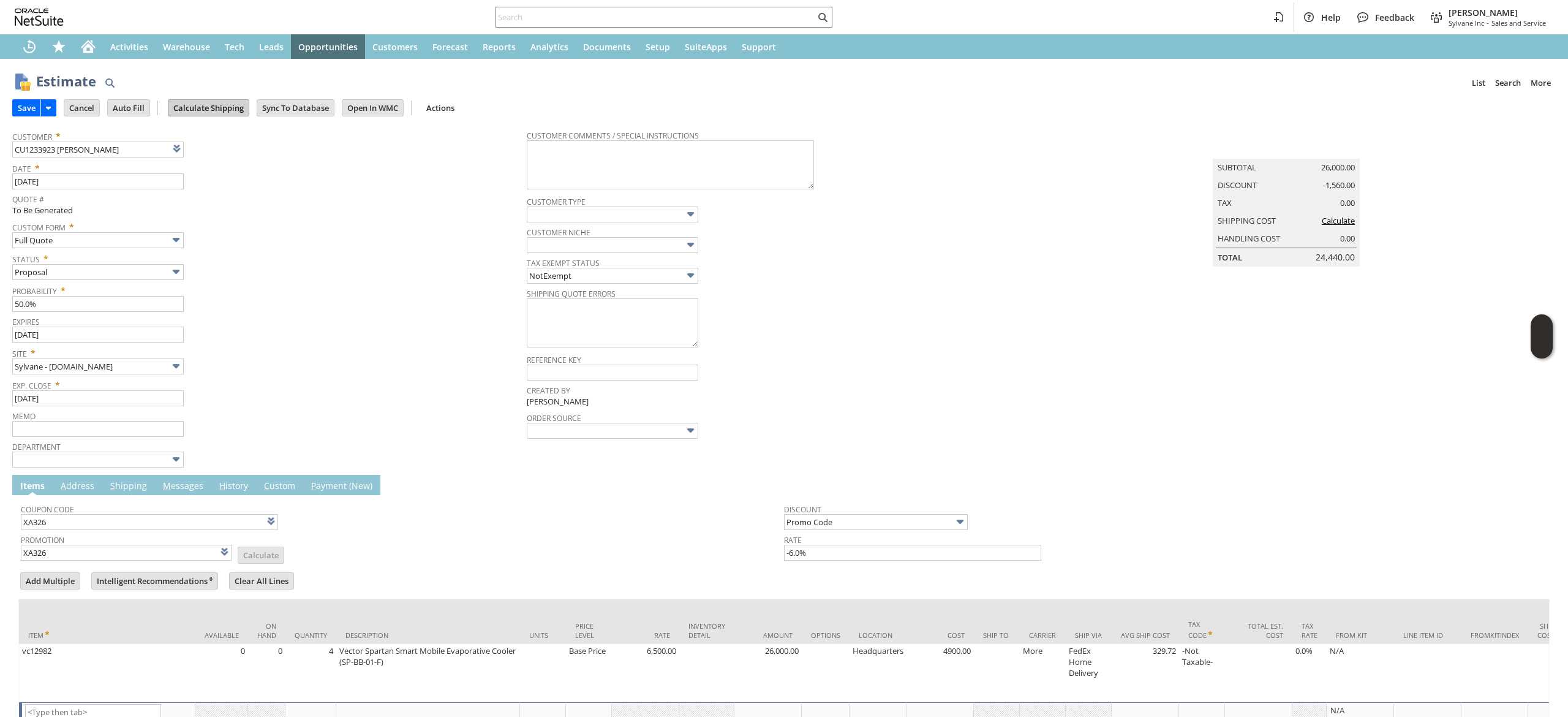
click at [209, 112] on input "Calculate Shipping" at bounding box center [209, 107] width 80 height 16
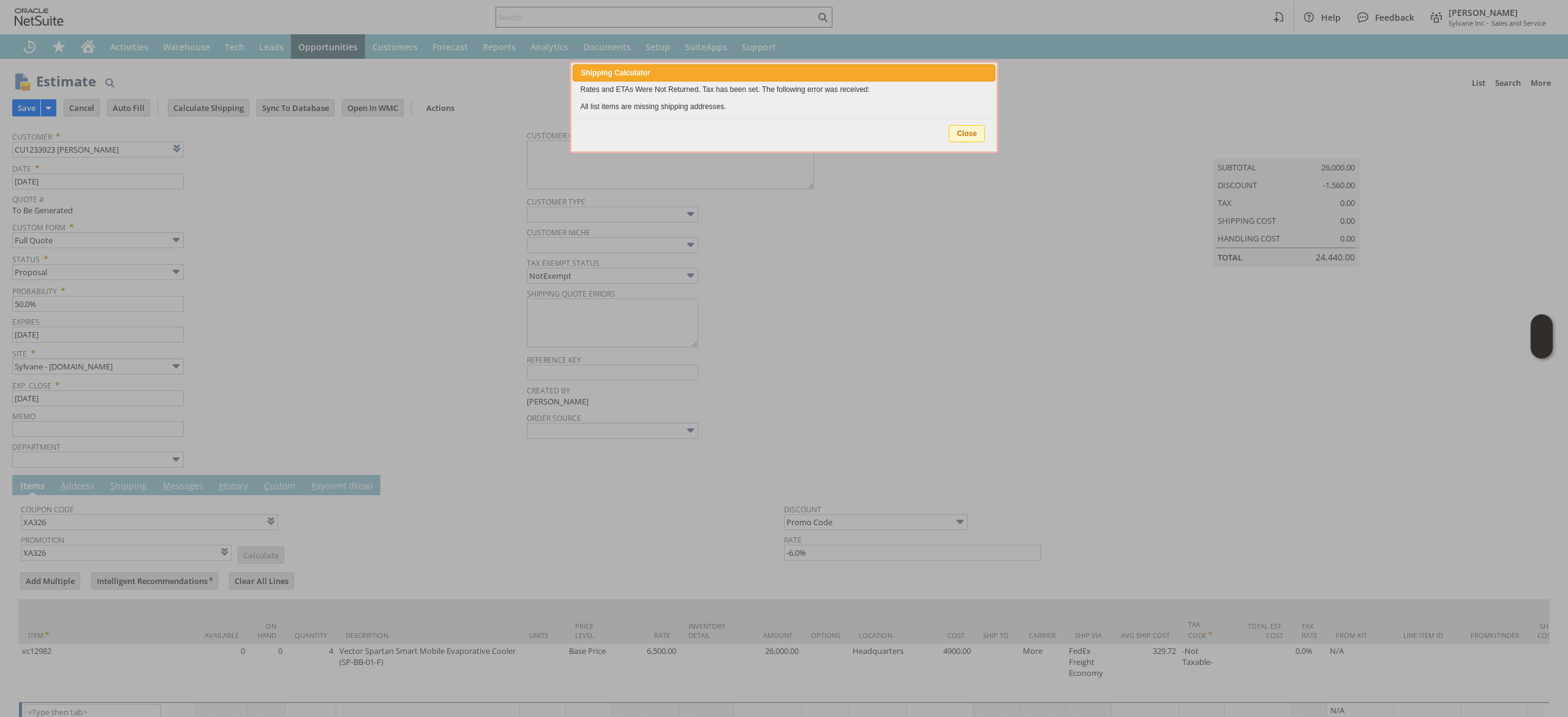
type input "Add"
type input "Copy Previous"
click at [762, 103] on div "Rates and ETAs Were Not Returned. Tax has been set. The following error was rec…" at bounding box center [784, 98] width 422 height 33
click at [961, 121] on div "Close" at bounding box center [968, 133] width 39 height 24
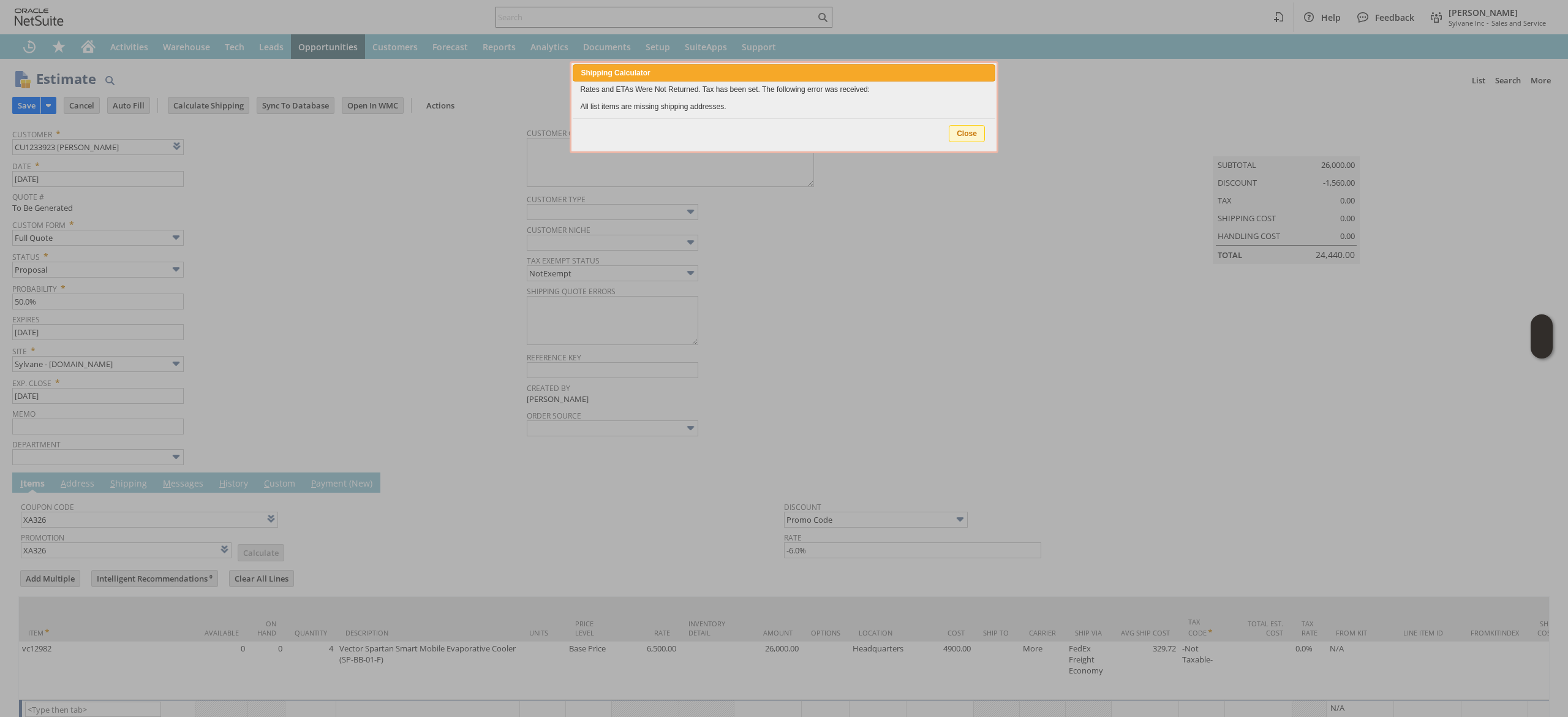
click at [963, 135] on span "Close" at bounding box center [967, 133] width 35 height 16
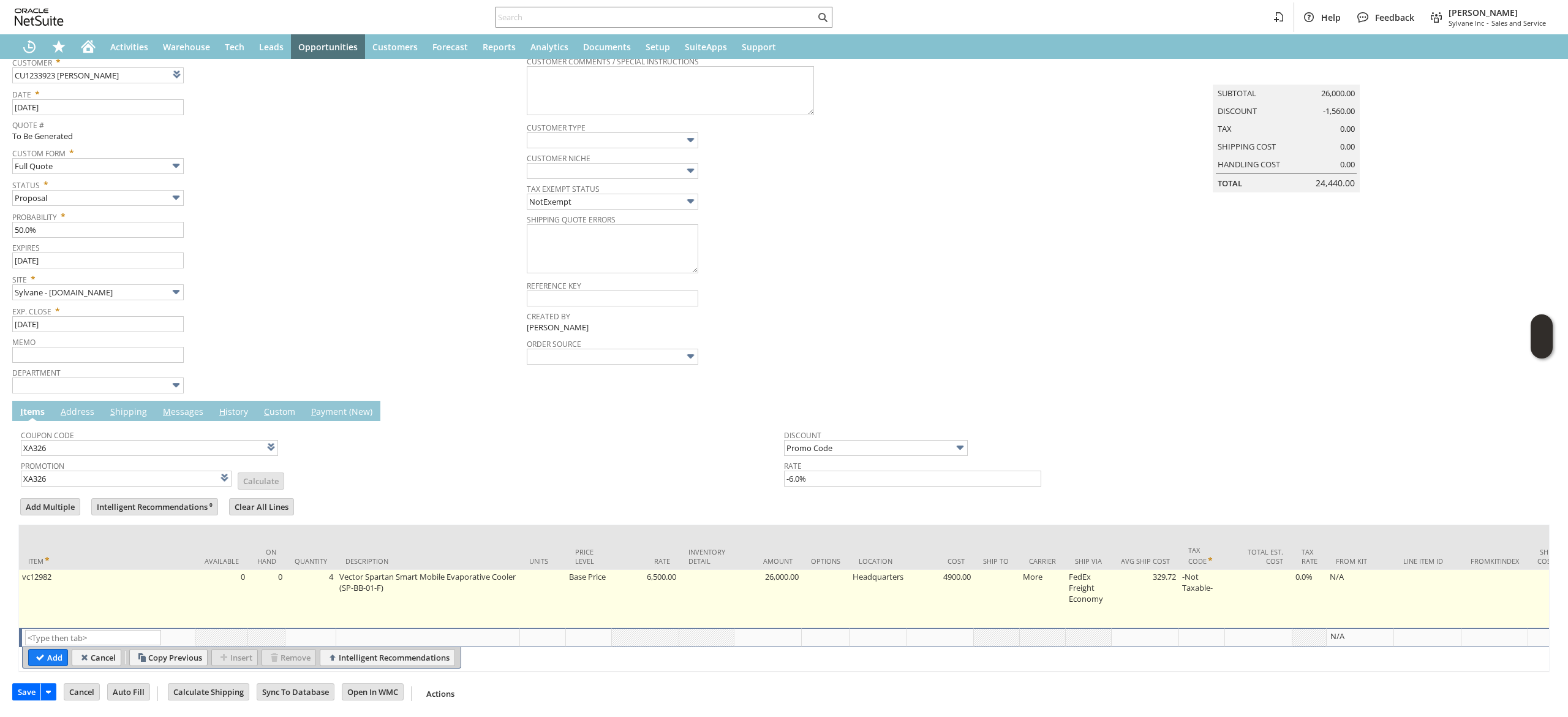
click at [1011, 571] on td at bounding box center [996, 599] width 46 height 58
type input "OK"
type input "Make Copy"
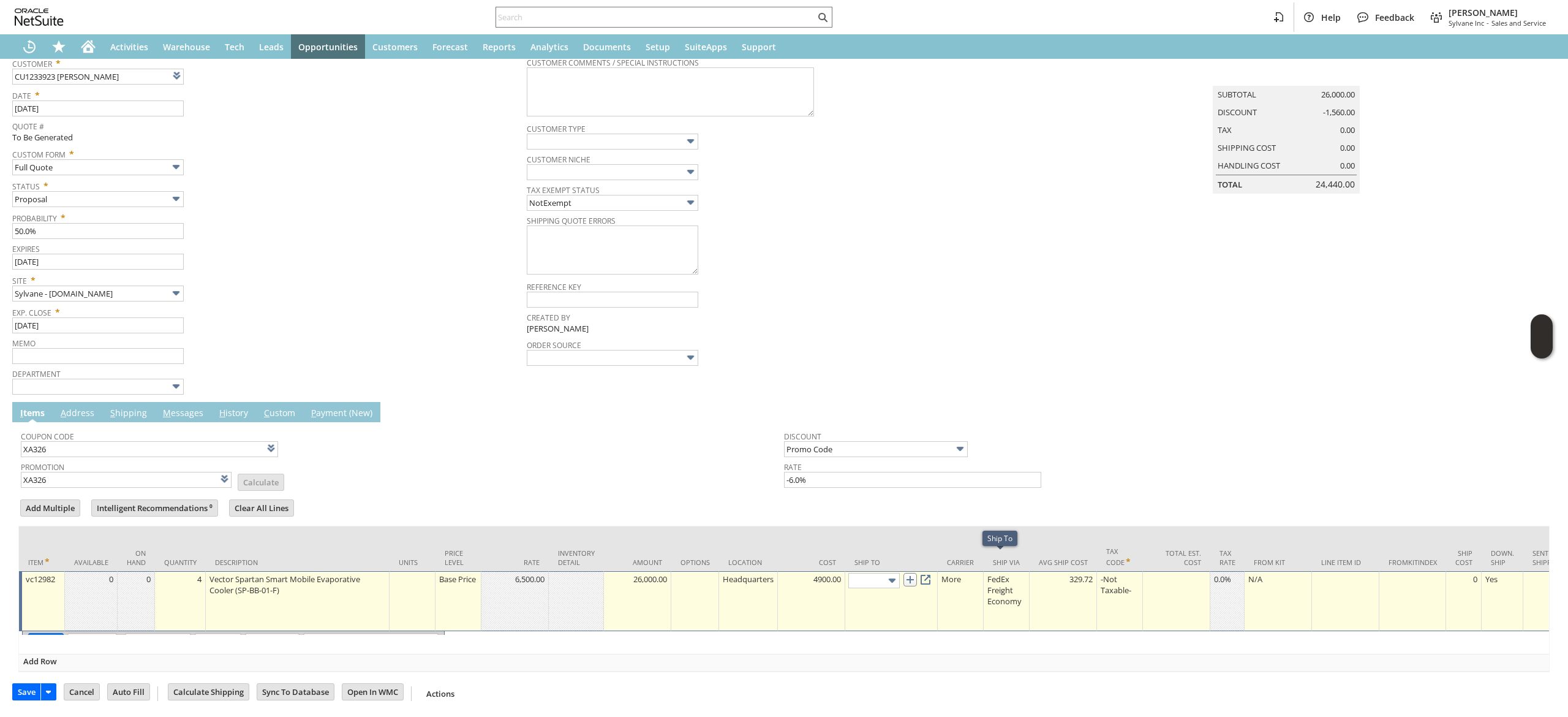
scroll to position [92, 0]
click at [880, 572] on input "text" at bounding box center [874, 580] width 51 height 15
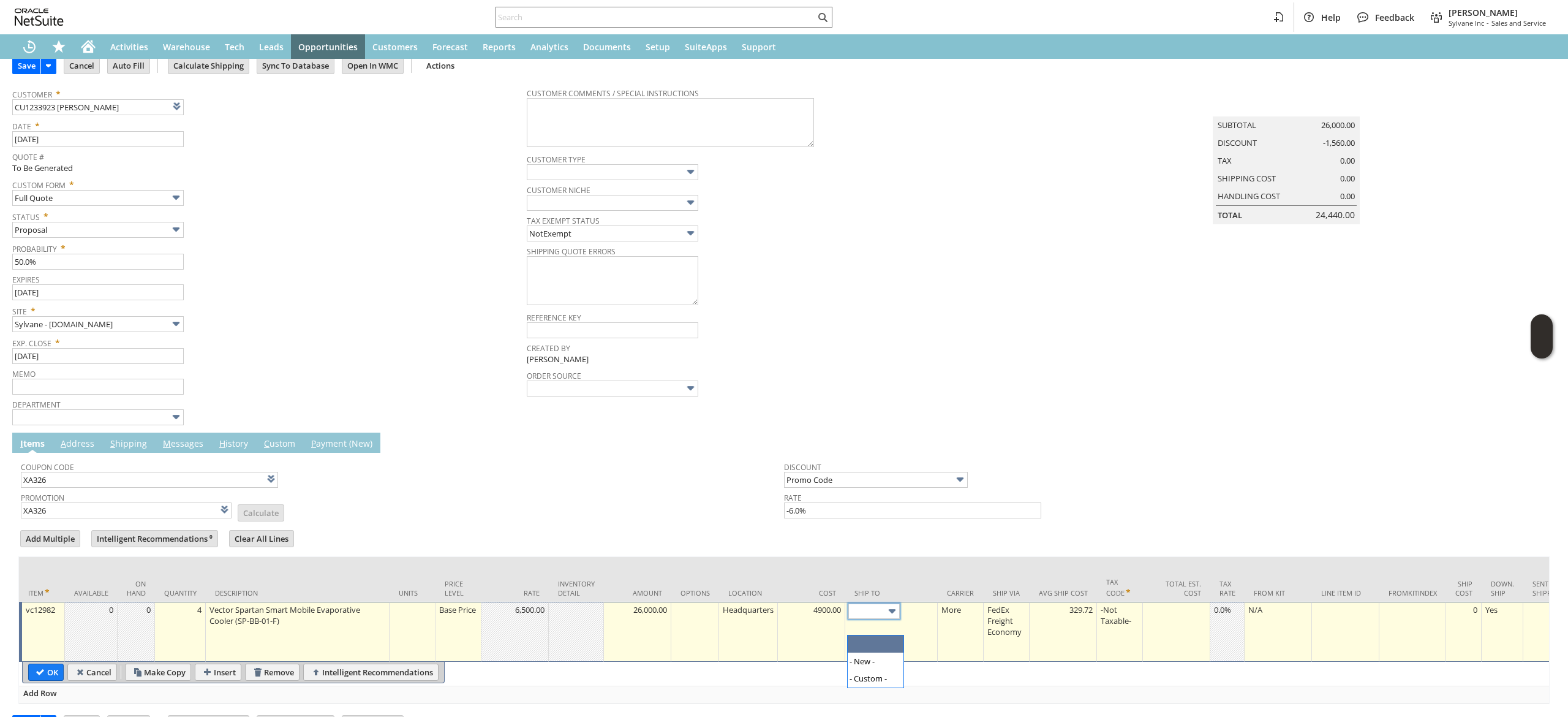
scroll to position [0, 0]
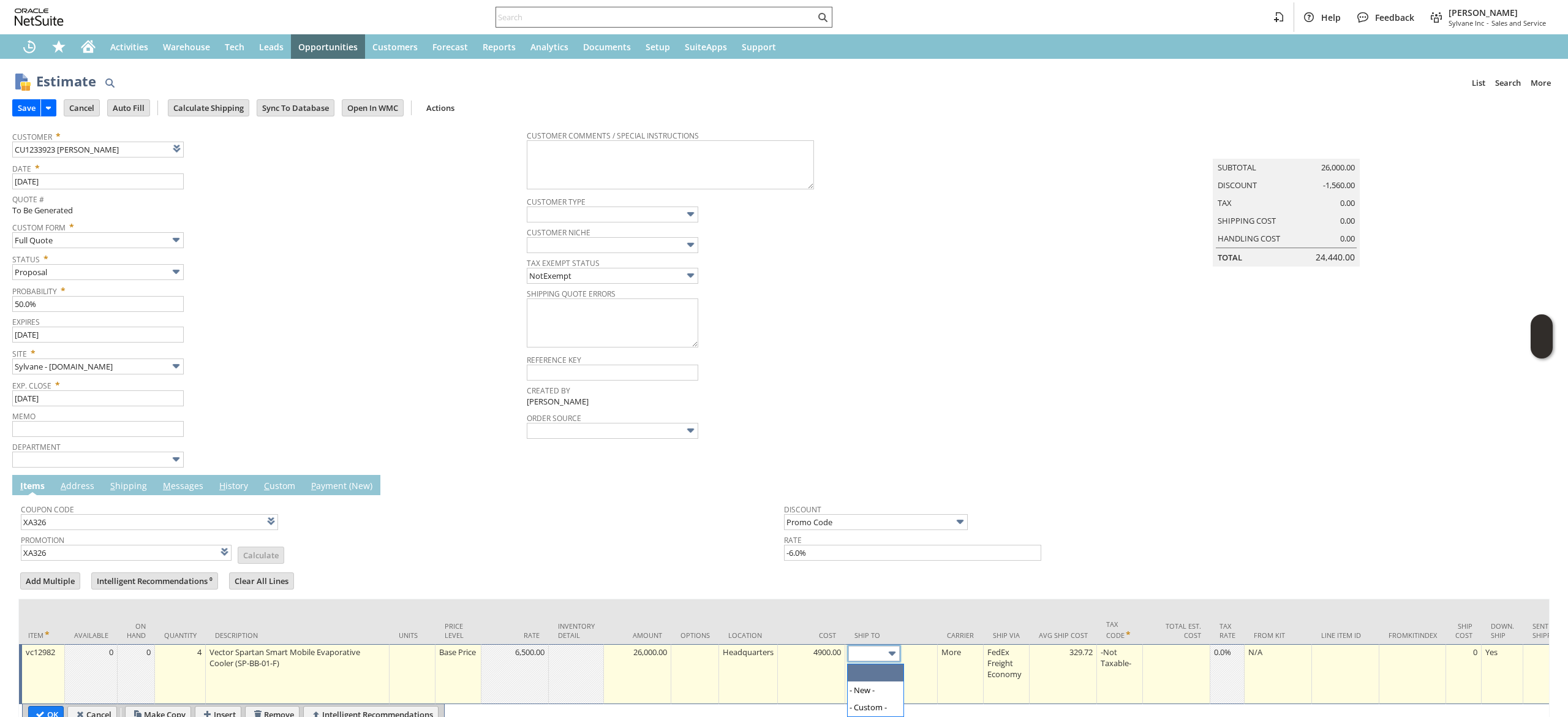
click at [542, 27] on div at bounding box center [663, 17] width 337 height 21
click at [547, 16] on input "text" at bounding box center [655, 17] width 319 height 14
paste input "quotes@alamexusa.com"
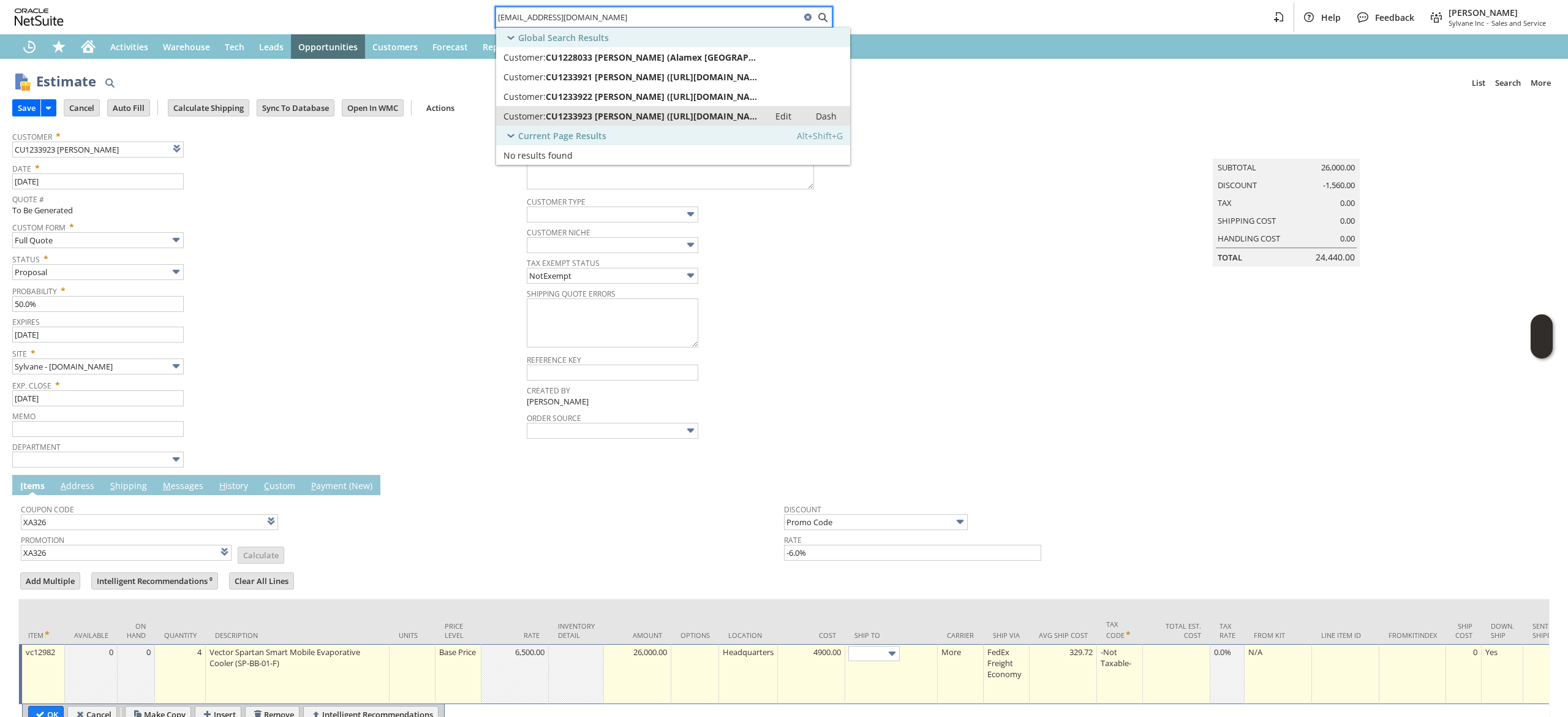
type input "quotes@alamexusa.com"
click at [670, 112] on span "CU1233923 Naveed Malik (https://alamexusa.com)" at bounding box center [654, 116] width 216 height 12
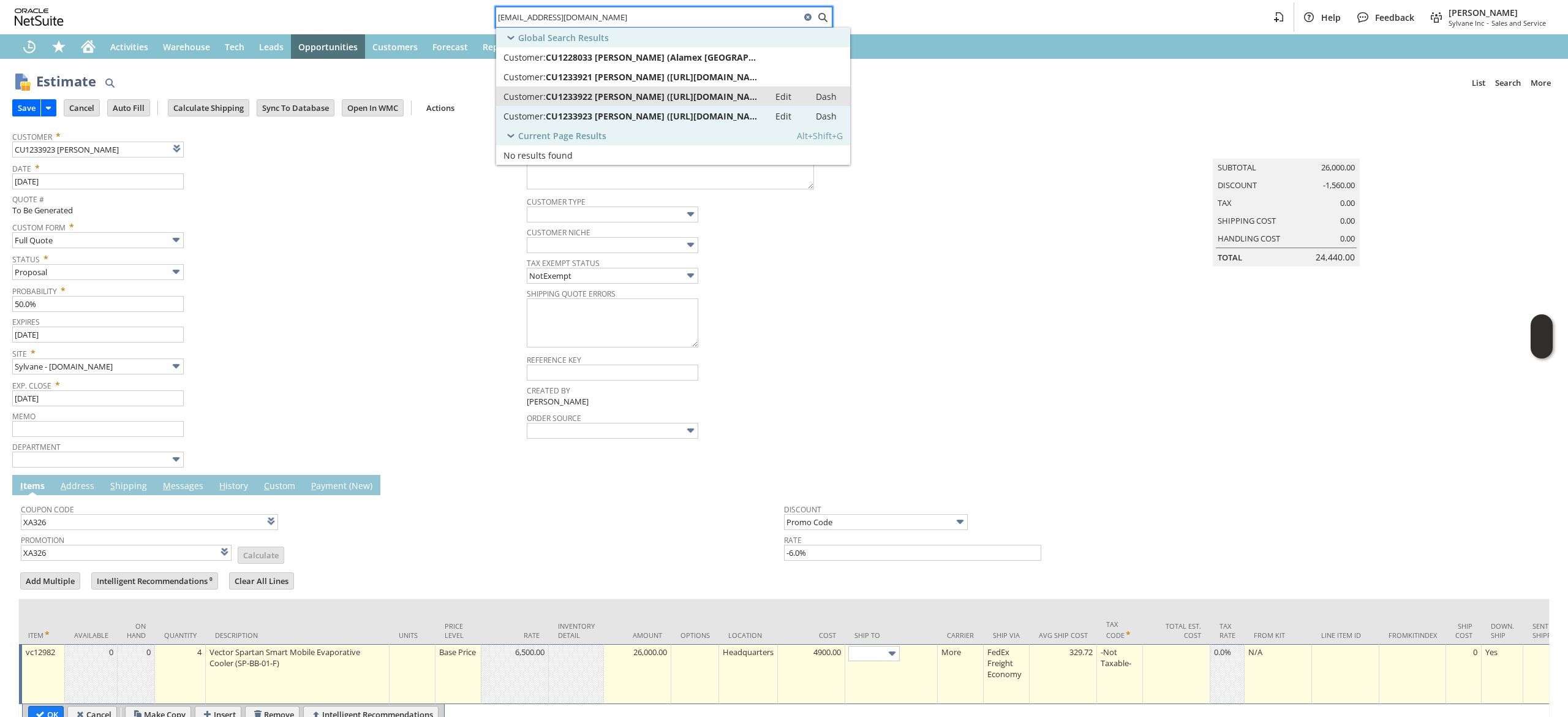
click at [673, 93] on span "CU1233922 Naveed Malik (https://alamexusa.com)" at bounding box center [654, 97] width 216 height 12
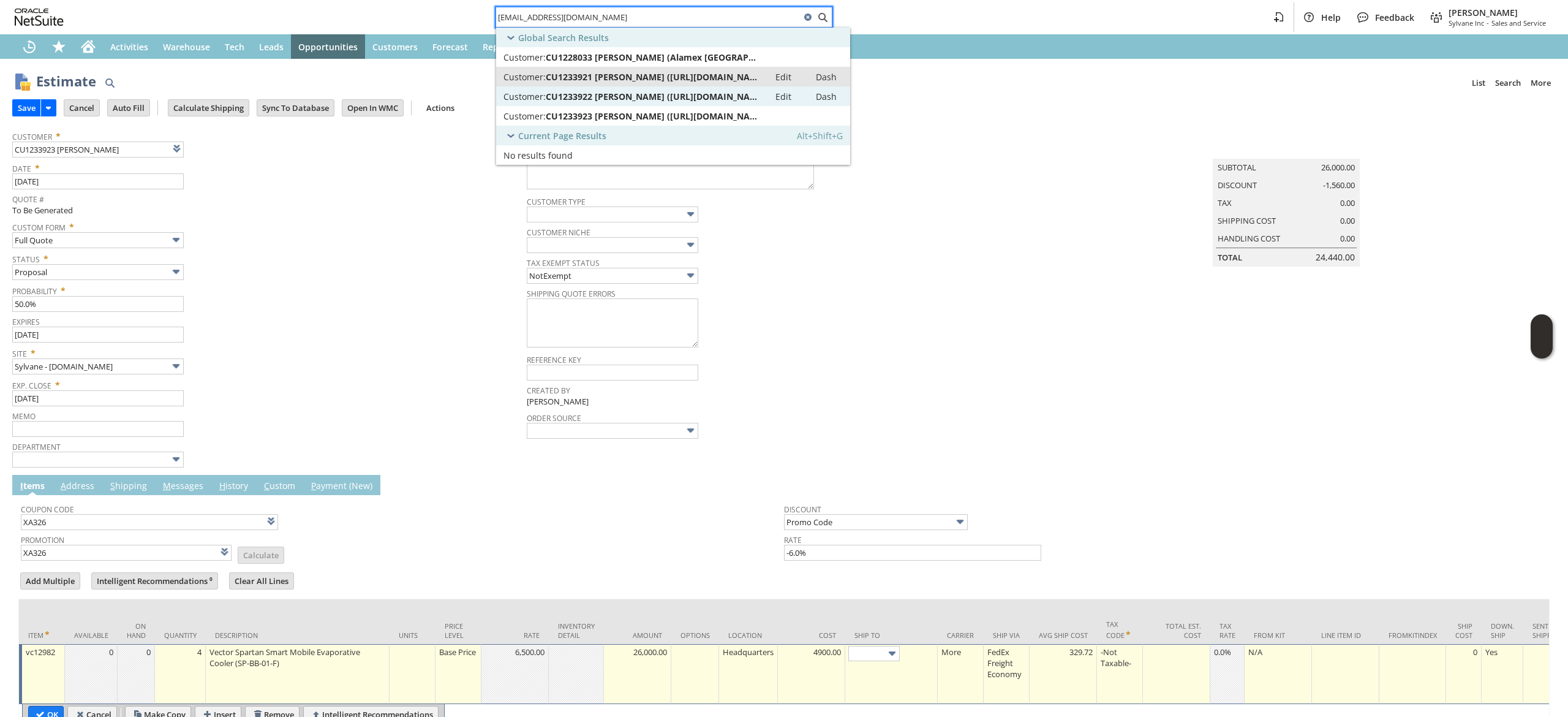
click at [669, 73] on span "CU1233921 Naveed Malik (https://alamexusa.com)" at bounding box center [654, 77] width 216 height 12
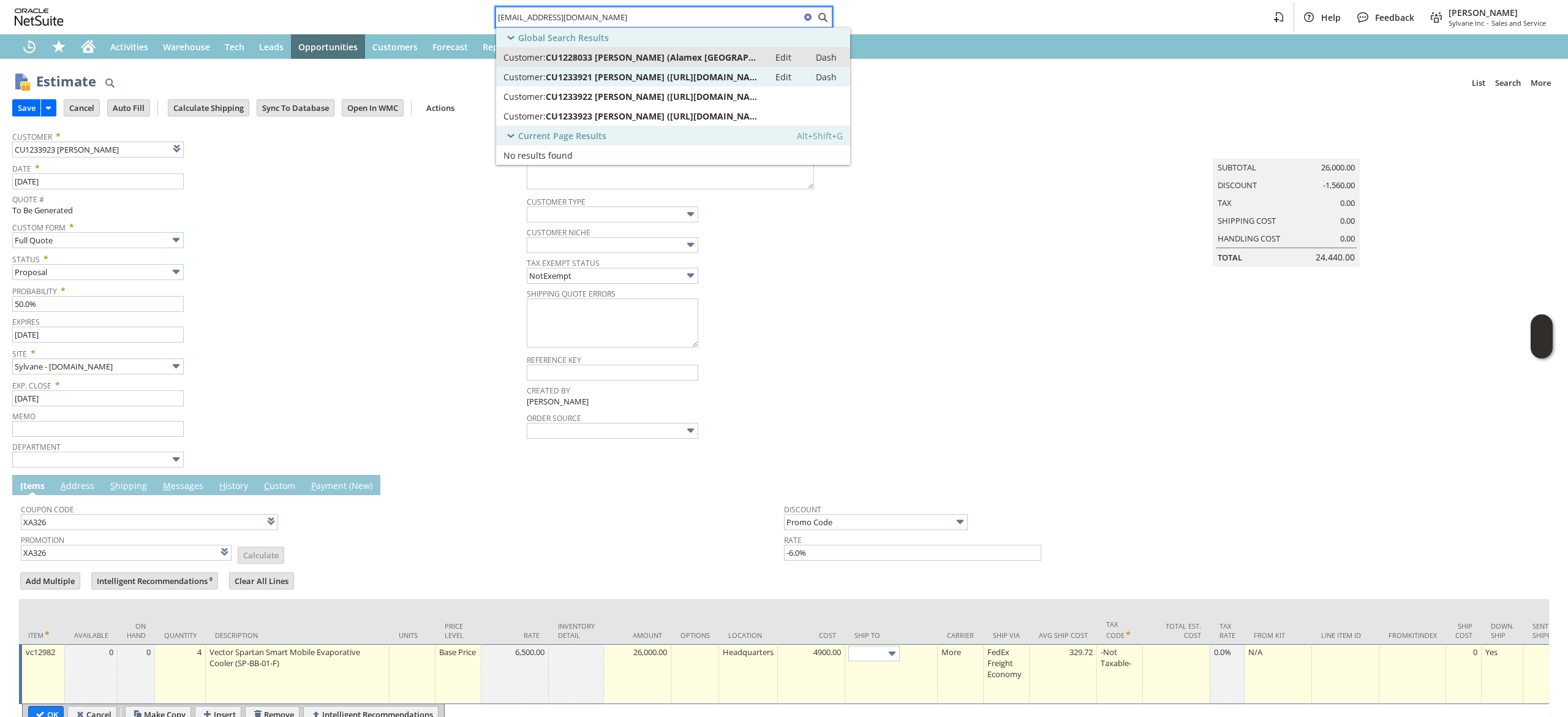
click at [705, 51] on span "CU1228033 Naveed Malik (Alamex USA)" at bounding box center [654, 57] width 216 height 12
drag, startPoint x: 687, startPoint y: 50, endPoint x: 680, endPoint y: 24, distance: 26.9
click at [687, 49] on link "Customer: CU1228033 Naveed Malik (Alamex USA) Edit Dash" at bounding box center [673, 56] width 354 height 19
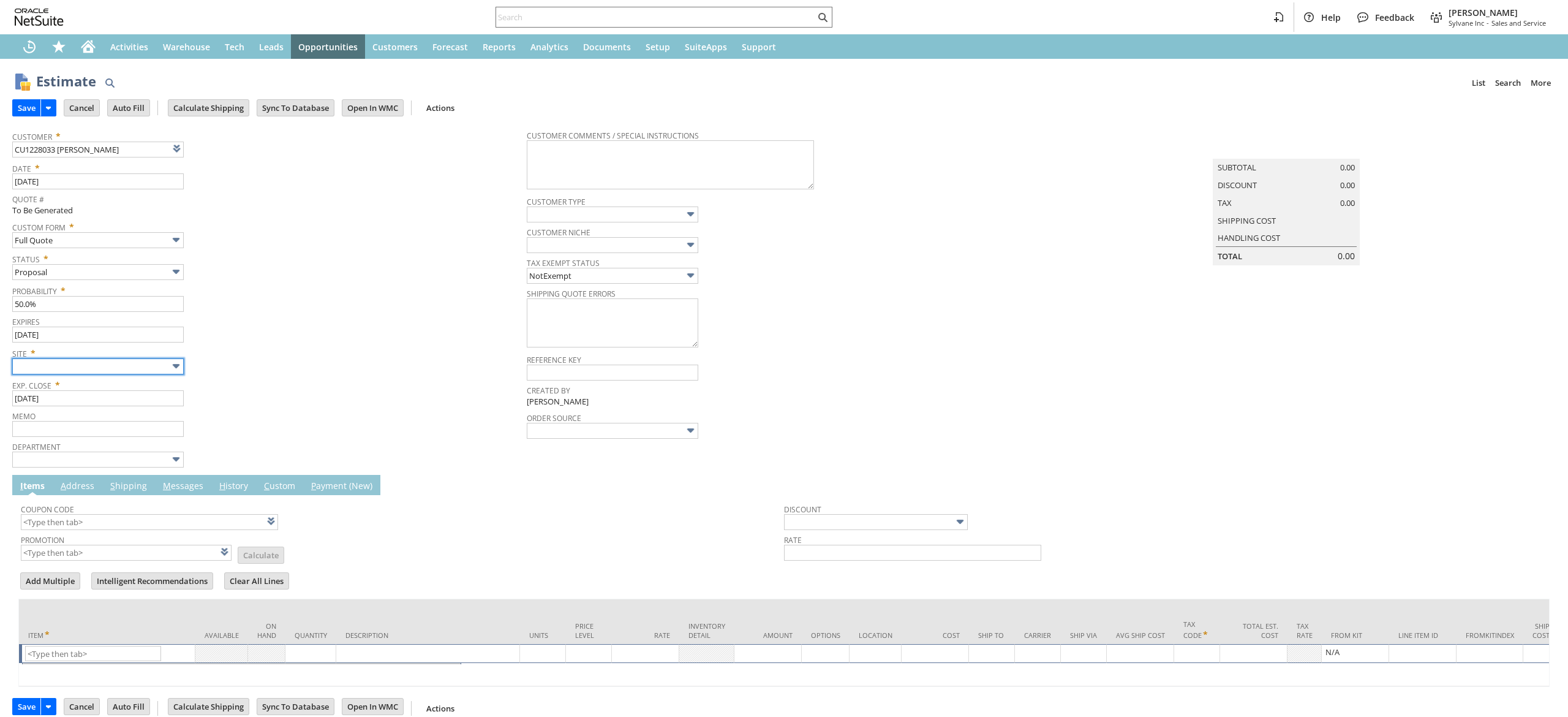
click at [133, 367] on input "text" at bounding box center [98, 366] width 172 height 16
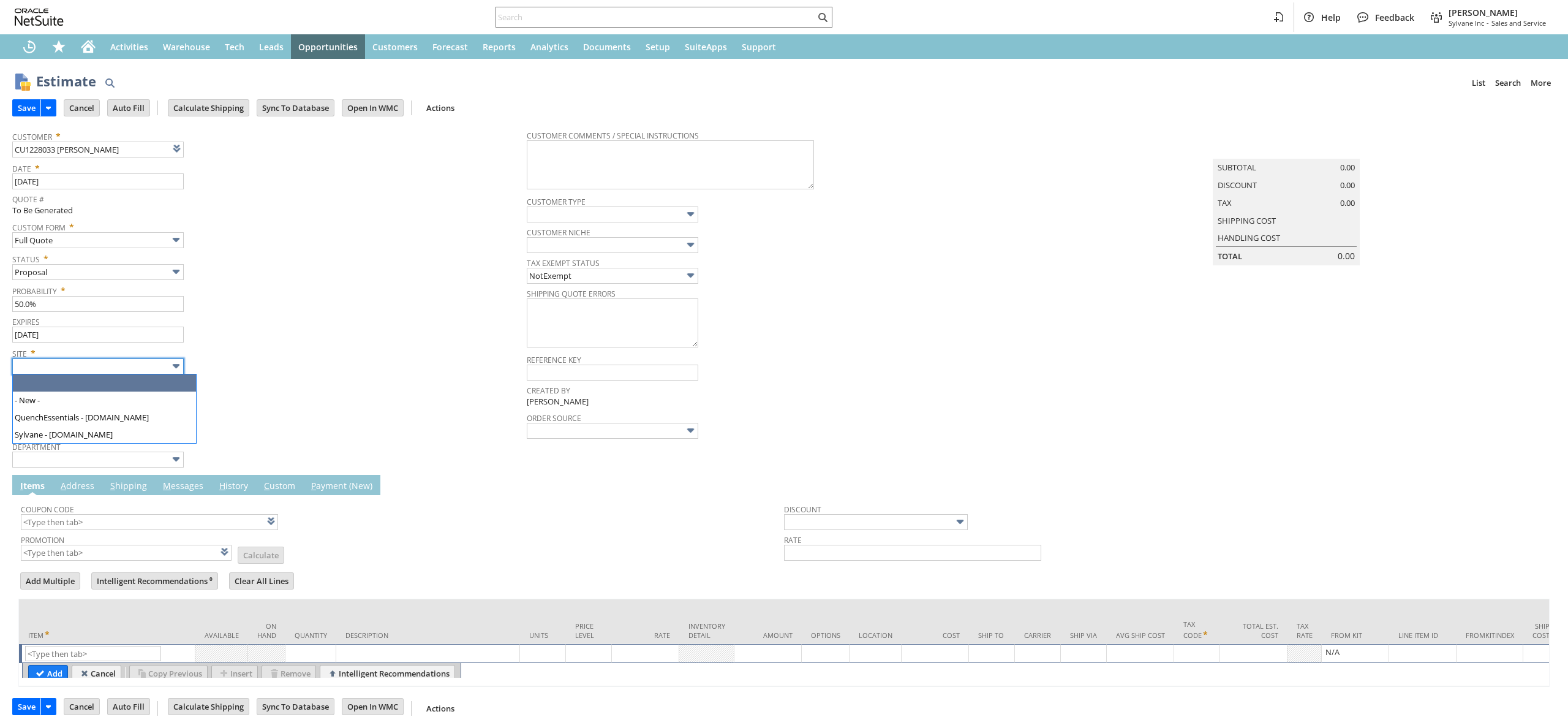
type input "Intelligent Recommendations ⁰"
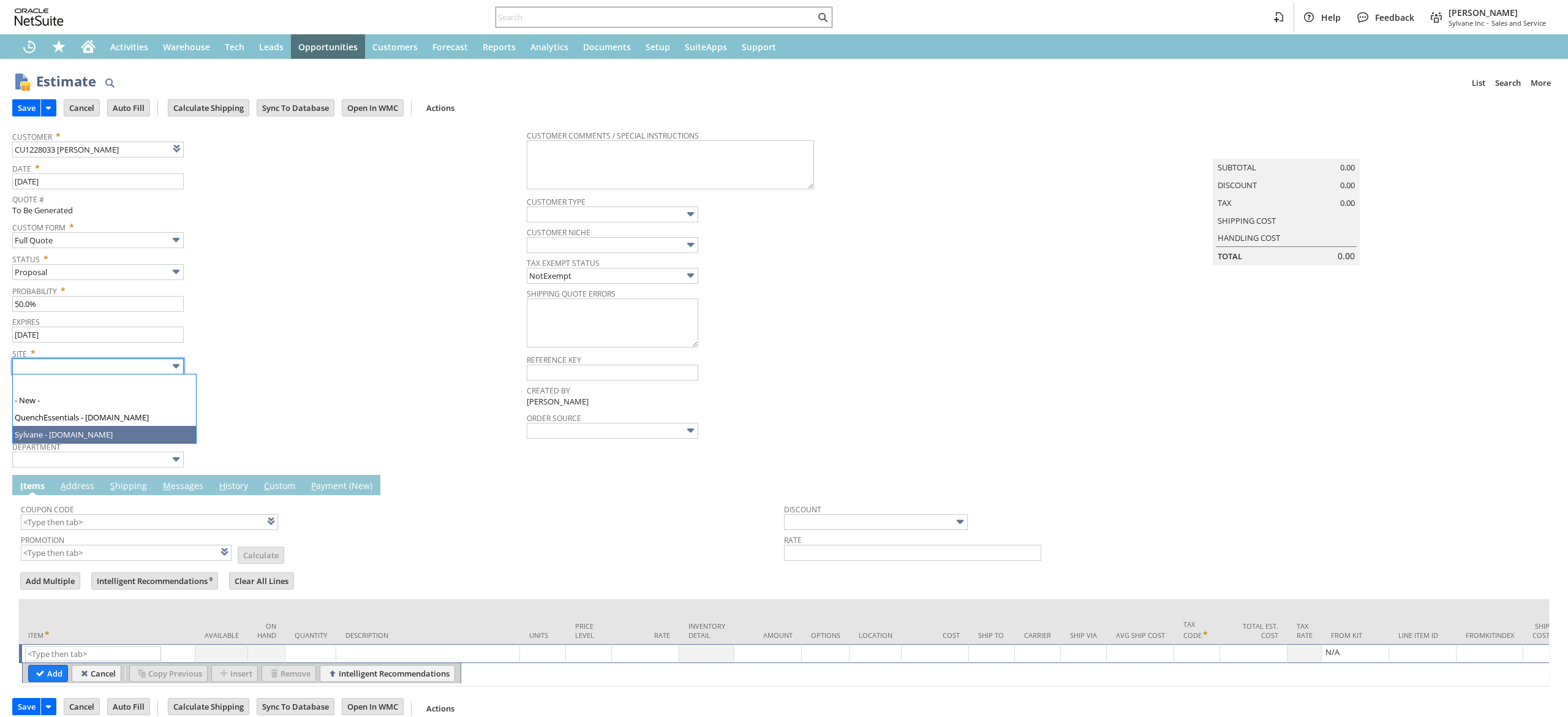
type input "Sylvane - [DOMAIN_NAME]"
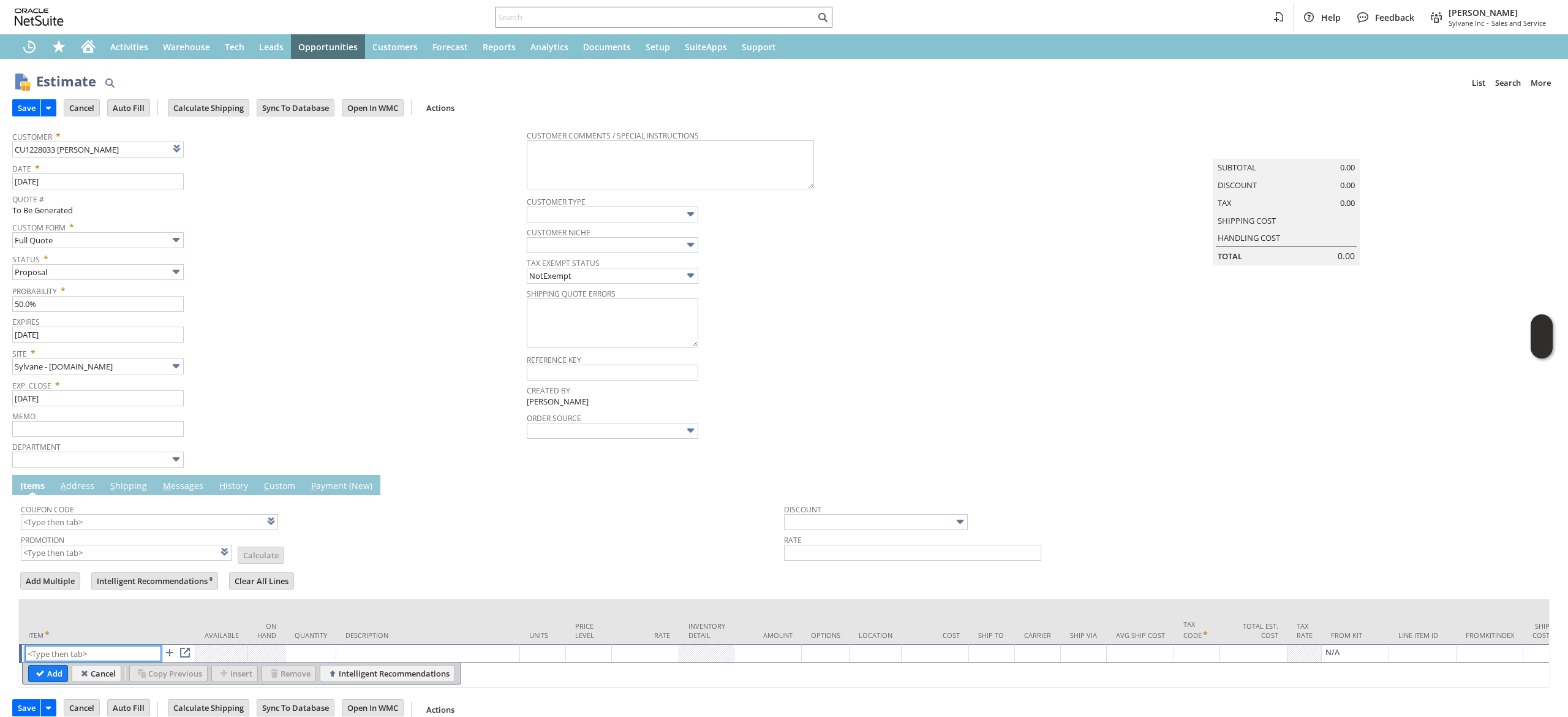
click at [98, 652] on input "text" at bounding box center [93, 654] width 136 height 15
paste input "vc12982"
type input "vc12982"
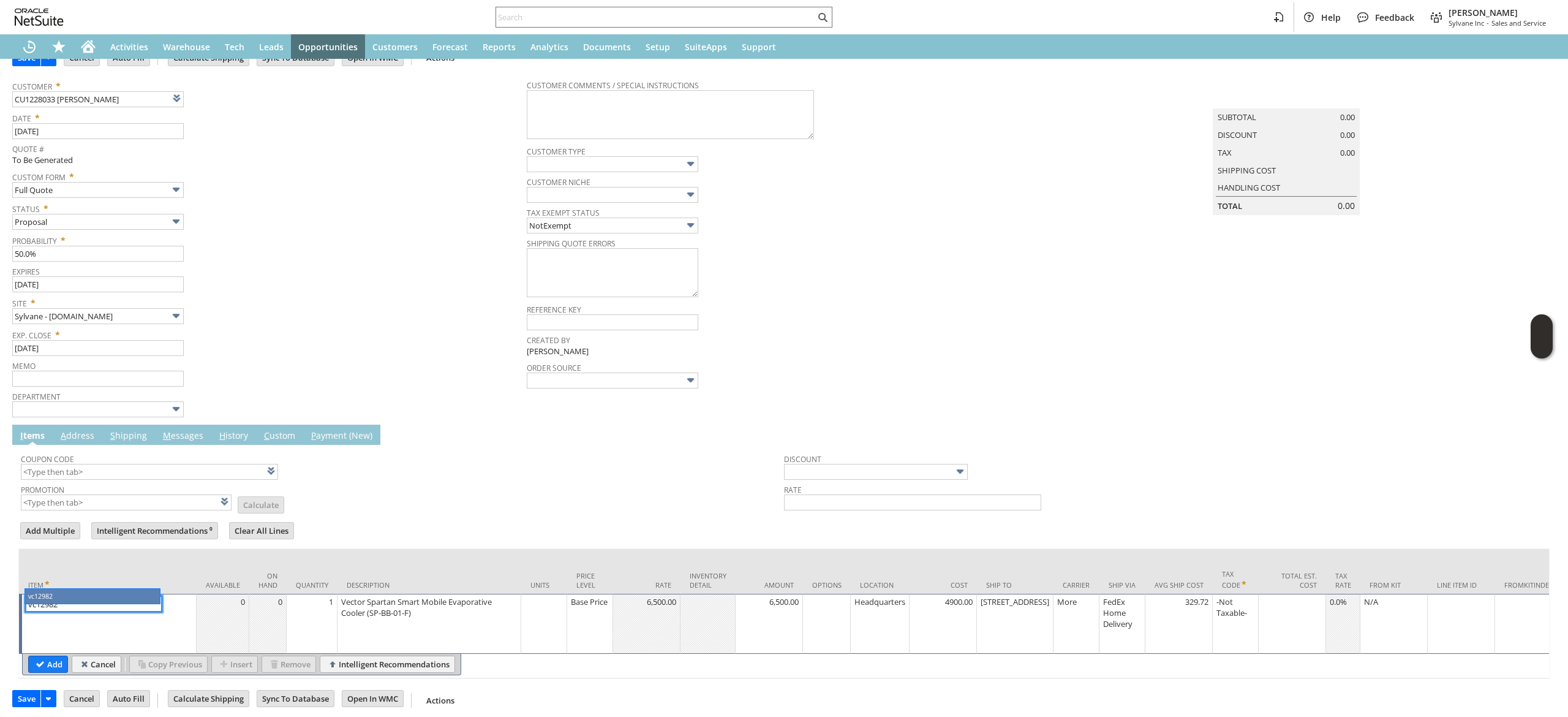
scroll to position [77, 0]
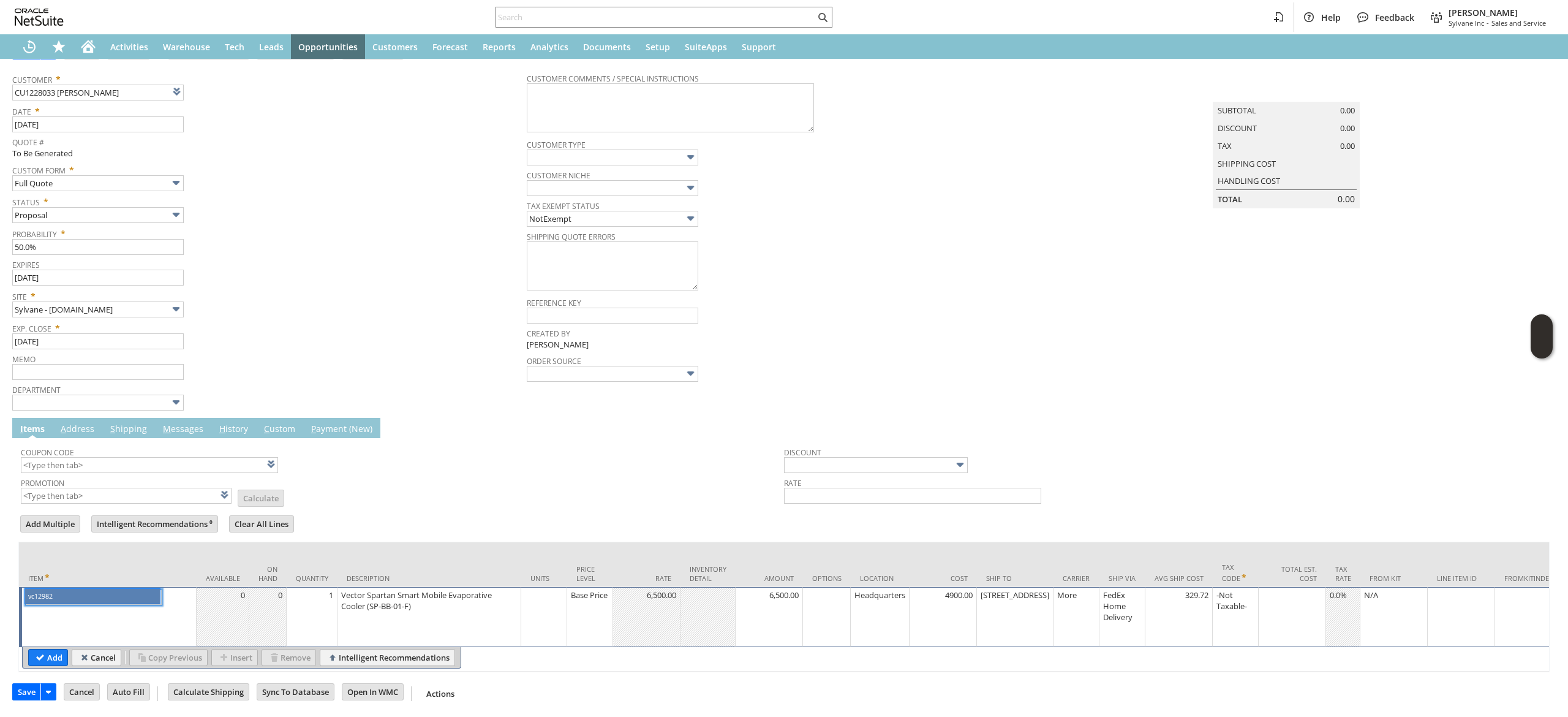
click at [319, 591] on td "1" at bounding box center [312, 617] width 51 height 60
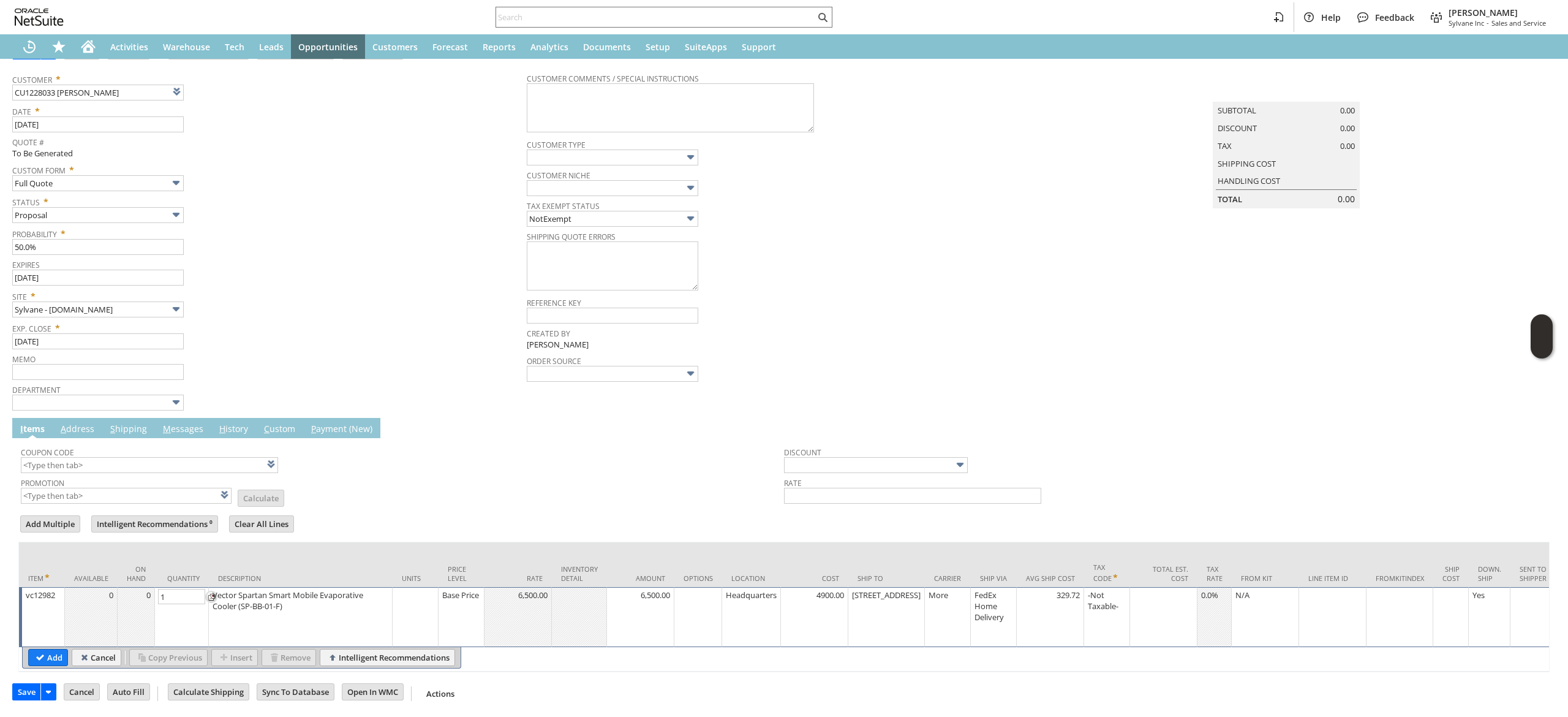
type input "4"
click at [41, 650] on input "Add" at bounding box center [48, 657] width 39 height 16
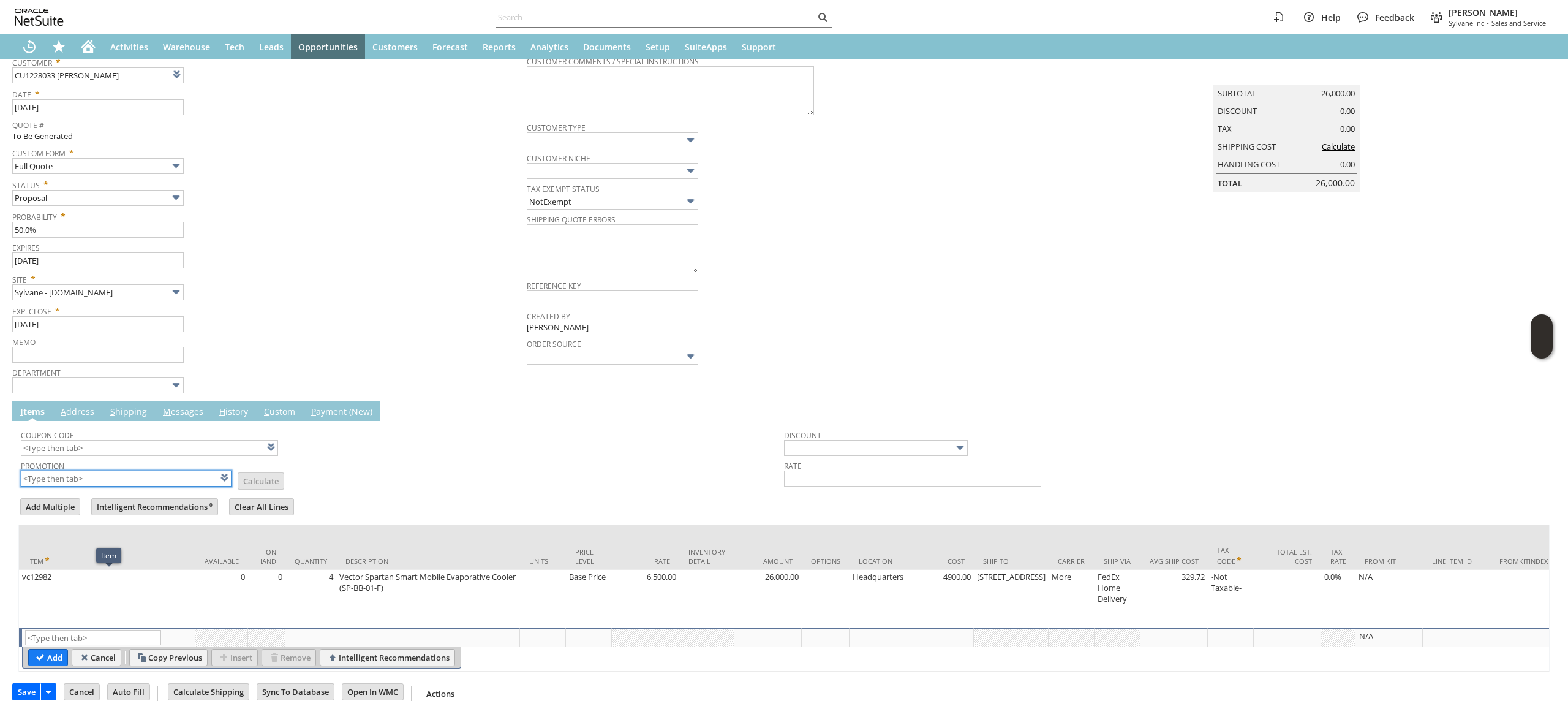
click at [153, 481] on input "text" at bounding box center [126, 478] width 211 height 16
type input "xa326"
click at [415, 486] on td "Promotion xa326 List Calculate" at bounding box center [402, 472] width 763 height 32
type input "XA326"
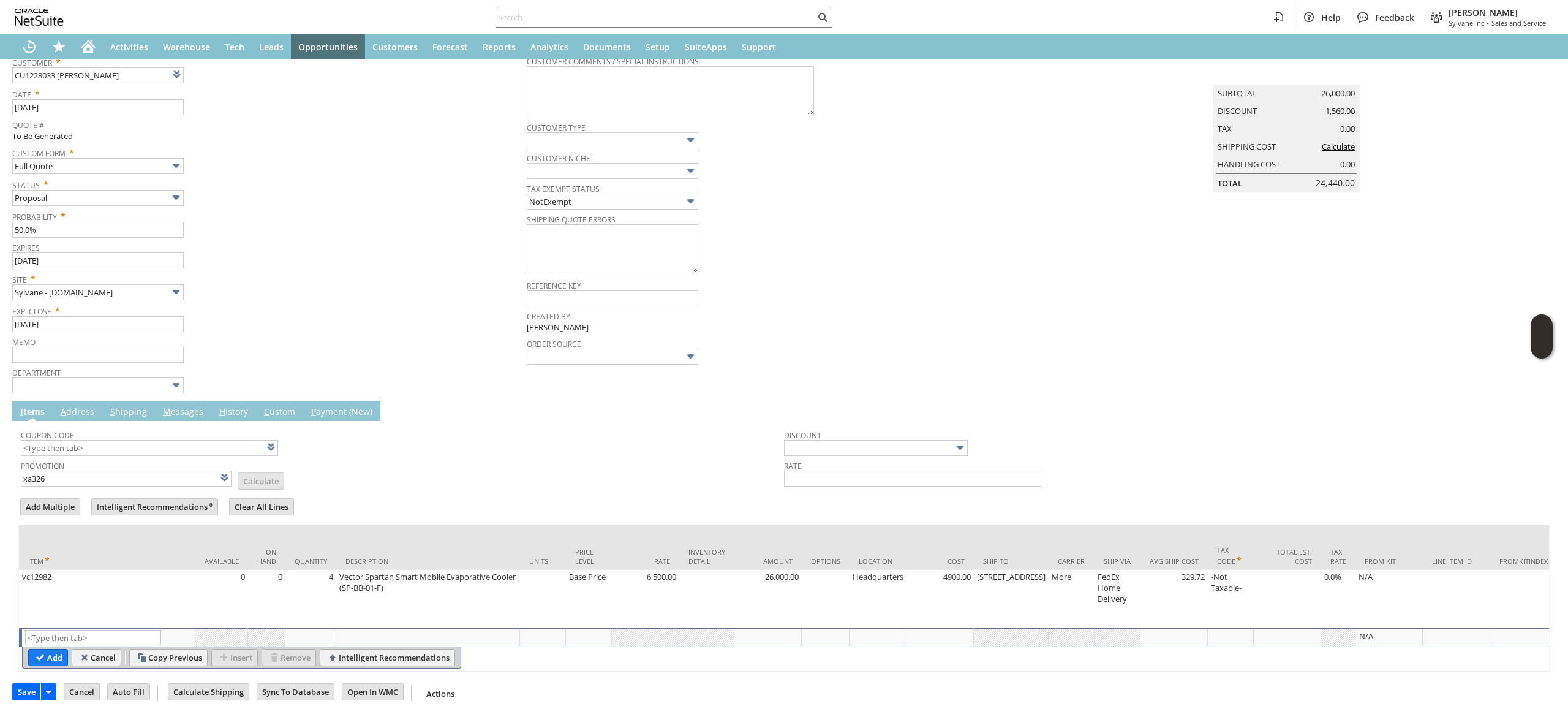
type input "Promo Code"
type input "-6.0%"
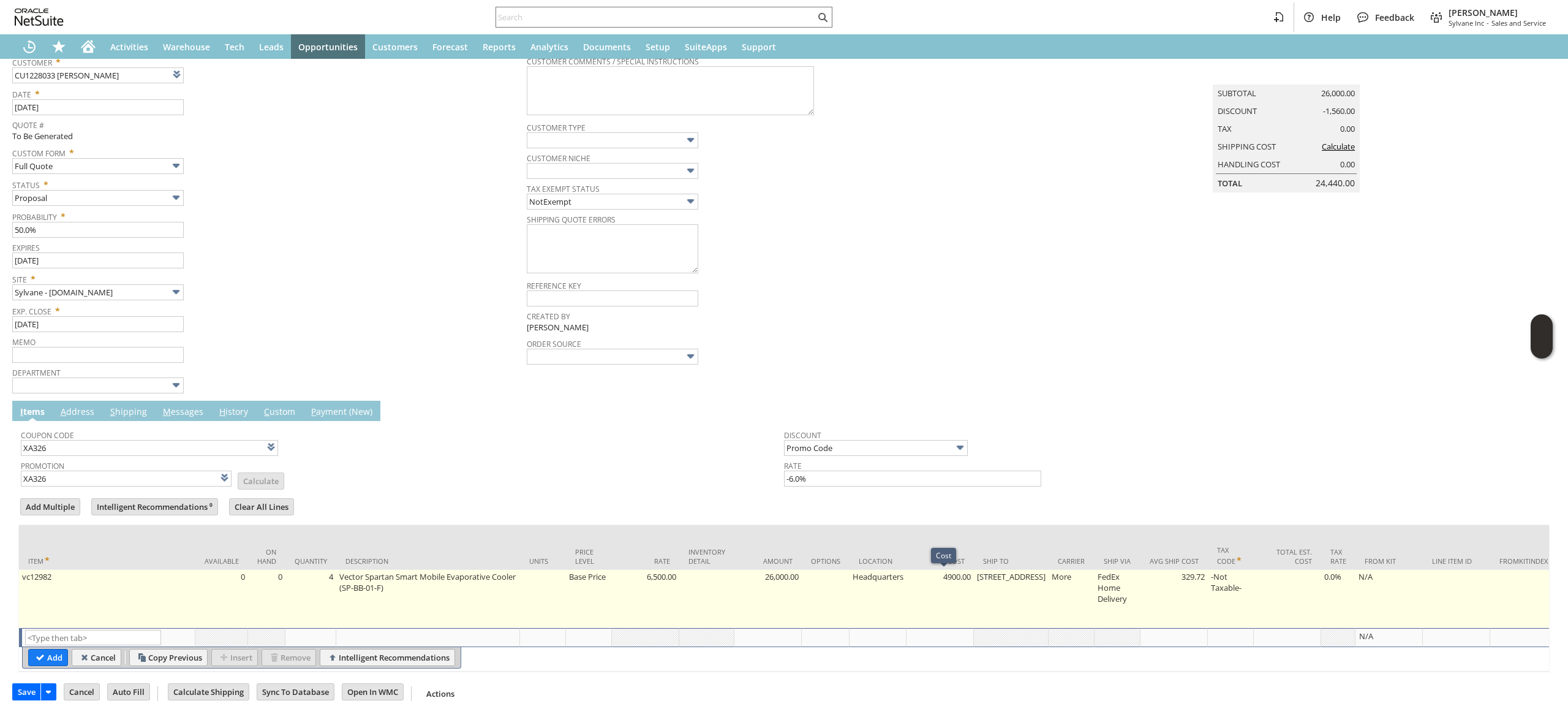
click at [989, 591] on td "[STREET_ADDRESS]" at bounding box center [1011, 599] width 75 height 58
type input "[STREET_ADDRESS]"
type input "OK"
type input "Make Copy"
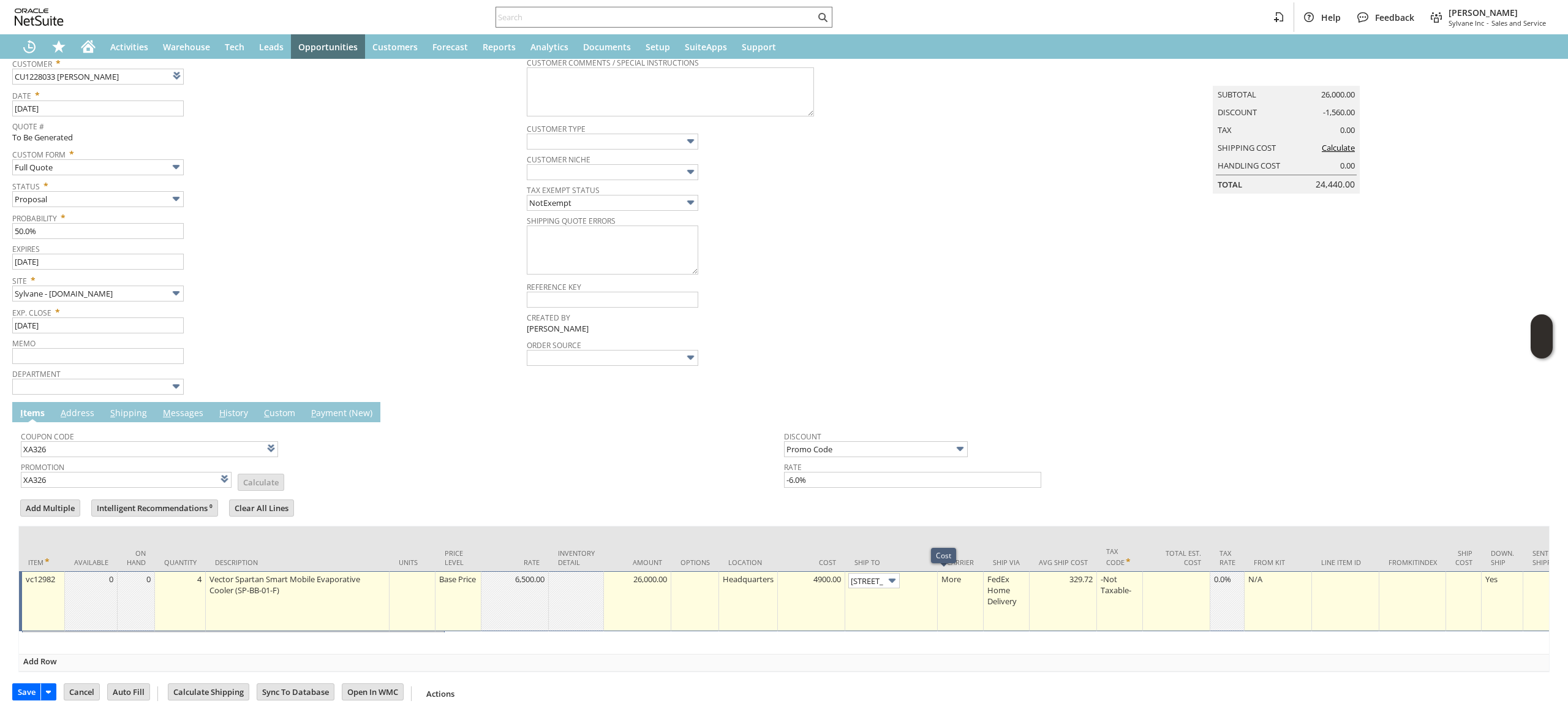
scroll to position [0, 36]
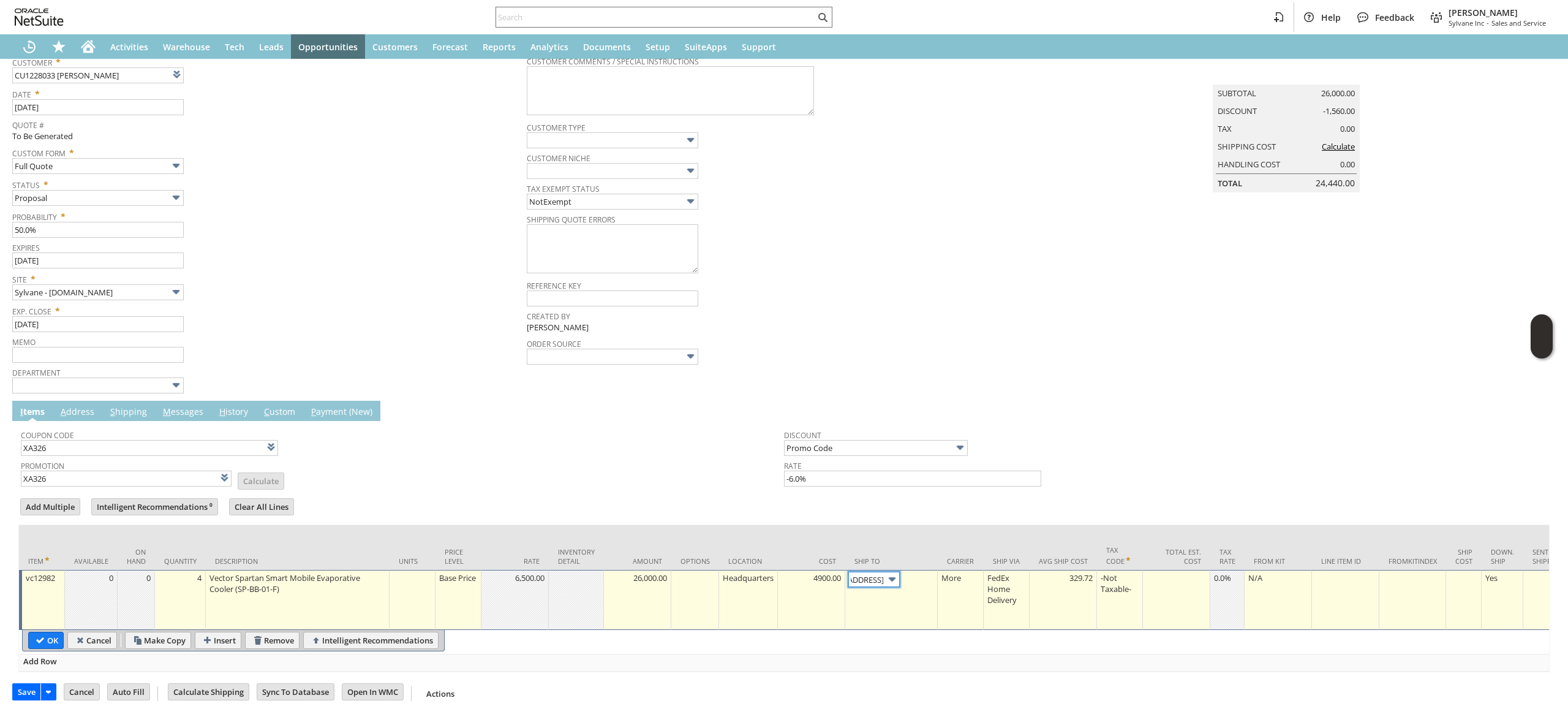
drag, startPoint x: 900, startPoint y: 581, endPoint x: 877, endPoint y: 600, distance: 29.8
click at [899, 580] on img at bounding box center [892, 580] width 14 height 14
click at [887, 583] on input "[STREET_ADDRESS]" at bounding box center [874, 580] width 51 height 15
drag, startPoint x: 1066, startPoint y: 229, endPoint x: 1050, endPoint y: 212, distance: 23.3
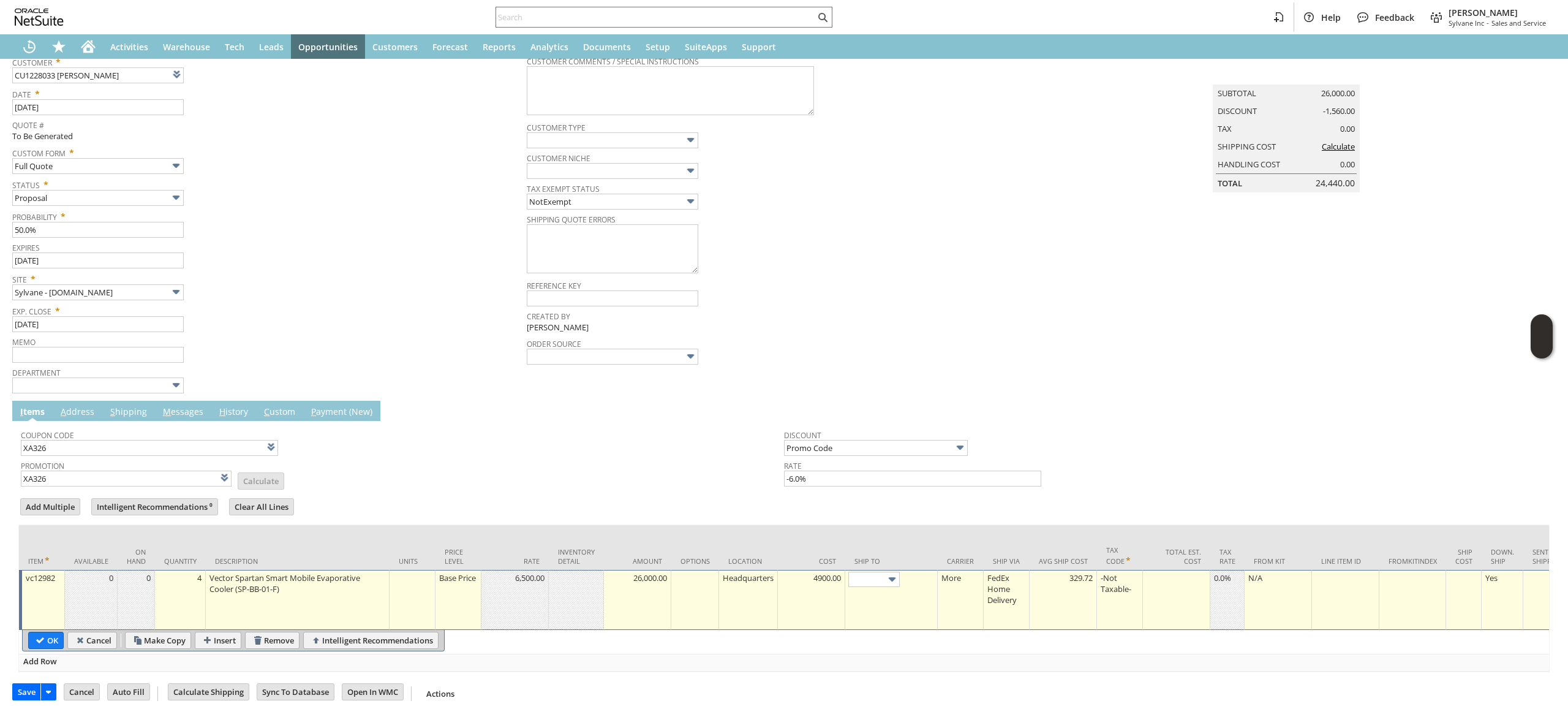
click at [1067, 230] on td "Summary Subtotal 26,000.00 Discount -1,560.00 Tax 0.00 Shipping Cost Calculate …" at bounding box center [1298, 222] width 515 height 345
click at [52, 644] on input "OK" at bounding box center [46, 640] width 34 height 16
type input "Add"
type input "Copy Previous"
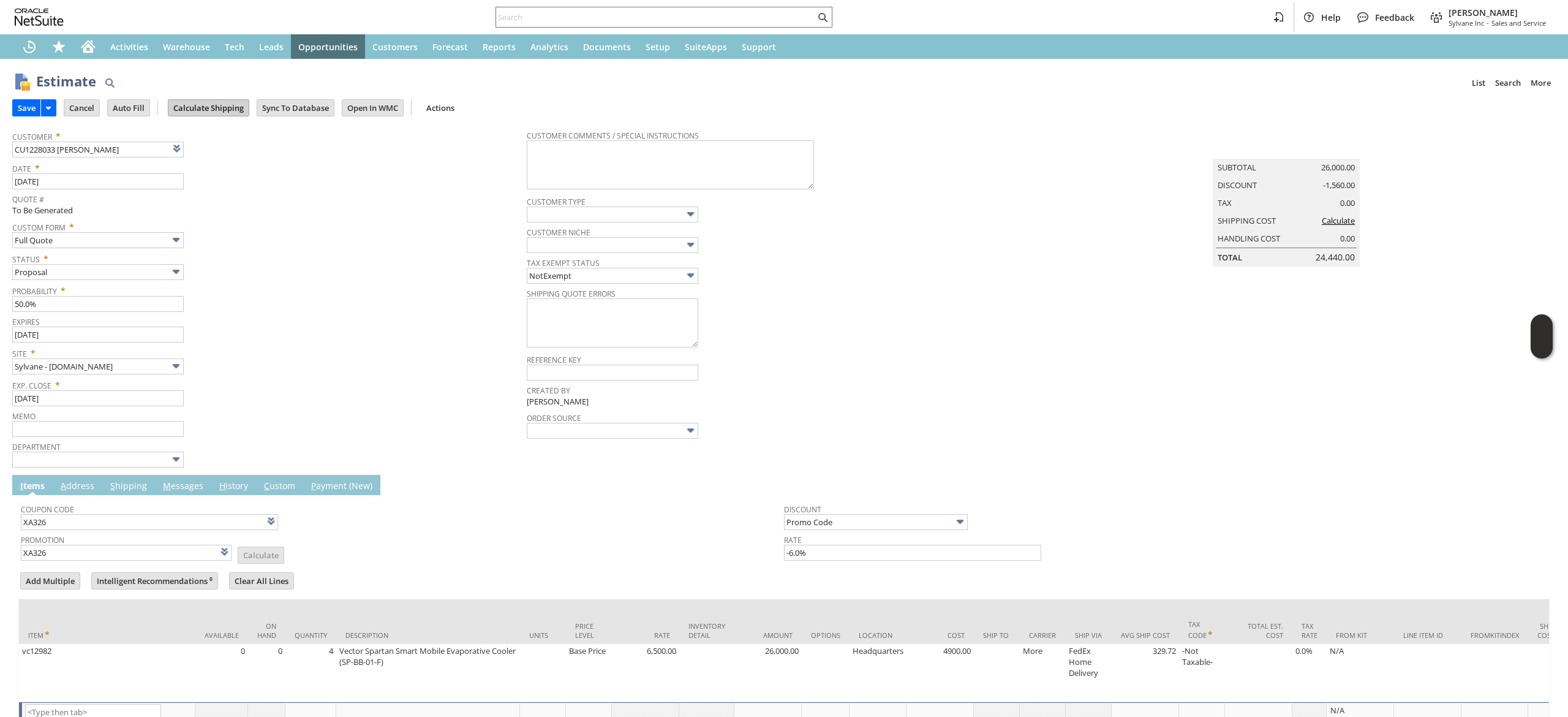
click at [224, 110] on input "Calculate Shipping" at bounding box center [209, 107] width 80 height 16
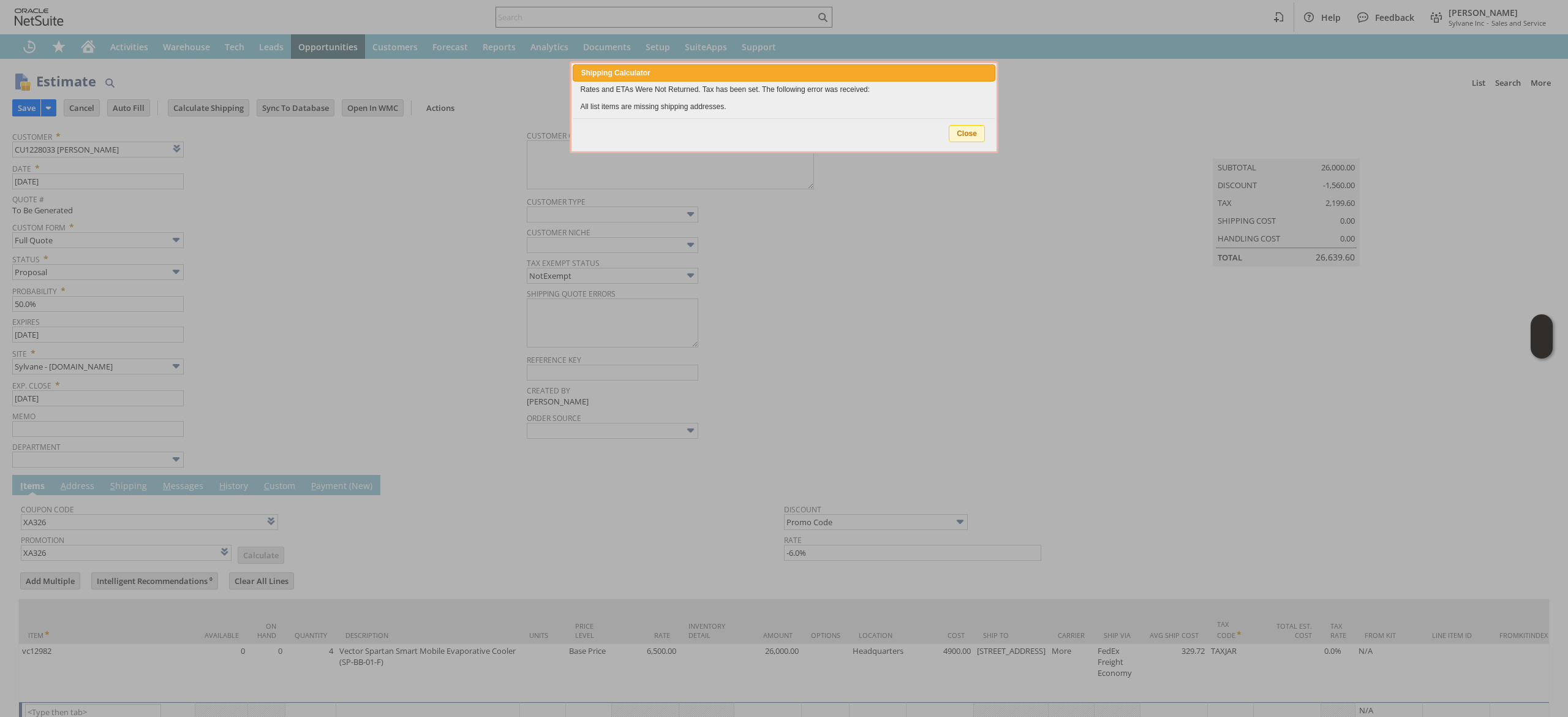
type input "Add"
type input "Copy Previous"
click at [979, 137] on span "Close" at bounding box center [967, 133] width 35 height 16
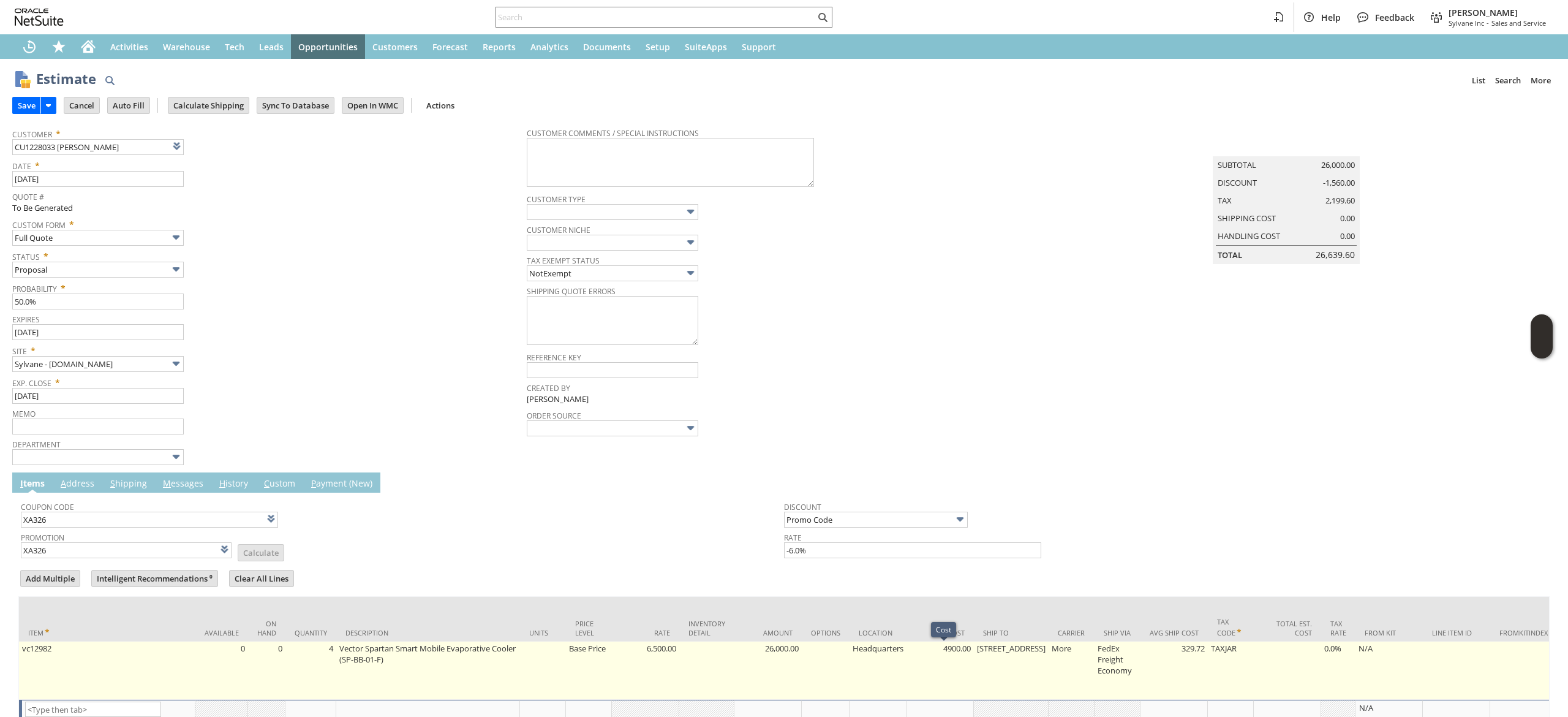
click at [998, 669] on td "[STREET_ADDRESS]" at bounding box center [1011, 671] width 75 height 58
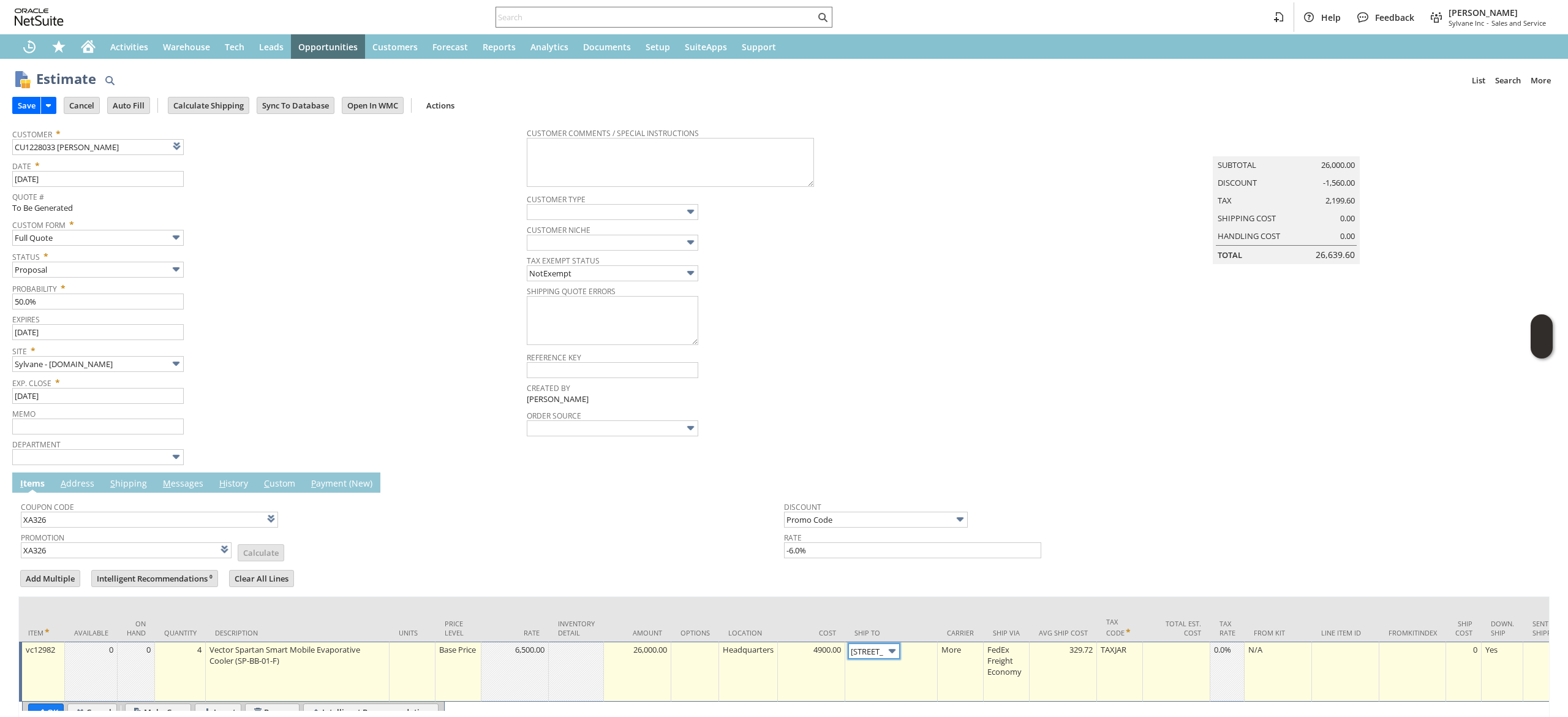
scroll to position [0, 36]
click at [875, 647] on body "Help Feedback Devin Carswell Sylvane Inc - Sales and Service Activities Warehou…" at bounding box center [784, 358] width 1568 height 717
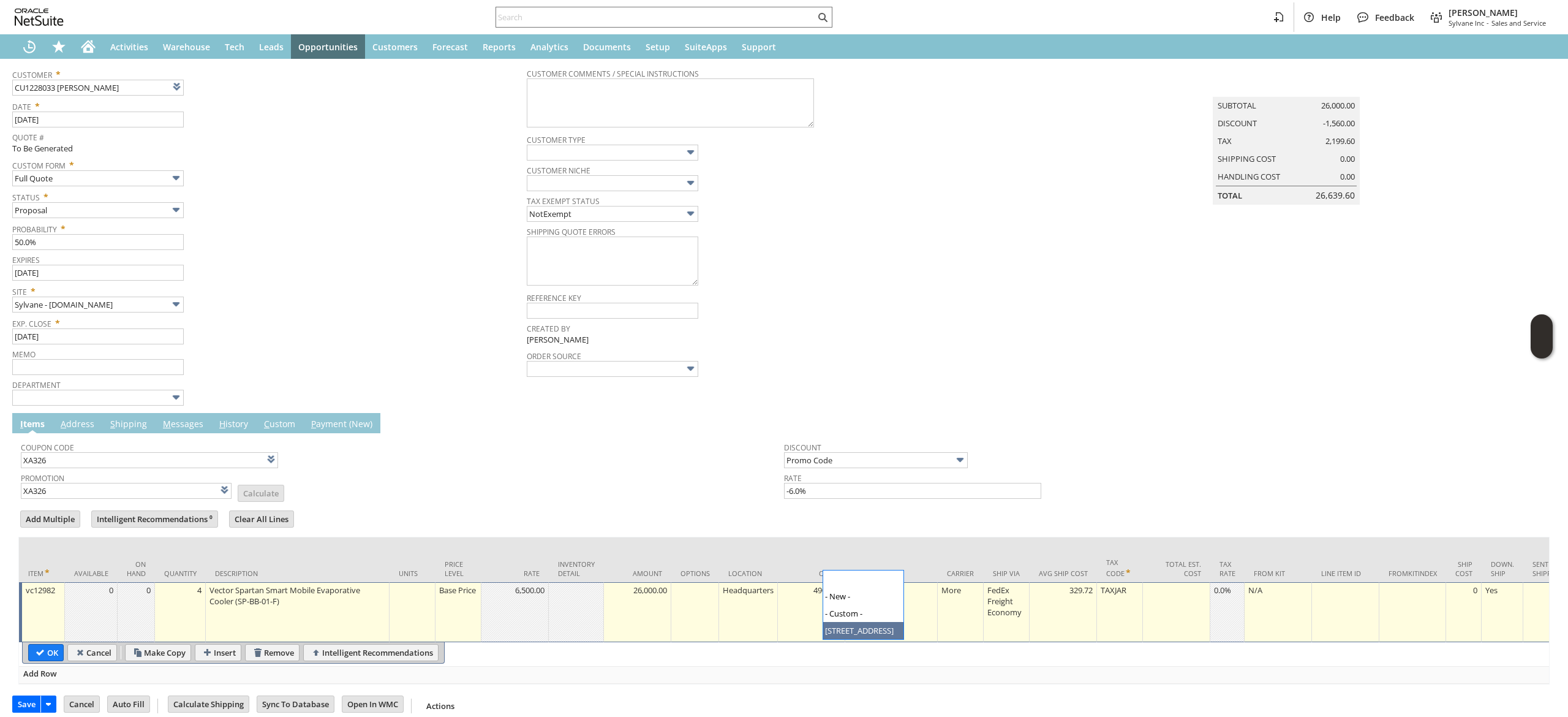
scroll to position [93, 0]
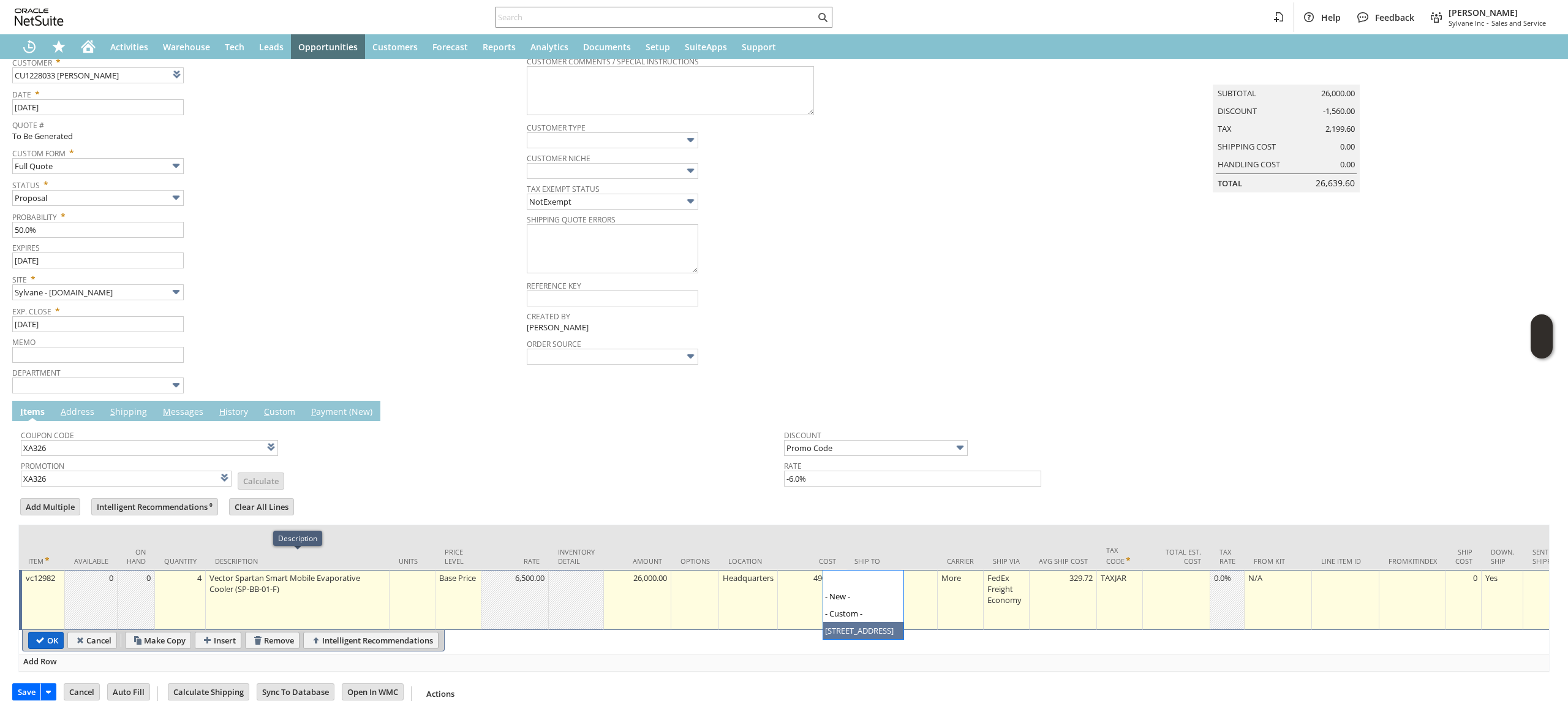
click at [60, 632] on td "OK" at bounding box center [46, 640] width 36 height 17
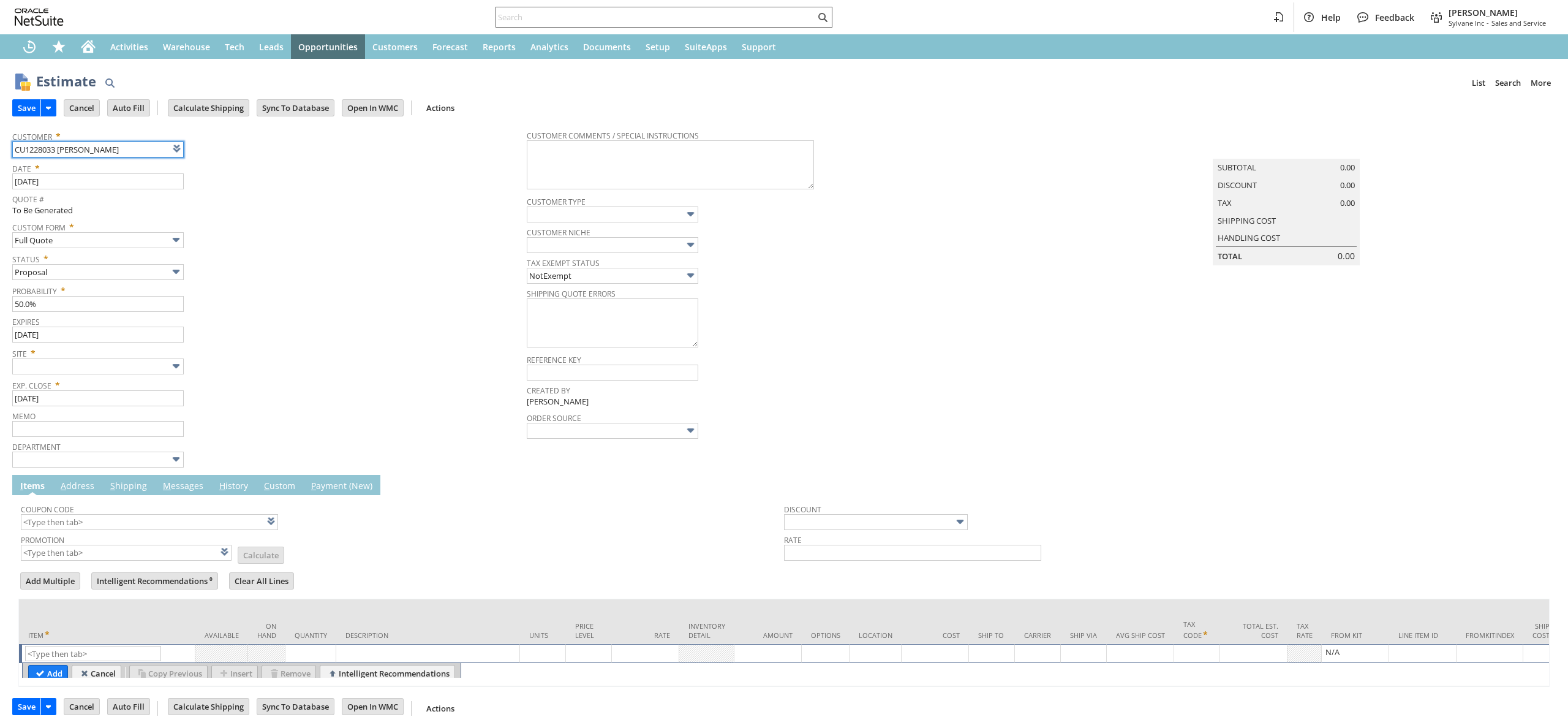
type input "Intelligent Recommendations ⁰"
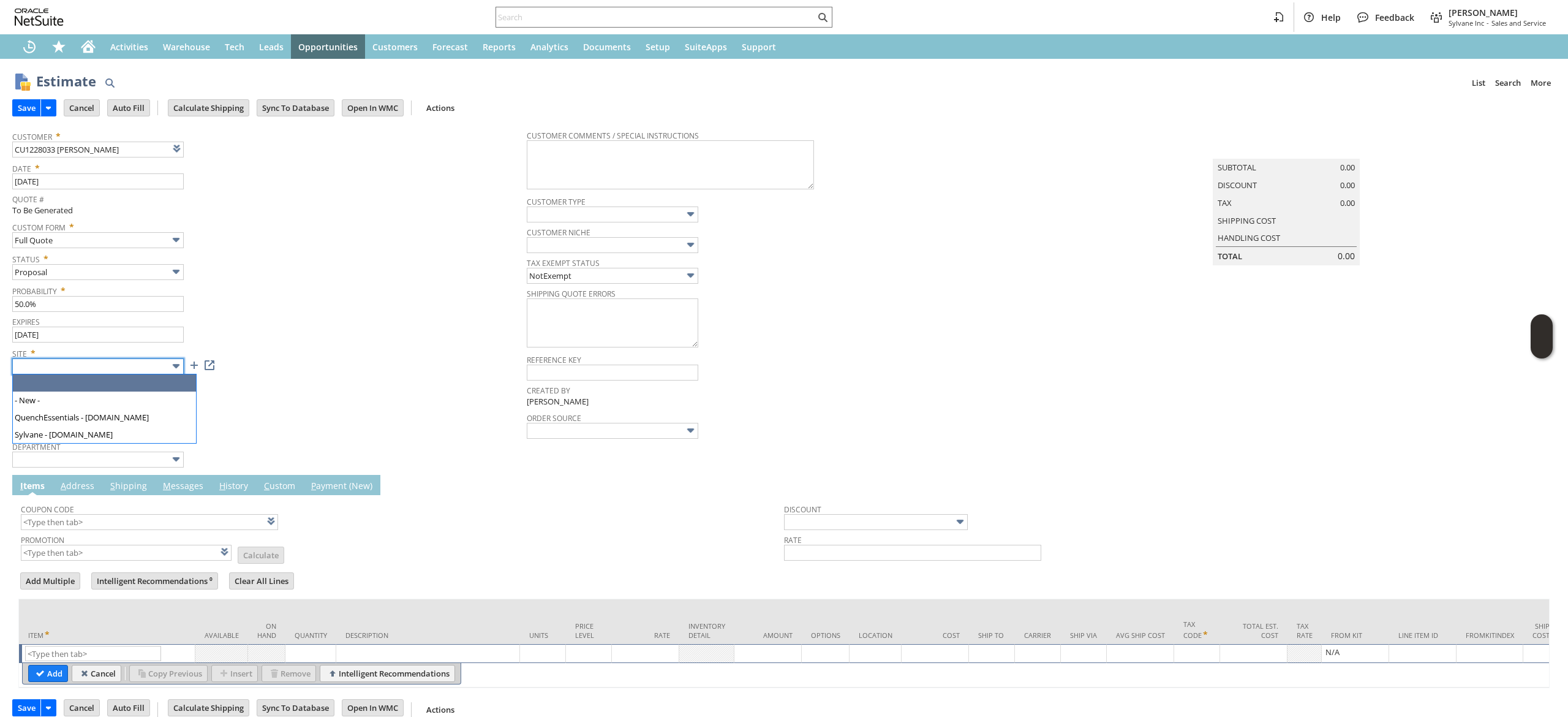
click at [150, 367] on input "text" at bounding box center [98, 366] width 172 height 16
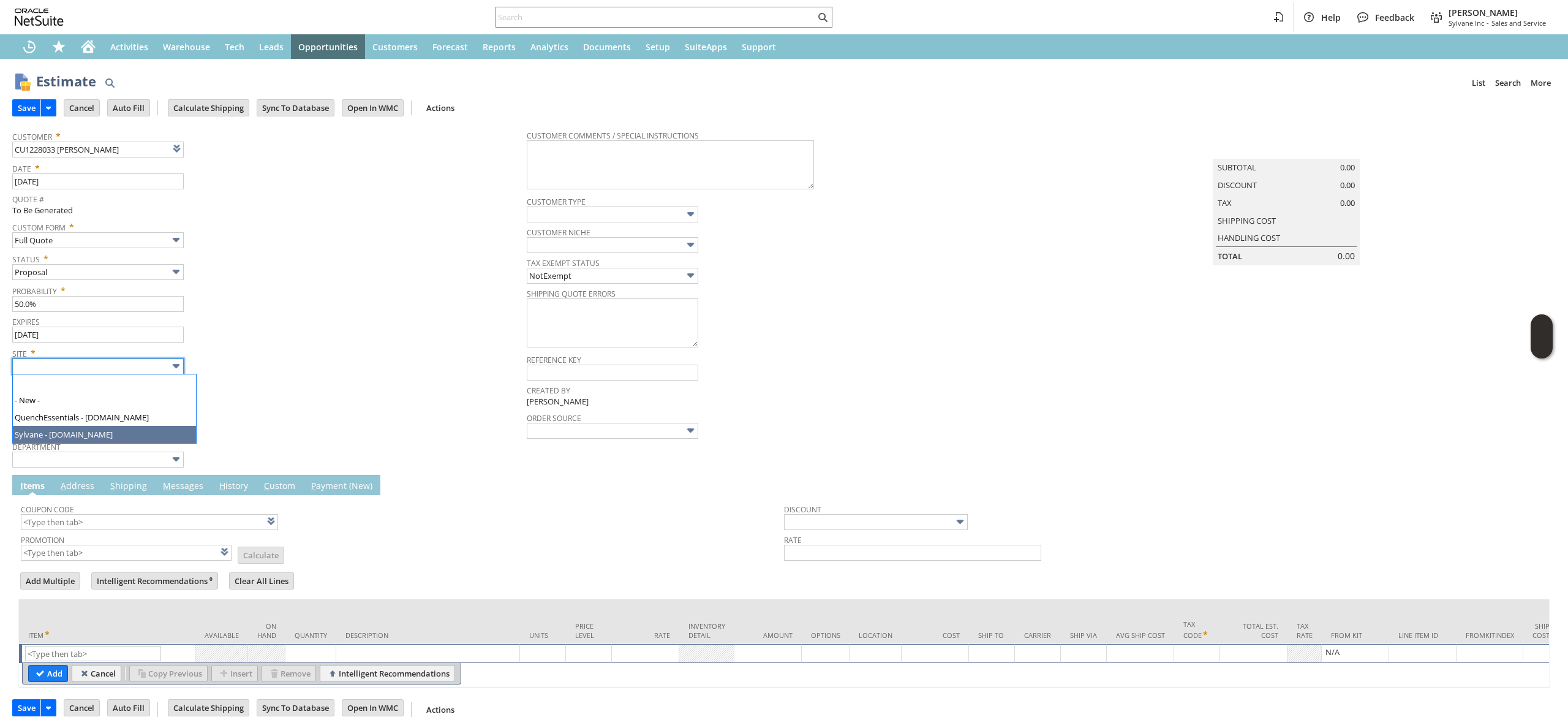
type input "Sylvane - [DOMAIN_NAME]"
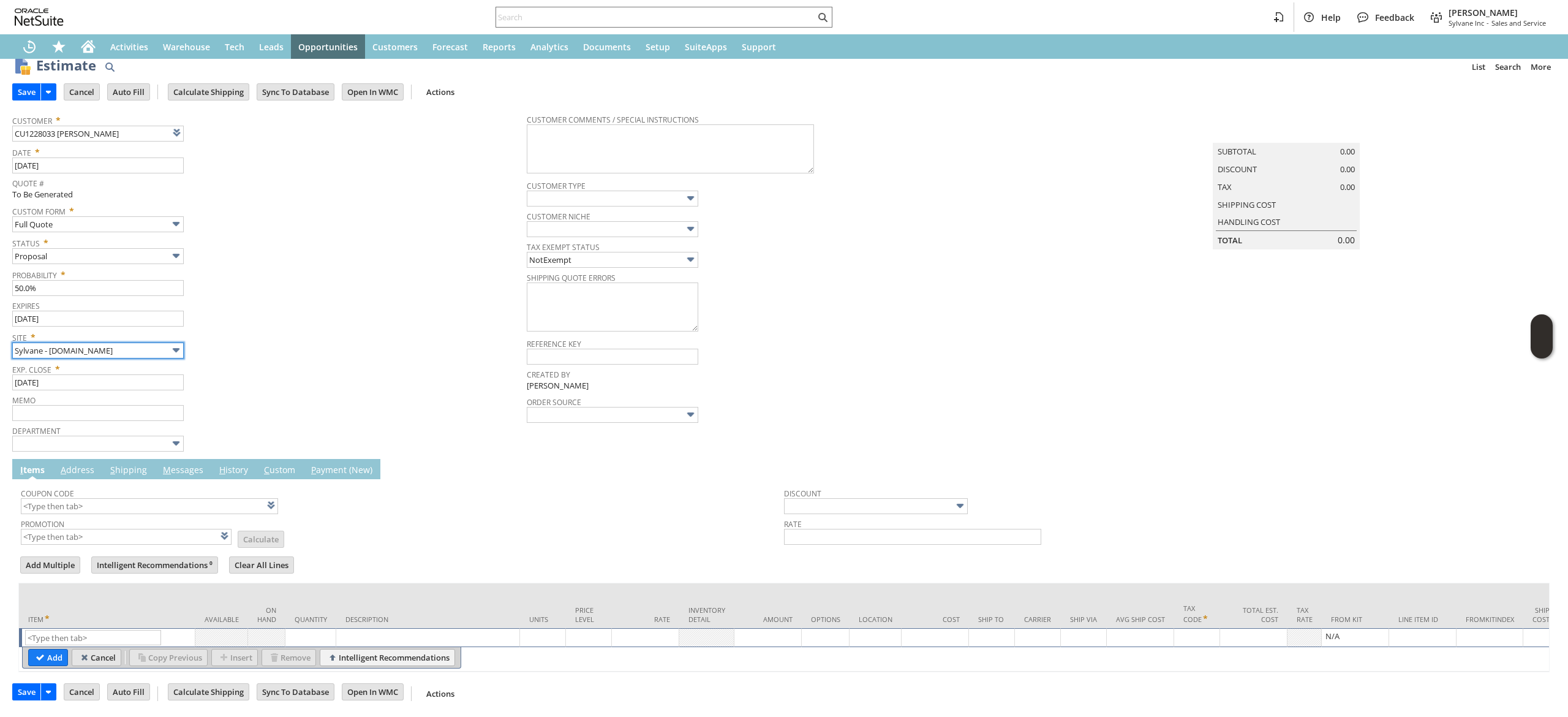
scroll to position [38, 0]
click at [100, 630] on input "text" at bounding box center [93, 637] width 136 height 15
paste input "vc12982"
drag, startPoint x: 98, startPoint y: 639, endPoint x: 907, endPoint y: 220, distance: 911.1
type input "vc12982"
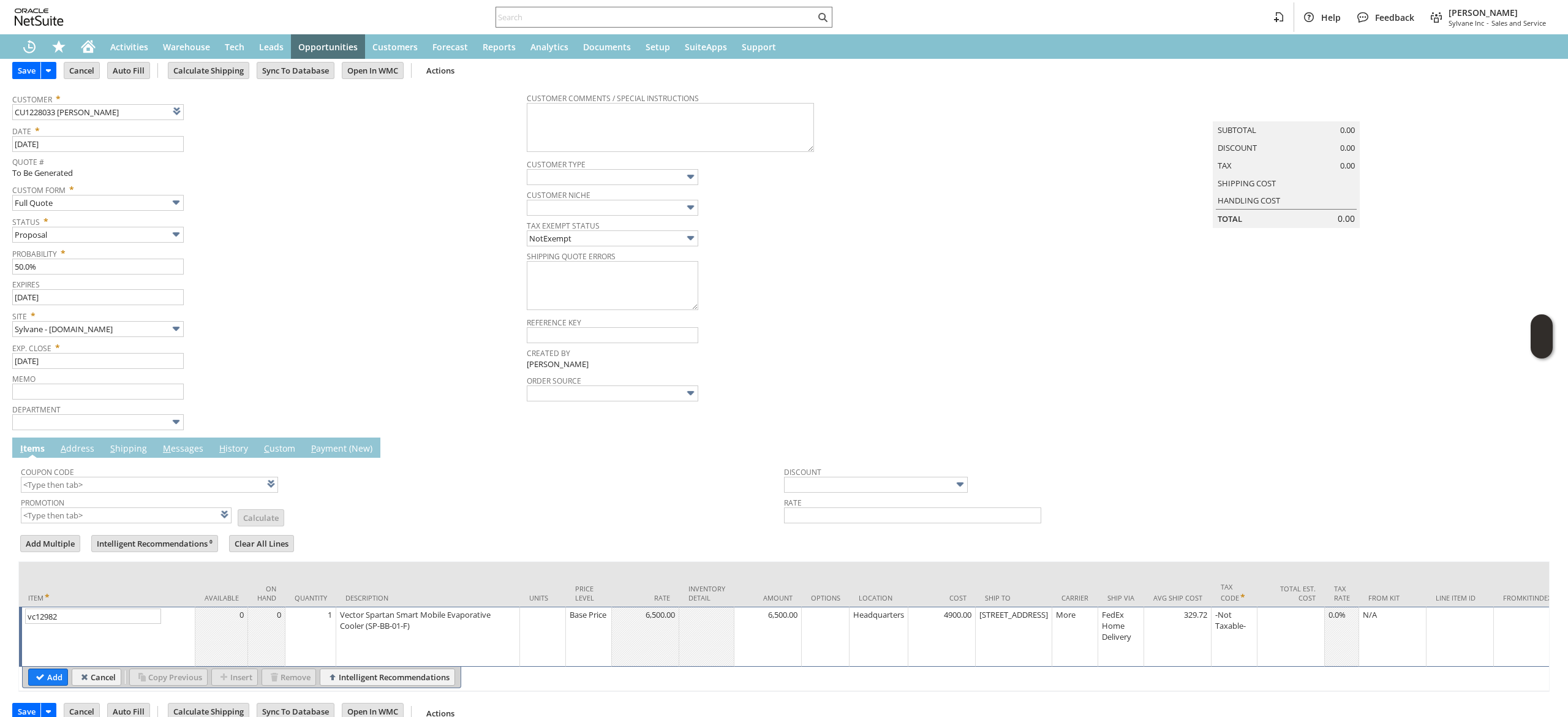
click at [15, 663] on div "Coupon Code Promotion List Calculate Discount Rate Add Multiple Intelligent Rec…" at bounding box center [784, 575] width 1544 height 234
click at [38, 678] on input "Add" at bounding box center [48, 677] width 39 height 16
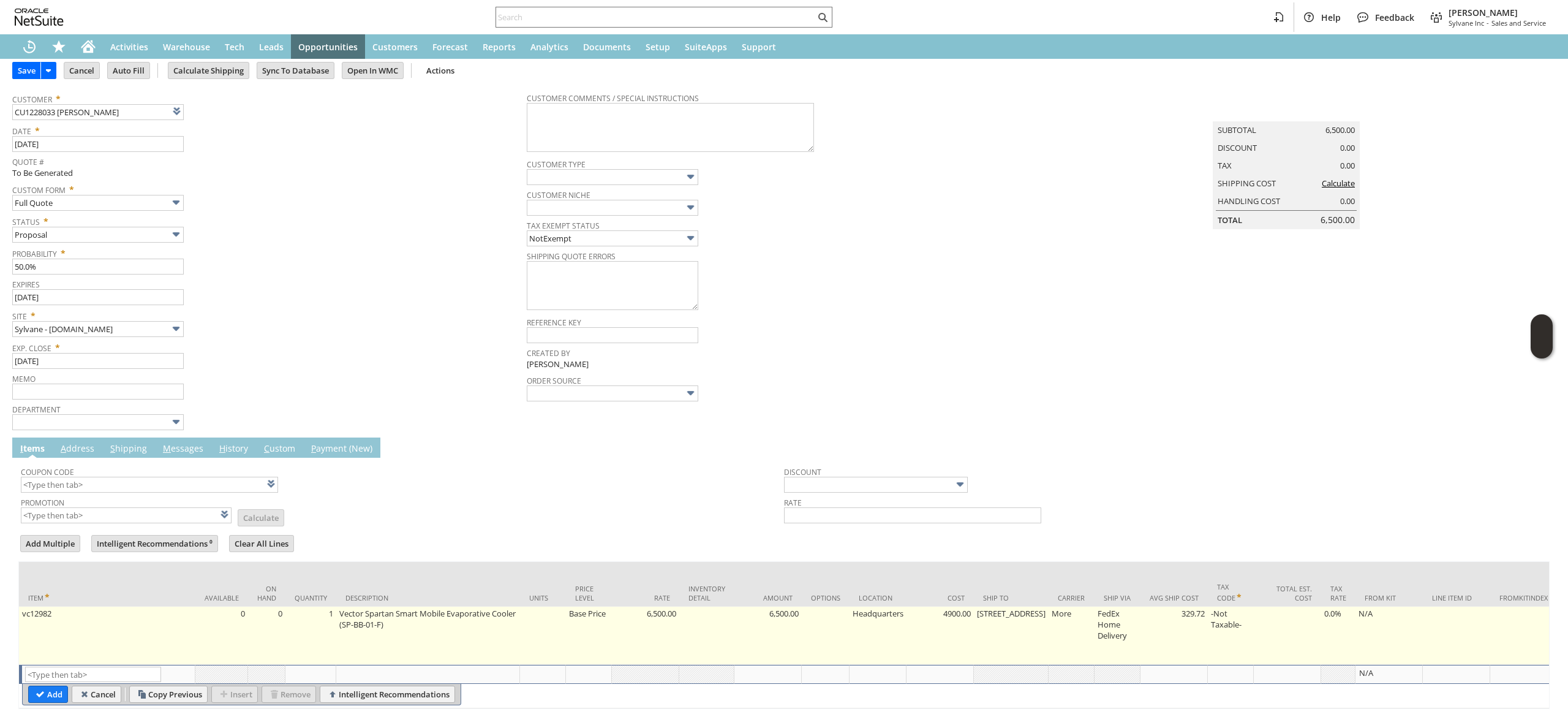
click at [991, 629] on td "[STREET_ADDRESS]" at bounding box center [1011, 635] width 75 height 58
type input "[STREET_ADDRESS]"
type input "OK"
type input "Make Copy"
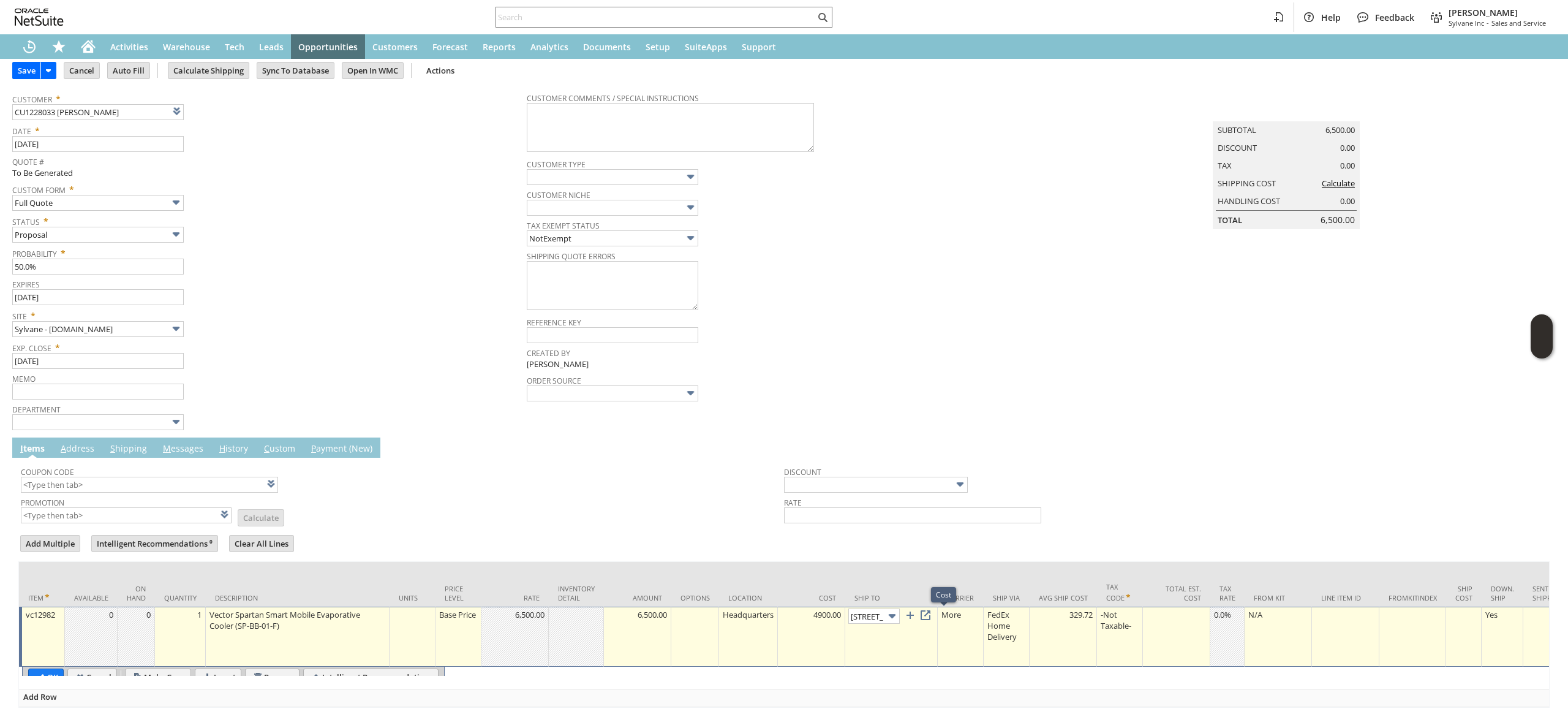
scroll to position [0, 36]
click at [893, 612] on img at bounding box center [892, 616] width 14 height 14
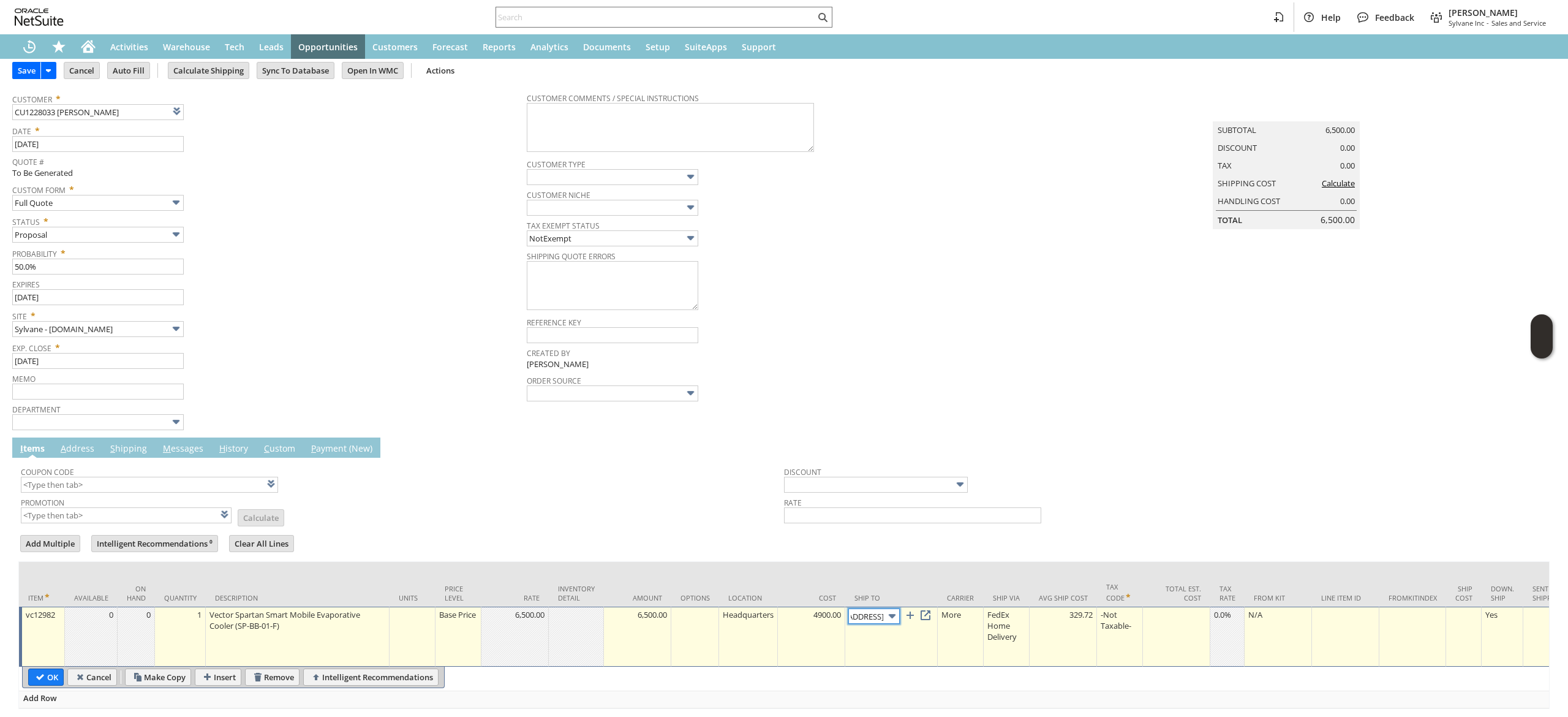
scroll to position [0, 0]
click at [887, 607] on td "Ship To" at bounding box center [892, 584] width 93 height 45
click at [885, 610] on td "[STREET_ADDRESS]" at bounding box center [892, 637] width 93 height 60
click at [883, 613] on input "[STREET_ADDRESS]" at bounding box center [874, 616] width 51 height 15
click at [882, 636] on td at bounding box center [892, 637] width 93 height 60
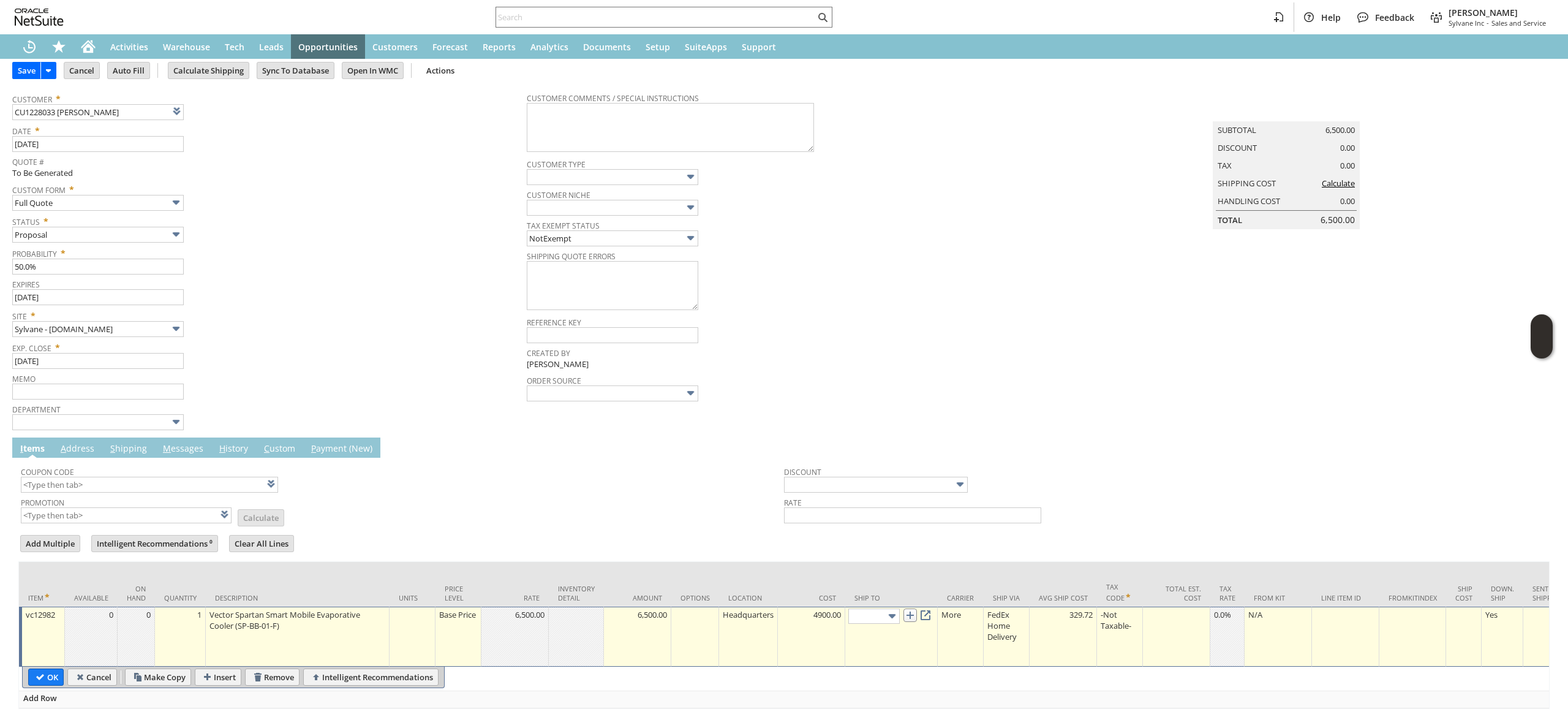
click at [917, 617] on link at bounding box center [910, 615] width 13 height 13
click at [897, 614] on img at bounding box center [892, 616] width 14 height 14
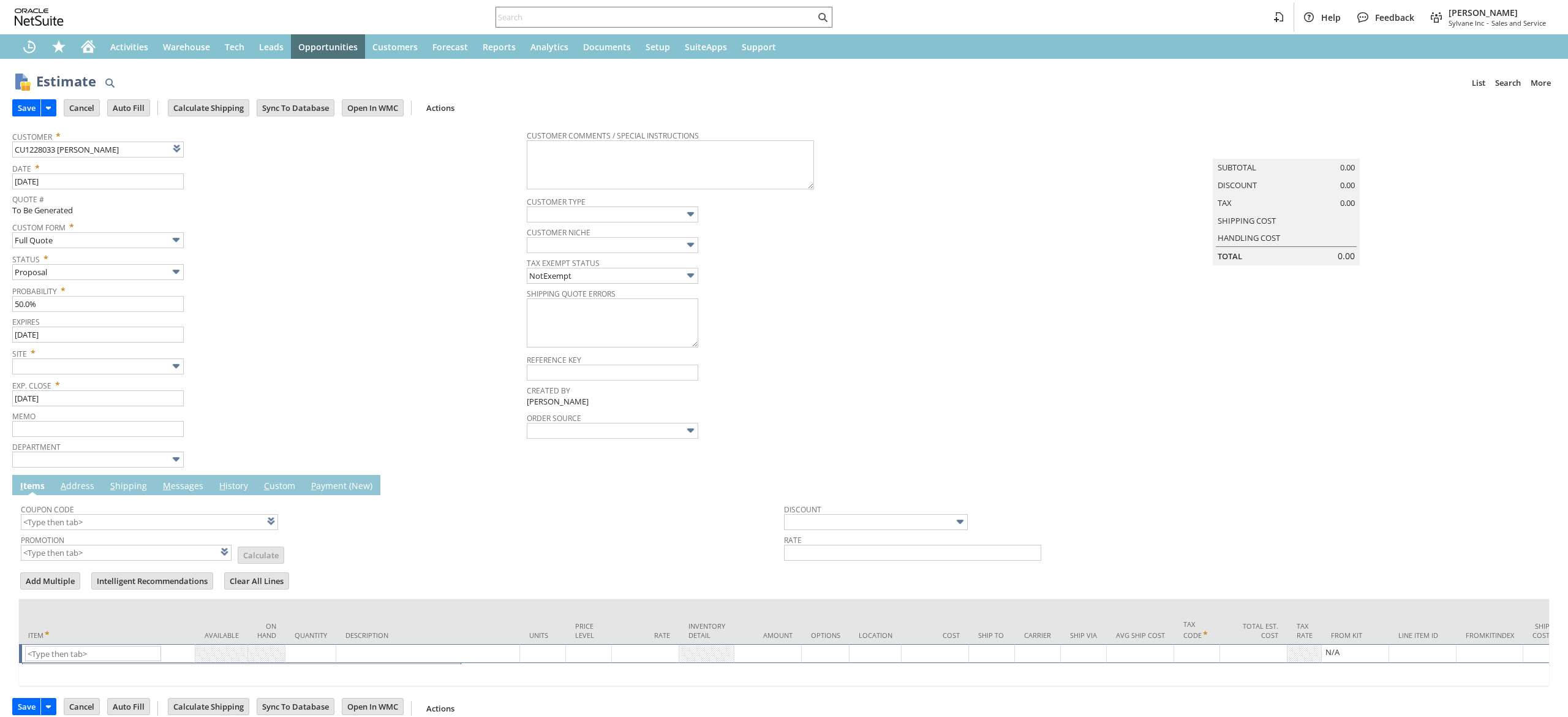
type input "[DATE]"
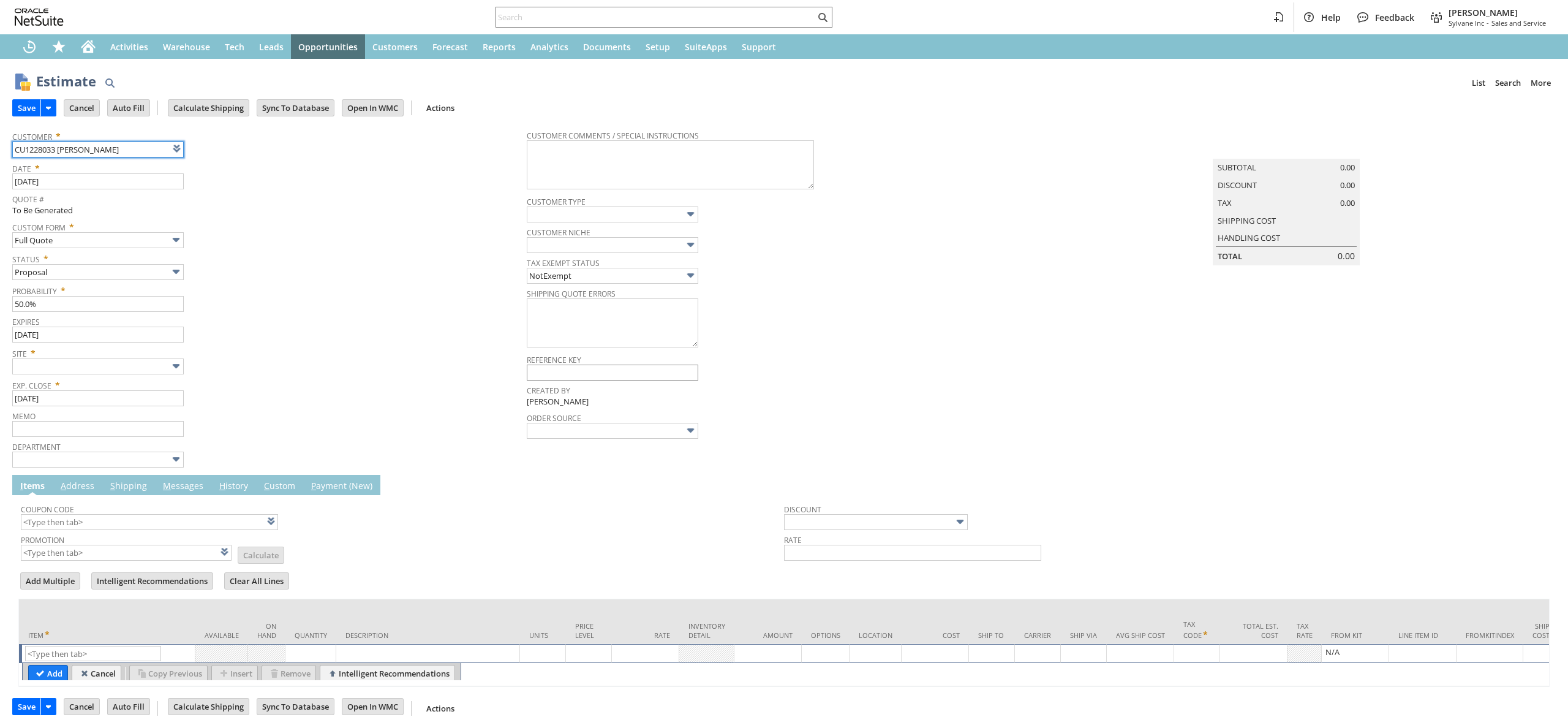
type input "Intelligent Recommendations ⁰"
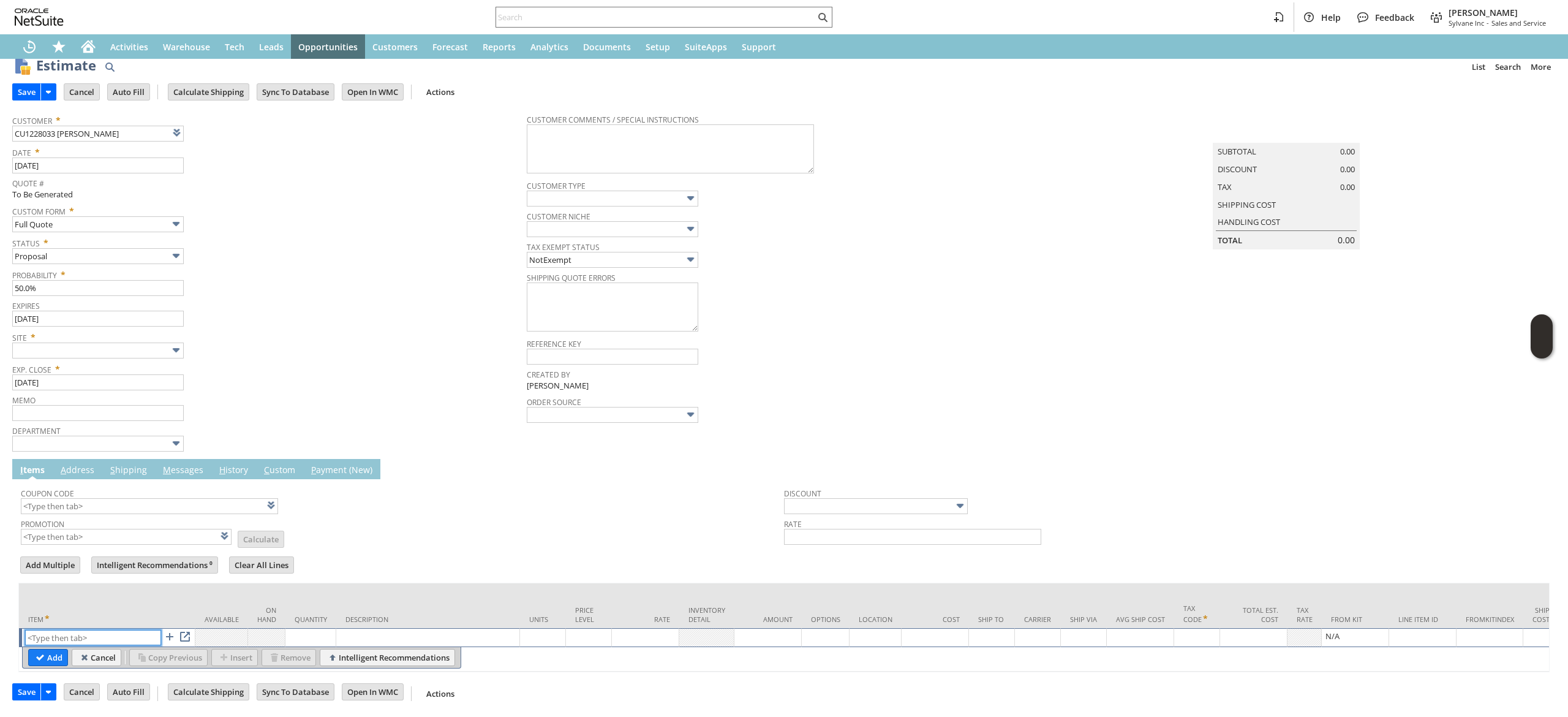
click at [83, 630] on input "text" at bounding box center [93, 637] width 136 height 15
paste input "vc12982"
type input "vc12982"
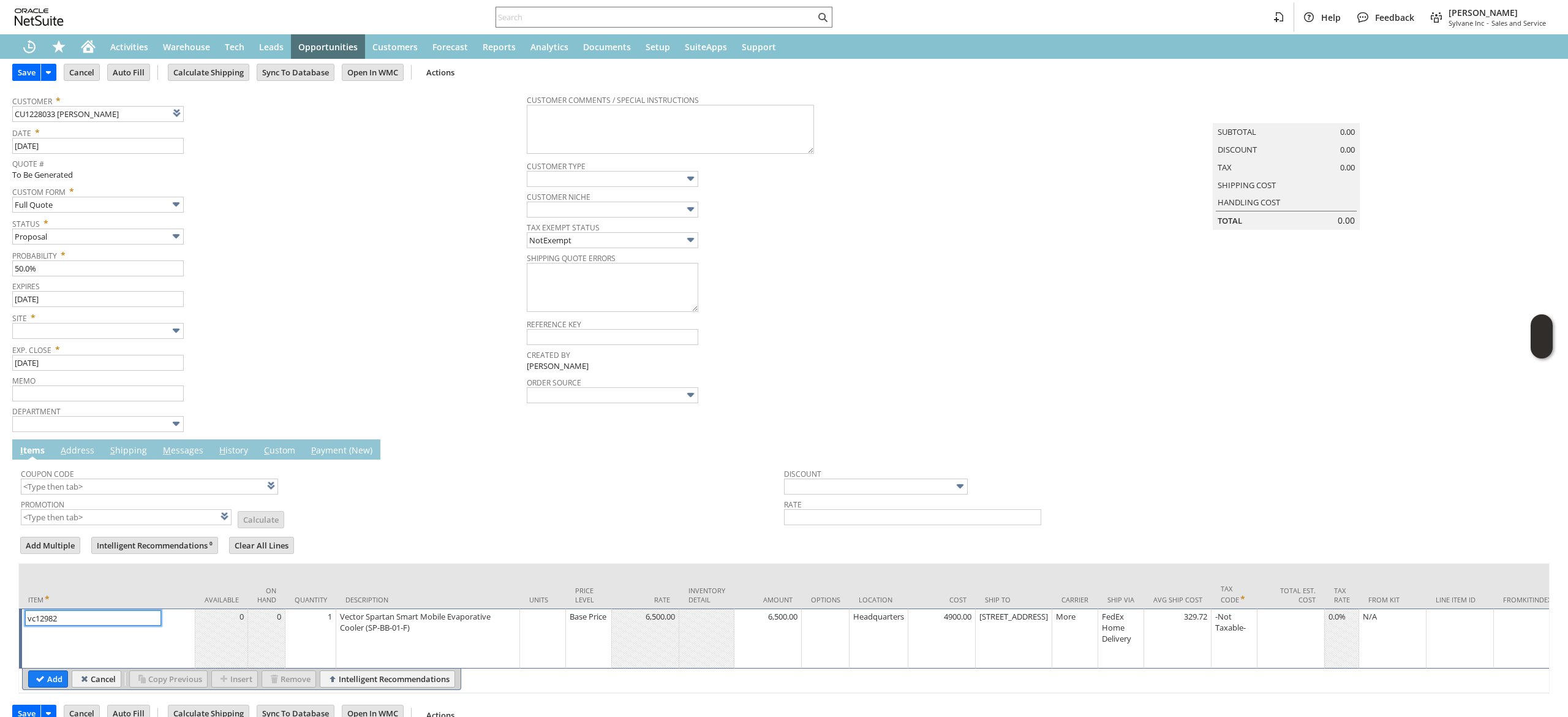
type input "[STREET_ADDRESS]"
click at [290, 632] on td "1" at bounding box center [310, 639] width 51 height 60
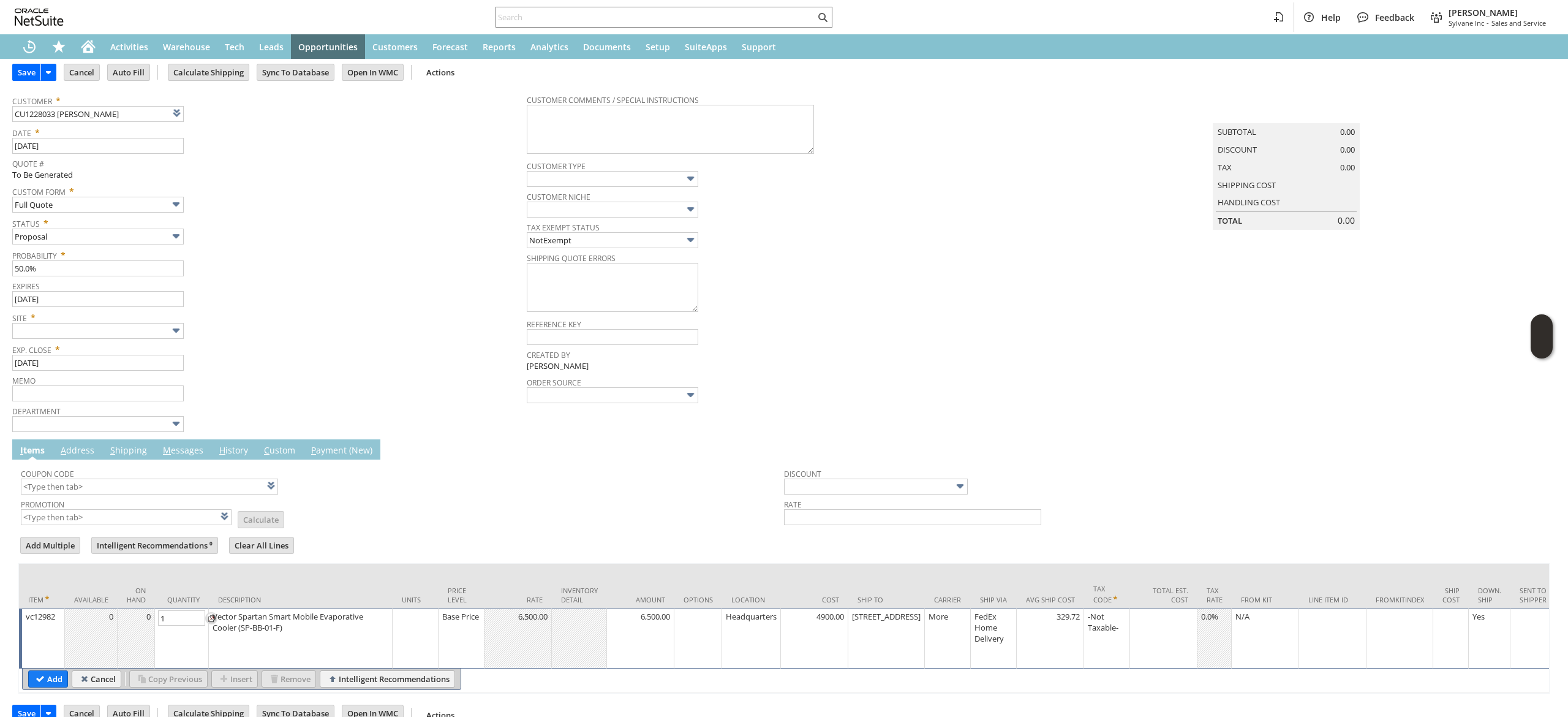
type input "4"
click at [45, 684] on input "Add" at bounding box center [48, 679] width 39 height 16
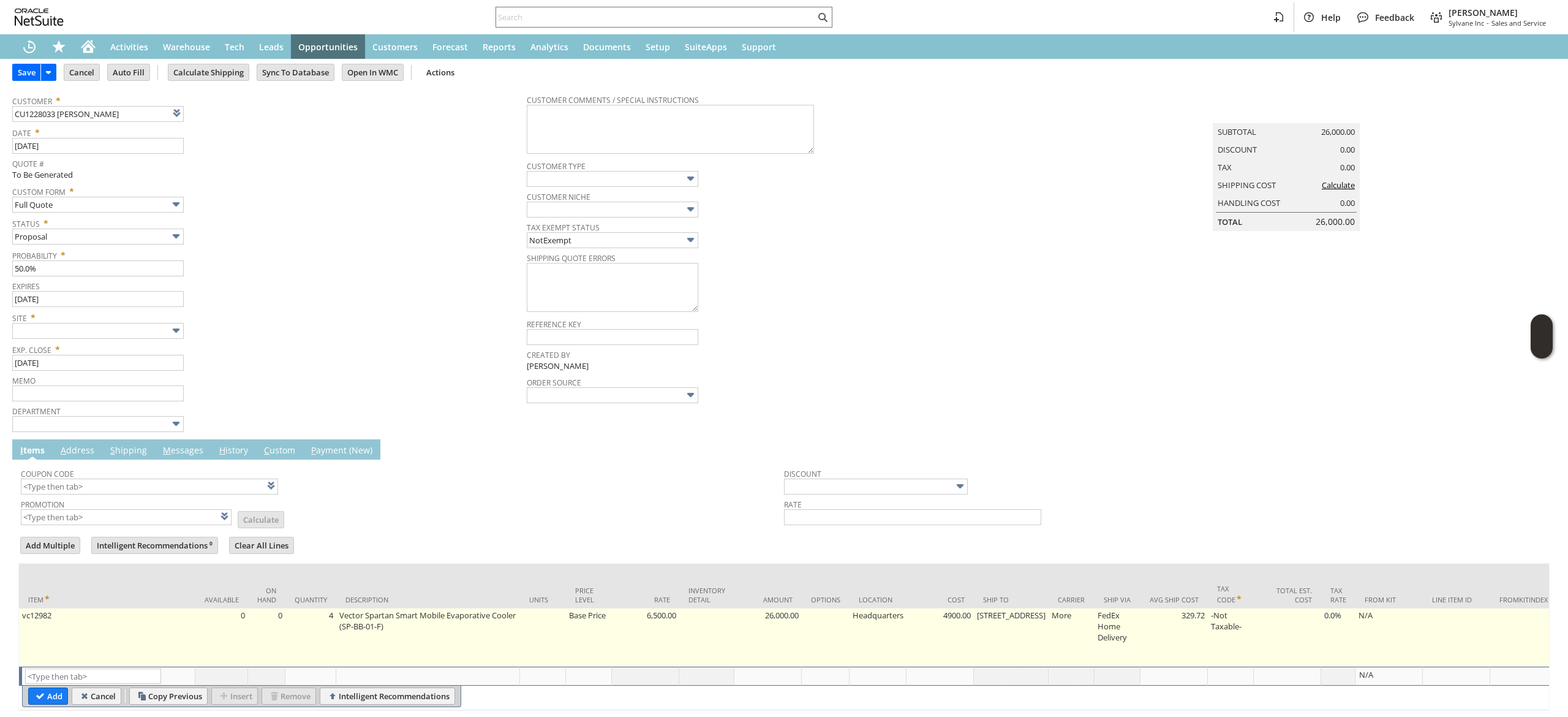
click at [997, 651] on td "[STREET_ADDRESS]" at bounding box center [1011, 637] width 75 height 58
type input "[STREET_ADDRESS]"
type input "vc12982"
type input "OK"
type input "Make Copy"
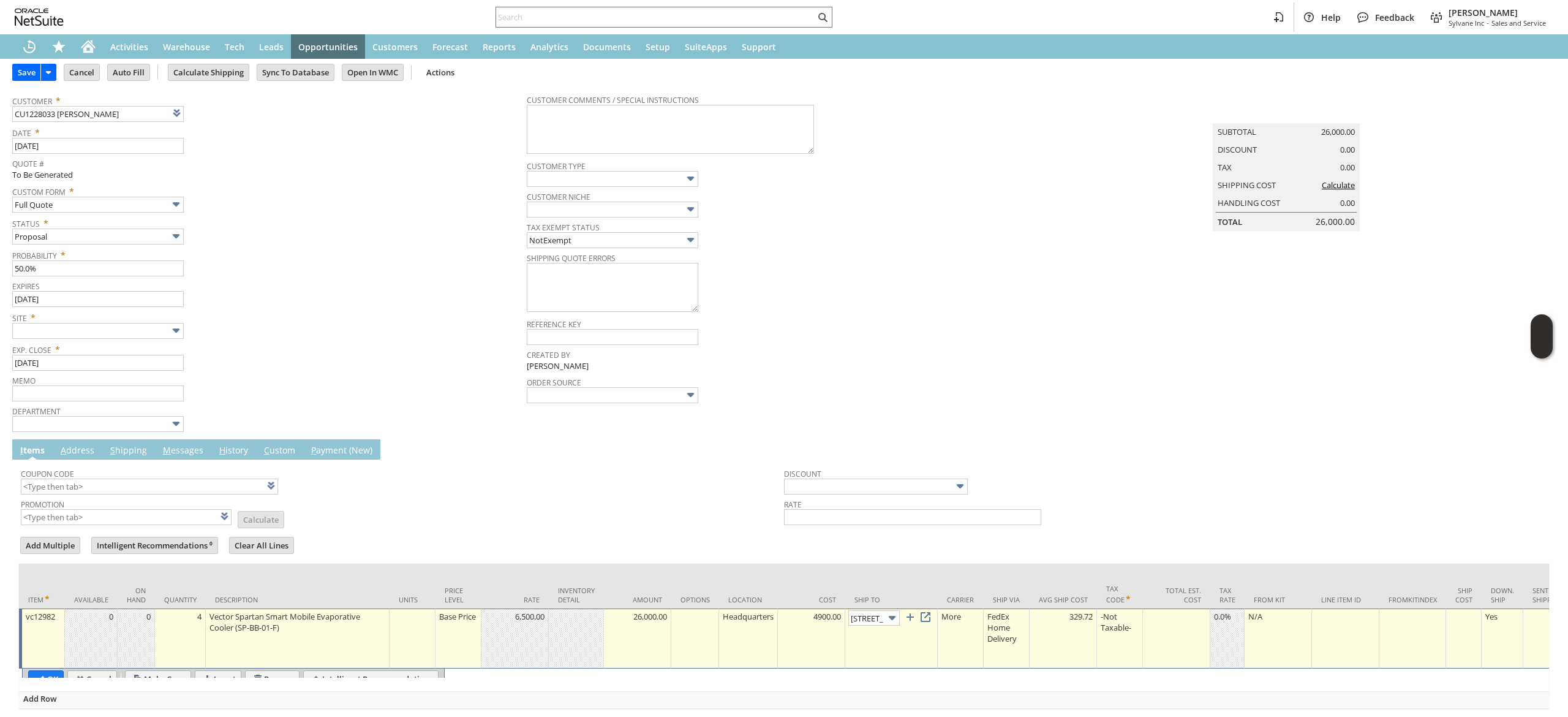
scroll to position [0, 36]
click at [895, 624] on img at bounding box center [892, 618] width 14 height 14
click at [871, 623] on input "[STREET_ADDRESS]" at bounding box center [874, 618] width 51 height 15
type input "Alamex [GEOGRAPHIC_DATA]"
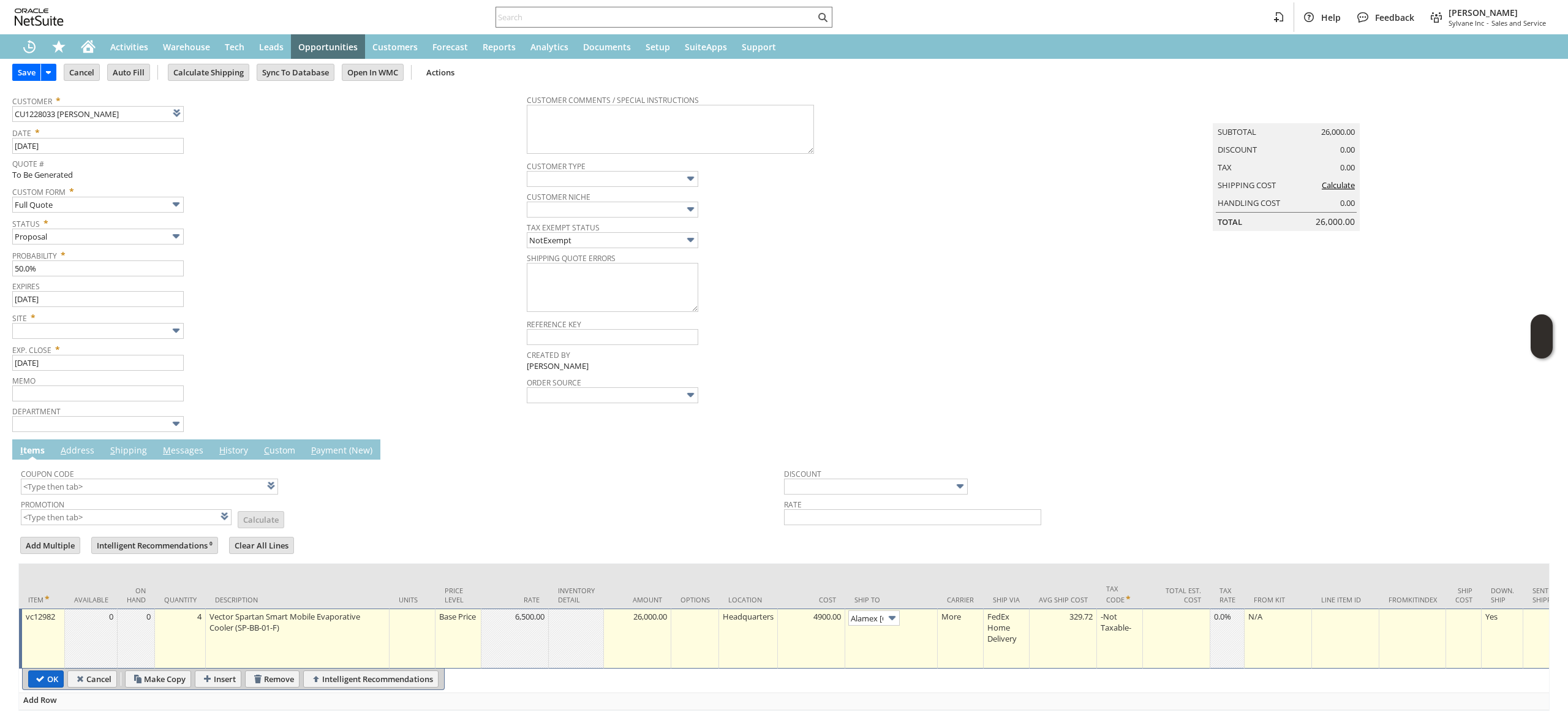
click at [40, 678] on input "OK" at bounding box center [46, 679] width 34 height 16
type input "Add"
type input "Copy Previous"
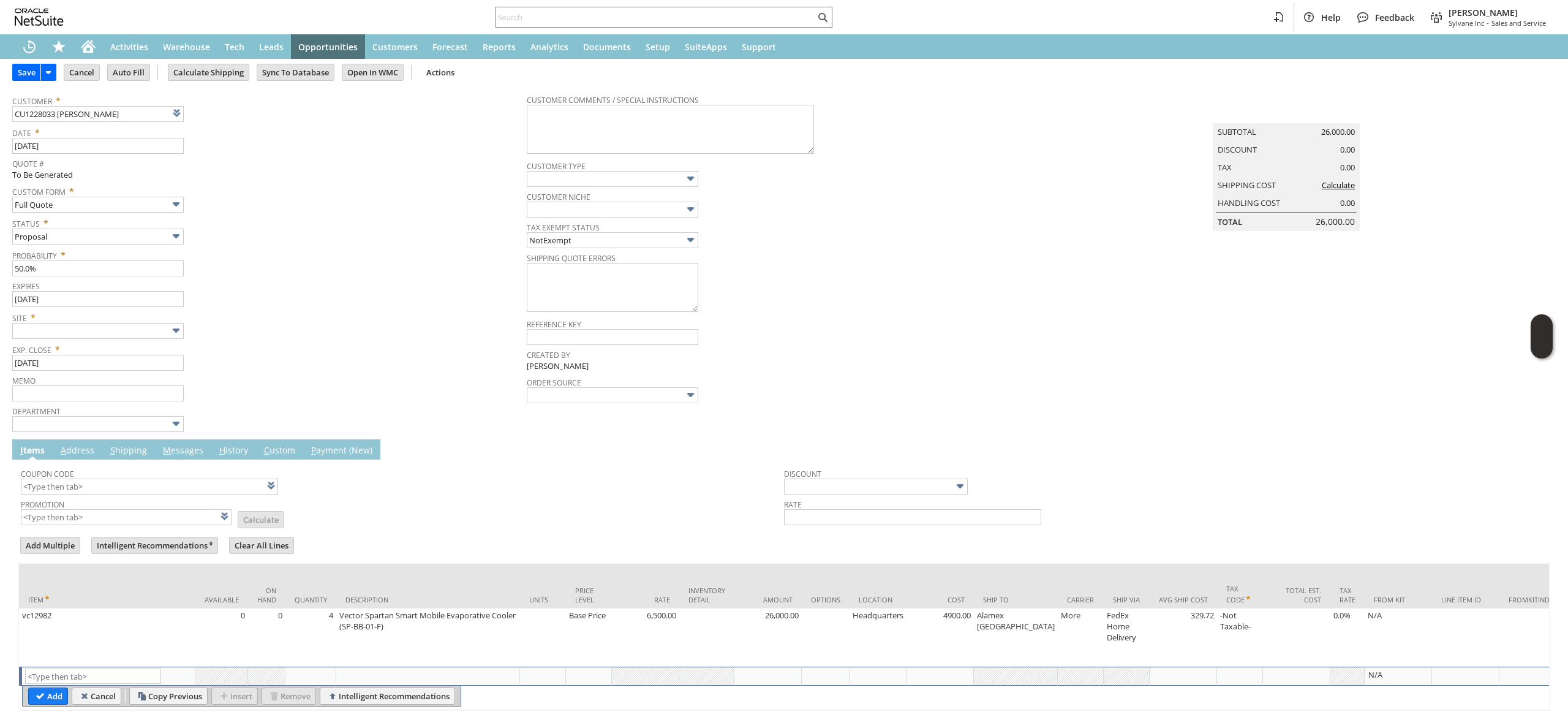
click at [67, 450] on link "A ddress" at bounding box center [78, 450] width 40 height 13
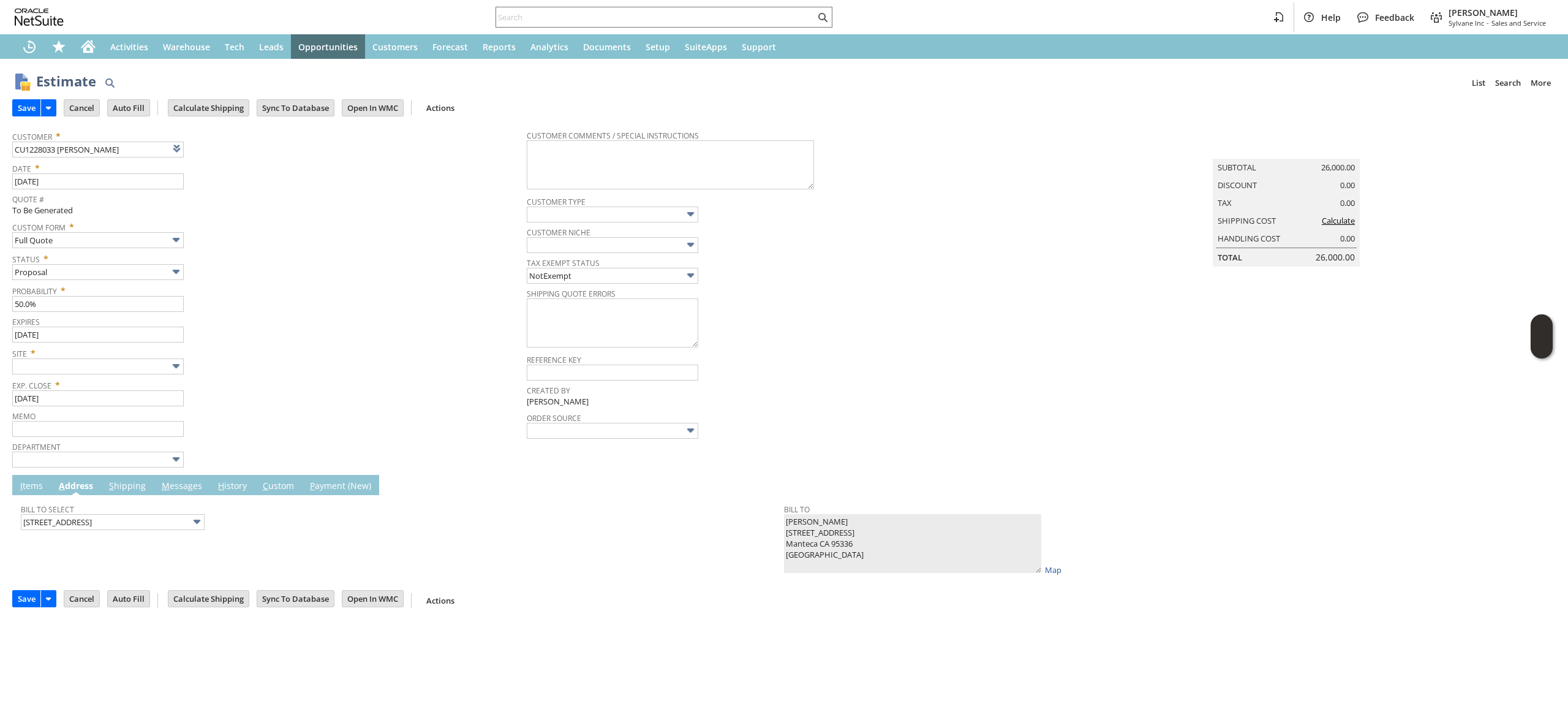
drag, startPoint x: 3, startPoint y: 483, endPoint x: 40, endPoint y: 492, distance: 38.1
click at [5, 483] on div "Estimate List Search More Add To Shortcuts Go Save Save Save & New Save & Print…" at bounding box center [784, 341] width 1568 height 565
click at [41, 492] on link "I tems" at bounding box center [31, 486] width 29 height 13
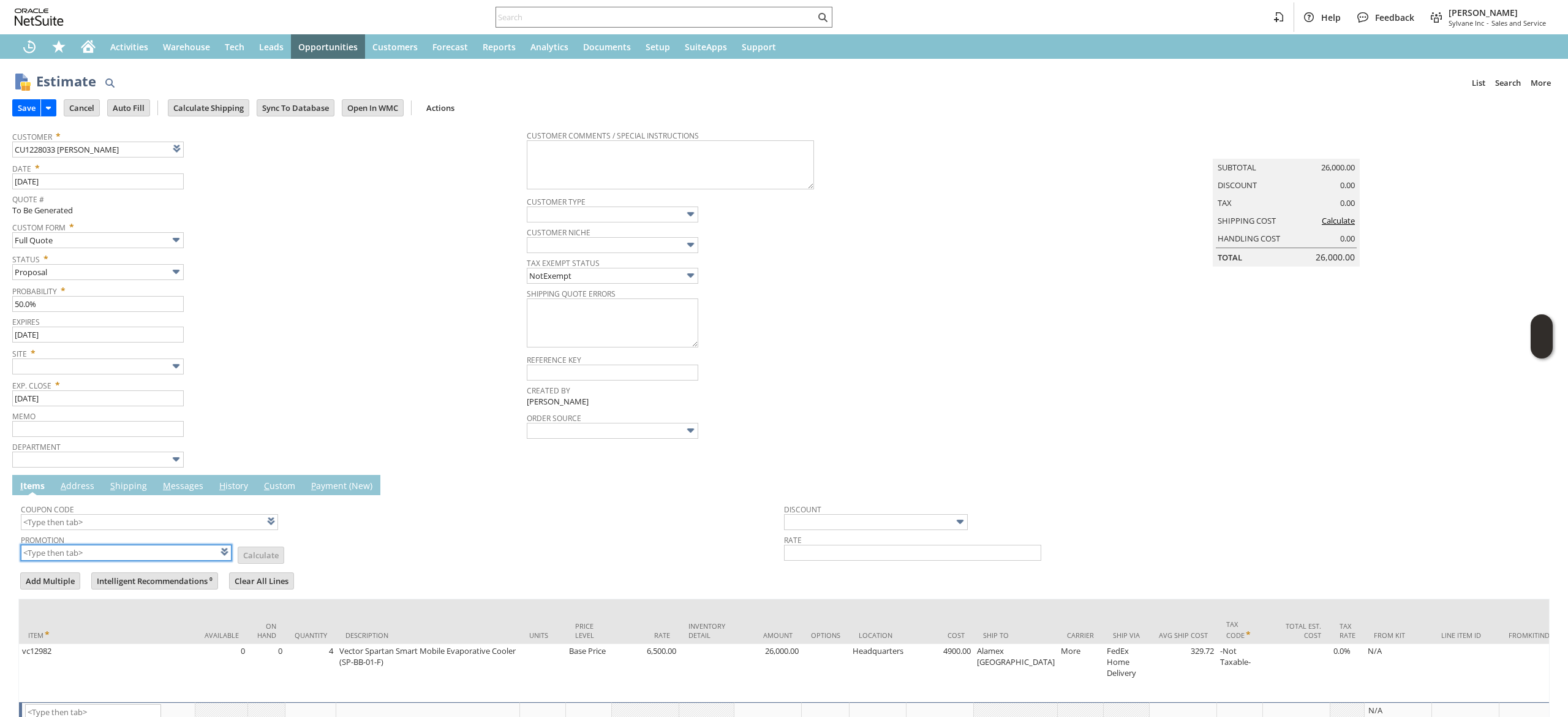
click at [132, 547] on input "text" at bounding box center [126, 553] width 211 height 16
type input "XA326"
click at [459, 566] on div at bounding box center [784, 568] width 1532 height 6
type input "XA326"
type input "Promo Code"
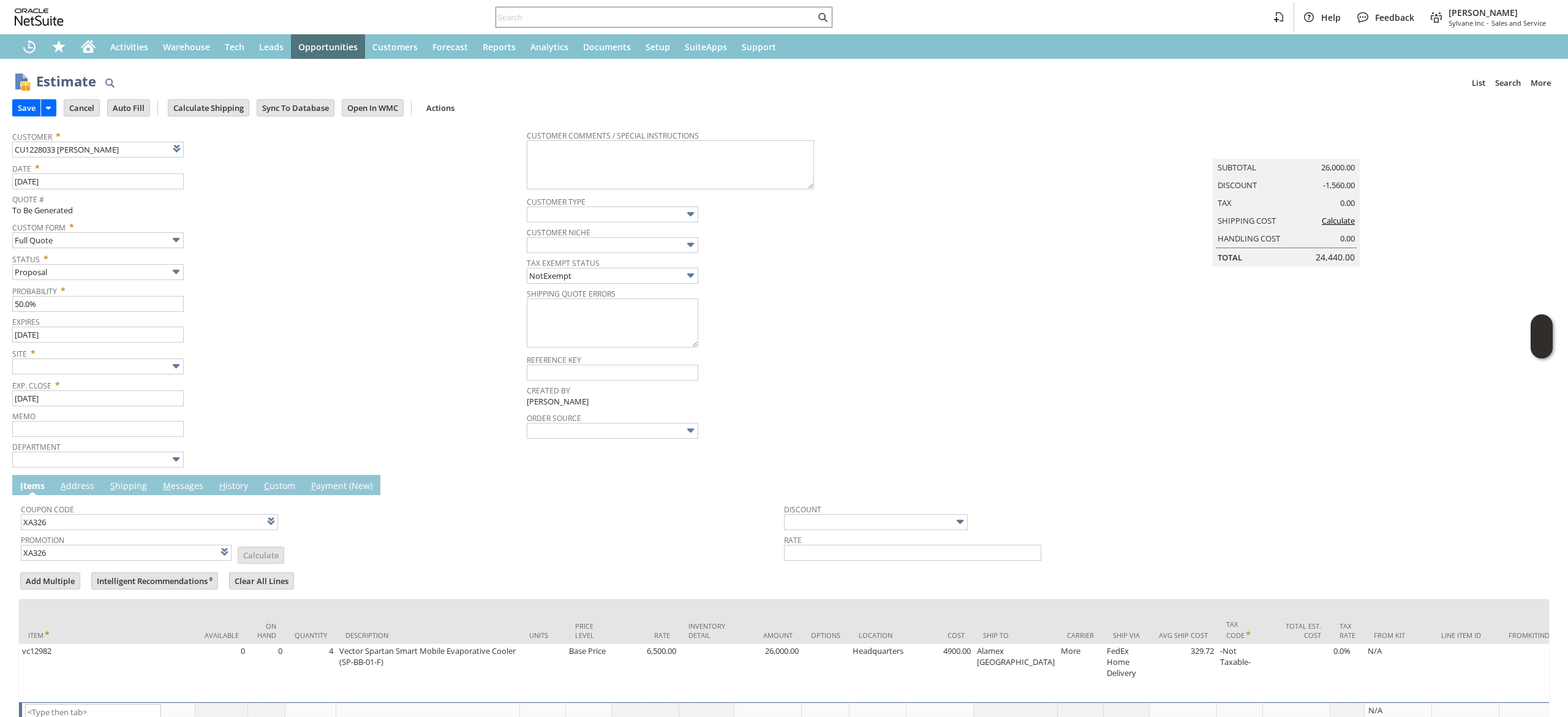
type input "-6.0%"
click at [221, 104] on input "Calculate Shipping" at bounding box center [209, 107] width 80 height 16
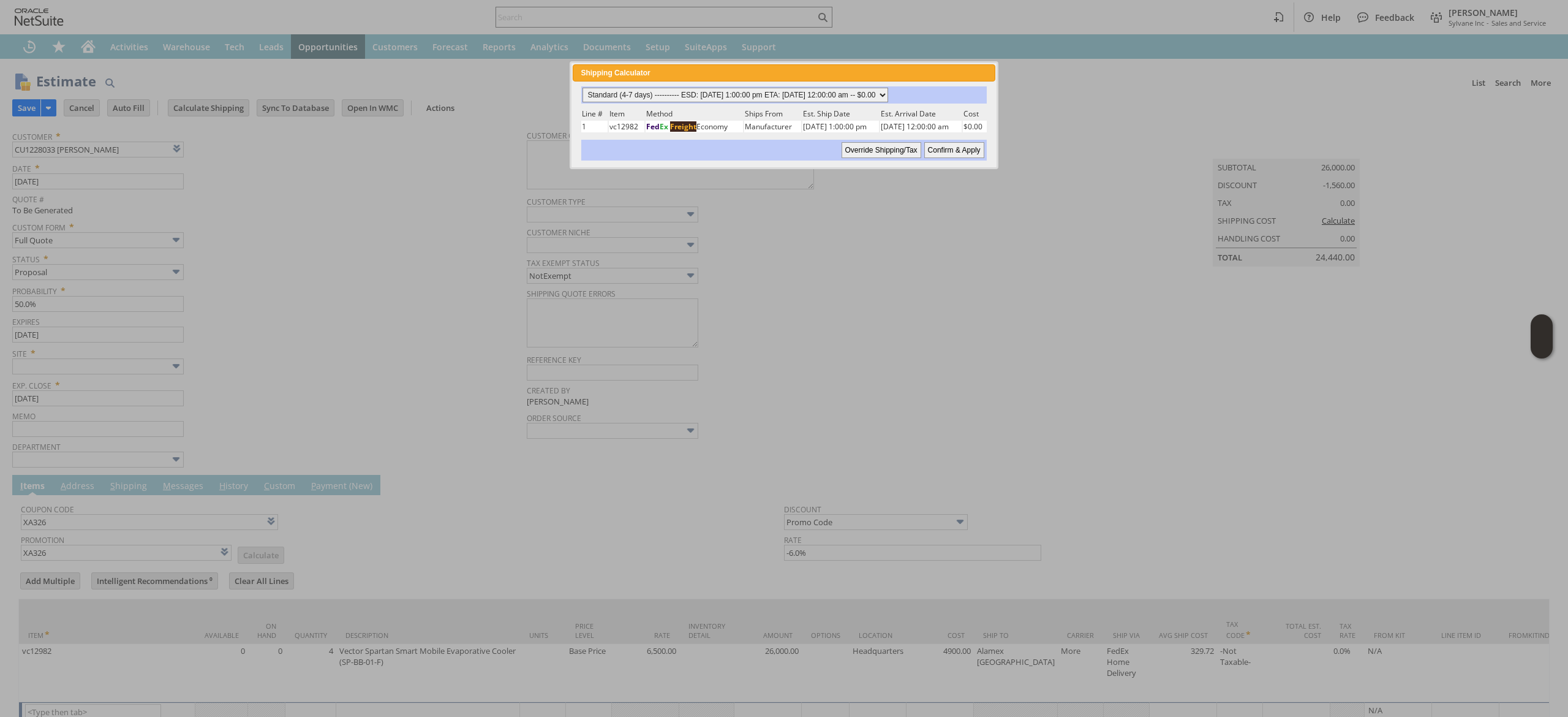
click at [806, 100] on select "Standard (4-7 days) ---------- ESD: [DATE] 1:00:00 pm ETA: [DATE] 12:00:00 am -…" at bounding box center [735, 95] width 306 height 14
click at [582, 88] on select "Standard (4-7 days) ---------- ESD: [DATE] 1:00:00 pm ETA: [DATE] 12:00:00 am -…" at bounding box center [735, 95] width 306 height 14
click at [949, 142] on input "Confirm & Apply" at bounding box center [954, 150] width 60 height 16
type input "Add"
type input "Copy Previous"
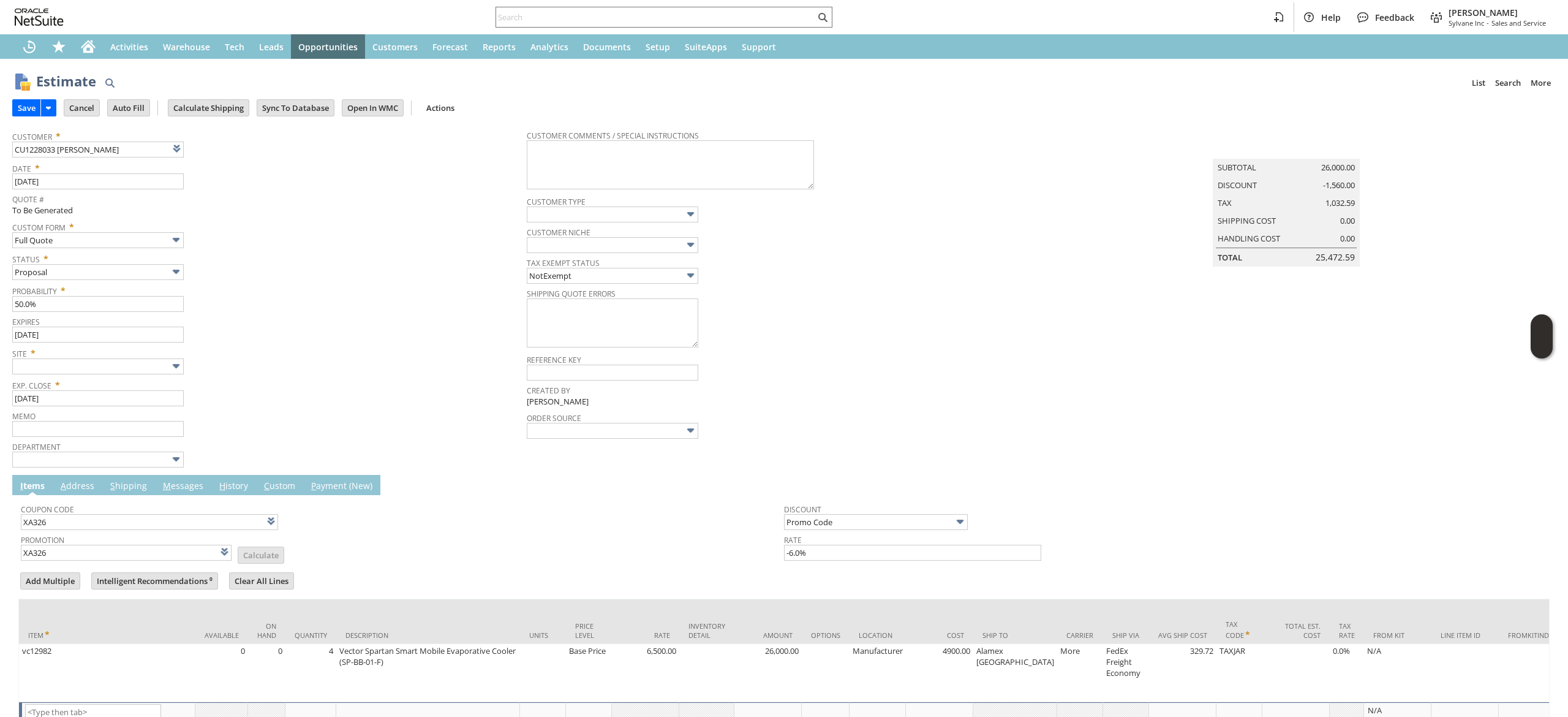
scroll to position [3, 0]
click at [211, 491] on td "H istory" at bounding box center [233, 482] width 45 height 20
click at [194, 487] on link "M essages" at bounding box center [183, 484] width 46 height 13
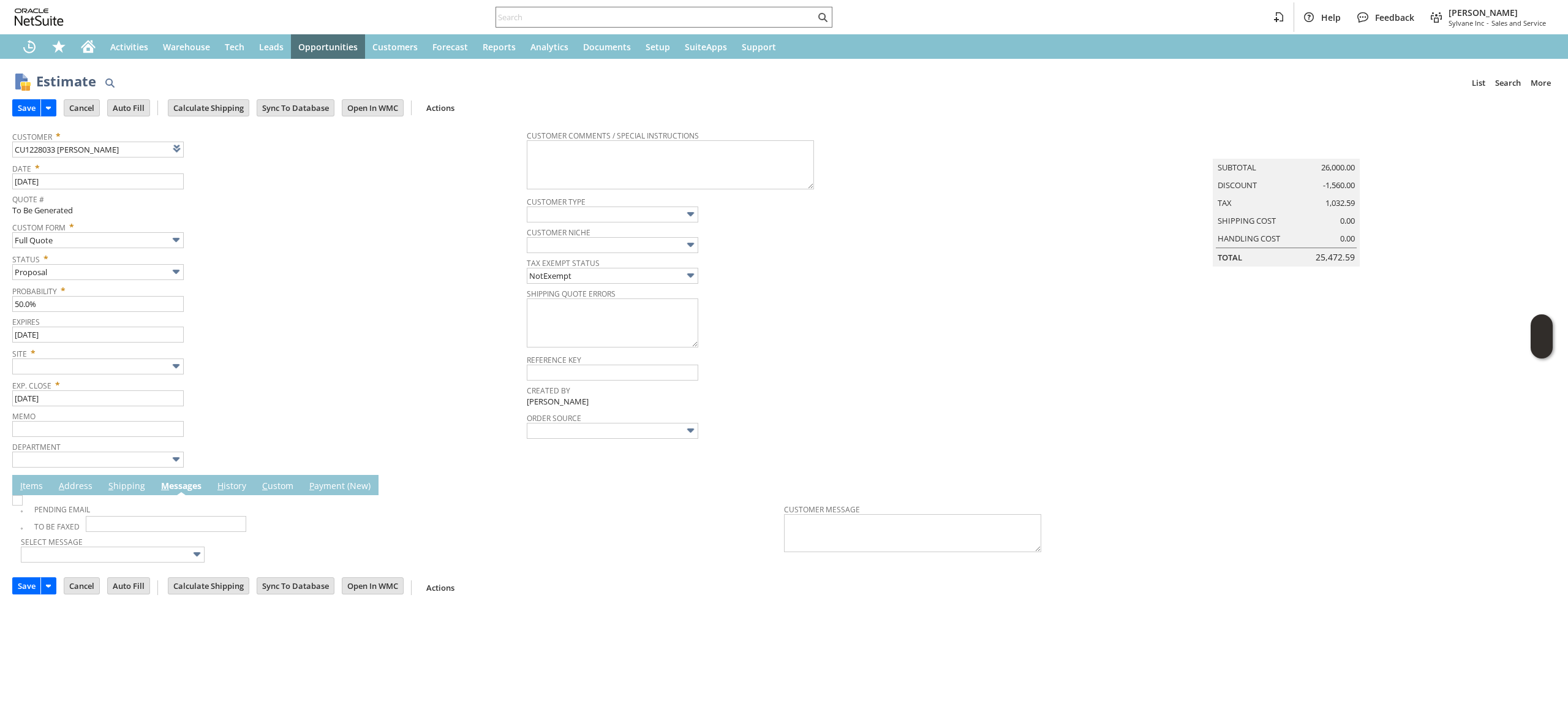
click at [129, 356] on span "Site *" at bounding box center [266, 351] width 508 height 14
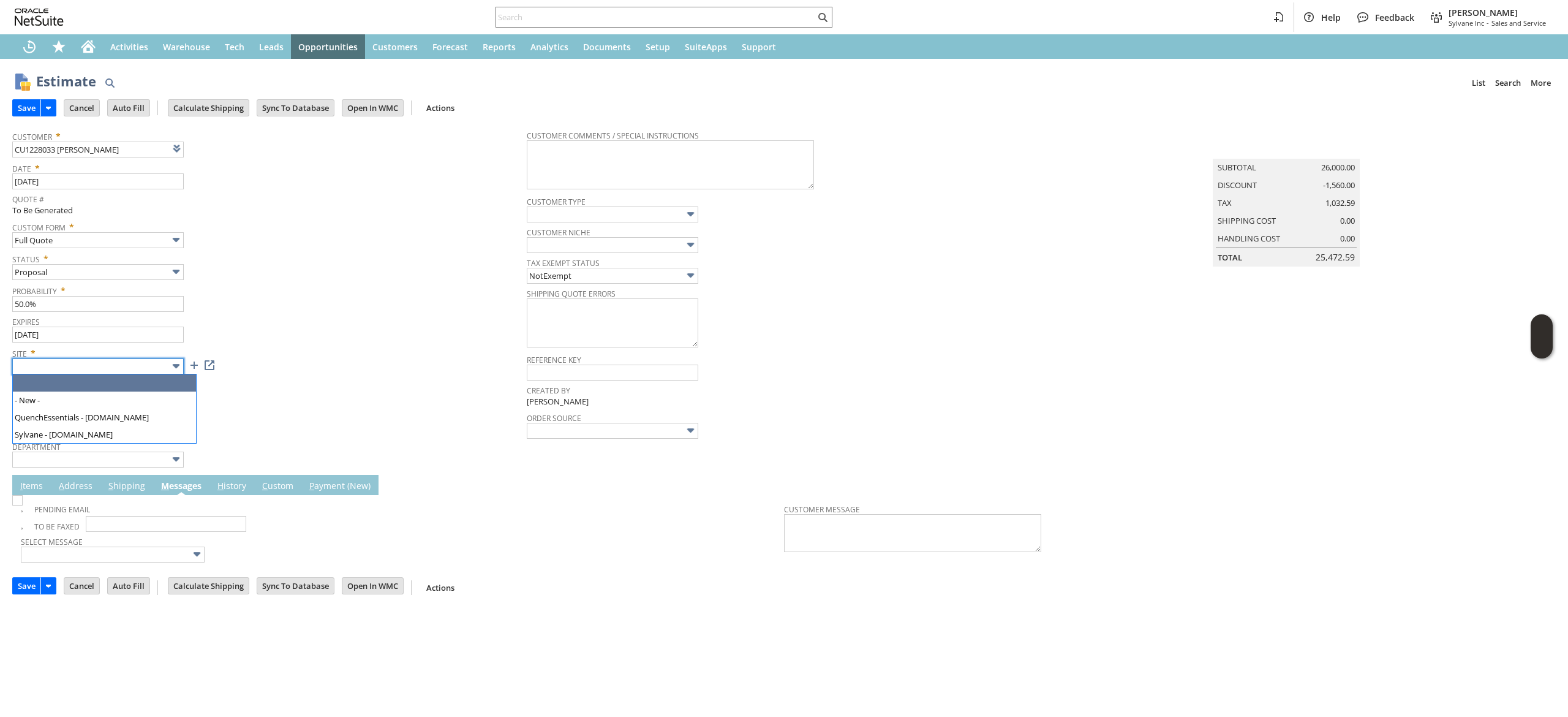
drag, startPoint x: 132, startPoint y: 369, endPoint x: 122, endPoint y: 427, distance: 58.9
click at [135, 369] on input "text" at bounding box center [98, 366] width 172 height 16
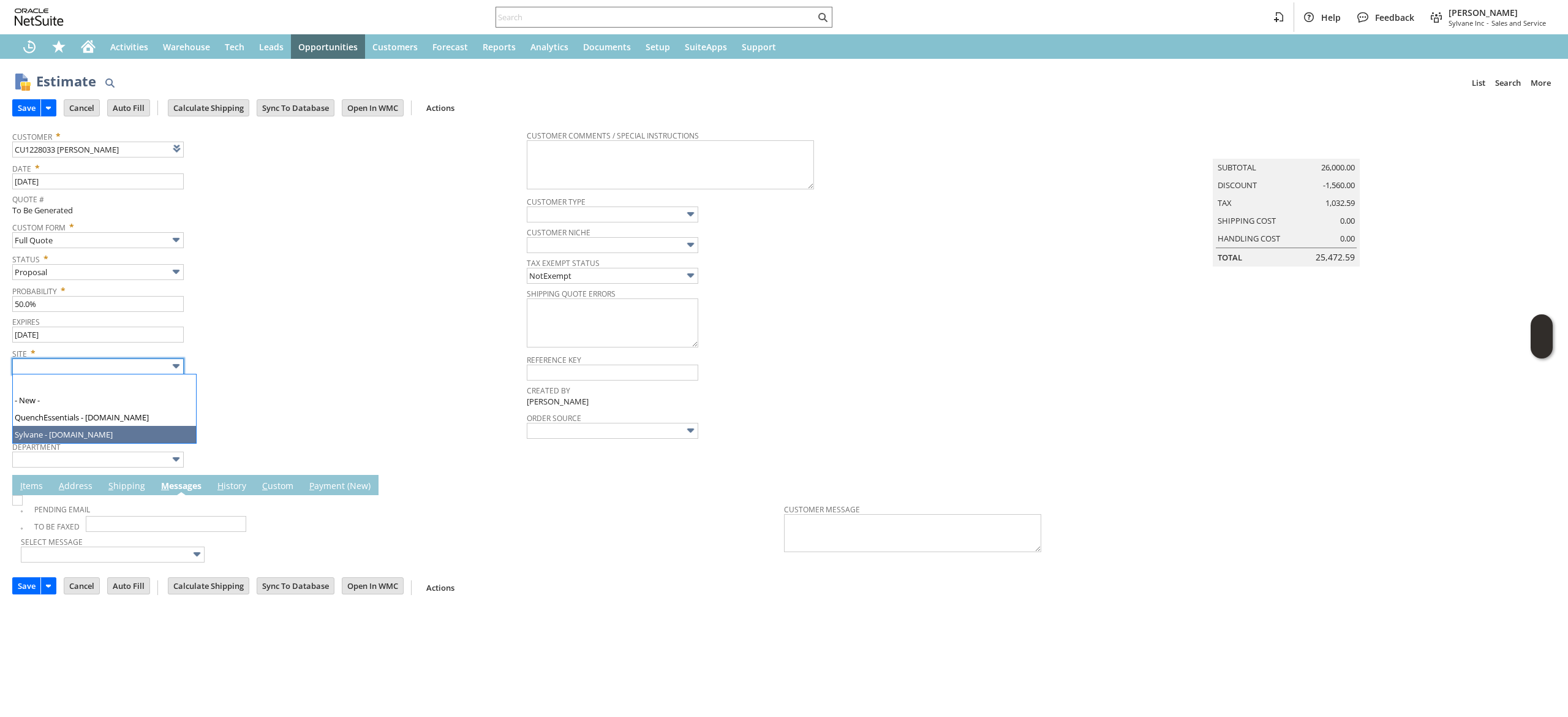
type input "Sylvane - [DOMAIN_NAME]"
click at [22, 100] on input "Save" at bounding box center [27, 107] width 28 height 16
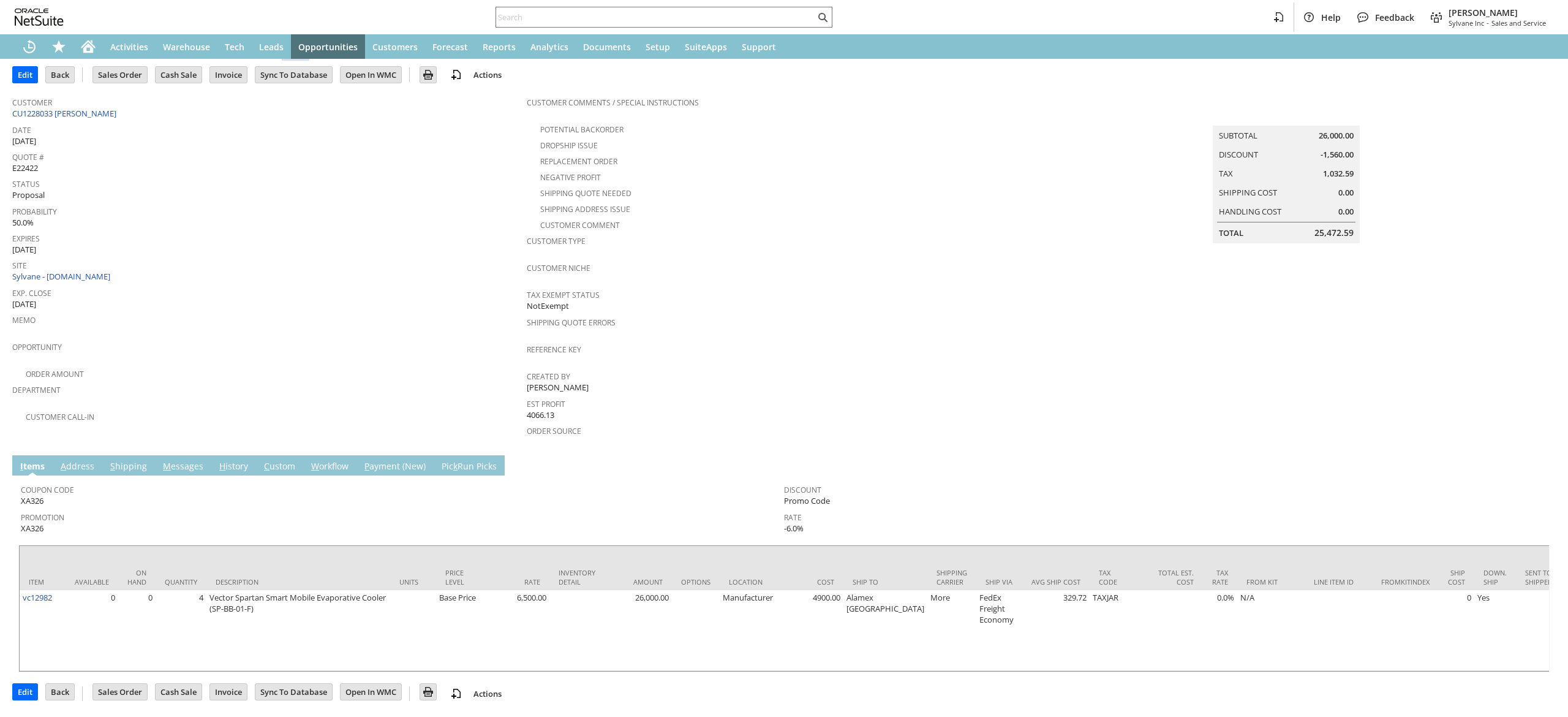
click at [182, 455] on td "M essages" at bounding box center [183, 465] width 56 height 20
click at [179, 460] on link "M essages" at bounding box center [183, 467] width 46 height 13
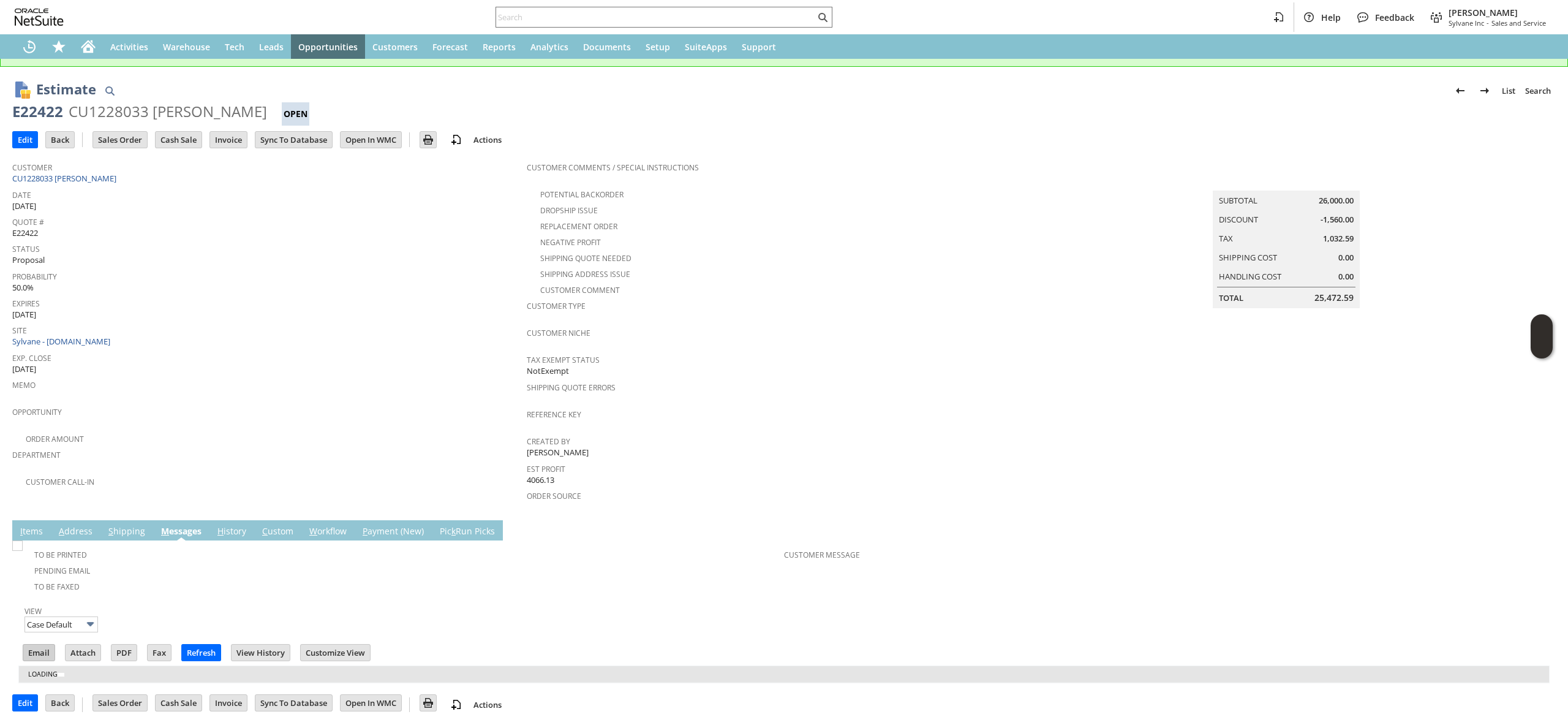
click at [51, 645] on input "Email" at bounding box center [39, 652] width 31 height 16
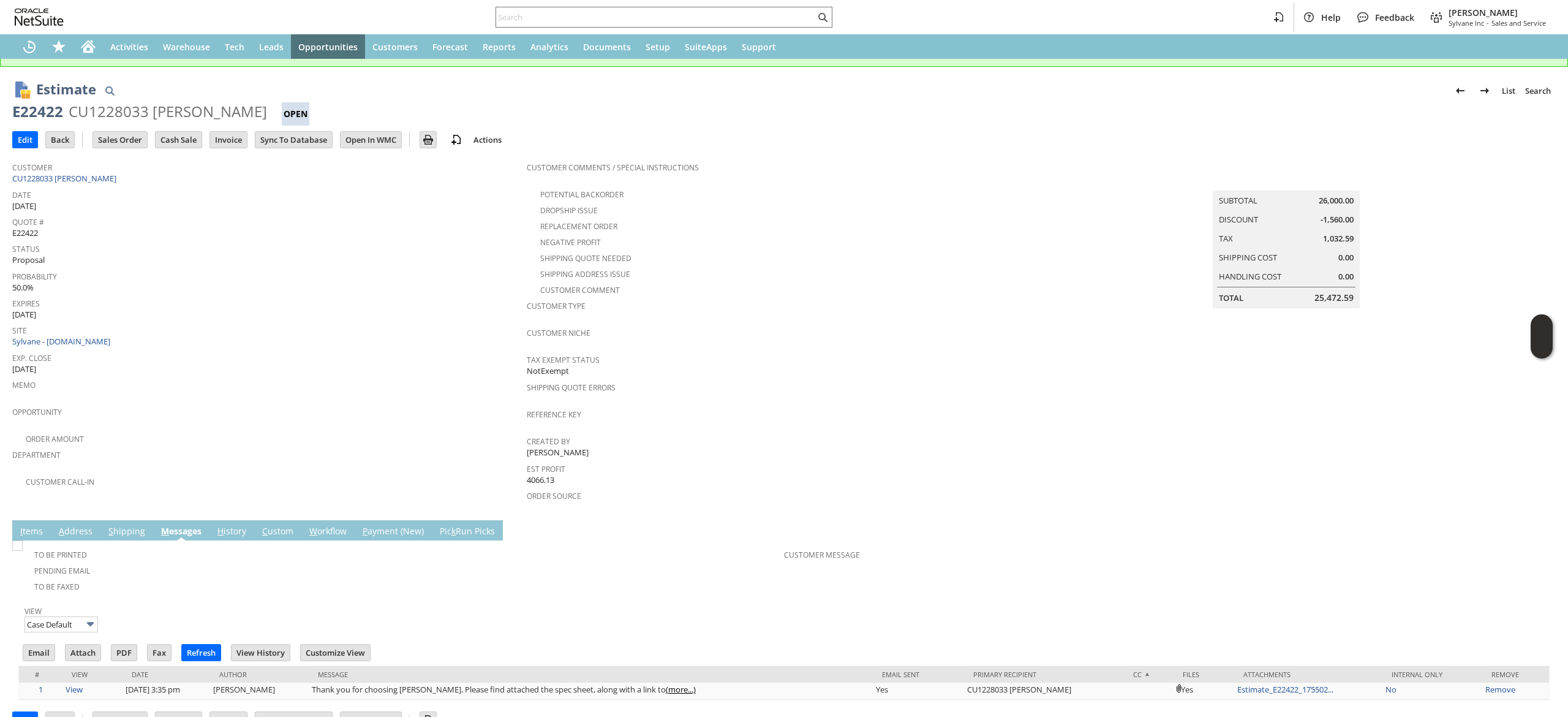
scroll to position [0, 0]
click at [86, 51] on icon "Home" at bounding box center [88, 48] width 10 height 9
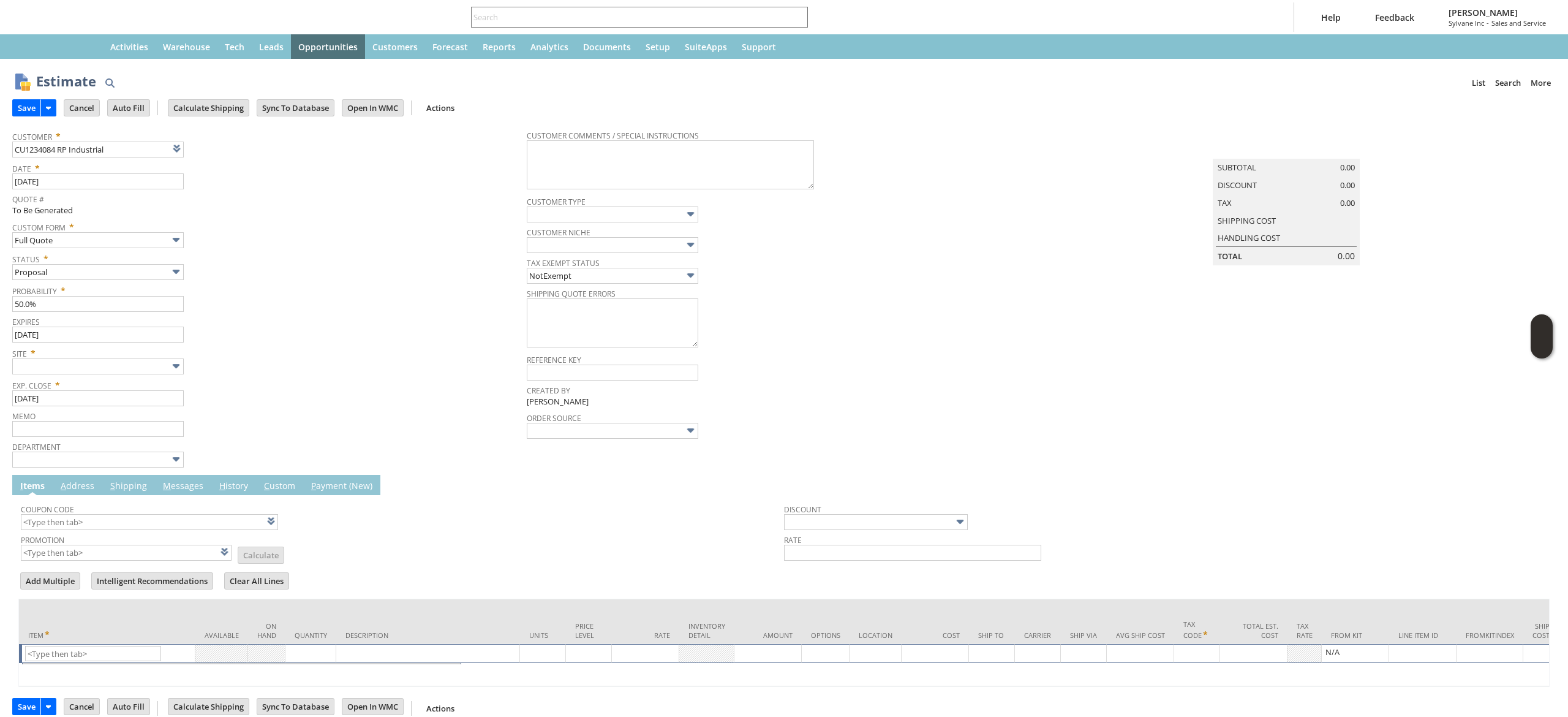
type input "[DATE]"
type input "Intelligent Recommendations ⁰"
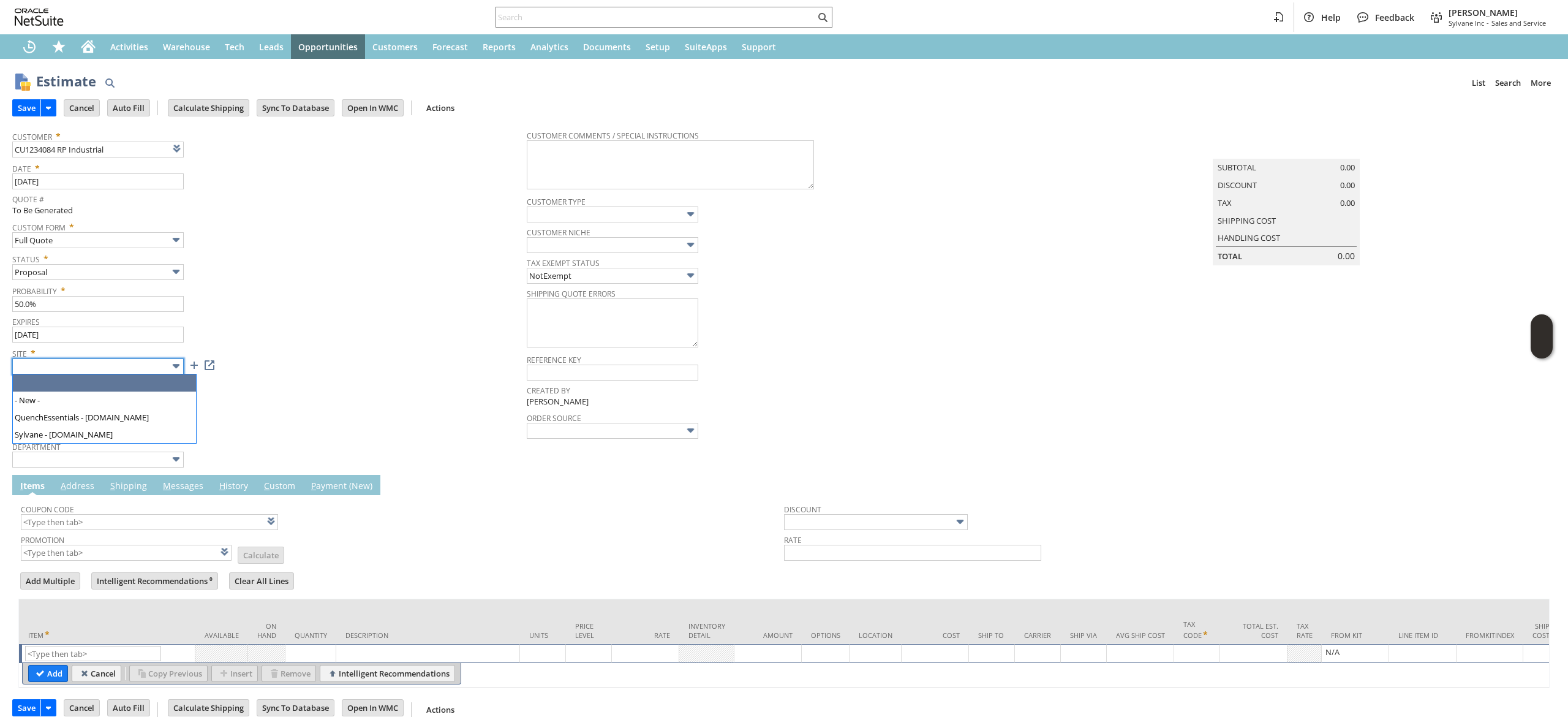
drag, startPoint x: 165, startPoint y: 360, endPoint x: 159, endPoint y: 367, distance: 9.2
click at [164, 360] on input "text" at bounding box center [98, 366] width 172 height 16
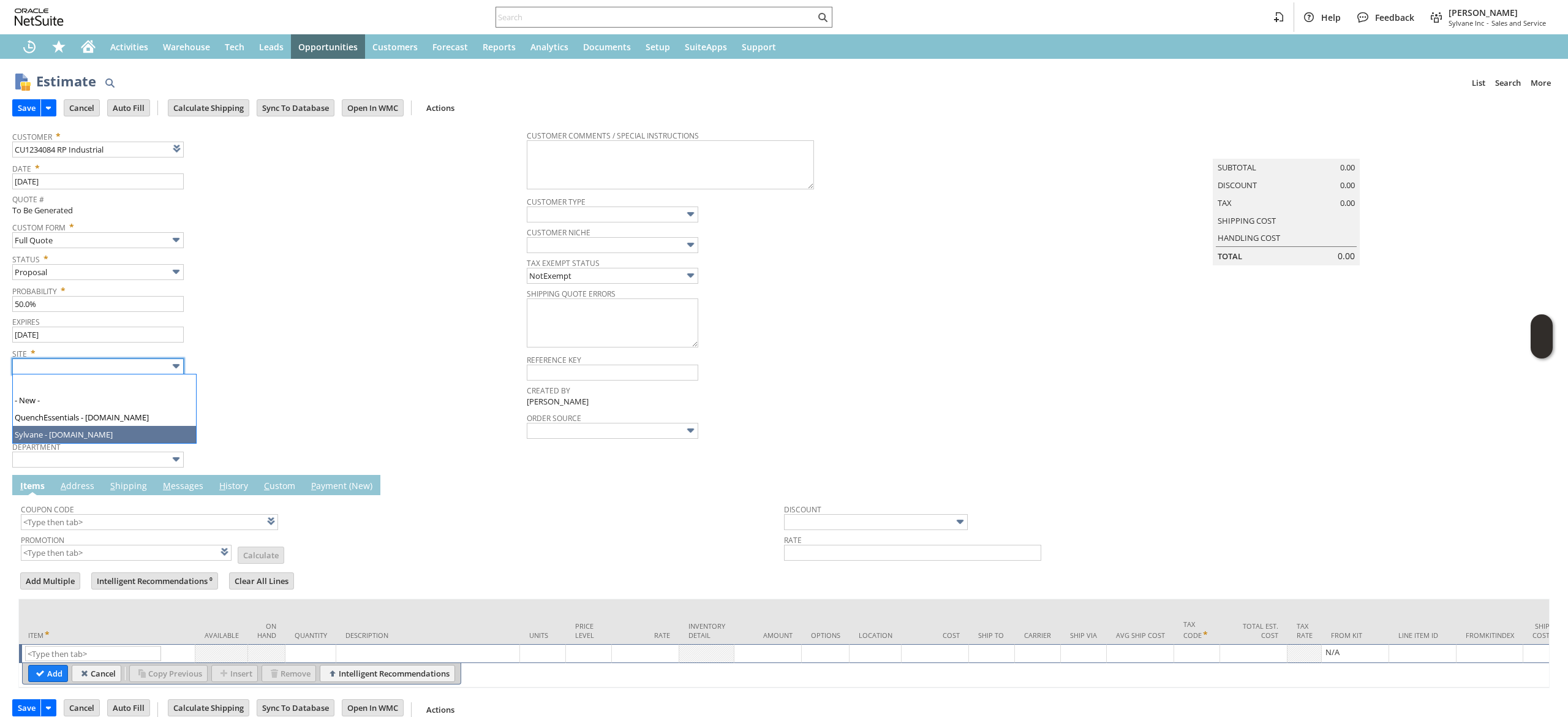
type input "Sylvane - [DOMAIN_NAME]"
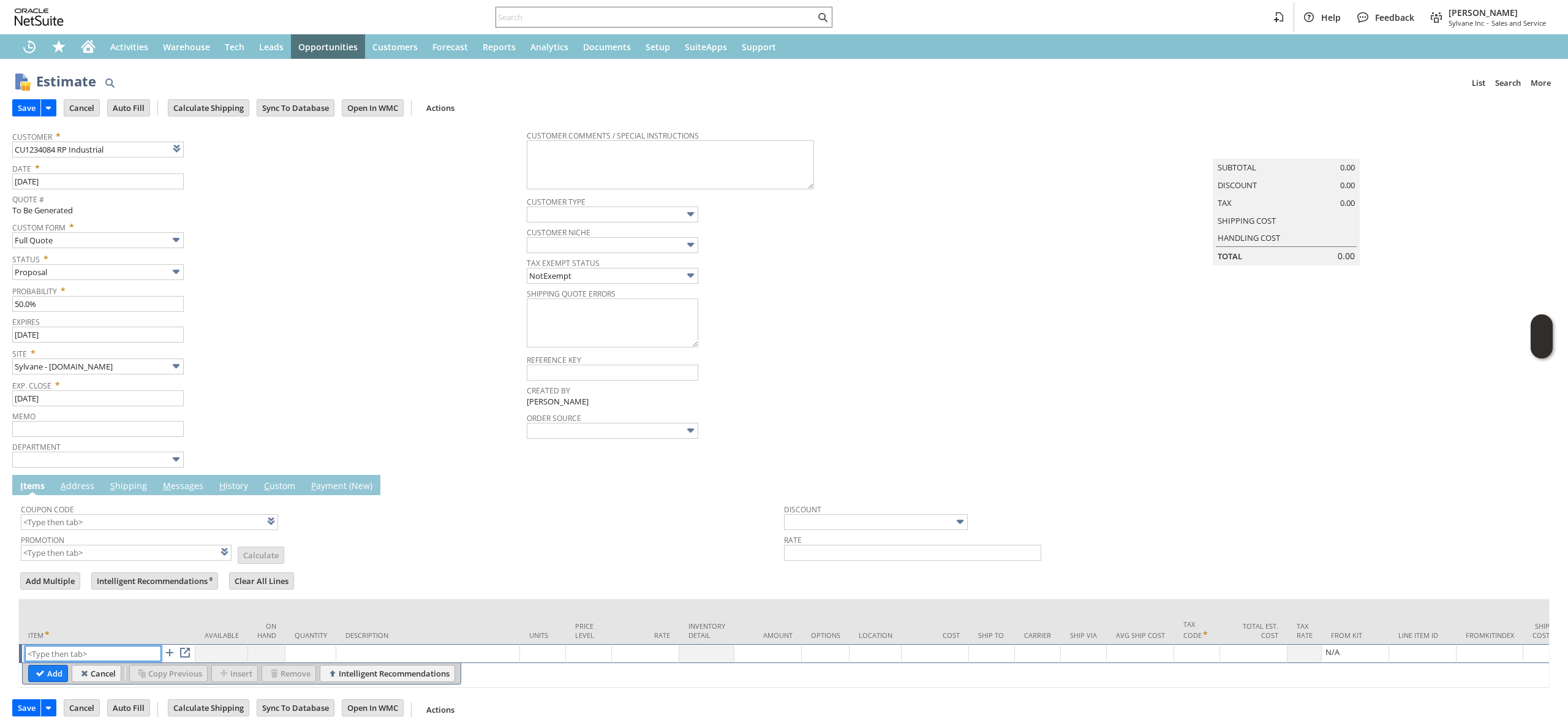
click at [113, 649] on input "text" at bounding box center [93, 654] width 136 height 15
paste input "ep10044"
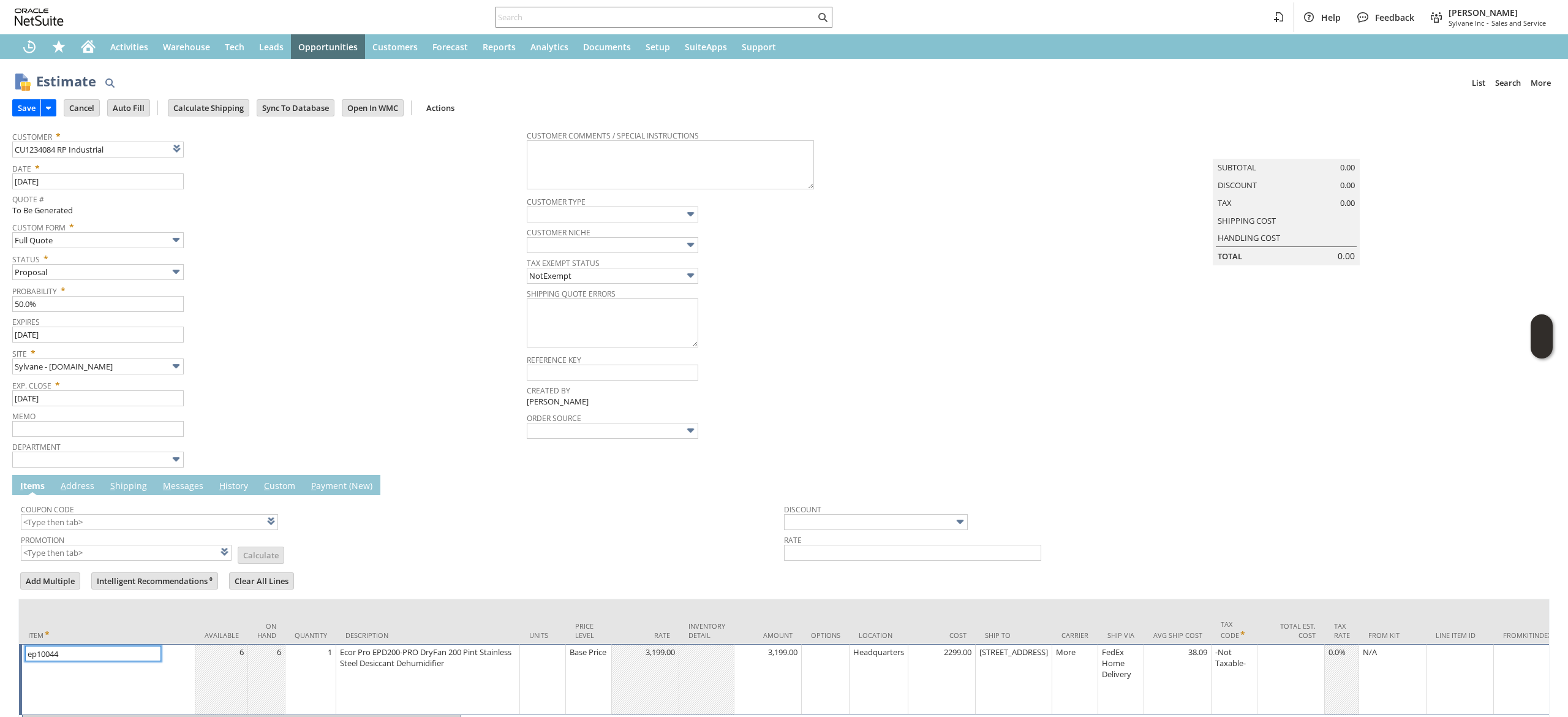
scroll to position [87, 0]
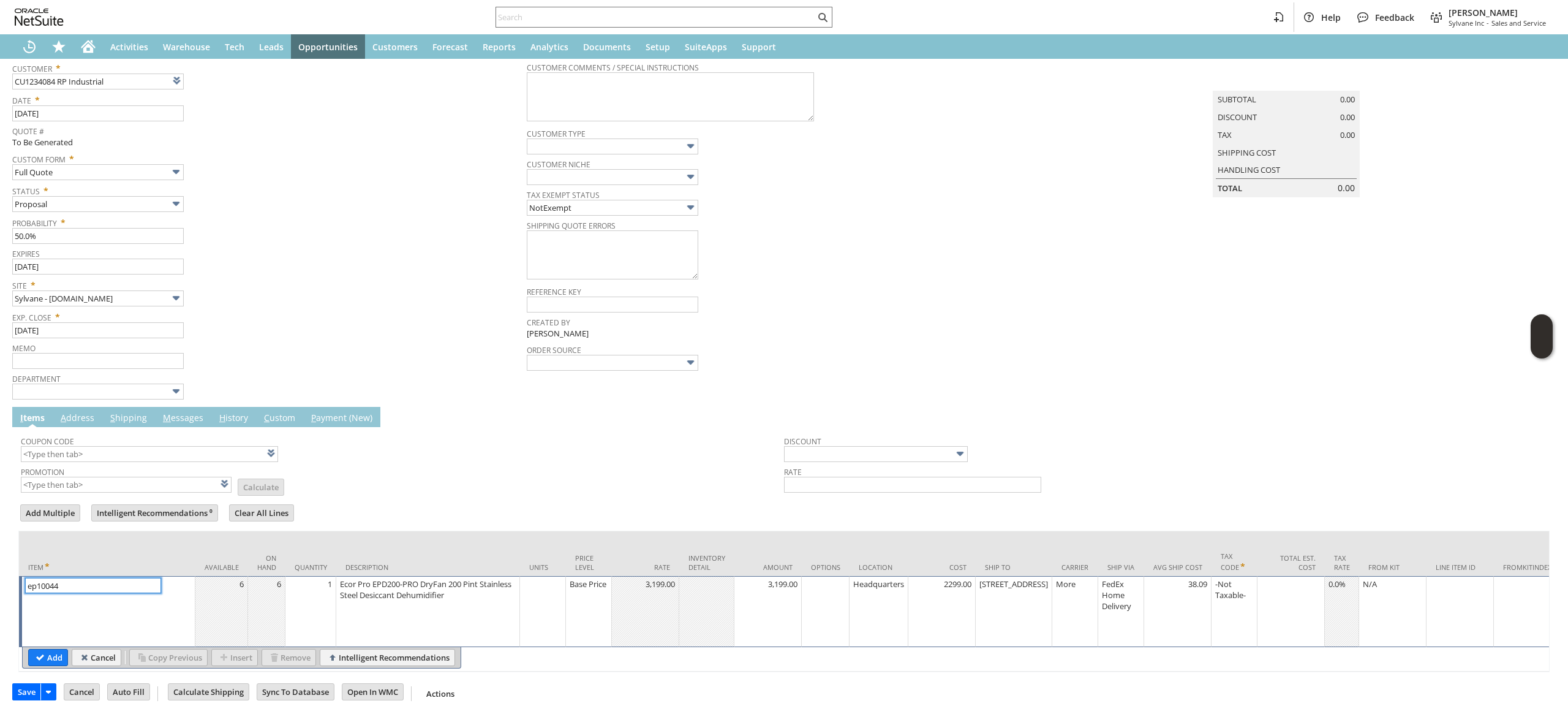
type input "ep10044"
click at [65, 650] on input "Add" at bounding box center [48, 657] width 39 height 16
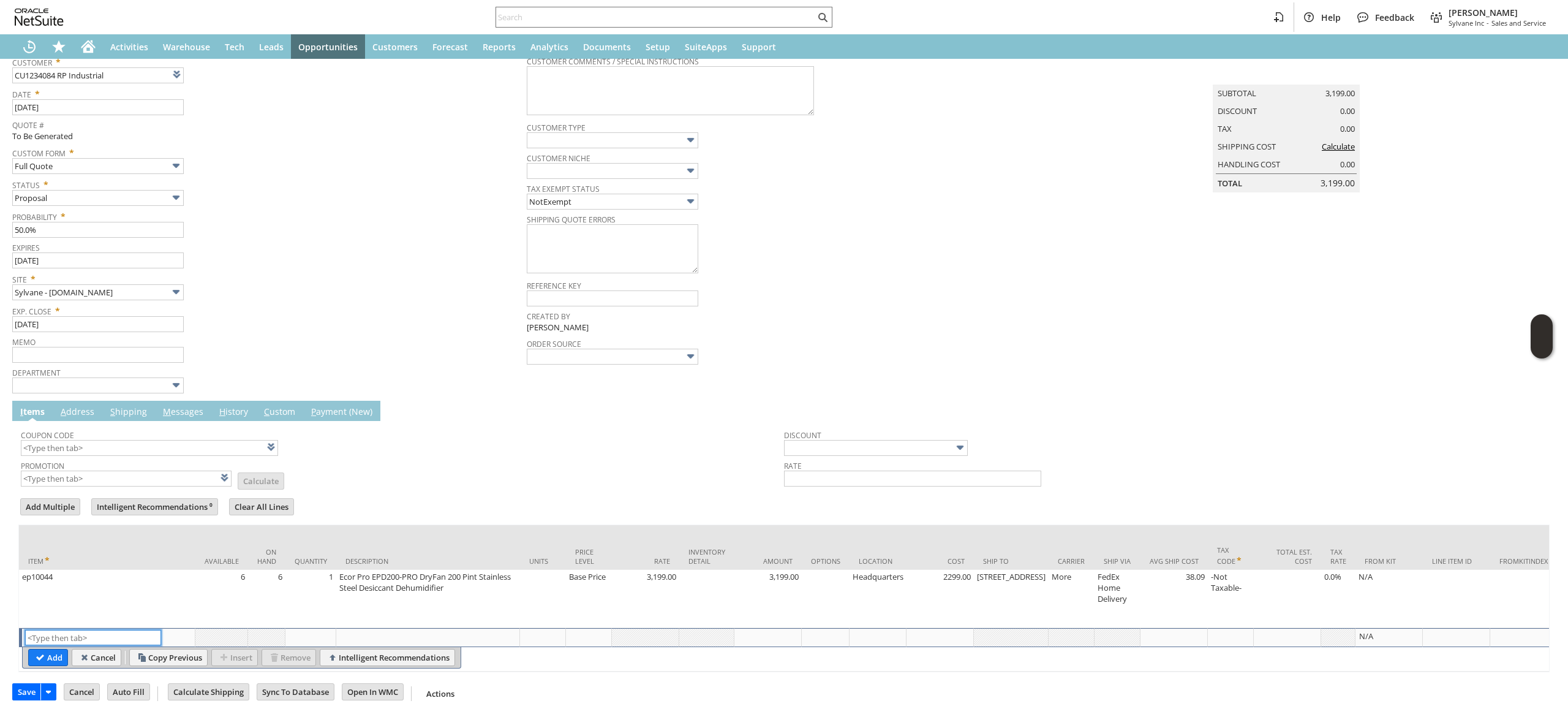
scroll to position [0, 0]
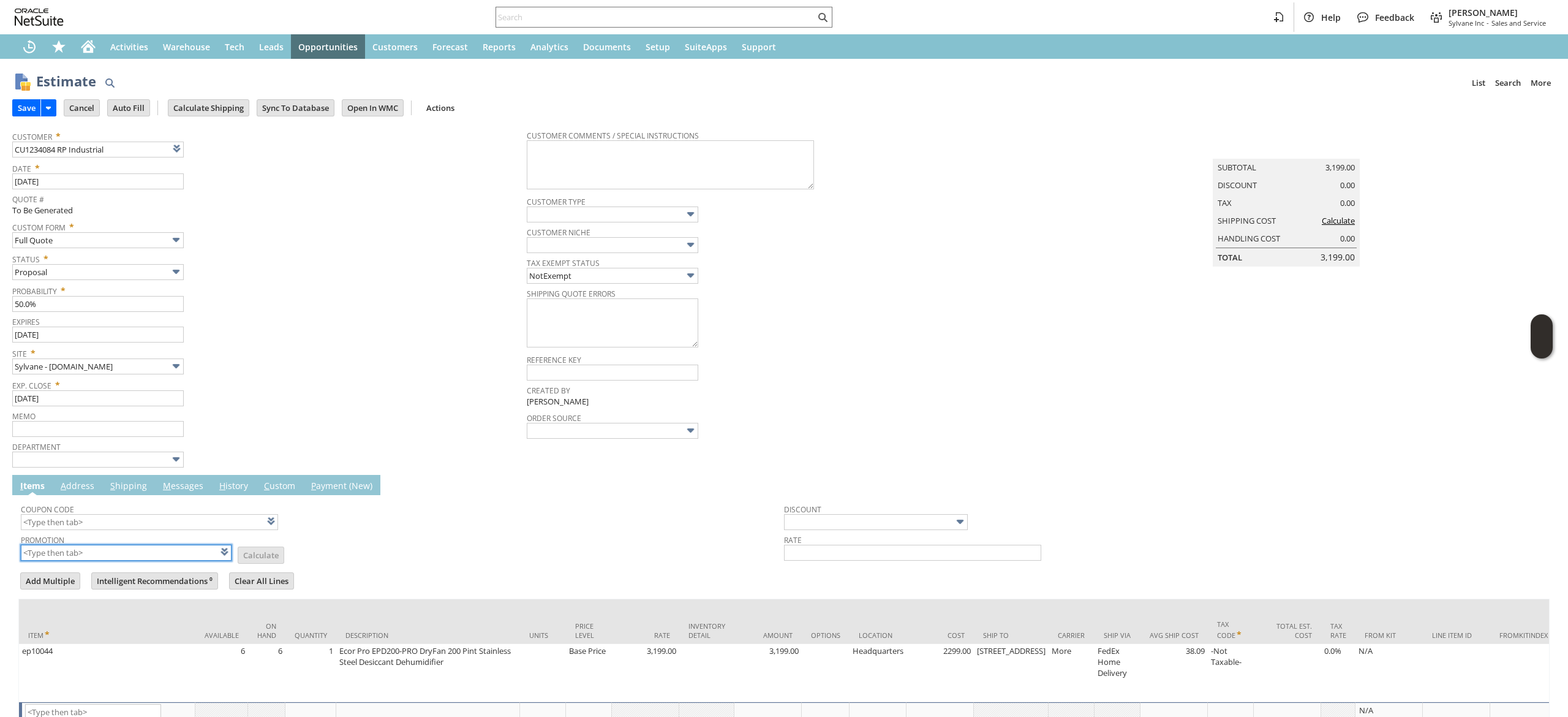
click at [125, 550] on input "text" at bounding box center [126, 553] width 211 height 16
type input "XA325"
click at [344, 396] on div "Exp. Close * 8/12/2025" at bounding box center [266, 391] width 508 height 31
type input "XA325"
type input "Promo Code"
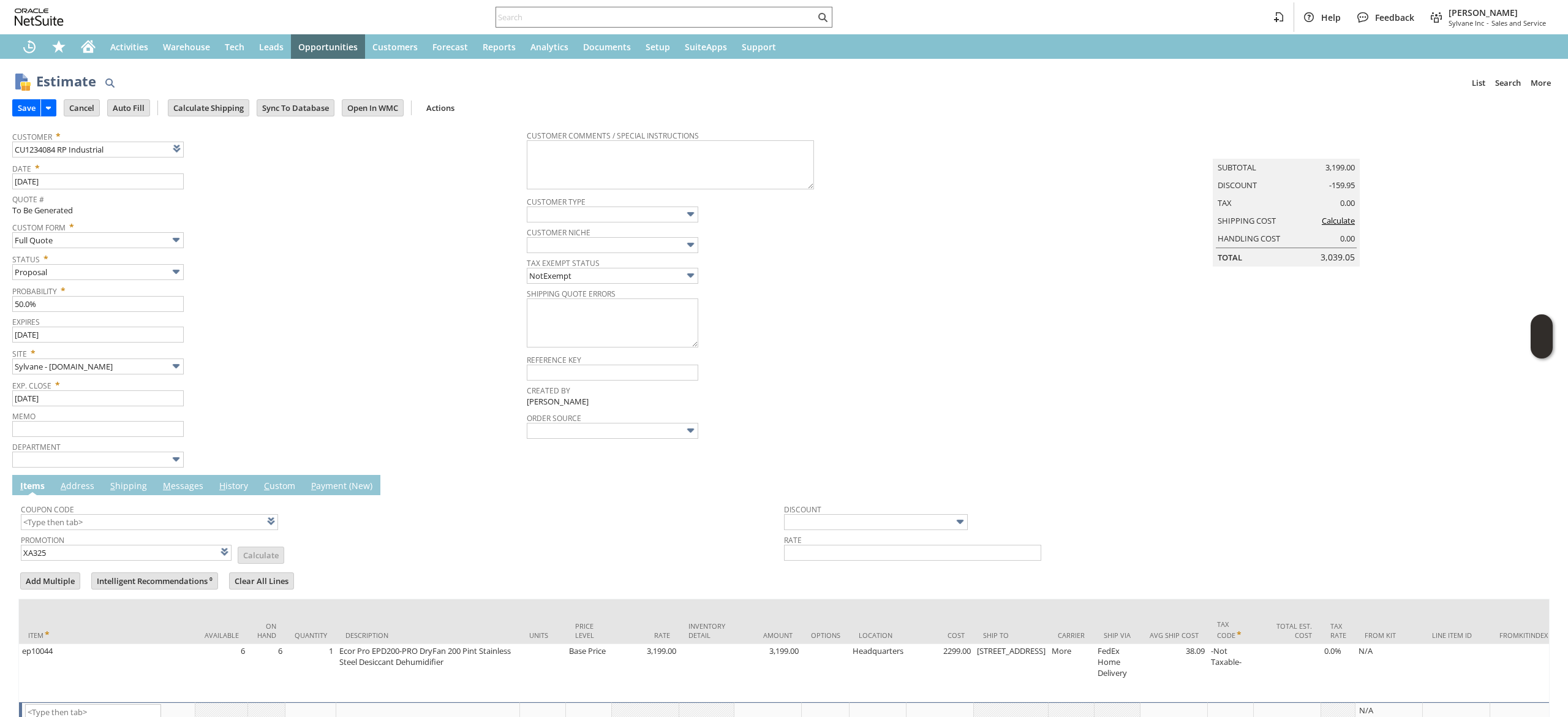
type input "-5.0%"
click at [207, 100] on input "Calculate Shipping" at bounding box center [209, 107] width 80 height 16
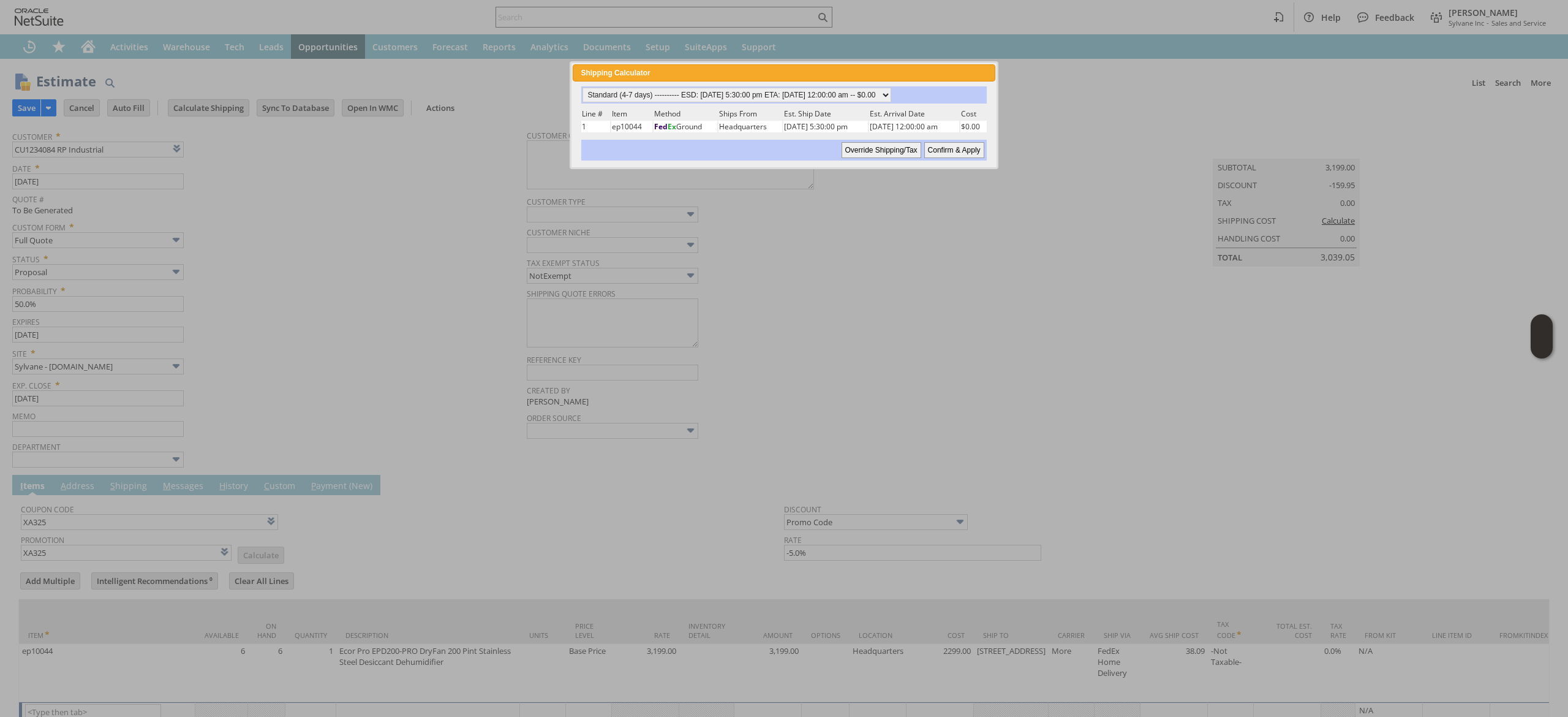
click at [809, 85] on div "Standard (4-7 days) ---------- ESD: 08/12/2025 5:30:00 pm ETA: 08/15/2025 12:00…" at bounding box center [784, 124] width 422 height 84
click at [811, 97] on select "Standard (4-7 days) ---------- ESD: 08/12/2025 5:30:00 pm ETA: 08/15/2025 12:00…" at bounding box center [737, 95] width 308 height 14
select select "3 Day ------------------------ ESD: 08/12/2025 5:30:00 pm ETA: 08/15/2025 12:00…"
click at [582, 88] on select "Standard (4-7 days) ---------- ESD: 08/12/2025 5:30:00 pm ETA: 08/15/2025 12:00…" at bounding box center [737, 95] width 308 height 14
click at [961, 151] on input "Confirm & Apply" at bounding box center [954, 150] width 60 height 16
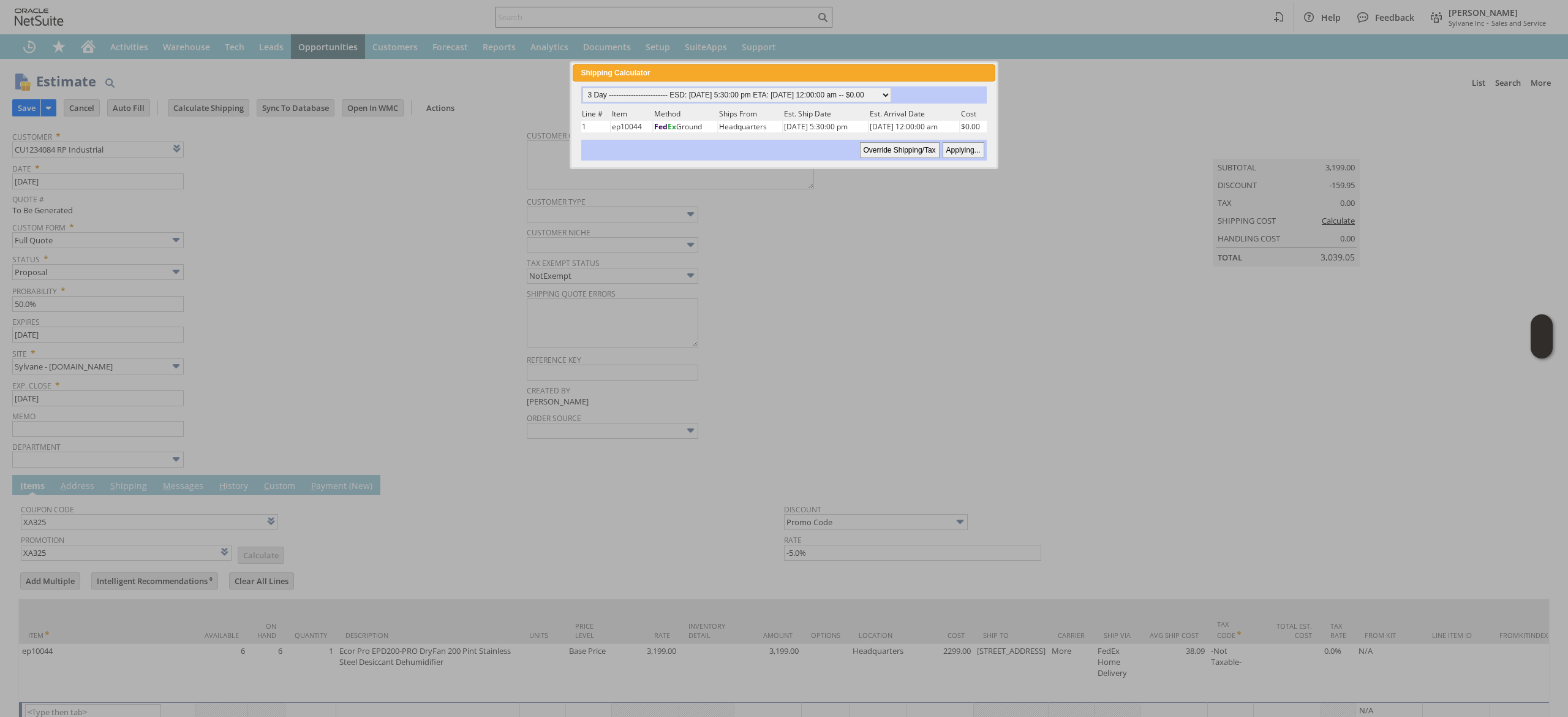
type input "Add"
type input "Copy Previous"
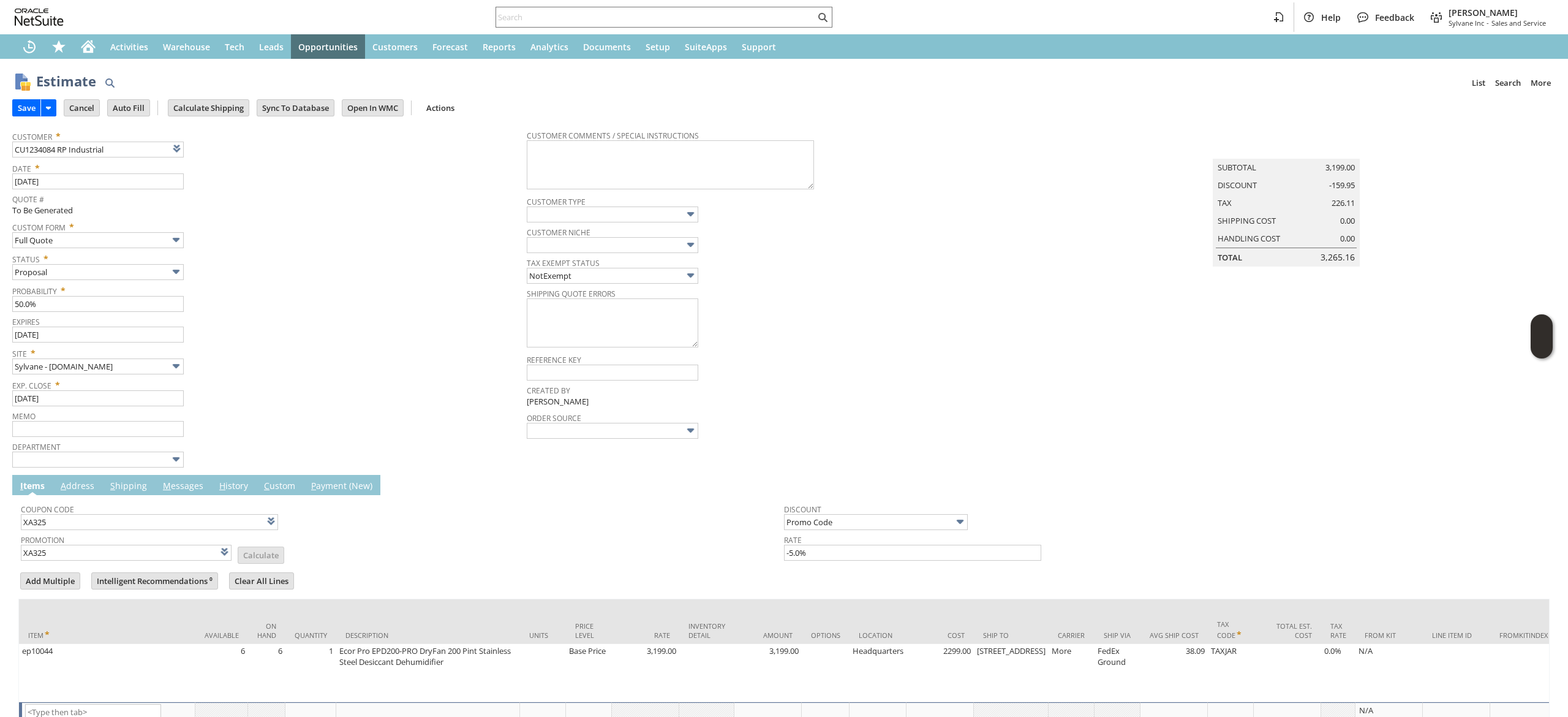
scroll to position [3, 0]
click at [163, 487] on span "M" at bounding box center [167, 483] width 8 height 12
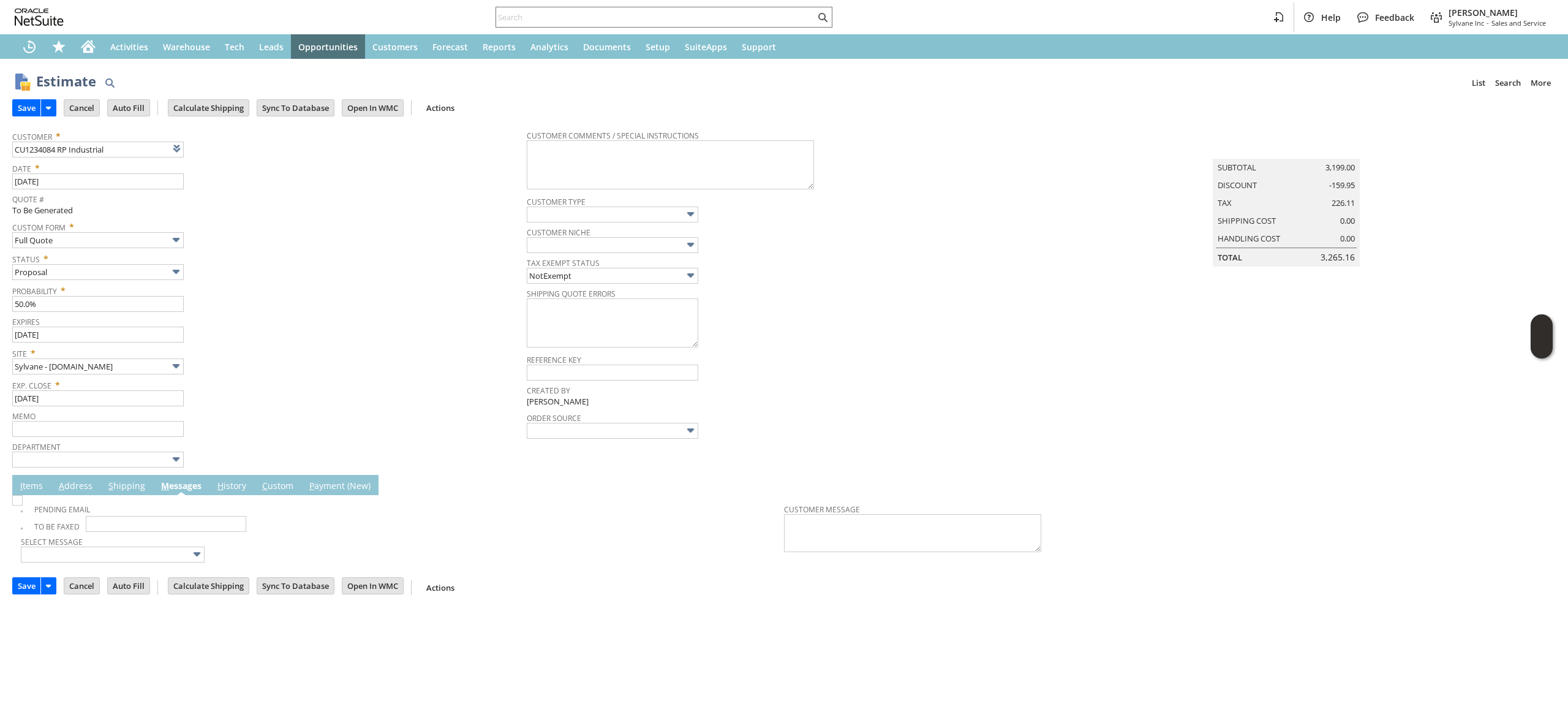
click at [23, 505] on img at bounding box center [18, 500] width 11 height 11
checkbox input "true"
click at [28, 97] on td "Save" at bounding box center [38, 107] width 51 height 23
click at [23, 105] on input "Save" at bounding box center [27, 107] width 28 height 16
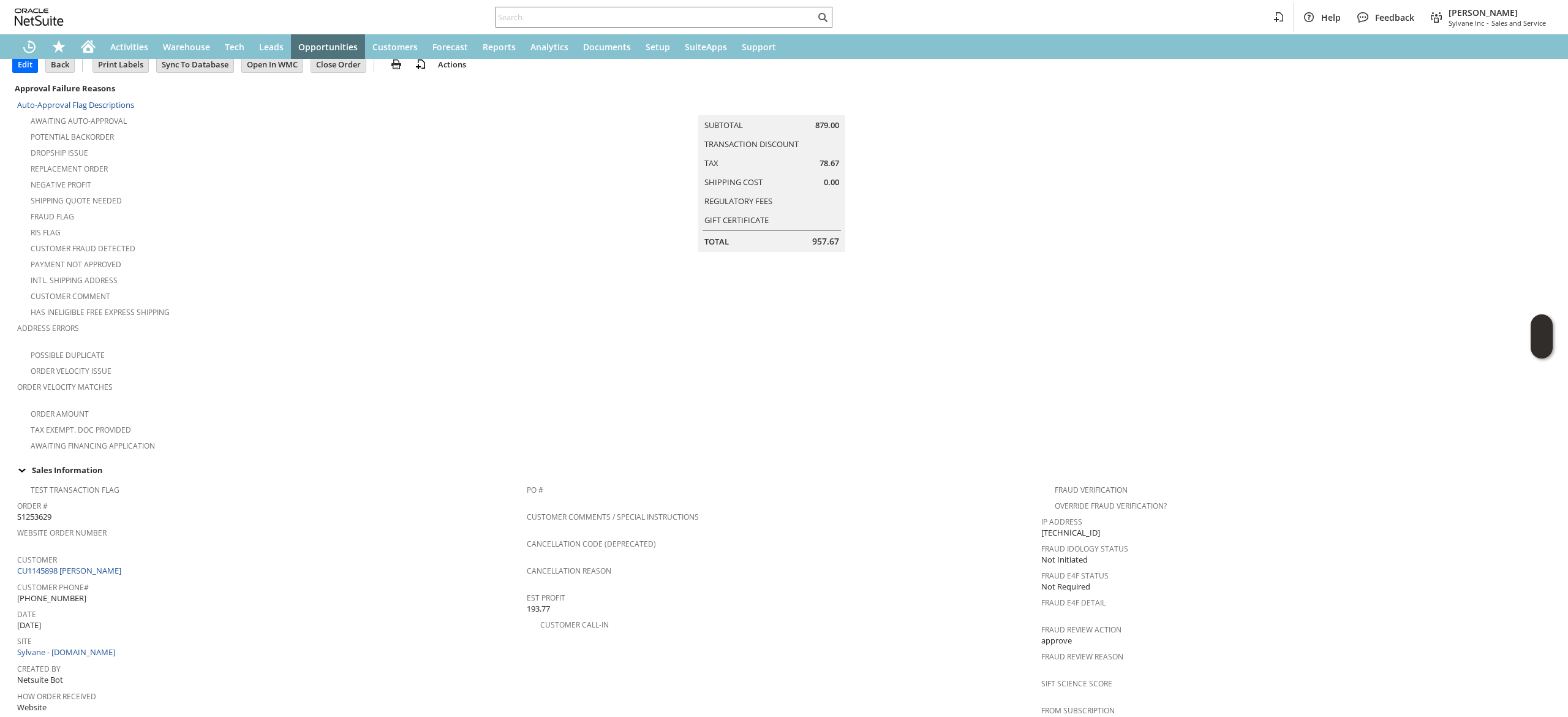
scroll to position [122, 0]
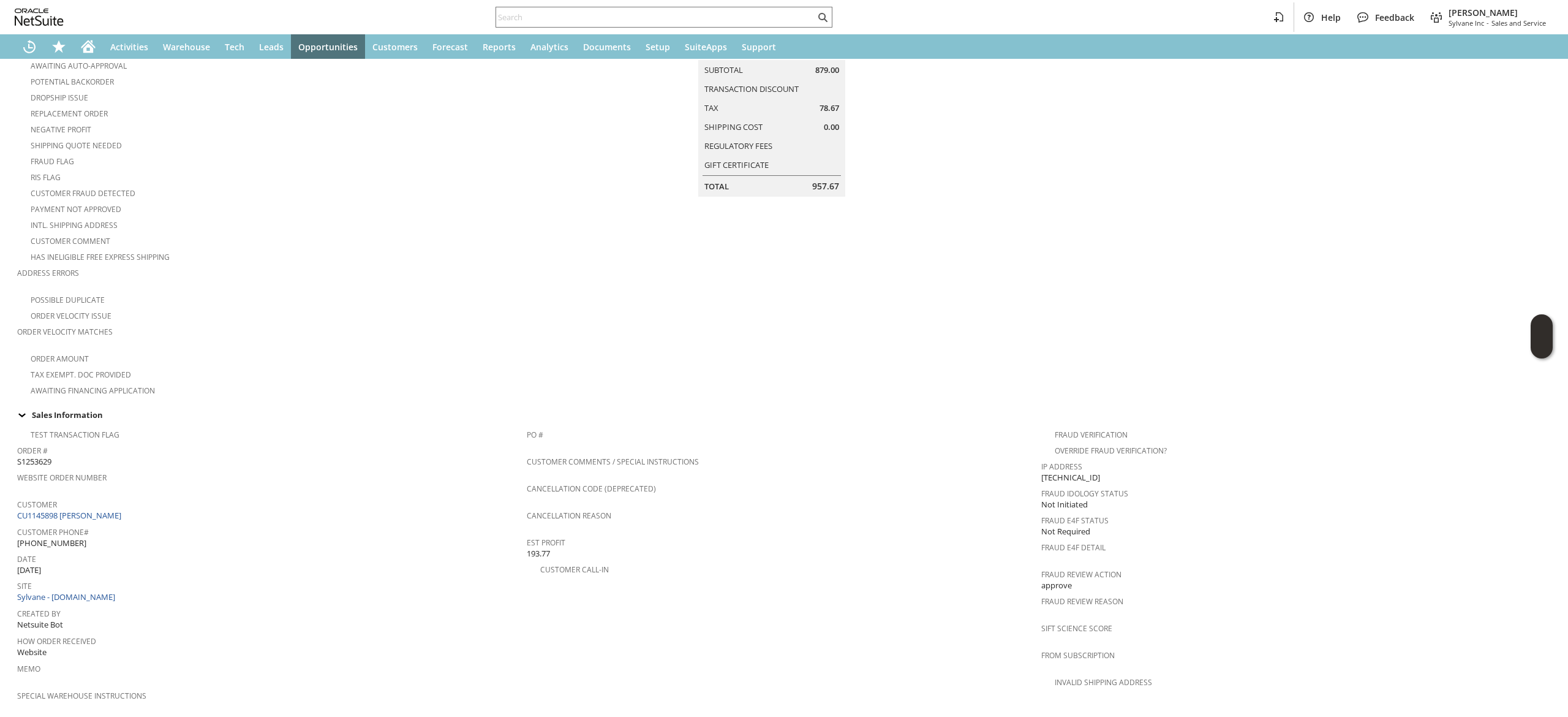
click at [174, 496] on span "Customer" at bounding box center [268, 502] width 503 height 14
drag, startPoint x: 177, startPoint y: 499, endPoint x: 62, endPoint y: 504, distance: 115.1
click at [62, 504] on div "Customer CU1145898 [PERSON_NAME]" at bounding box center [268, 509] width 503 height 26
copy link "[PERSON_NAME]"
click at [83, 58] on div "Awaiting Auto-Approval" at bounding box center [271, 64] width 510 height 14
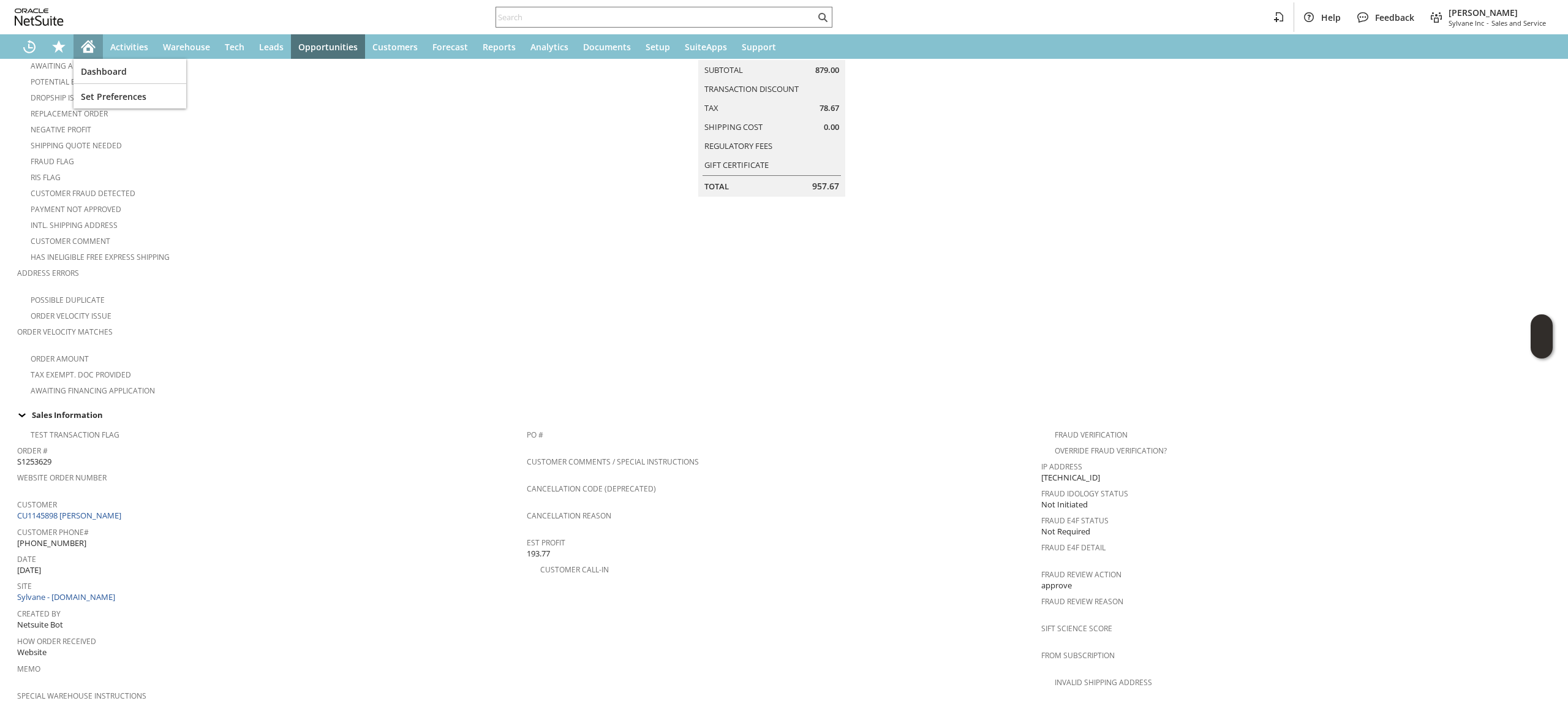
click at [84, 55] on div "Home" at bounding box center [88, 46] width 29 height 24
